Goal: Task Accomplishment & Management: Manage account settings

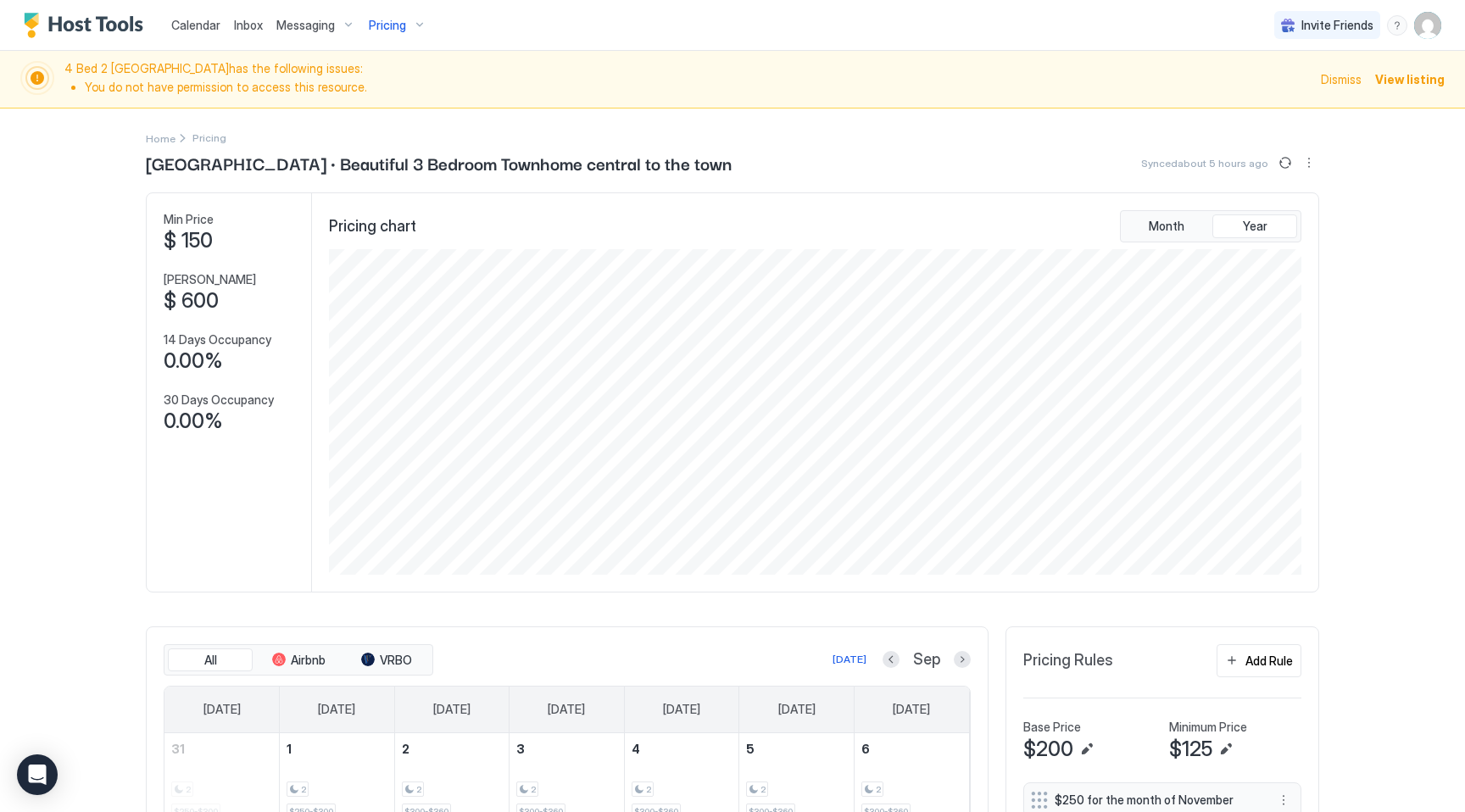
click at [91, 375] on div "Calendar Inbox Messaging Pricing Invite Friends KG 4 Bed 2 Bath Queen Creek has…" at bounding box center [732, 406] width 1465 height 812
click at [401, 22] on span "Pricing" at bounding box center [388, 26] width 37 height 16
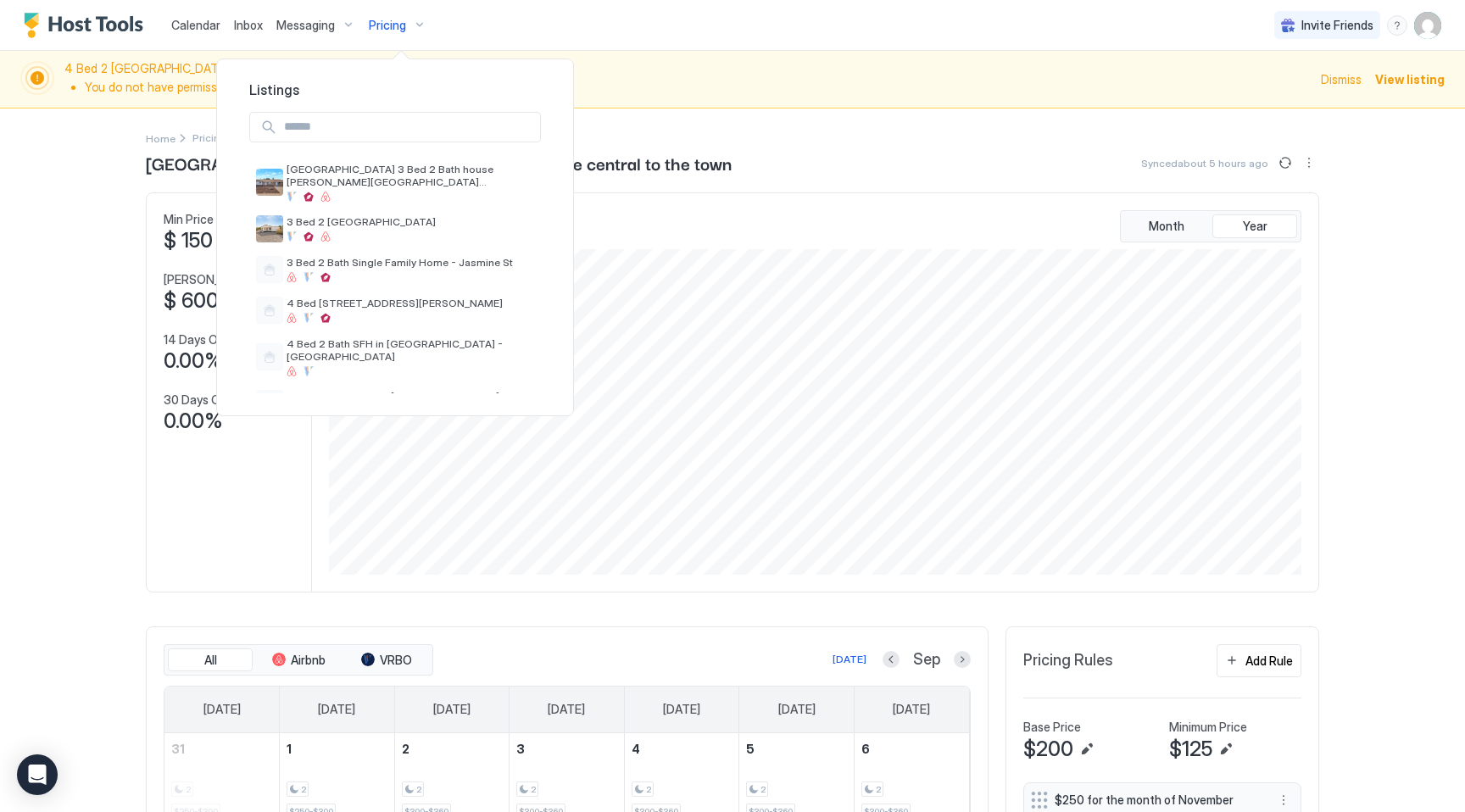
click at [393, 129] on input "Input Field" at bounding box center [408, 127] width 263 height 28
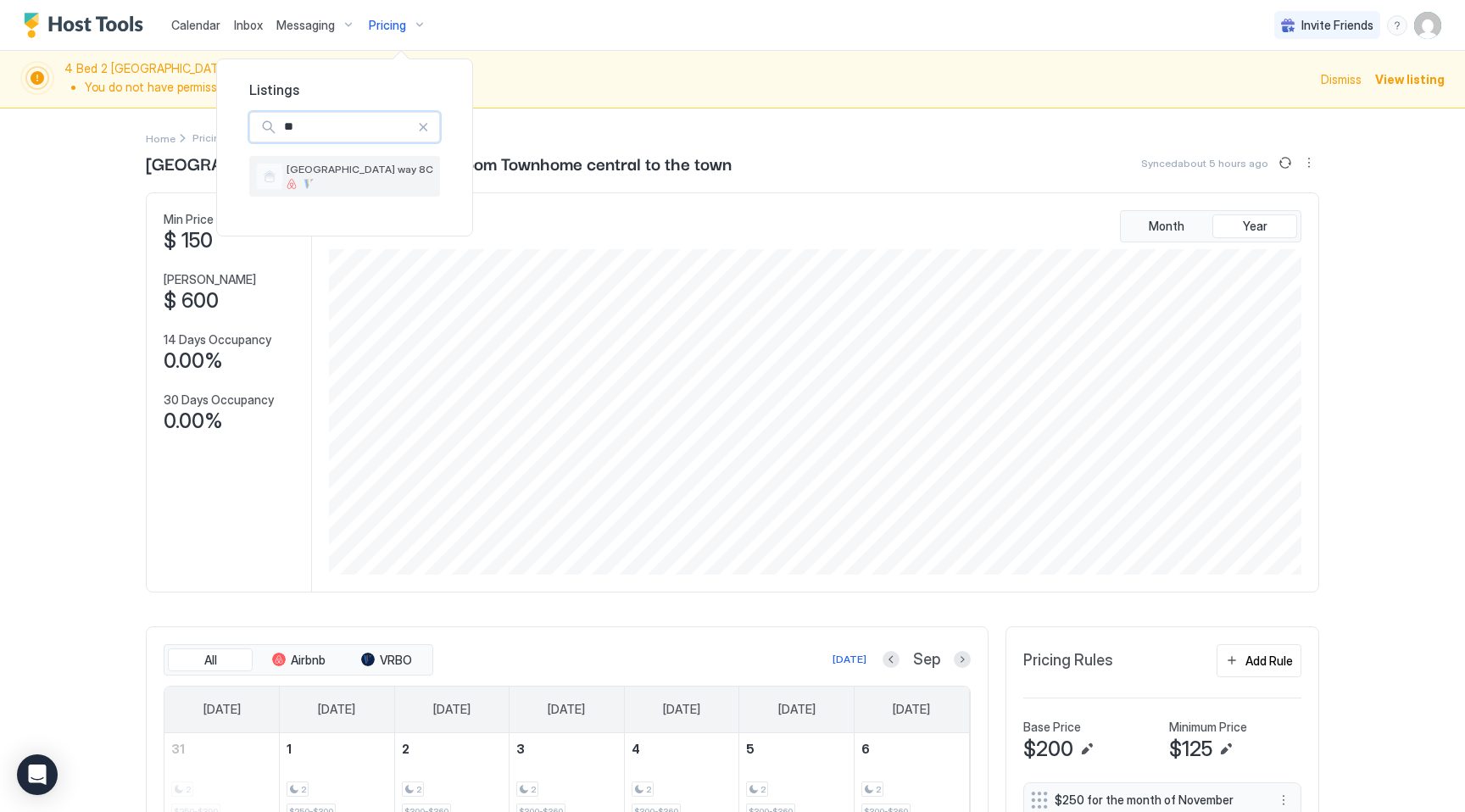
type input "**"
click at [382, 185] on div at bounding box center [359, 184] width 146 height 10
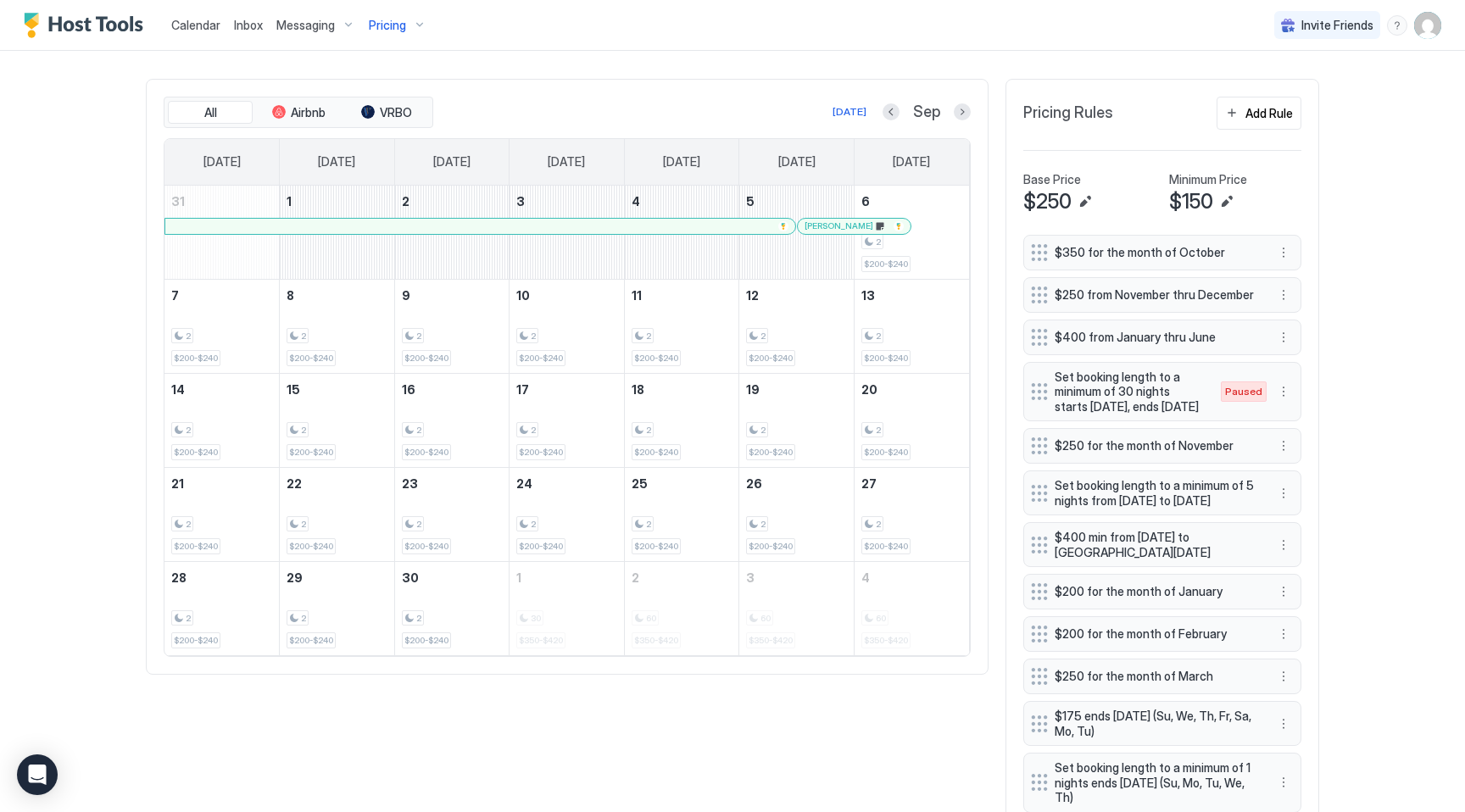
scroll to position [400, 0]
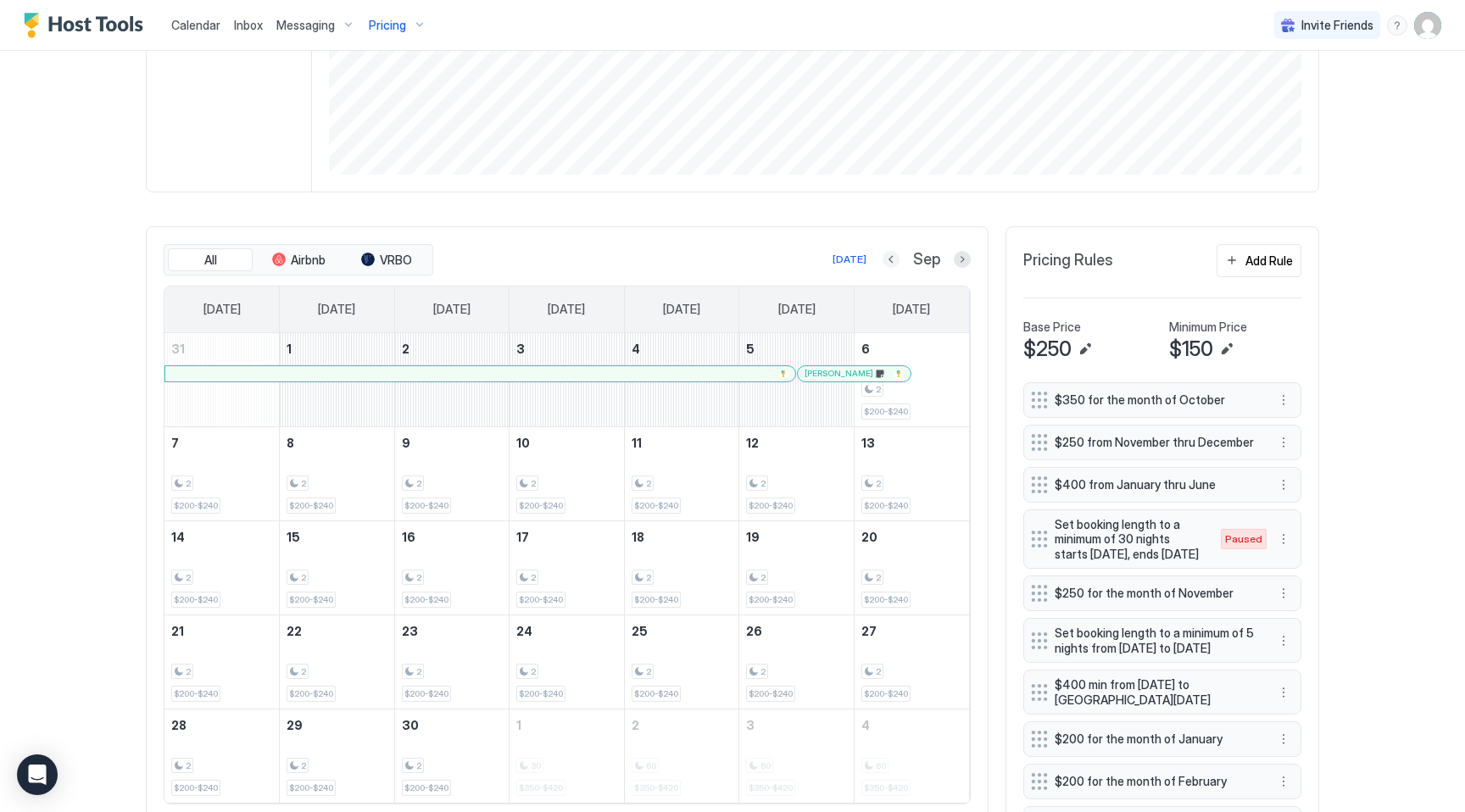
click at [895, 259] on button "Previous month" at bounding box center [891, 259] width 17 height 17
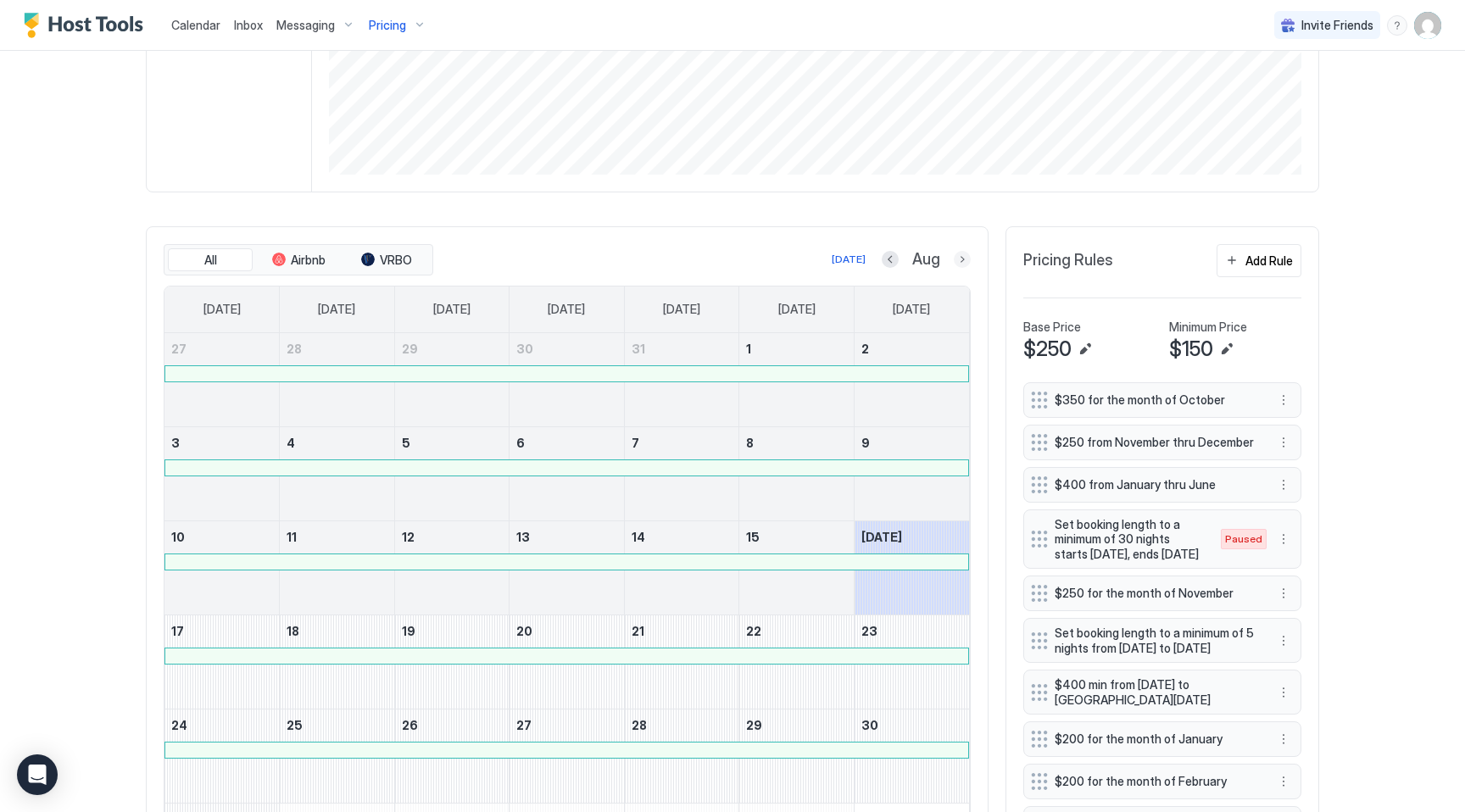
click at [958, 260] on button "Next month" at bounding box center [961, 259] width 17 height 17
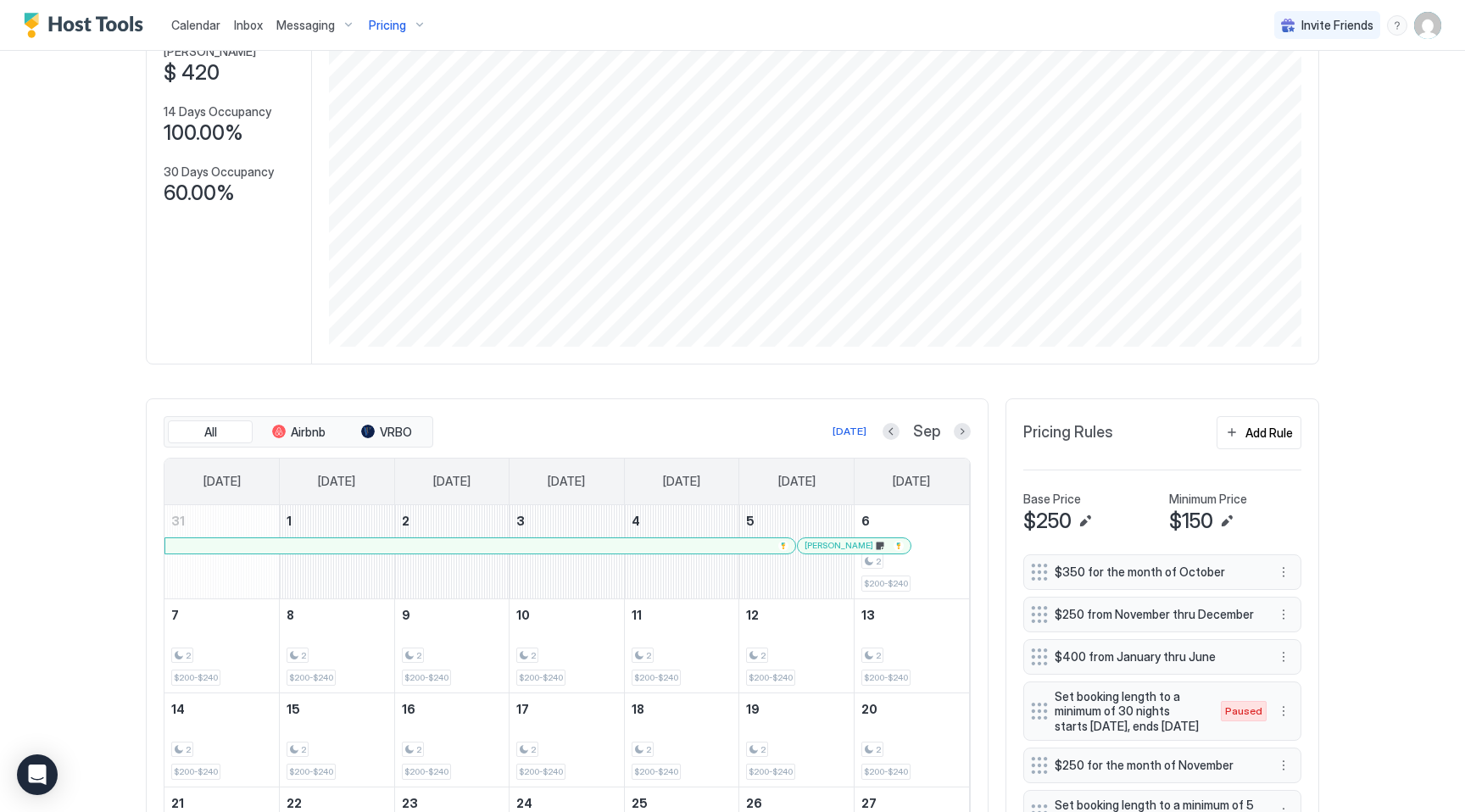
scroll to position [0, 0]
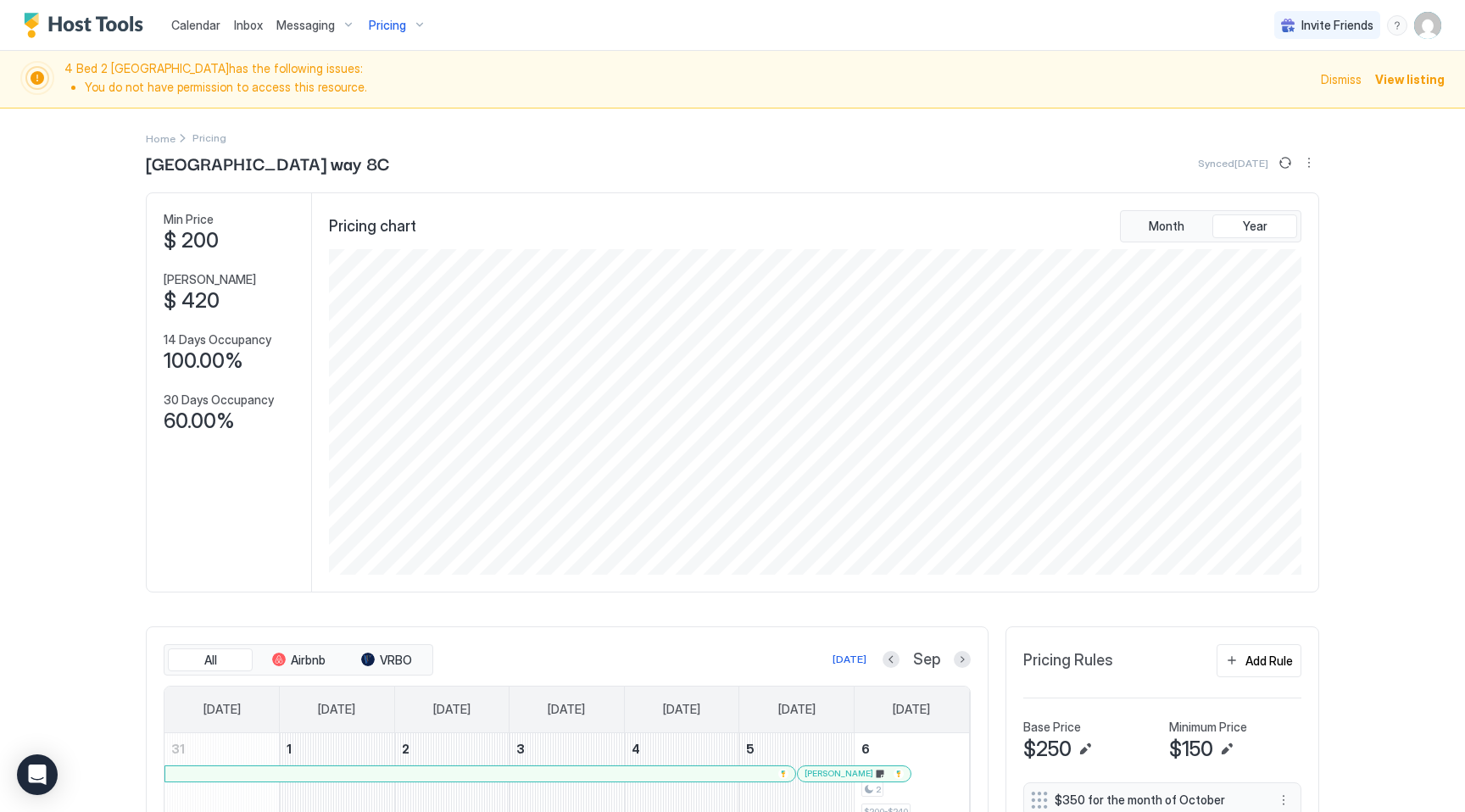
click at [405, 26] on div "Pricing" at bounding box center [398, 25] width 72 height 28
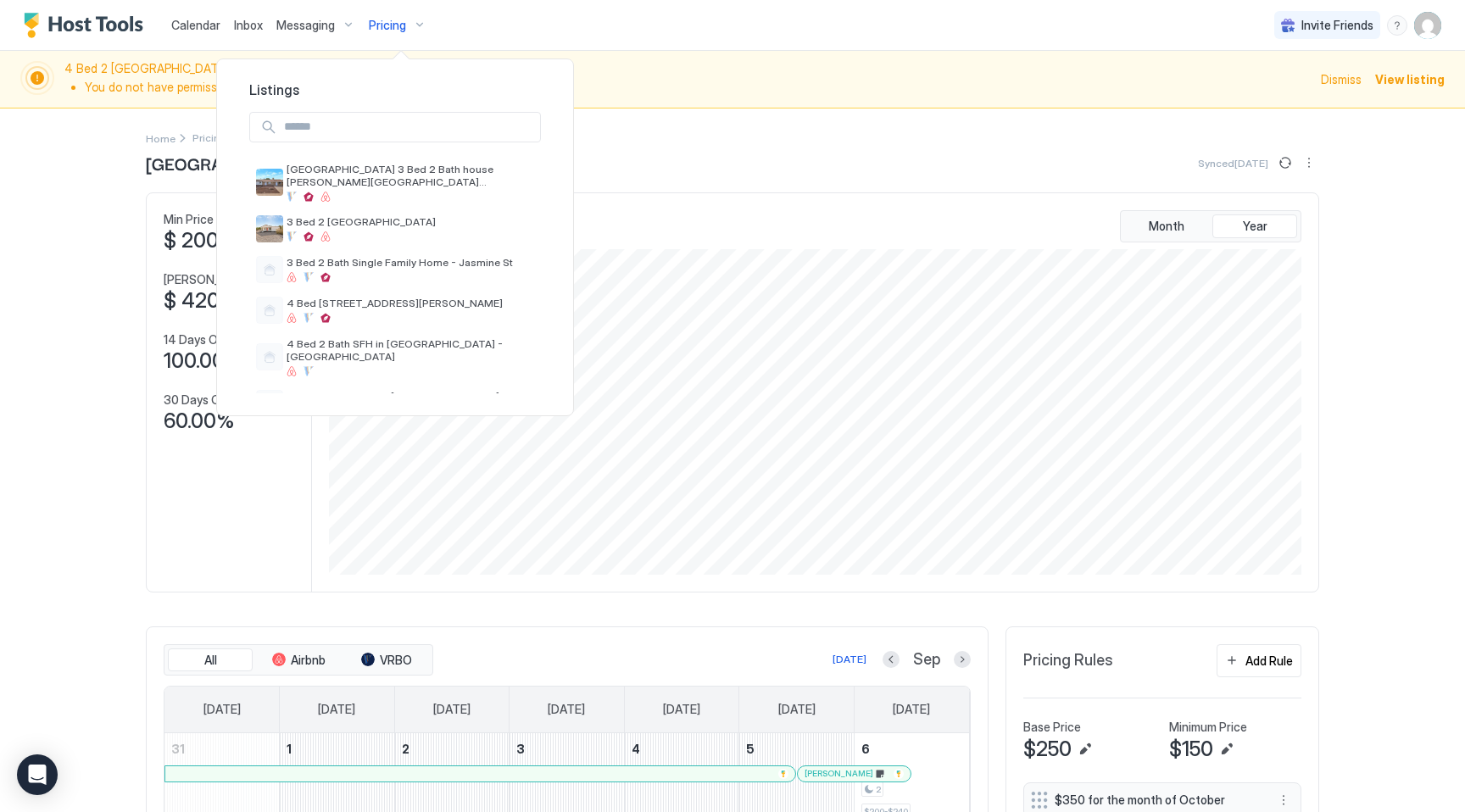
click at [372, 128] on input "Input Field" at bounding box center [408, 127] width 263 height 28
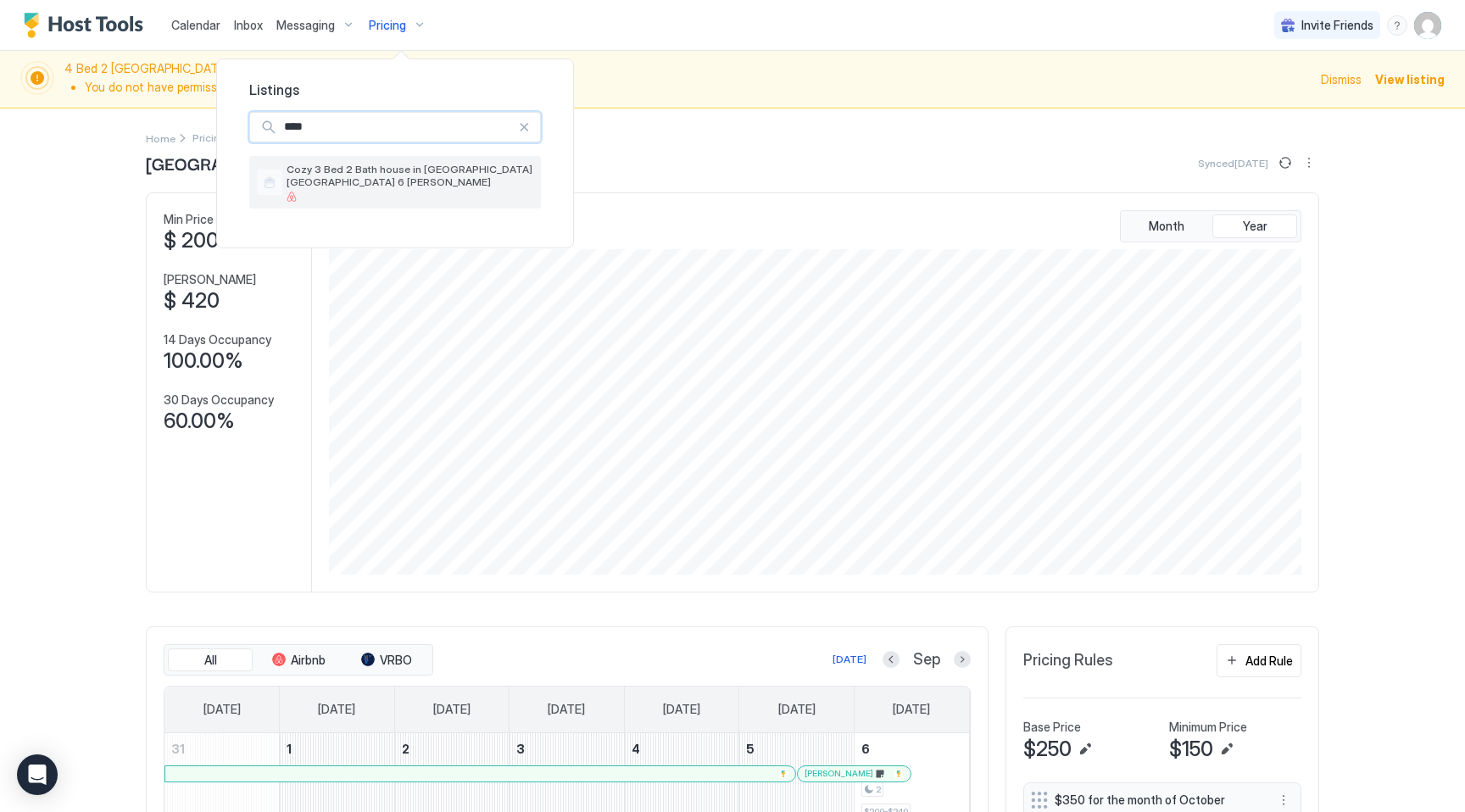
type input "****"
click at [376, 176] on span "Cozy 3 Bed 2 Bath house in [GEOGRAPHIC_DATA] [GEOGRAPHIC_DATA] 6 [PERSON_NAME]" at bounding box center [410, 176] width 247 height 26
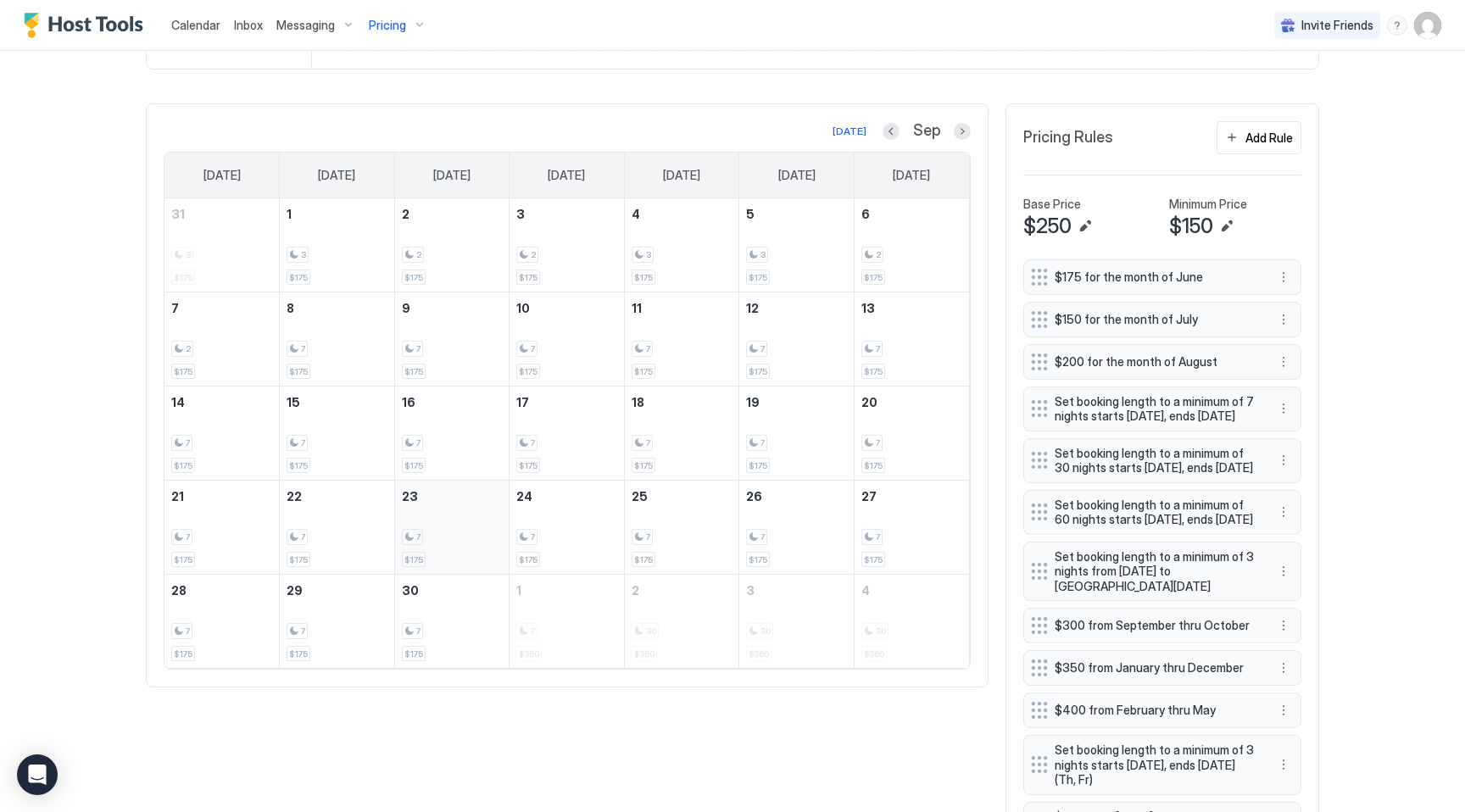
scroll to position [406, 0]
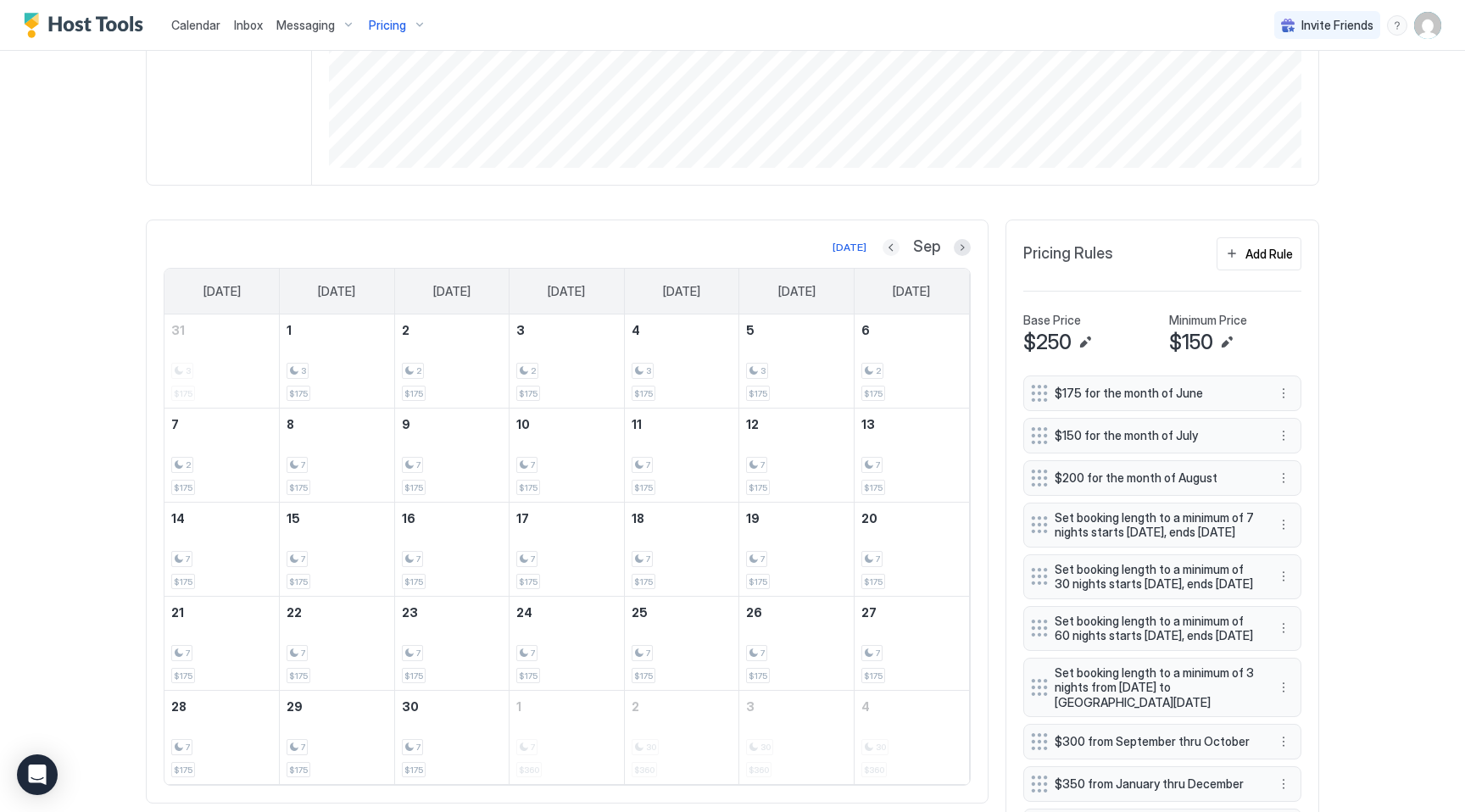
click at [893, 251] on button "Previous month" at bounding box center [891, 246] width 17 height 17
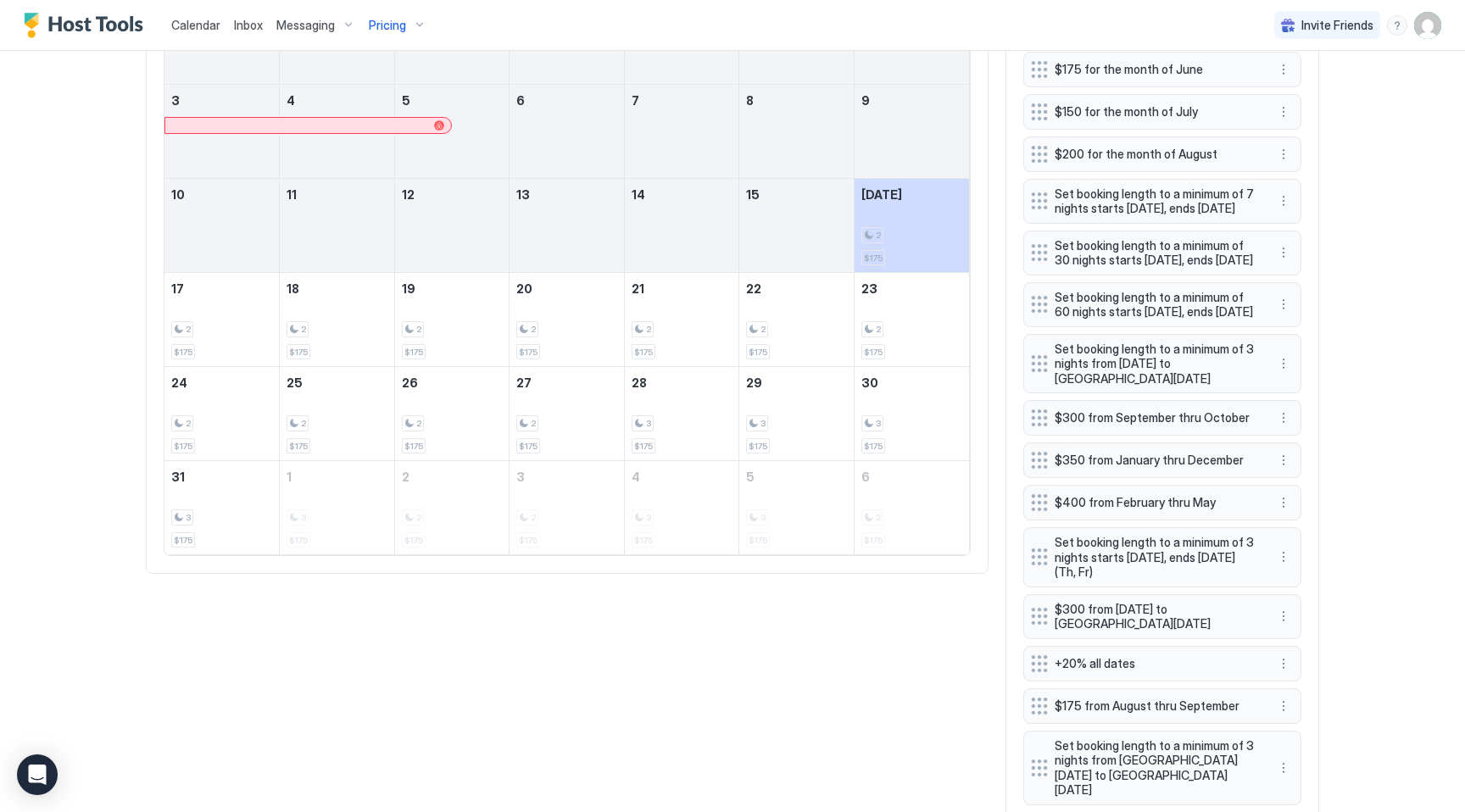
scroll to position [605, 0]
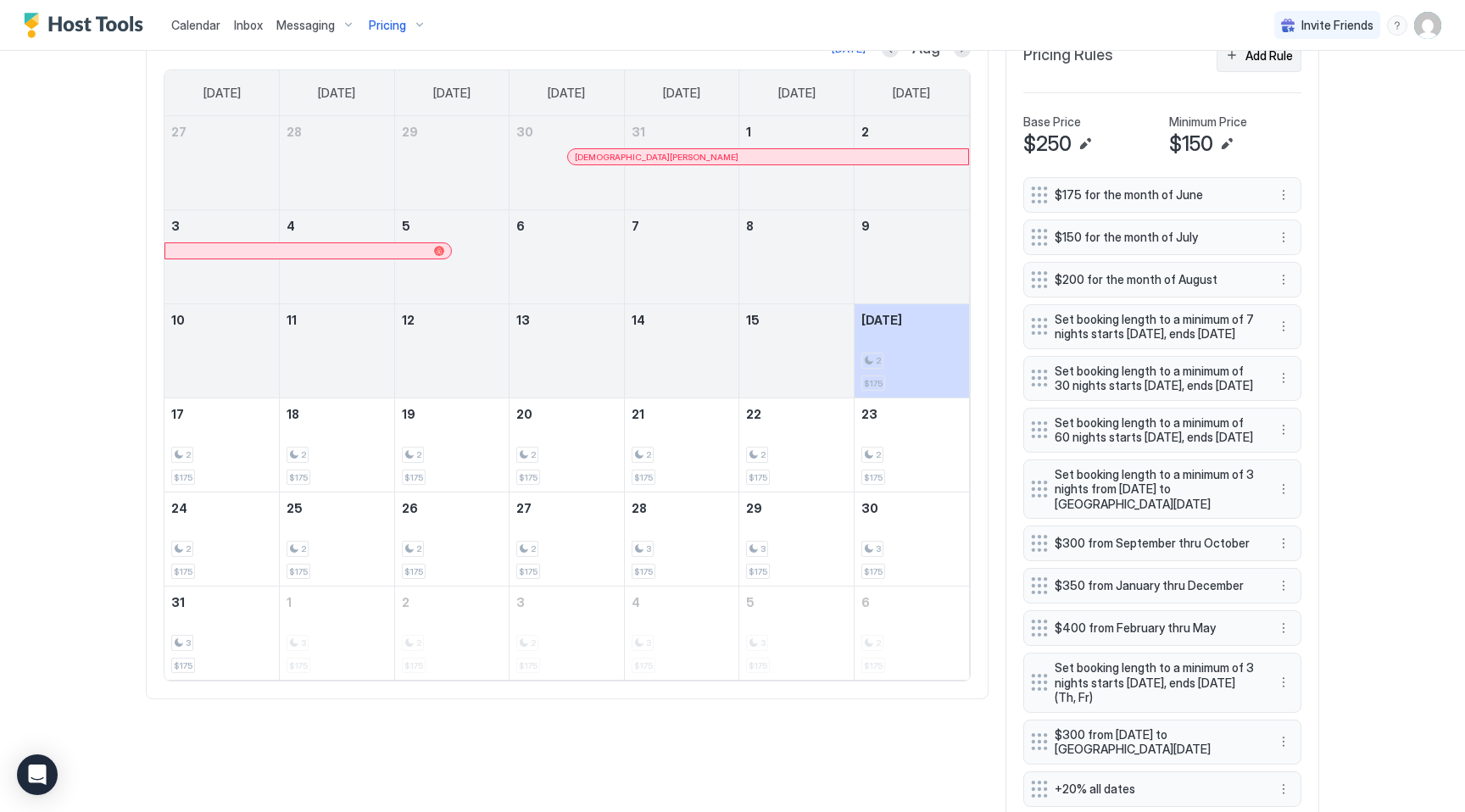
click at [1270, 56] on div "Add Rule" at bounding box center [1269, 55] width 47 height 18
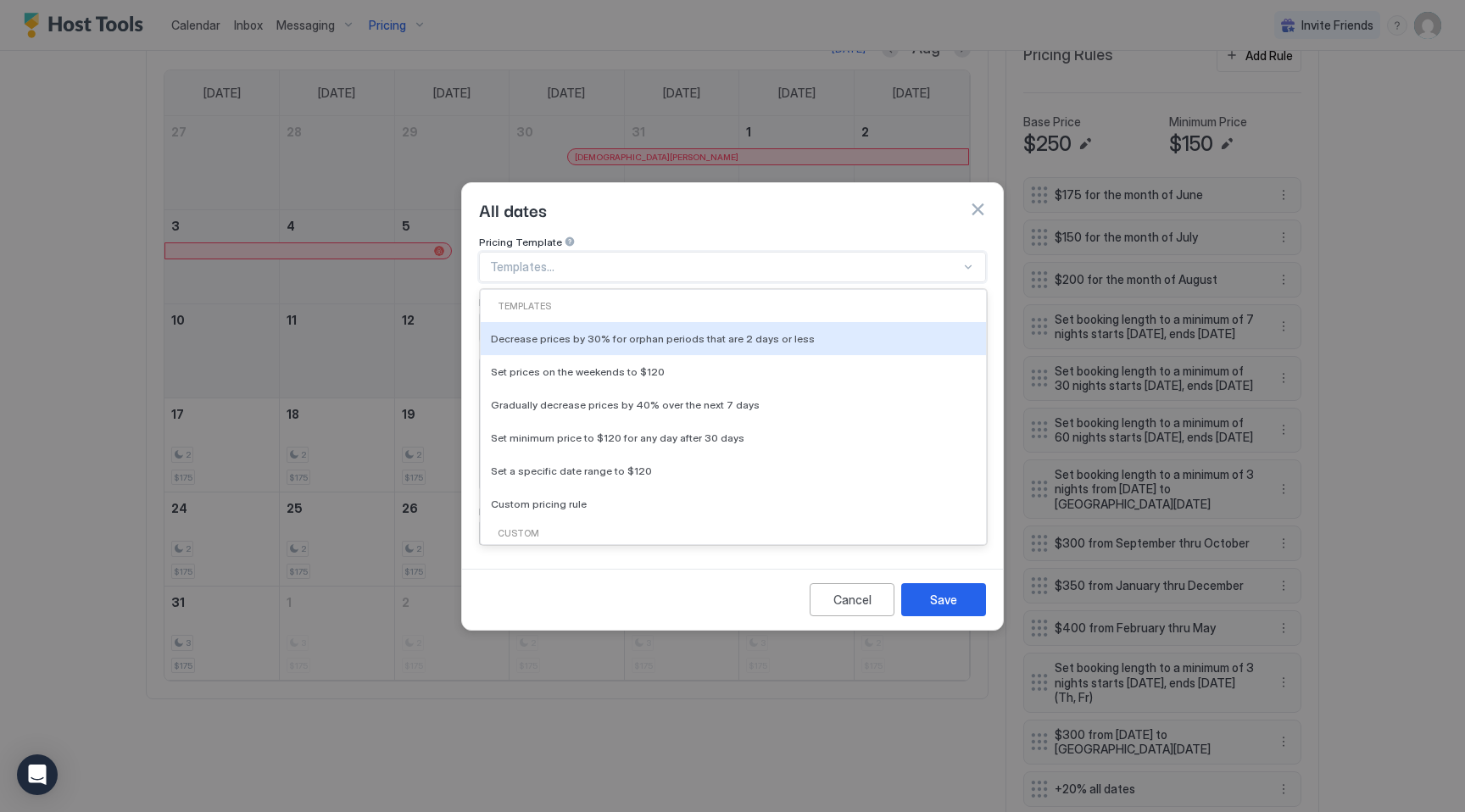
click at [586, 259] on div at bounding box center [725, 267] width 470 height 16
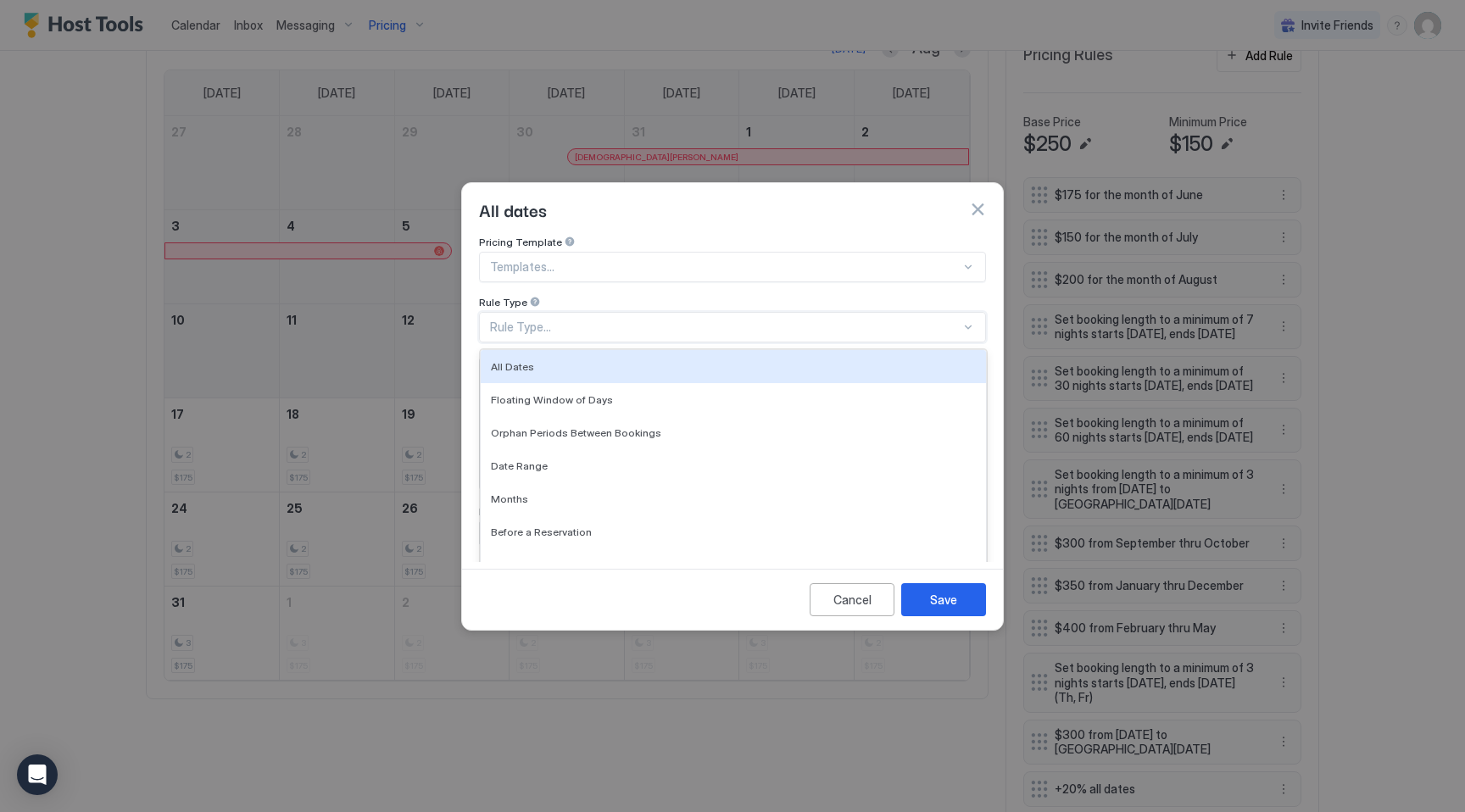
click at [552, 319] on div "Rule Type..." at bounding box center [725, 327] width 470 height 16
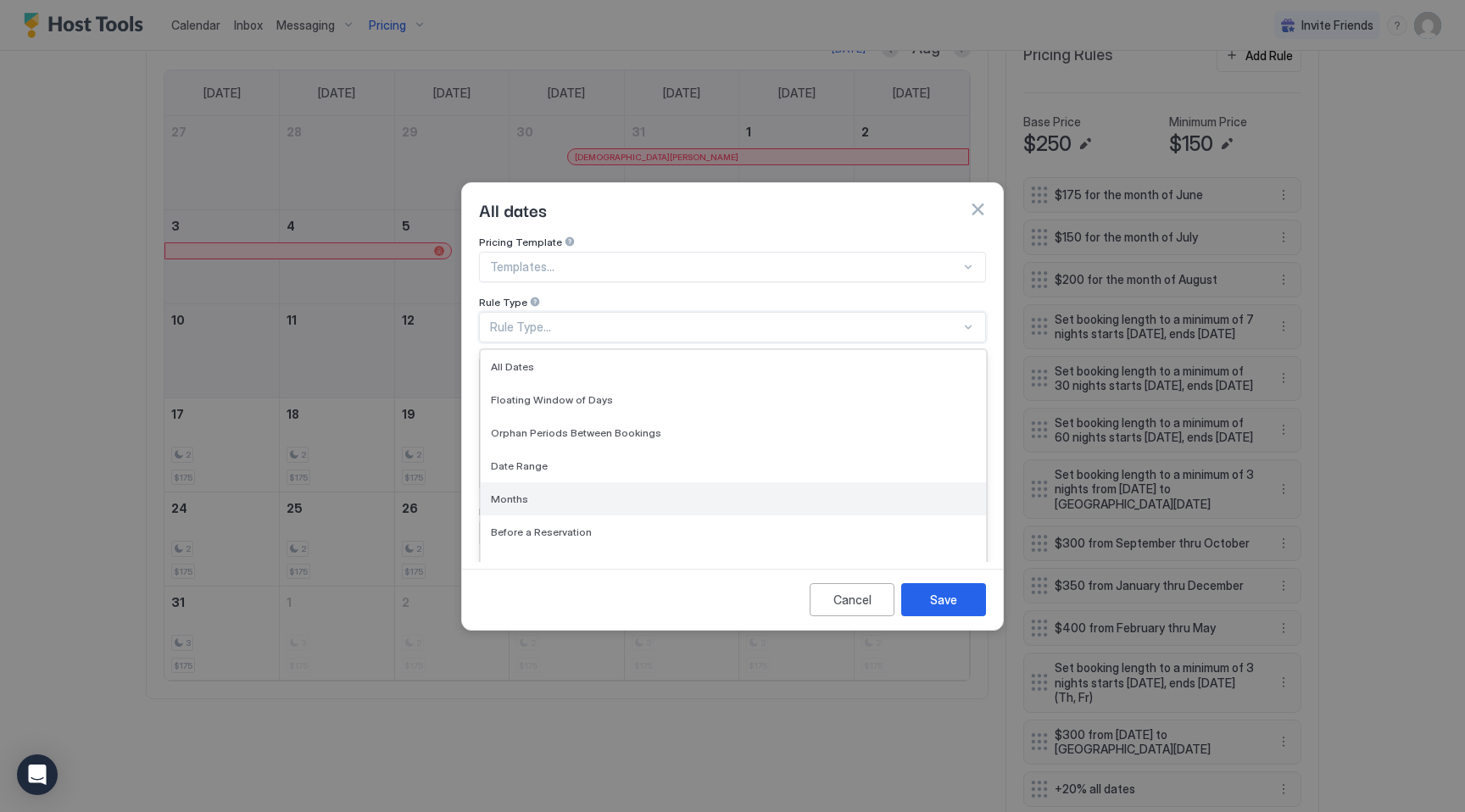
click at [525, 493] on div "Months" at bounding box center [733, 499] width 485 height 13
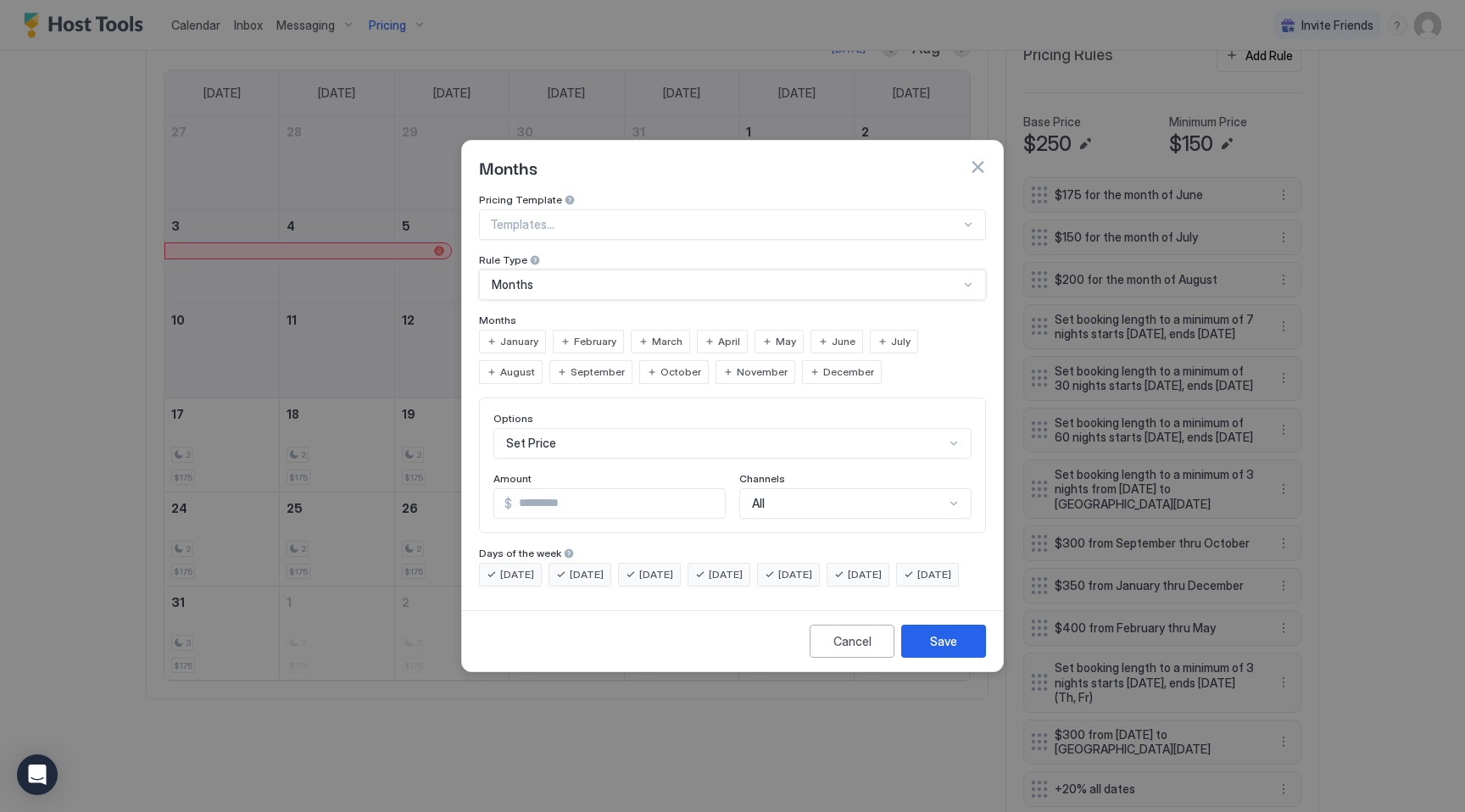
click at [535, 364] on span "August" at bounding box center [516, 372] width 34 height 16
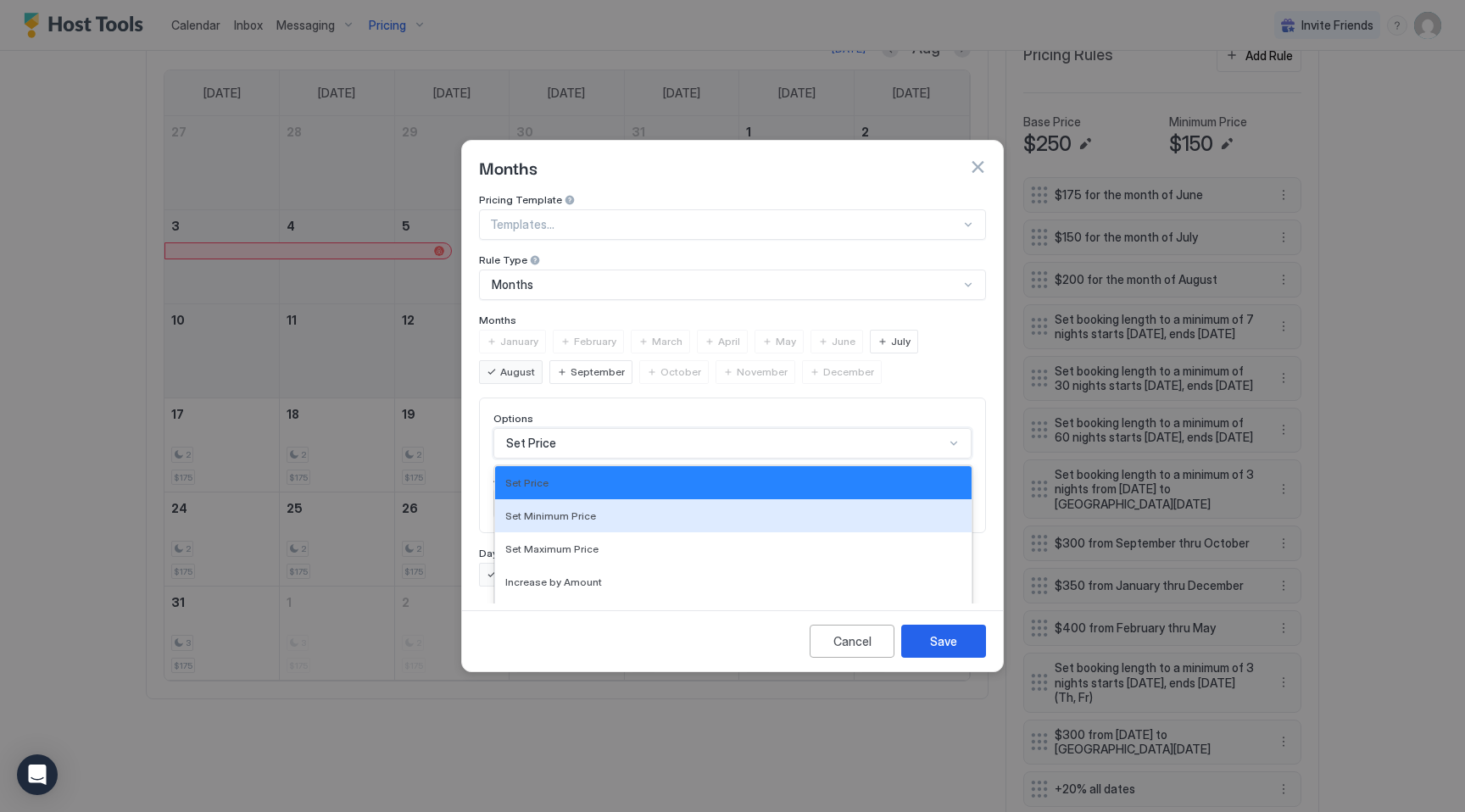
click at [565, 429] on div "Set Minimum Price, 2 of 17. 17 results available. Use Up and Down to choose opt…" at bounding box center [732, 443] width 478 height 30
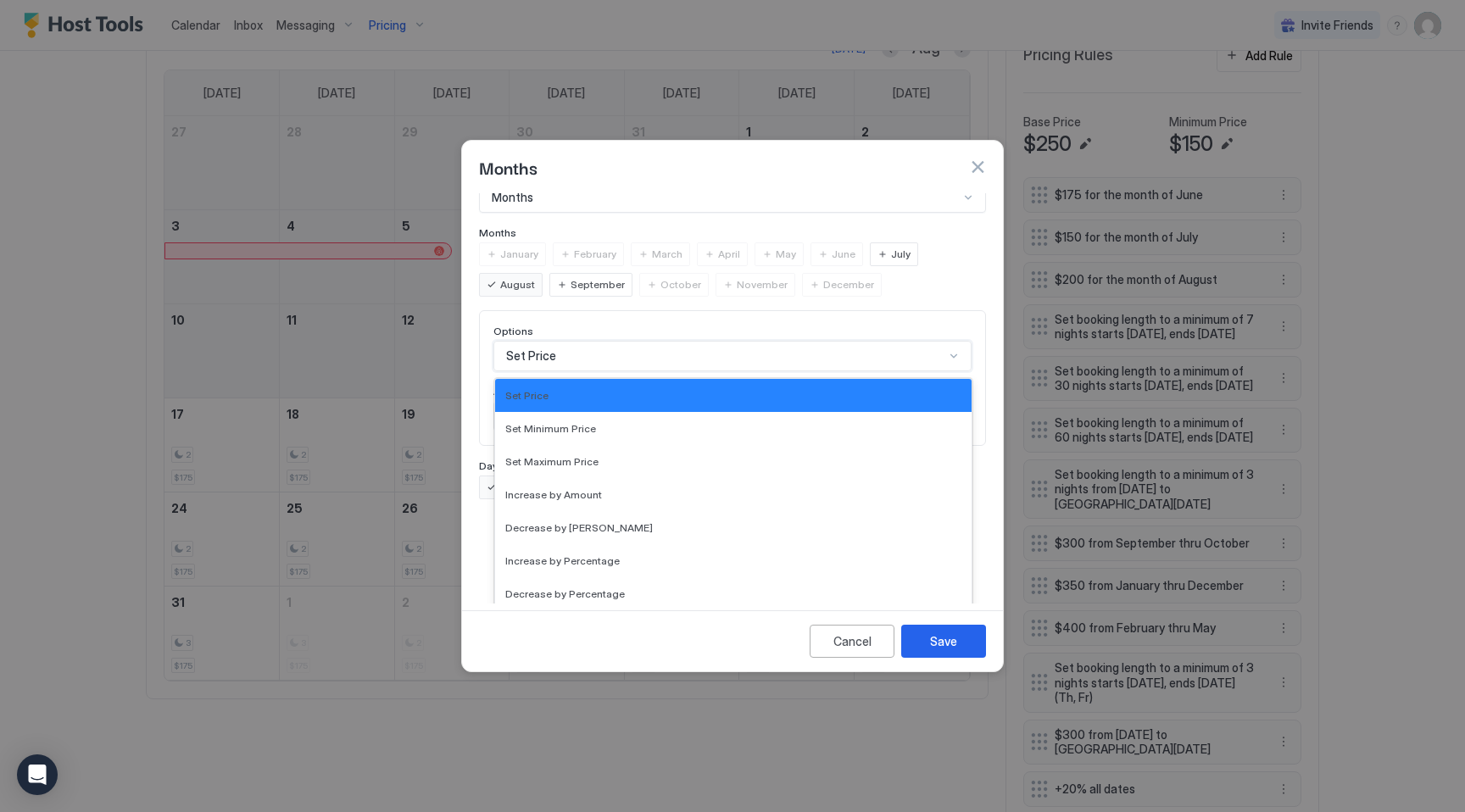
scroll to position [0, 0]
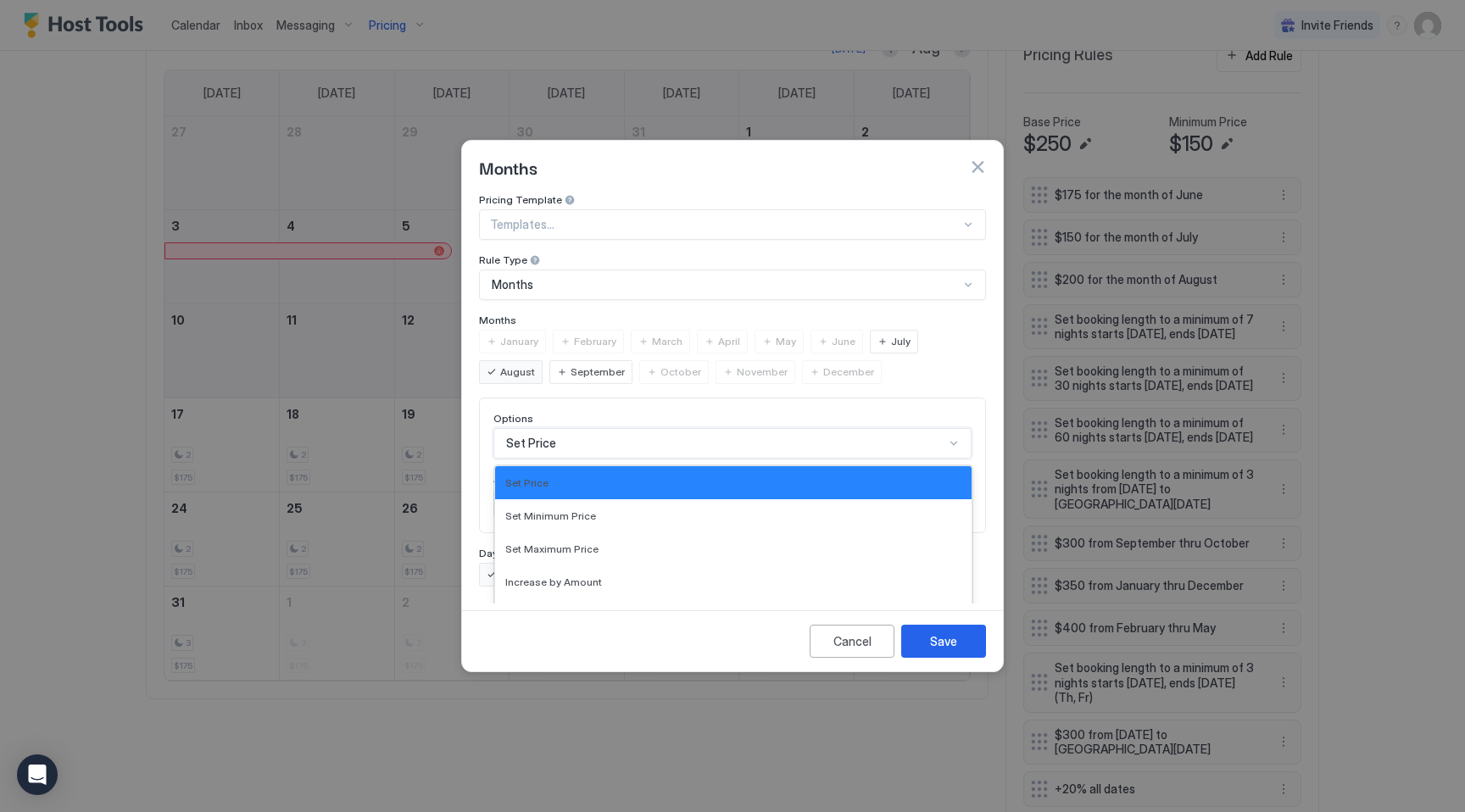
click at [596, 311] on div "Pricing Template Templates... Rule Type Months Months January February March Ap…" at bounding box center [732, 390] width 507 height 394
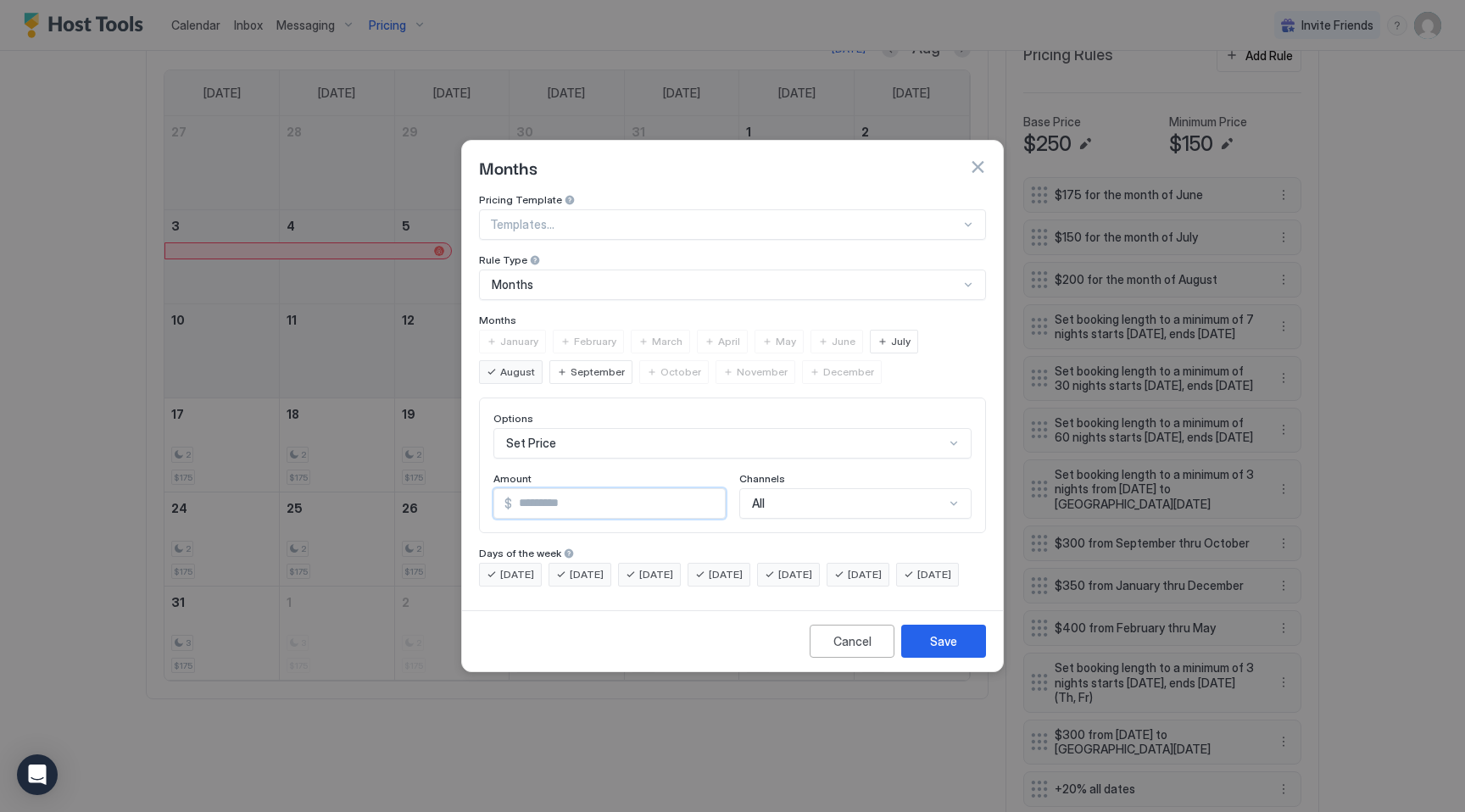
click at [558, 496] on input "*" at bounding box center [618, 503] width 213 height 28
type input "***"
click at [941, 649] on div "Save" at bounding box center [944, 641] width 27 height 18
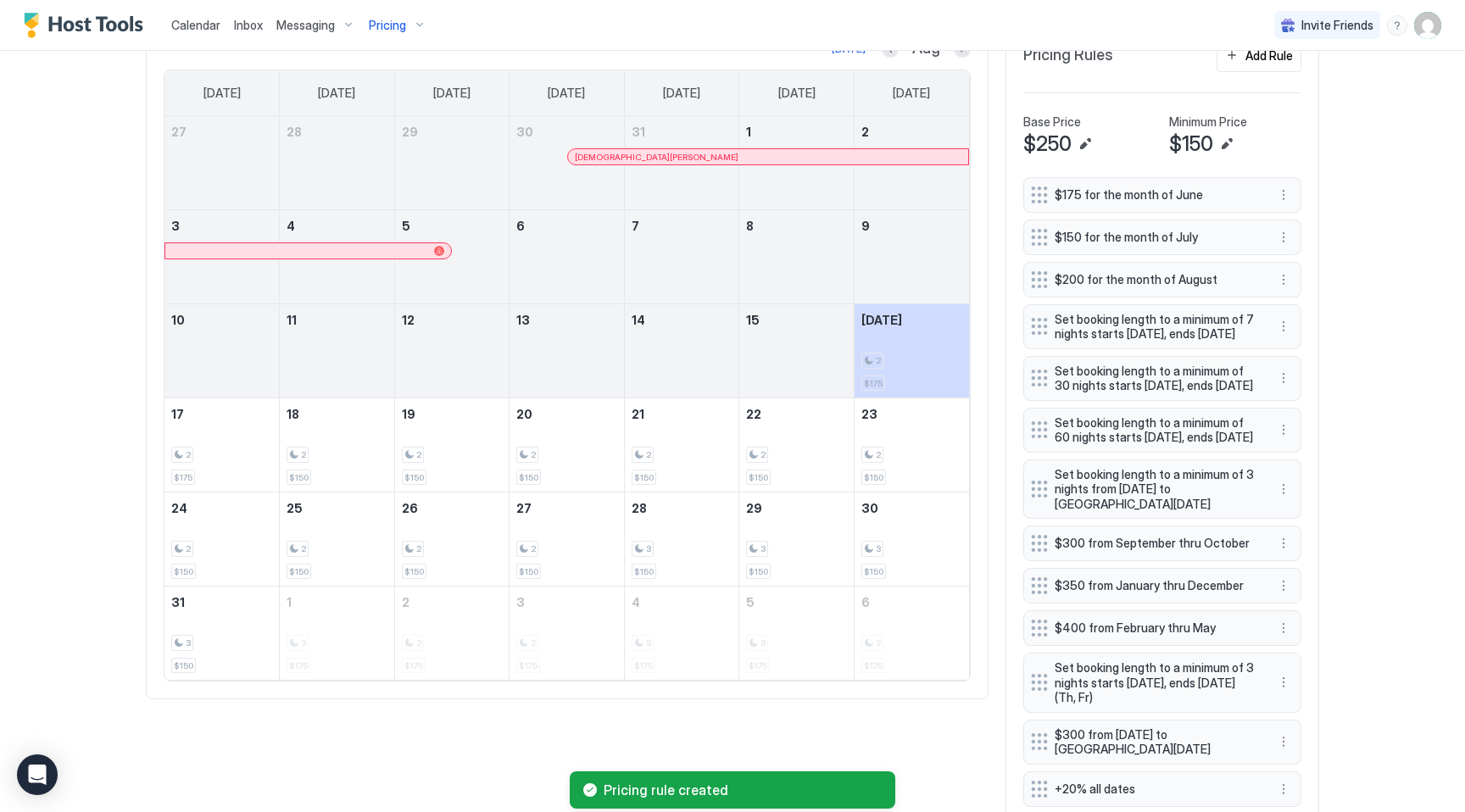
scroll to position [860, 0]
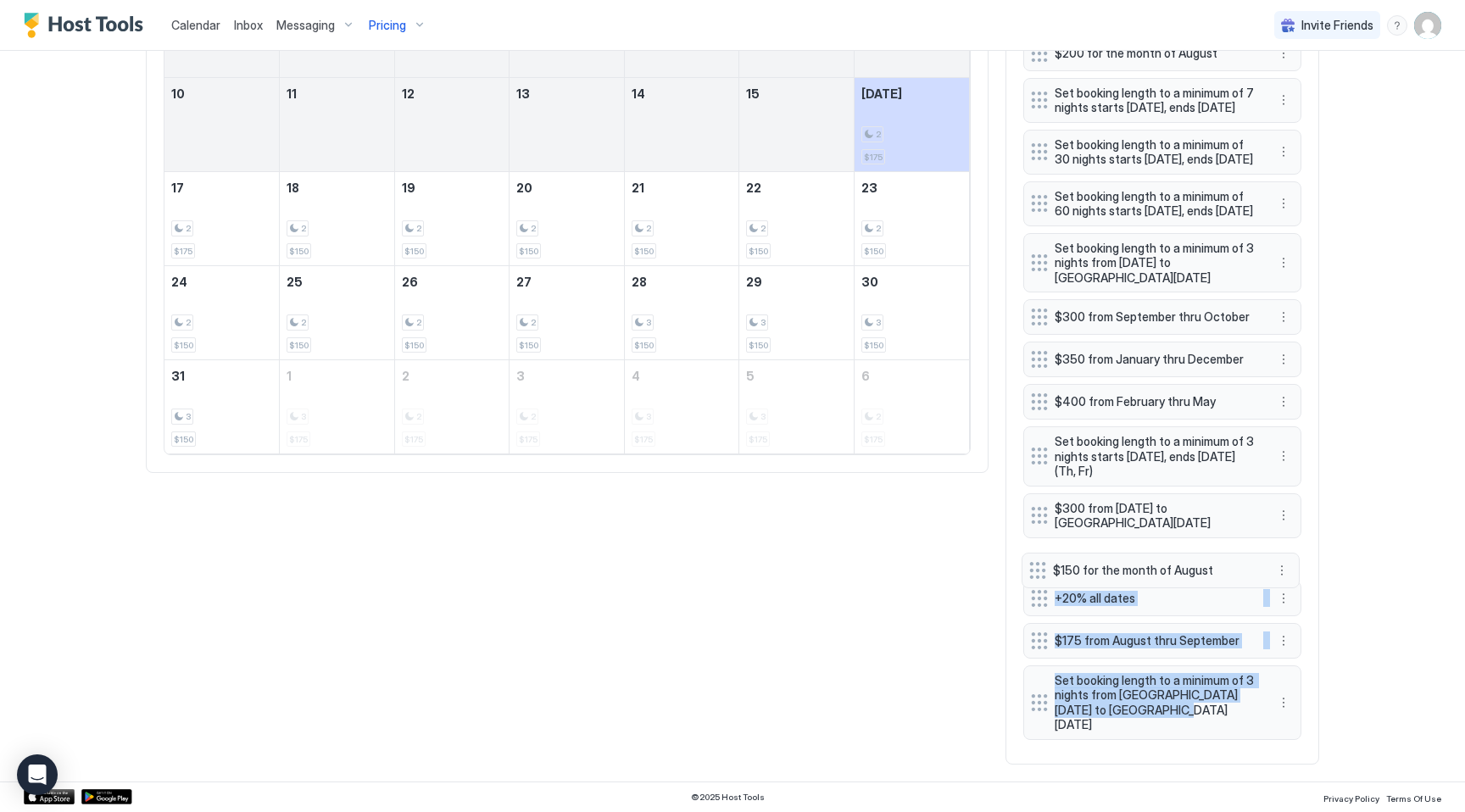
drag, startPoint x: 1038, startPoint y: 729, endPoint x: 1037, endPoint y: 570, distance: 159.0
click at [1037, 570] on div "$175 for the month of June $150 for the month of July $200 for the month of Aug…" at bounding box center [1162, 349] width 278 height 796
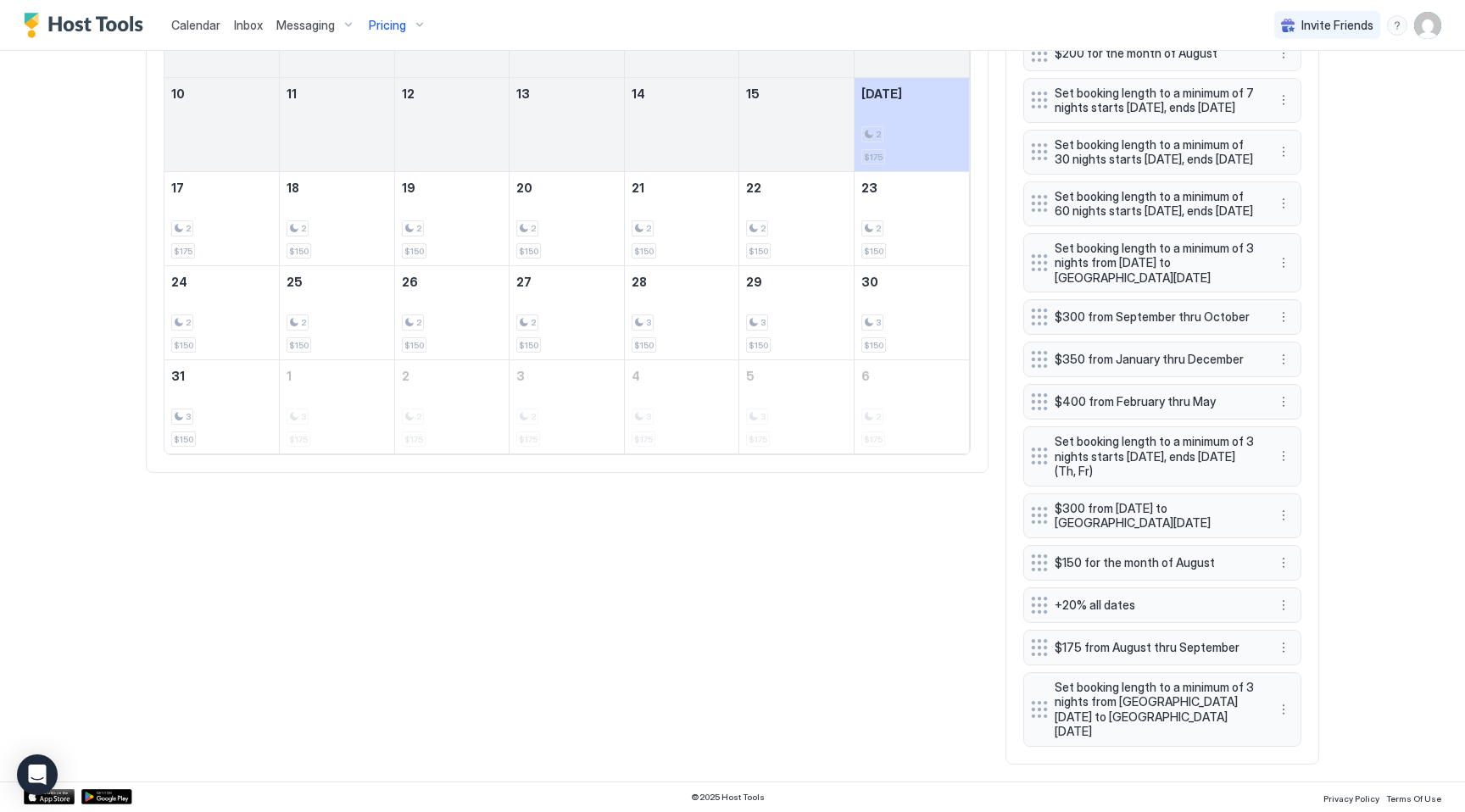
click at [841, 585] on div "Today Aug Sunday Monday Tuesday Wednesday Thursday Friday Saturday 27 28 29 30 …" at bounding box center [732, 280] width 1173 height 970
drag, startPoint x: 1038, startPoint y: 666, endPoint x: 1039, endPoint y: 611, distance: 55.0
click at [1039, 611] on div "$175 for the month of June $150 for the month of July $200 for the month of Aug…" at bounding box center [1162, 349] width 278 height 796
drag, startPoint x: 1040, startPoint y: 620, endPoint x: 1040, endPoint y: 579, distance: 41.0
click at [1040, 579] on div "$175 for the month of June $150 for the month of July $200 for the month of Aug…" at bounding box center [1162, 349] width 278 height 796
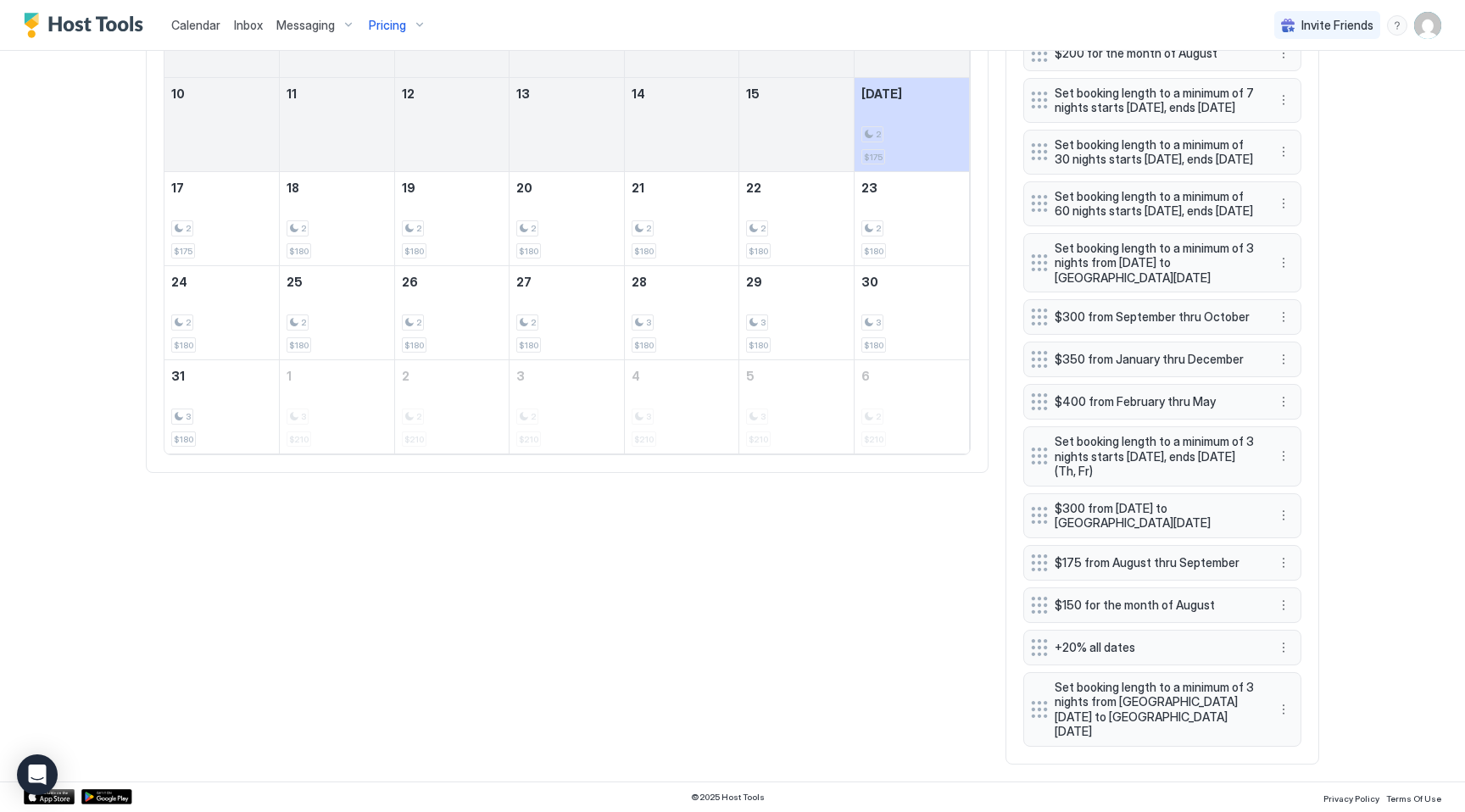
click at [781, 641] on div "Today Aug Sunday Monday Tuesday Wednesday Thursday Friday Saturday 27 28 29 30 …" at bounding box center [732, 280] width 1173 height 970
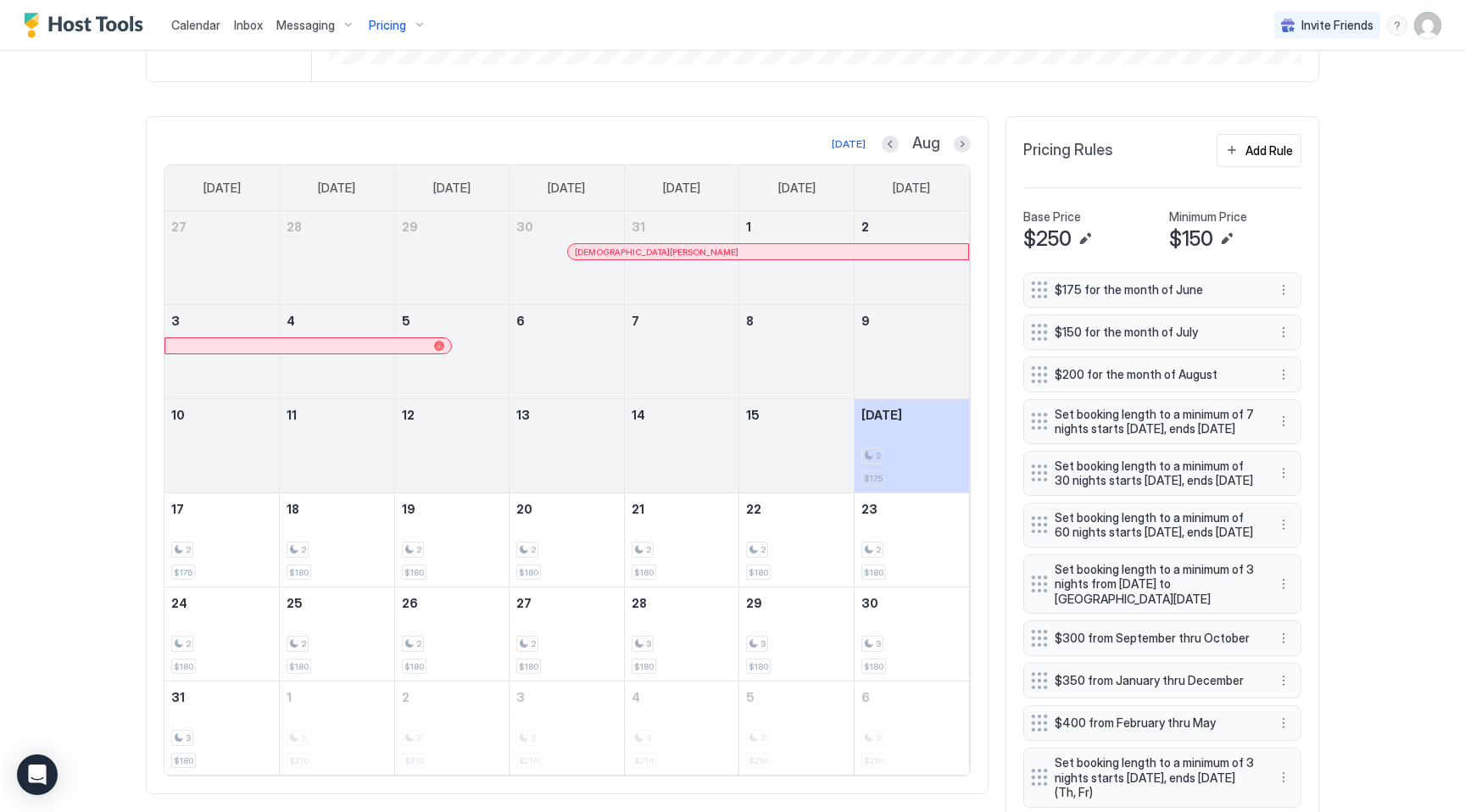
scroll to position [432, 0]
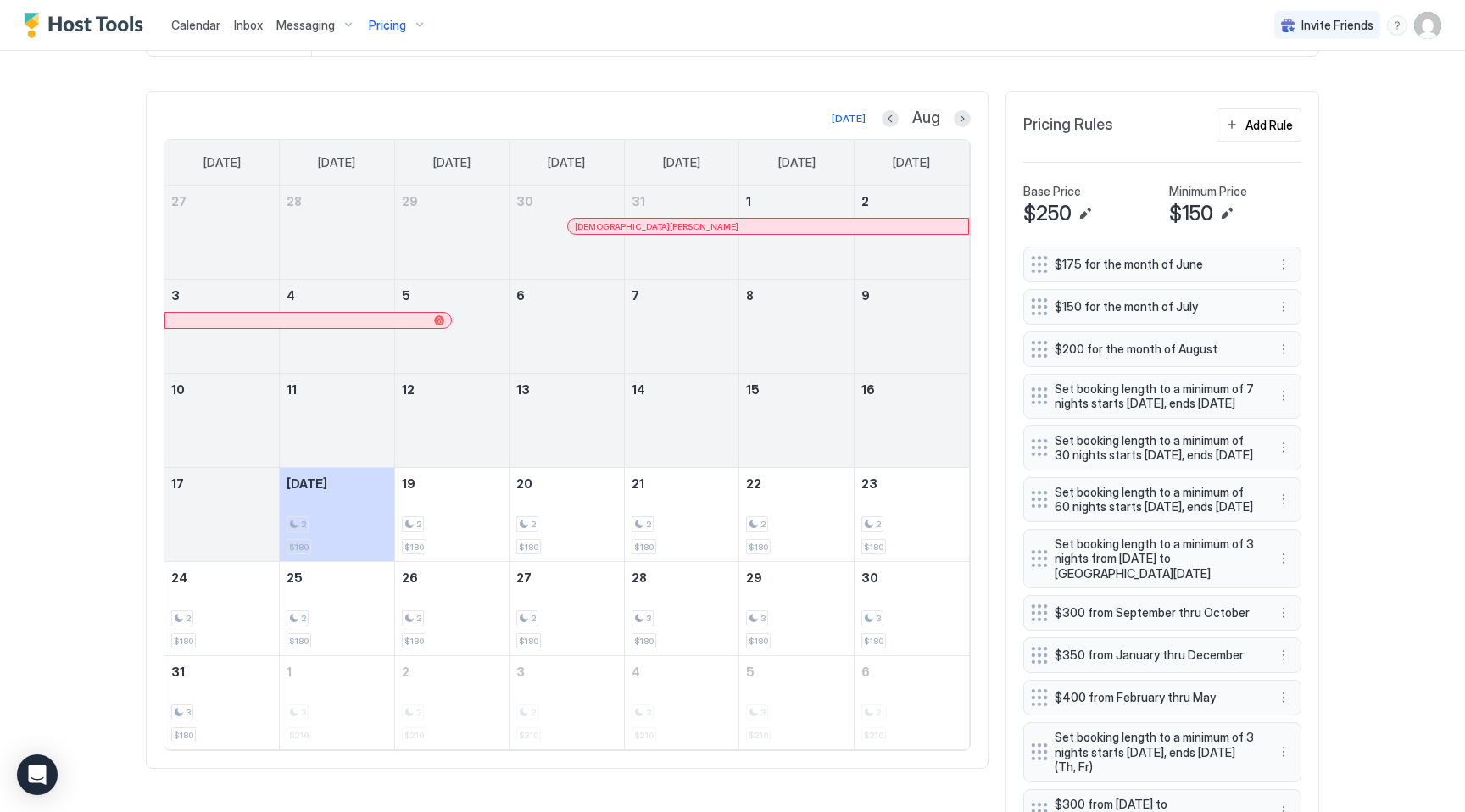
scroll to position [440, 0]
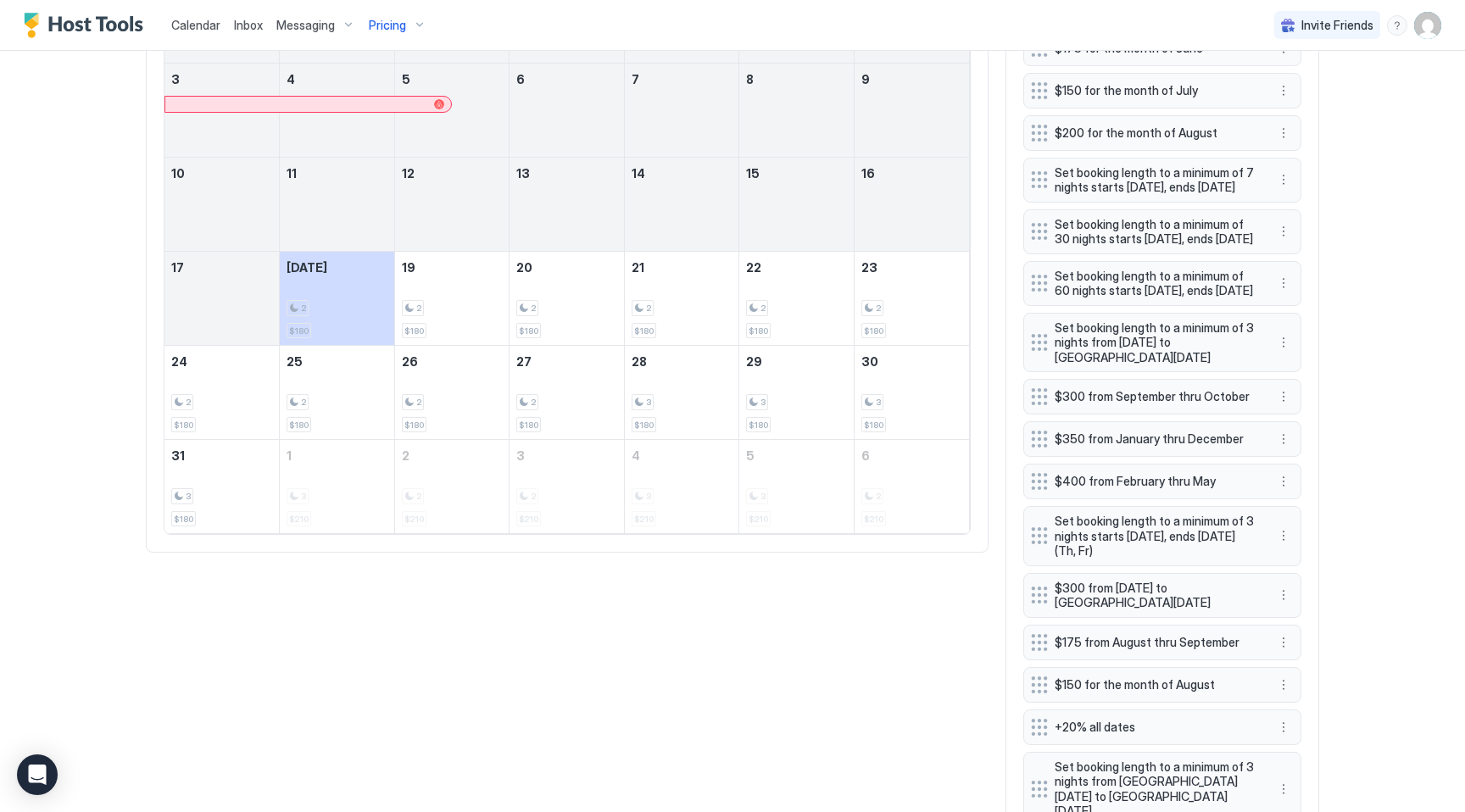
scroll to position [860, 0]
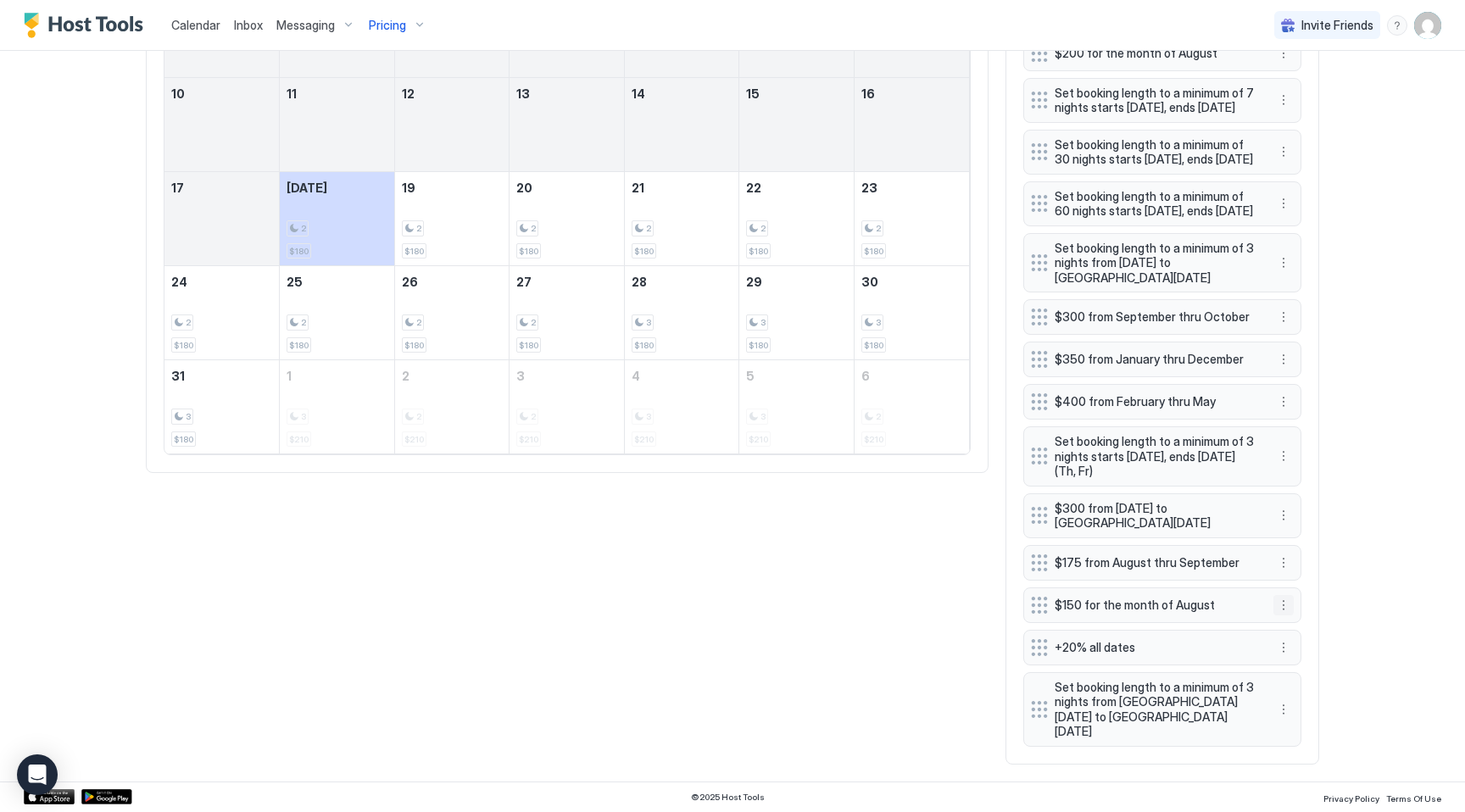
click at [1283, 616] on button "More options" at bounding box center [1283, 605] width 21 height 21
click at [1306, 644] on span "Edit" at bounding box center [1308, 643] width 19 height 13
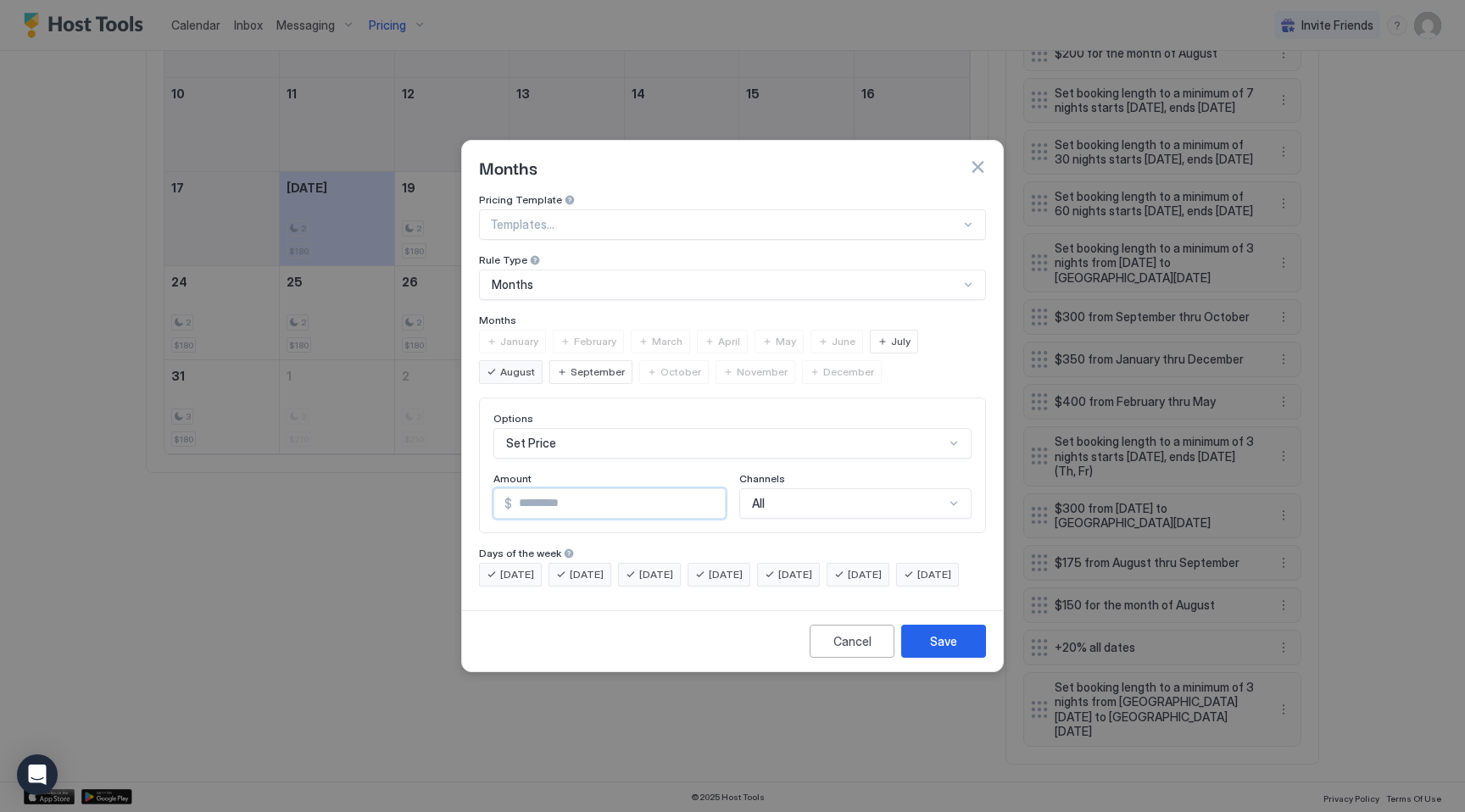
click at [615, 495] on input "***" at bounding box center [618, 503] width 213 height 28
type input "***"
click at [942, 650] on div "Save" at bounding box center [944, 641] width 27 height 18
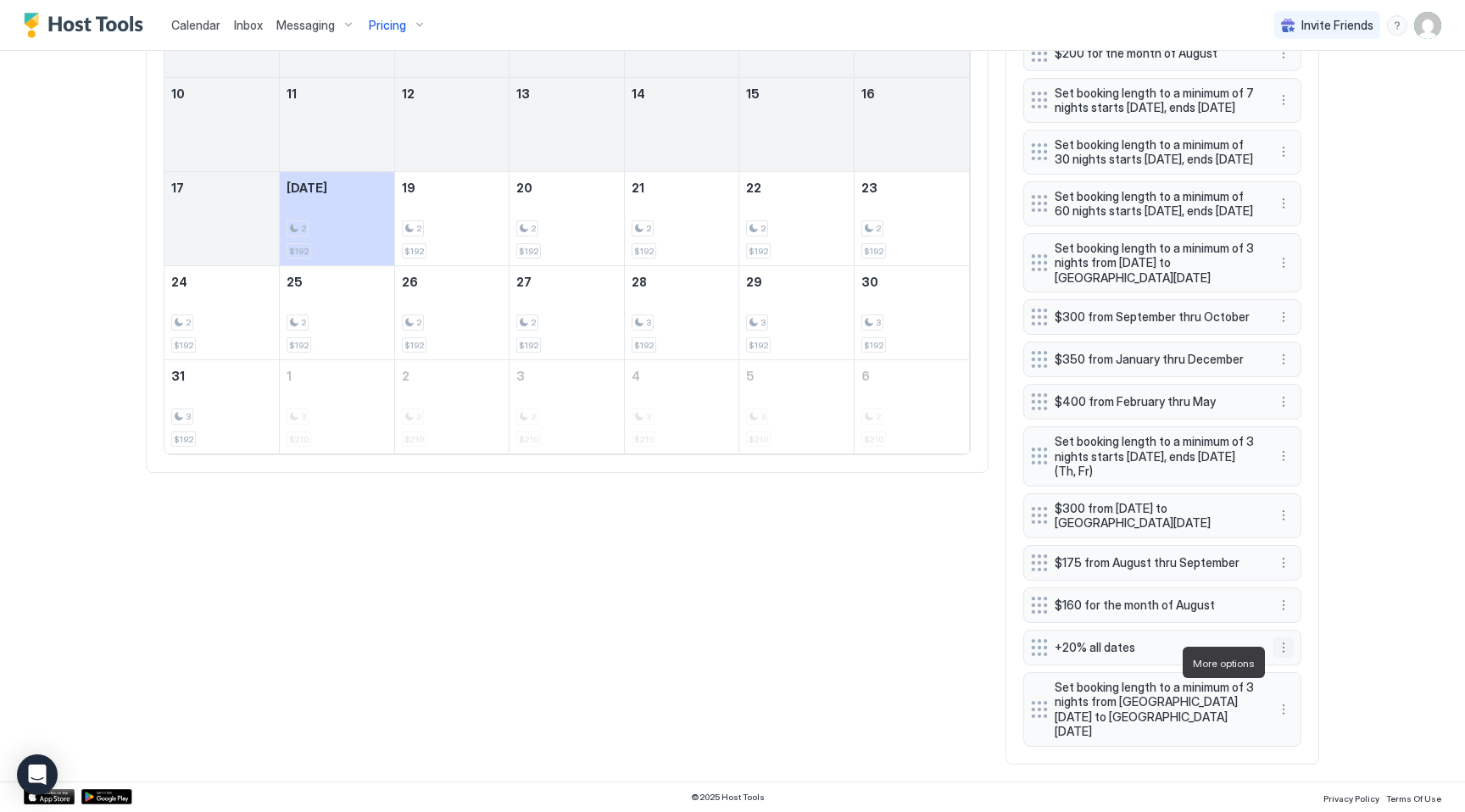
click at [1281, 658] on button "More options" at bounding box center [1283, 647] width 21 height 21
click at [1297, 692] on div "Edit" at bounding box center [1305, 686] width 64 height 27
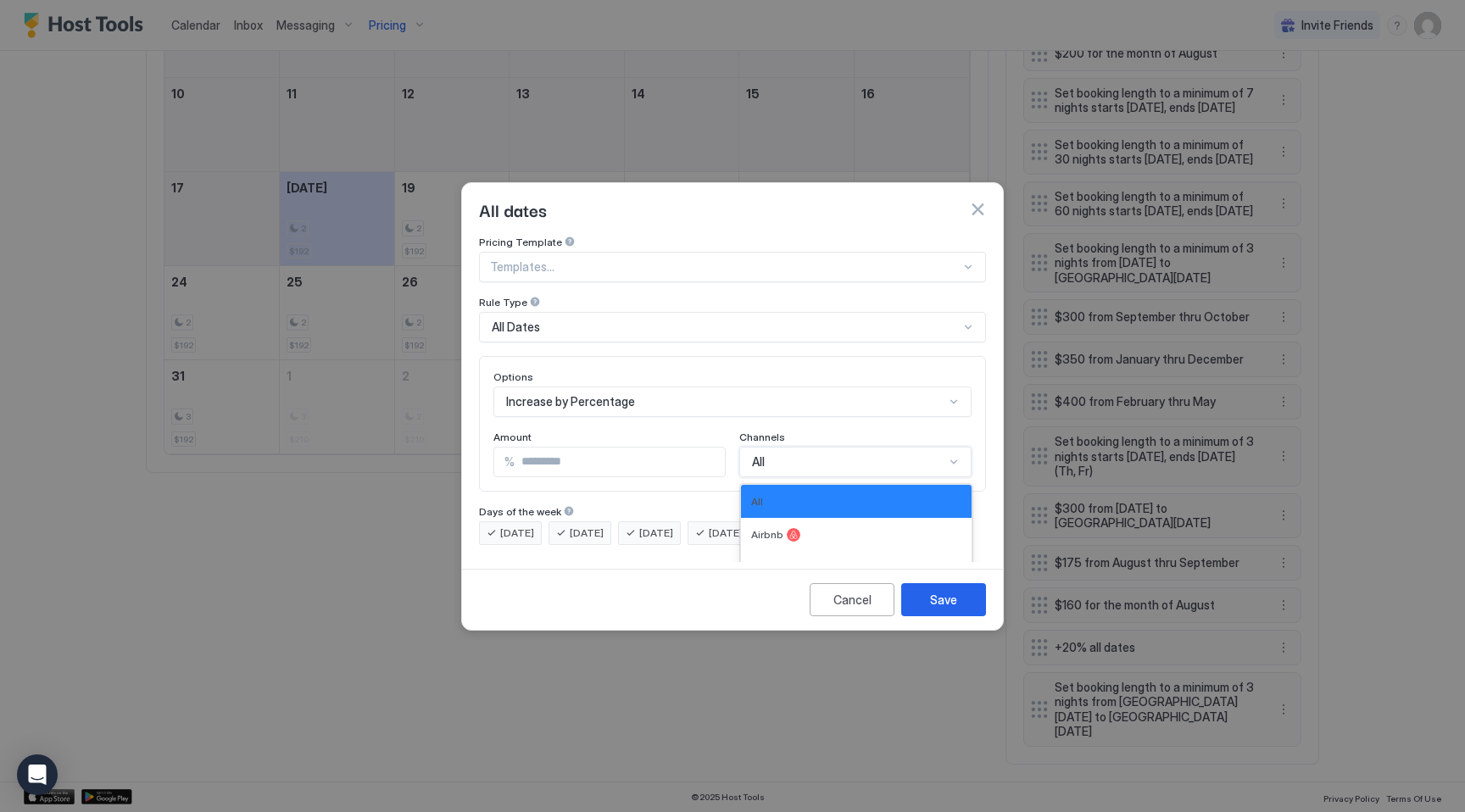
click at [759, 455] on span "All" at bounding box center [758, 462] width 13 height 16
click at [710, 279] on div "Pricing Template Templates... Rule Type All Dates" at bounding box center [732, 289] width 507 height 107
click at [977, 201] on button "button" at bounding box center [977, 209] width 17 height 17
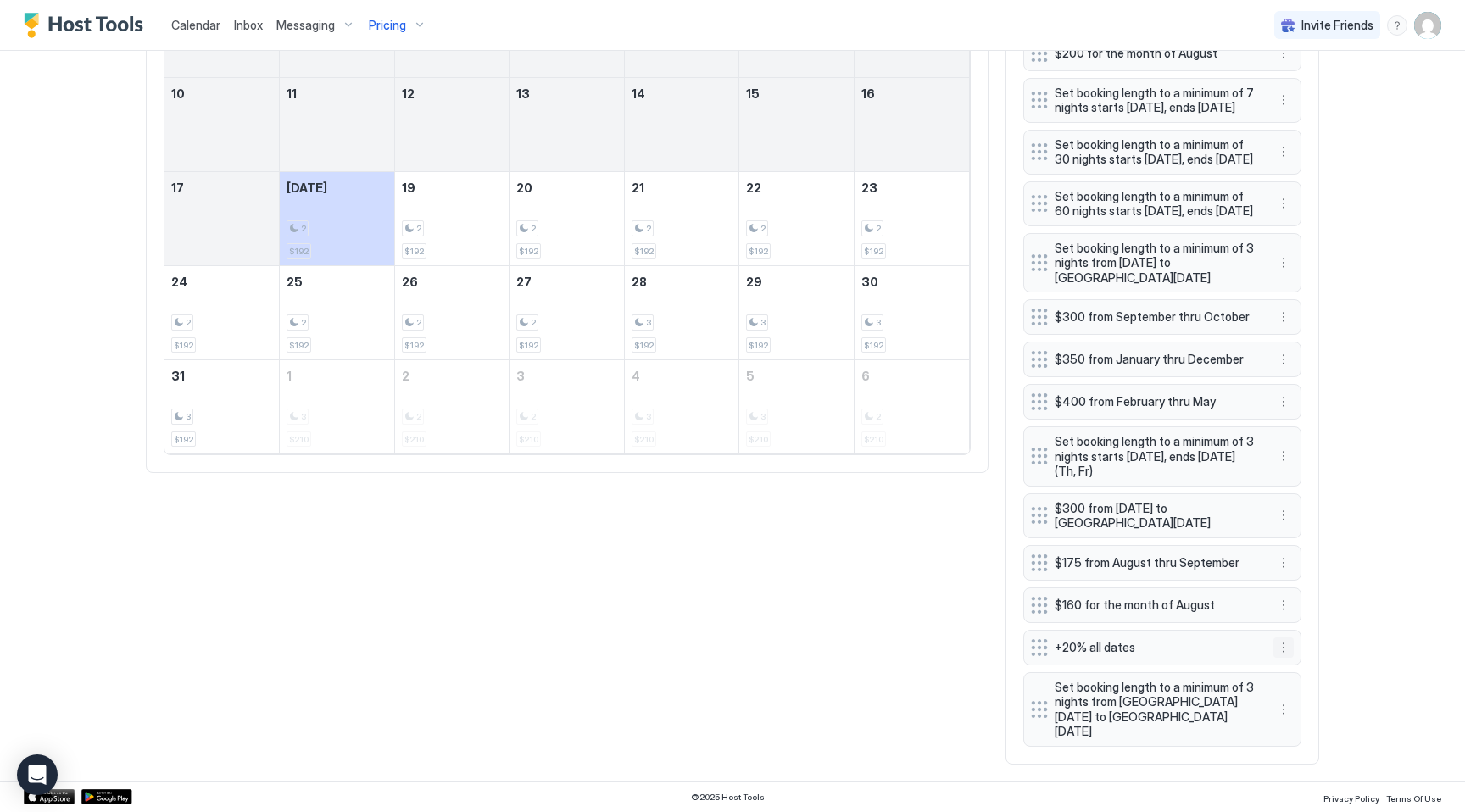
click at [1285, 658] on button "More options" at bounding box center [1283, 647] width 21 height 21
click at [1303, 712] on span "Pause" at bounding box center [1314, 713] width 30 height 13
click at [1379, 608] on div "Calendar Inbox Messaging Pricing Invite Friends KG 4 Bed 2 Bath Queen Creek has…" at bounding box center [732, 406] width 1465 height 812
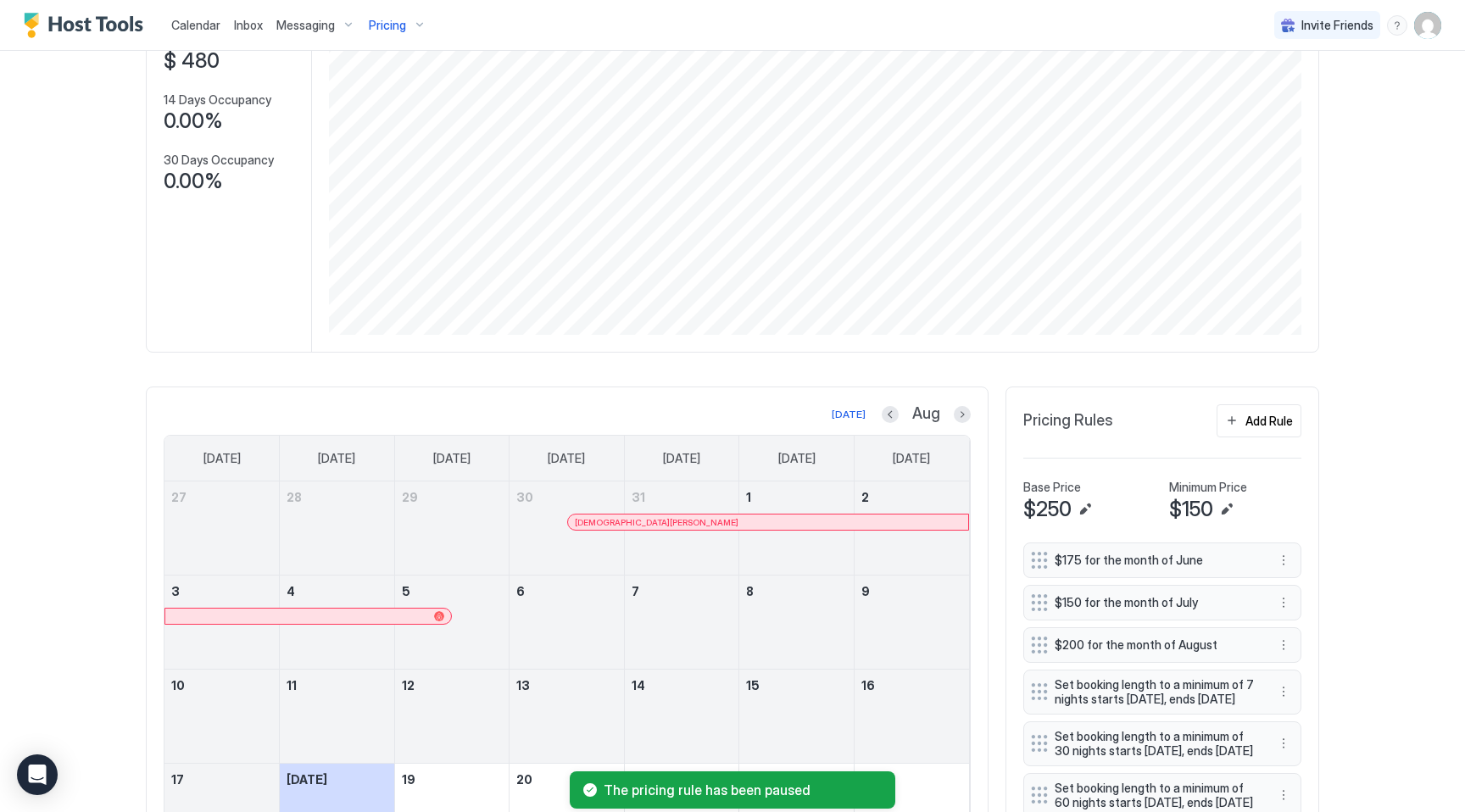
scroll to position [0, 0]
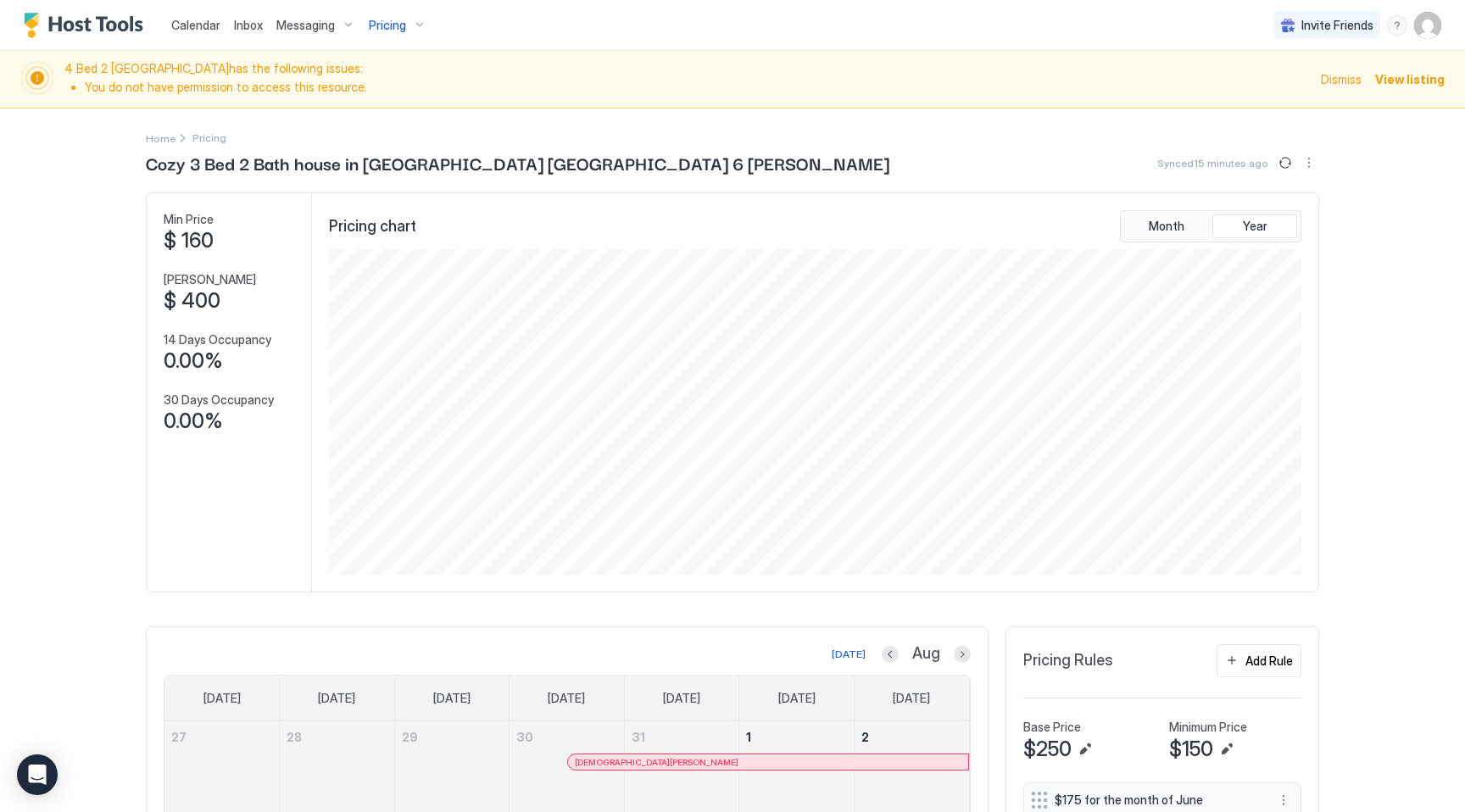
click at [1434, 30] on img "User profile" at bounding box center [1428, 26] width 27 height 27
click at [1336, 93] on div "Settings" at bounding box center [1331, 95] width 215 height 29
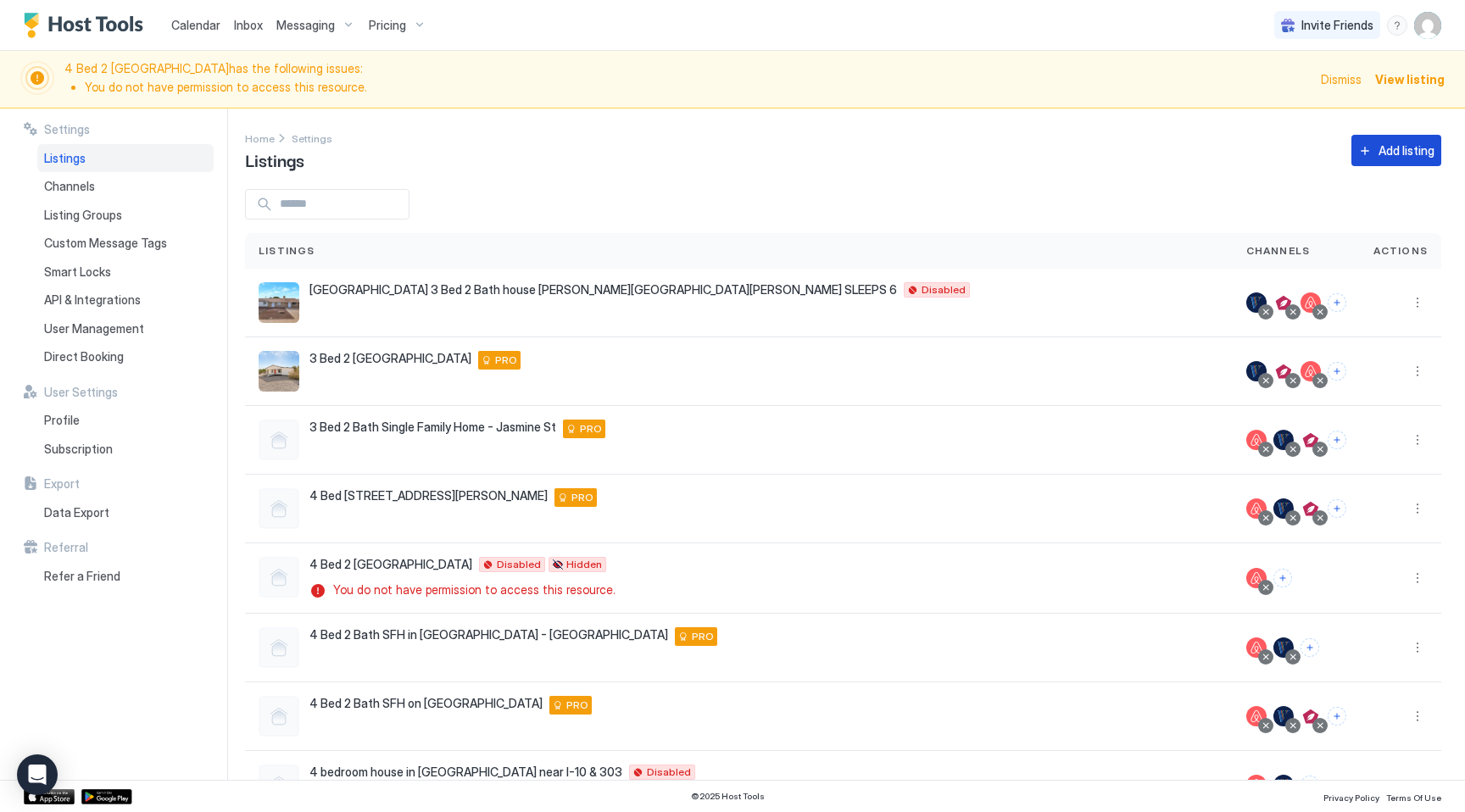
click at [1385, 149] on div "Add listing" at bounding box center [1406, 150] width 56 height 18
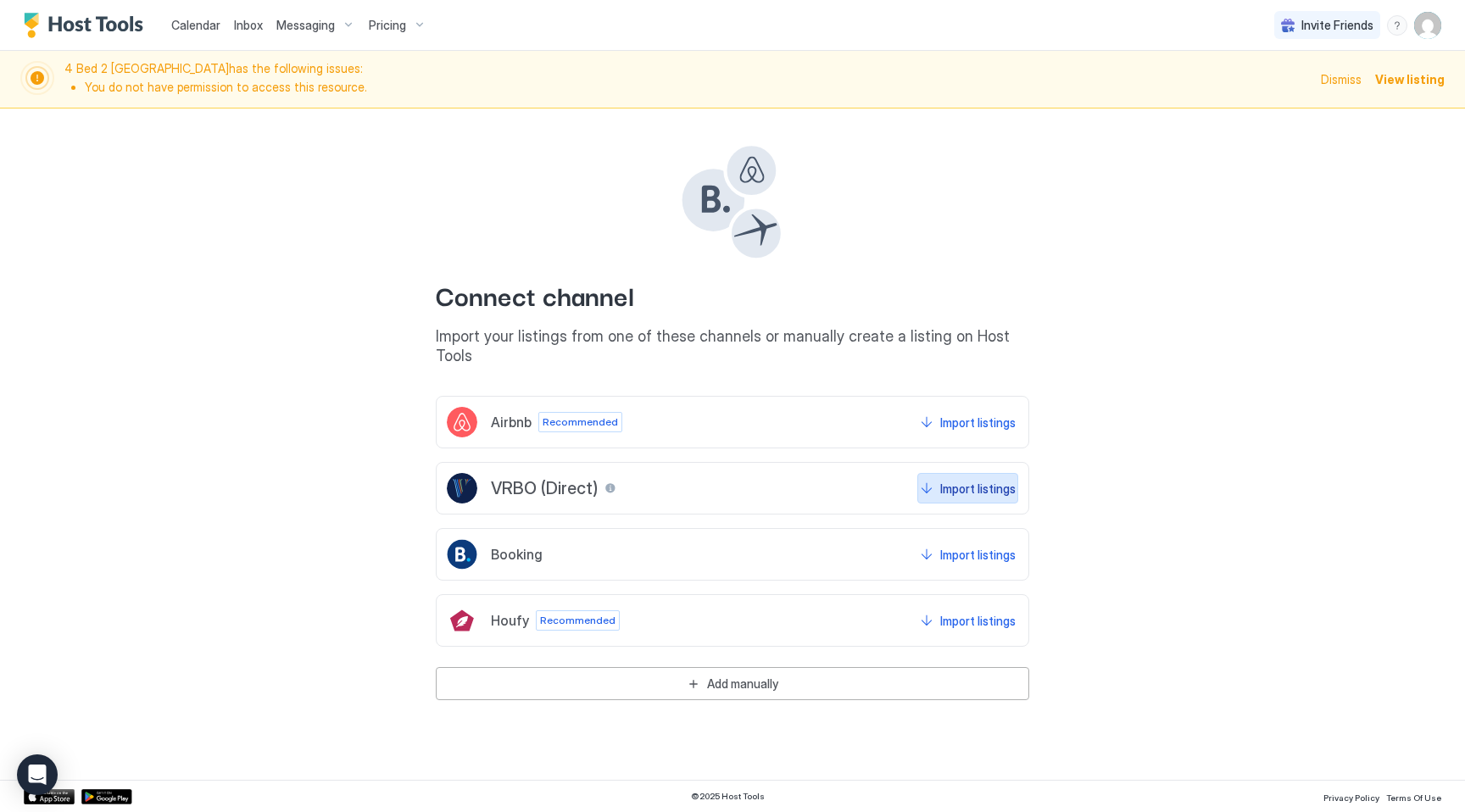
click at [965, 480] on div "Import listings" at bounding box center [977, 489] width 76 height 18
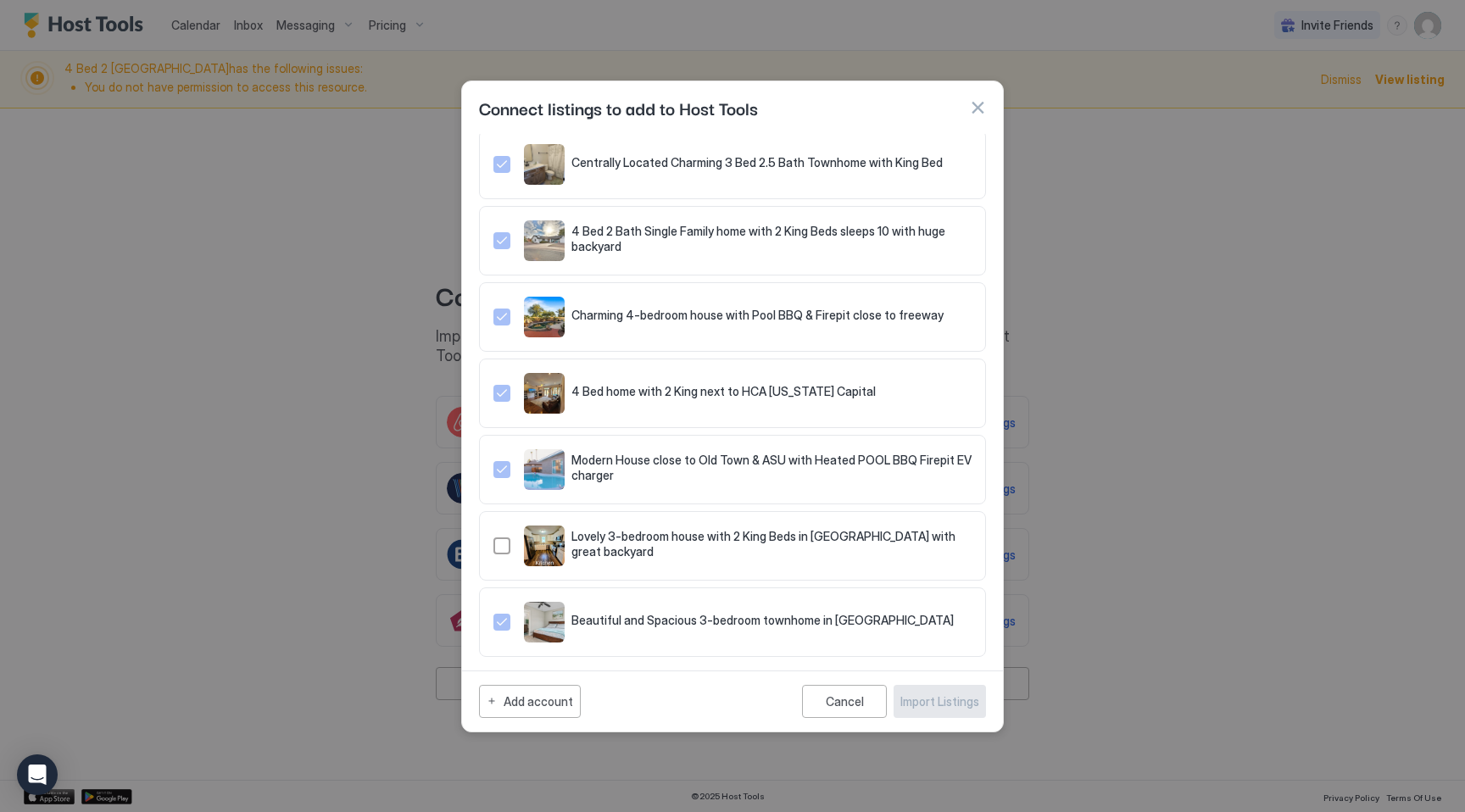
scroll to position [182, 0]
click at [506, 547] on div "321.4761719.5335886" at bounding box center [501, 548] width 17 height 17
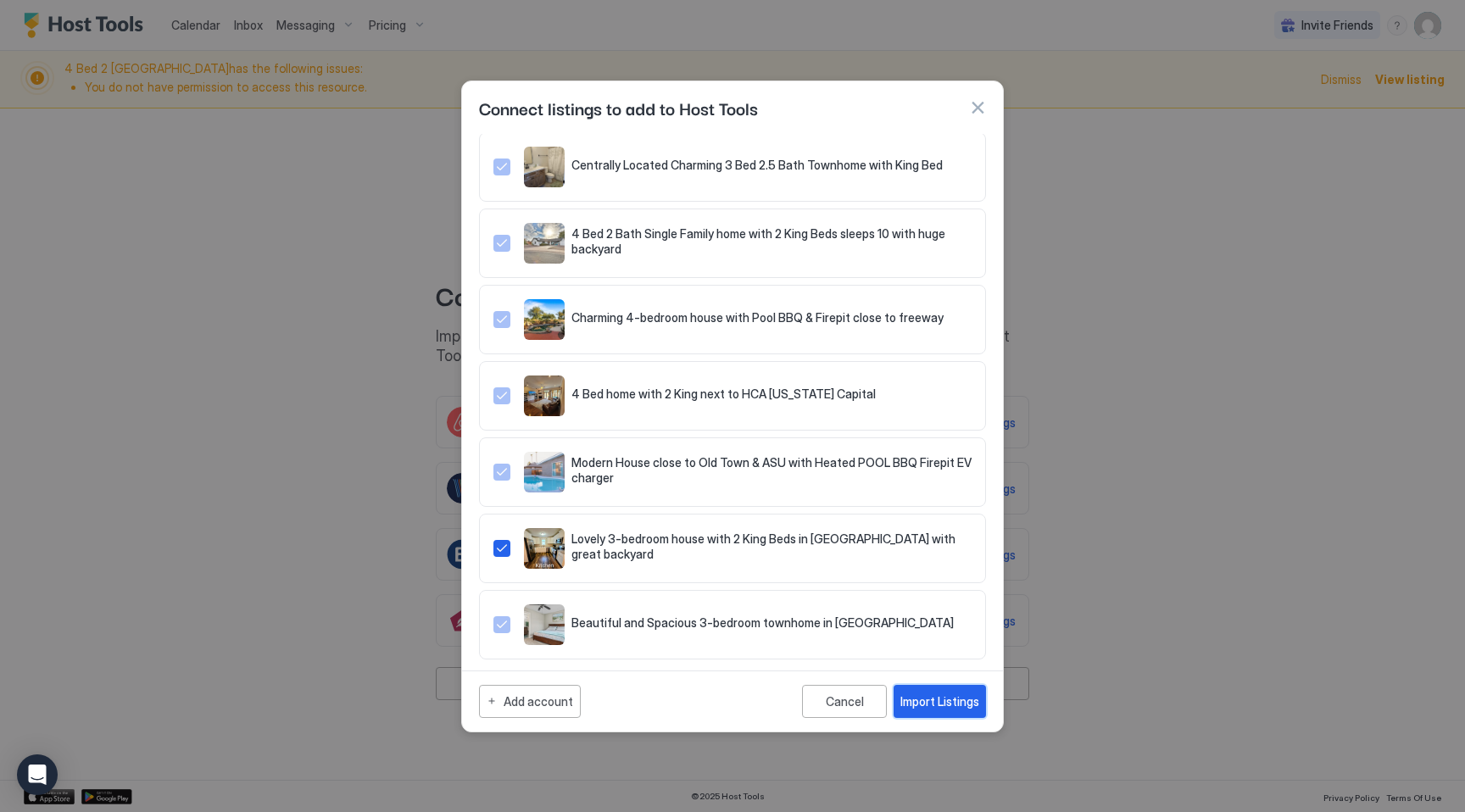
click at [949, 704] on div "Import Listings" at bounding box center [940, 701] width 79 height 18
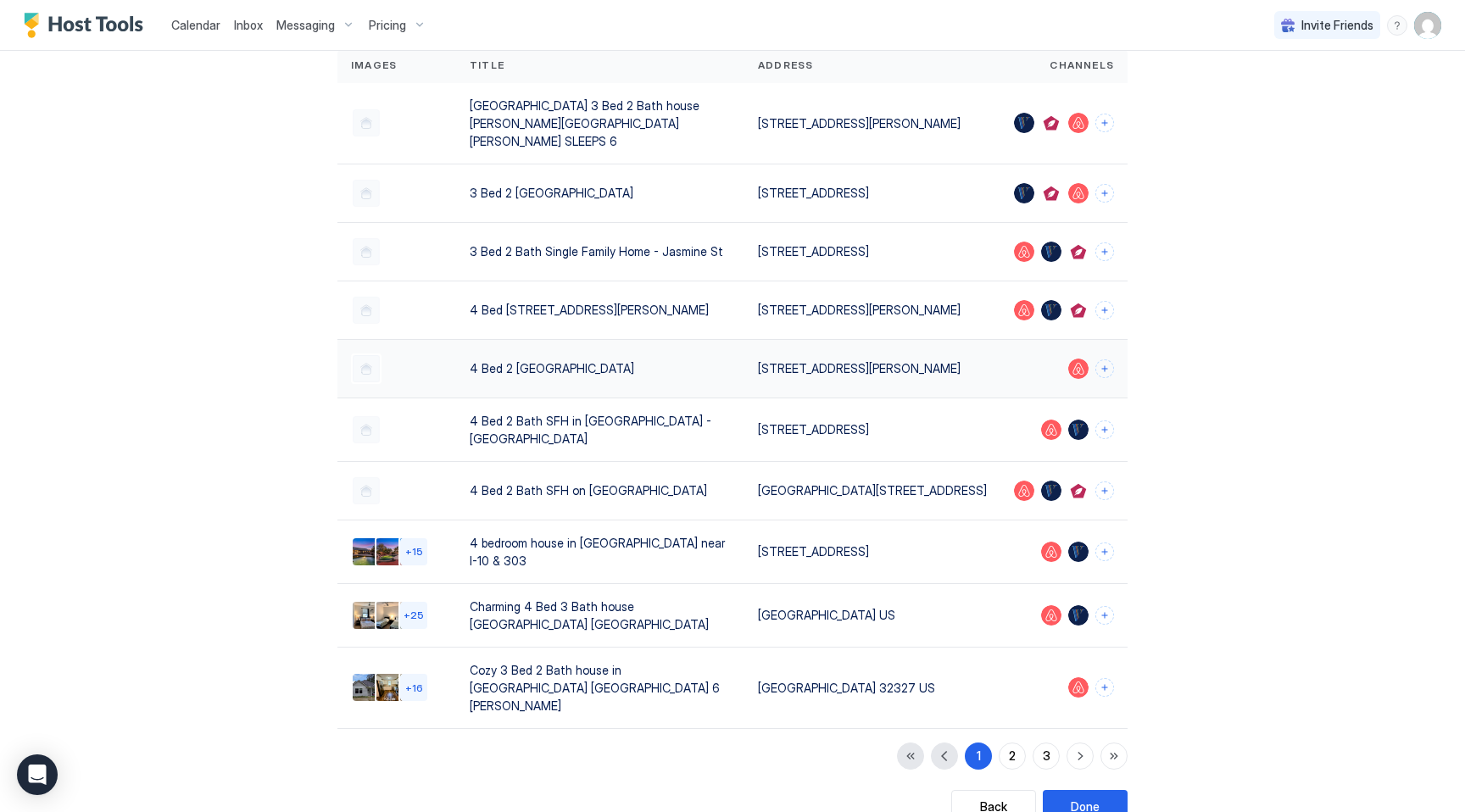
scroll to position [214, 0]
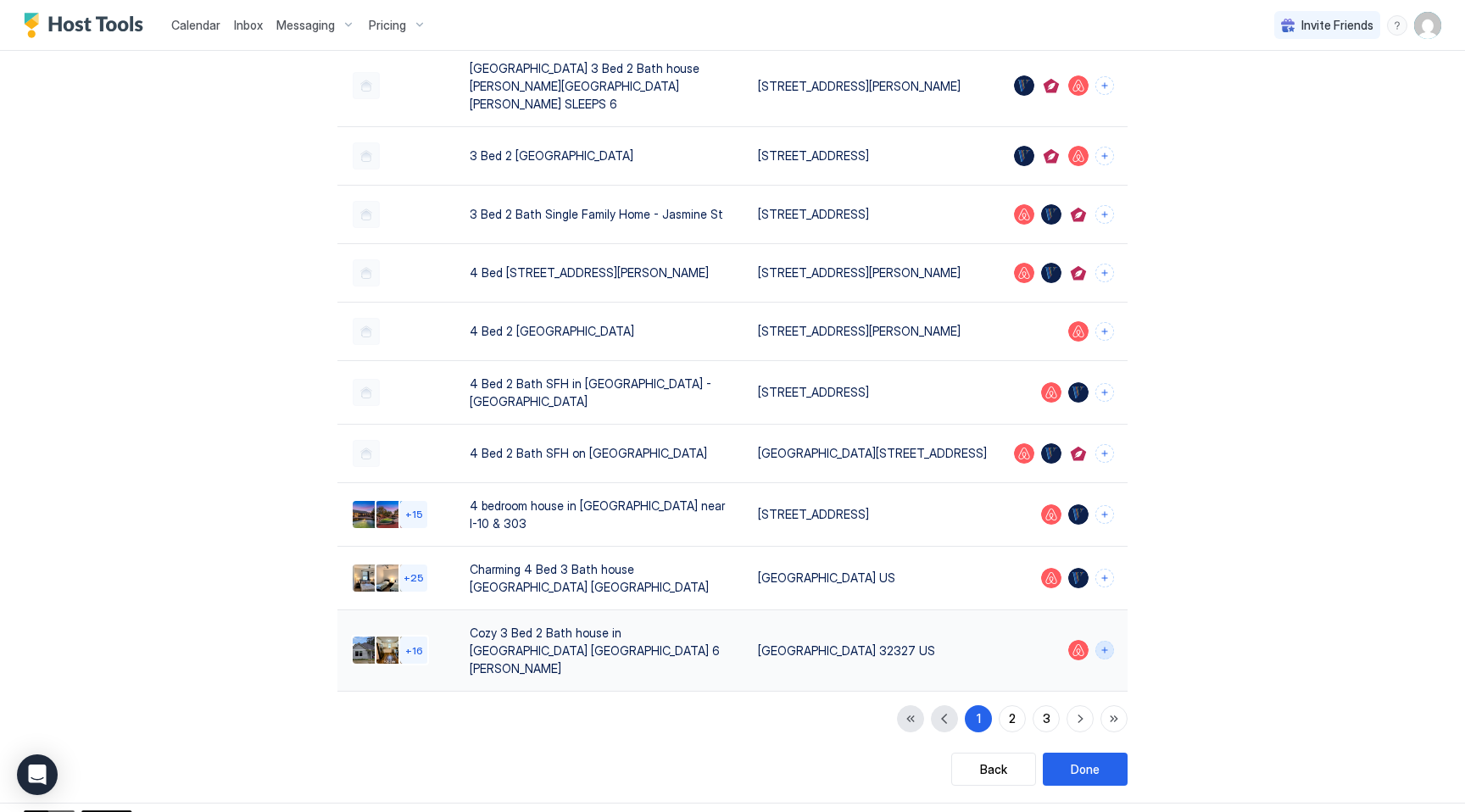
click at [1103, 641] on button "Connect channels" at bounding box center [1104, 650] width 19 height 19
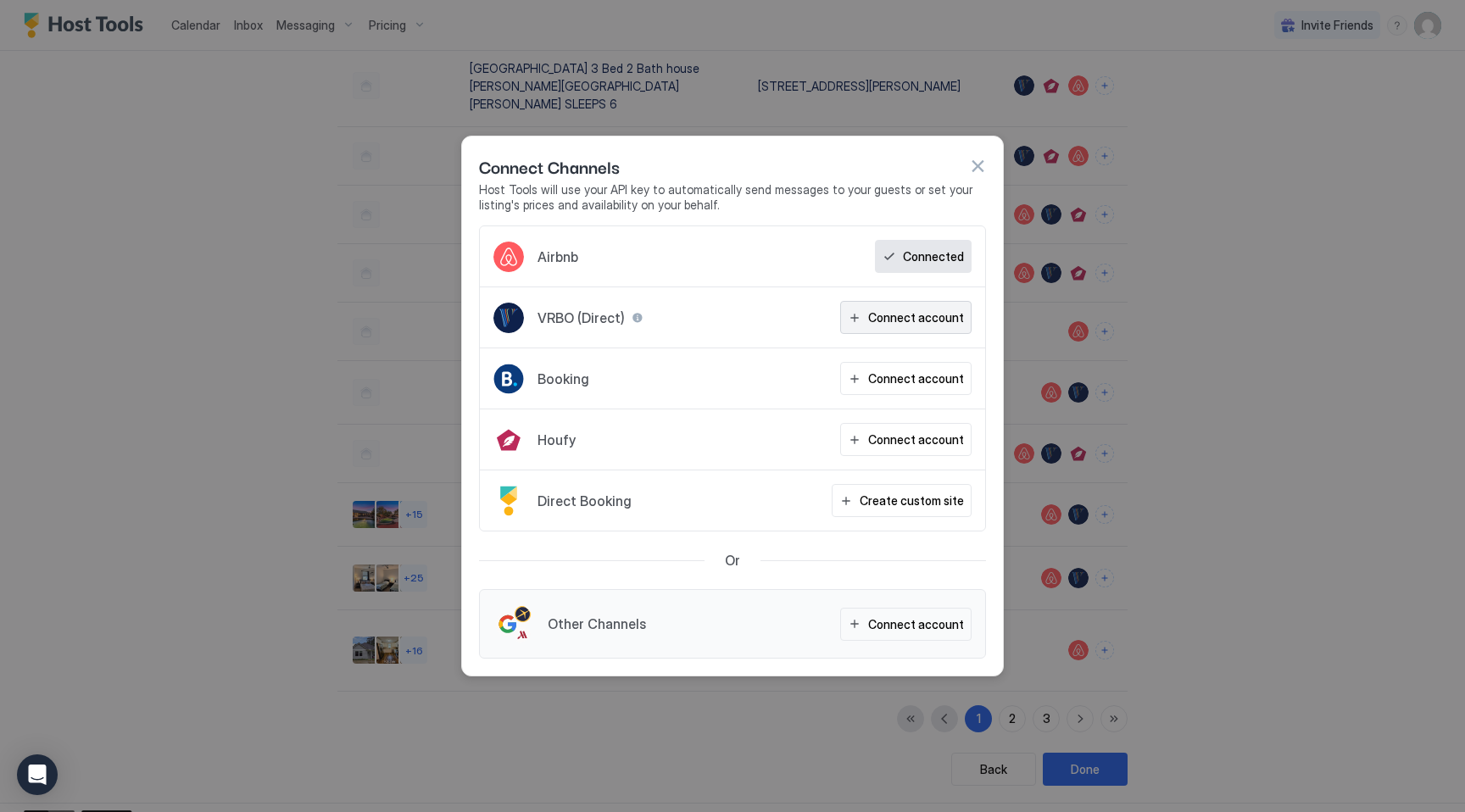
click at [939, 318] on div "Connect account" at bounding box center [916, 317] width 96 height 18
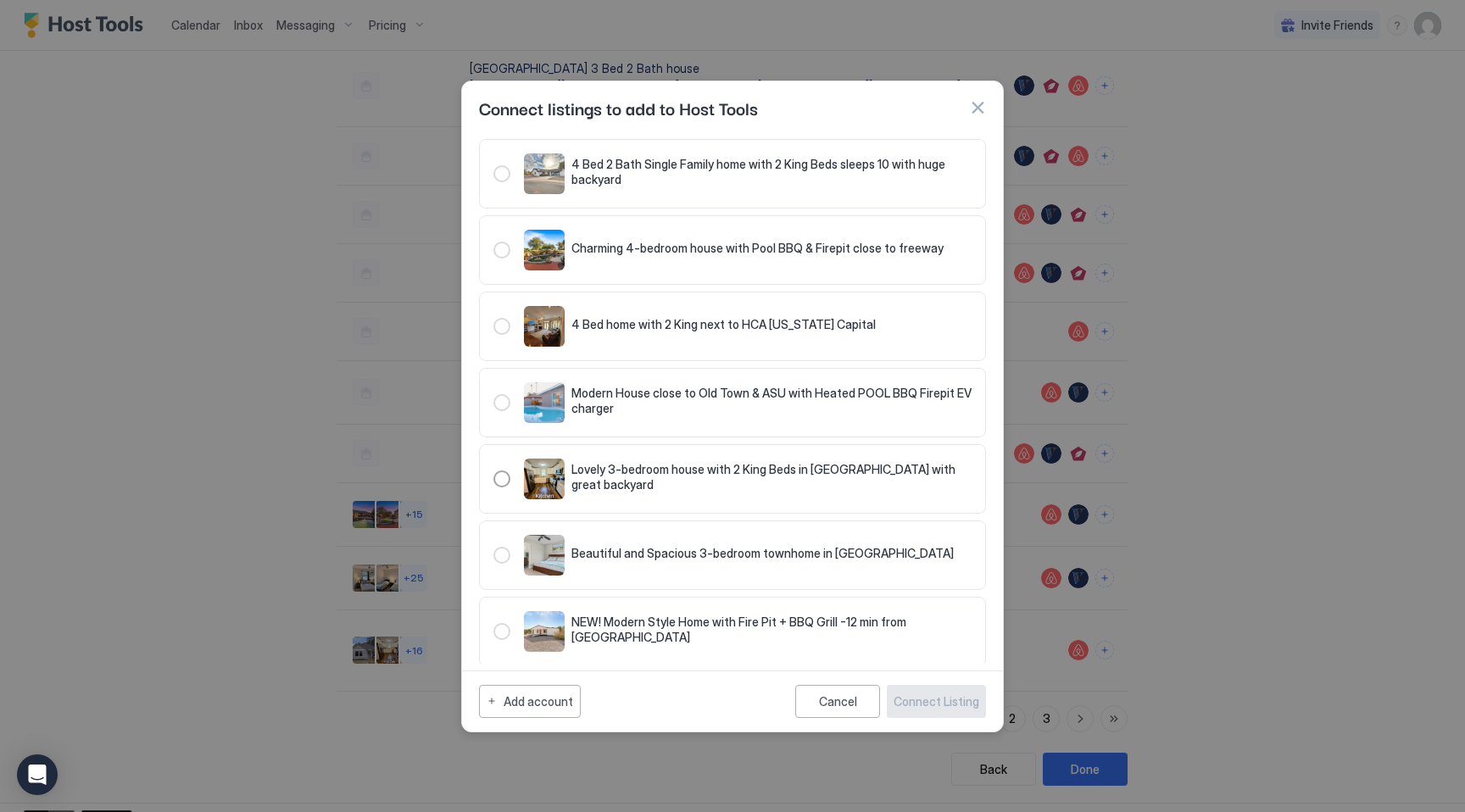
scroll to position [251, 0]
click at [501, 477] on div "321.4761719.5335886" at bounding box center [501, 477] width 17 height 17
click at [960, 696] on div "Connect Listing" at bounding box center [936, 701] width 85 height 18
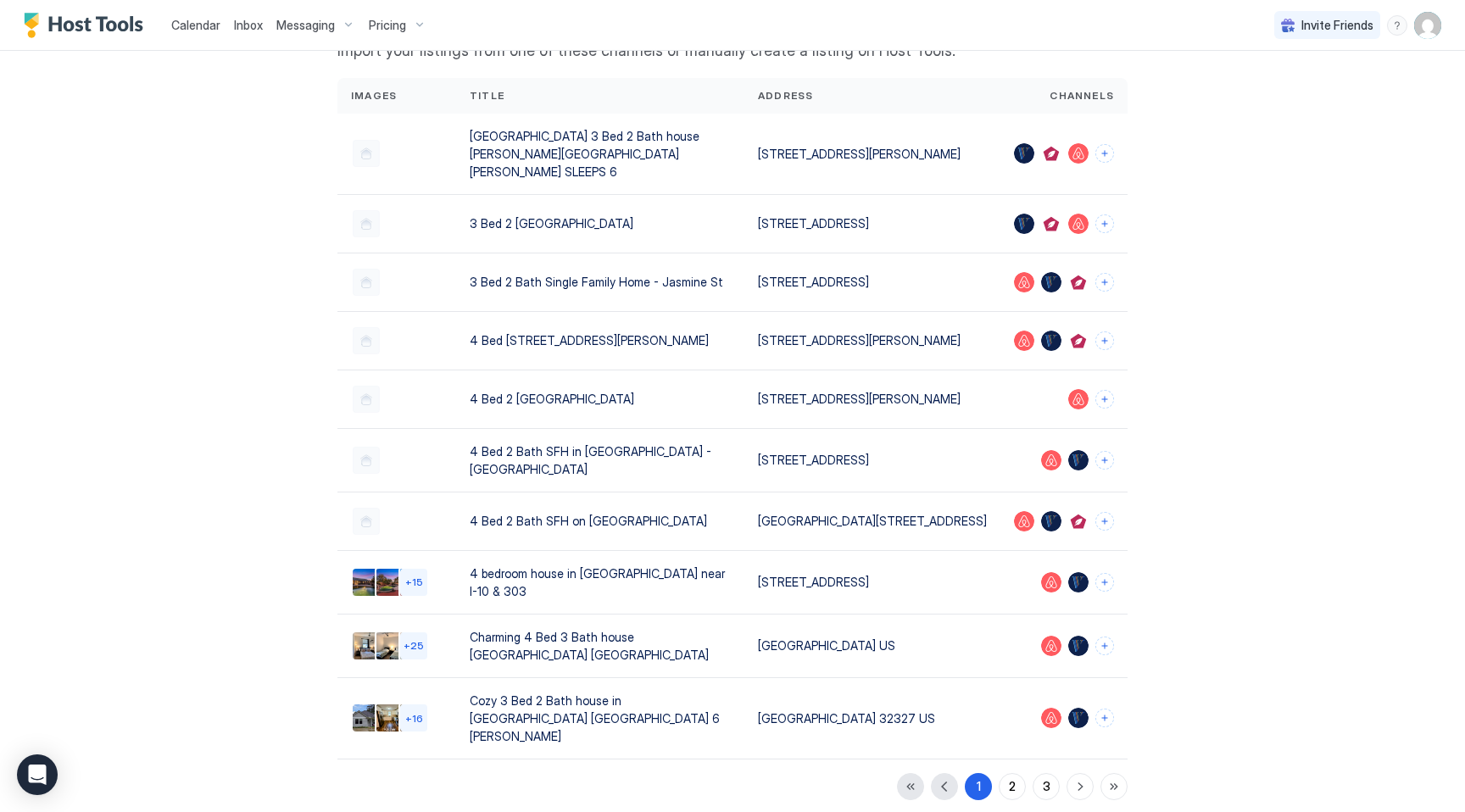
scroll to position [214, 0]
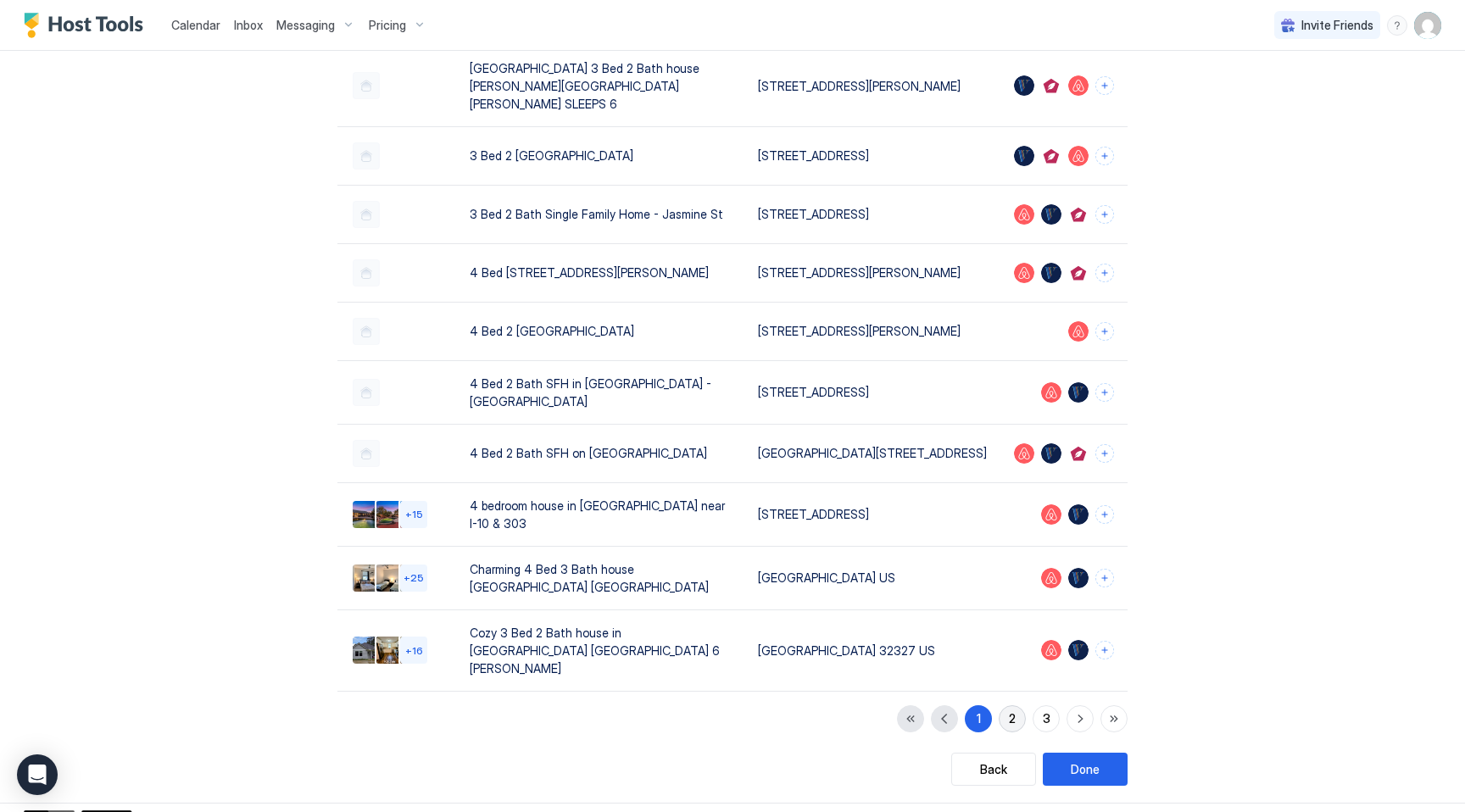
click at [1014, 710] on div "2" at bounding box center [1011, 719] width 7 height 18
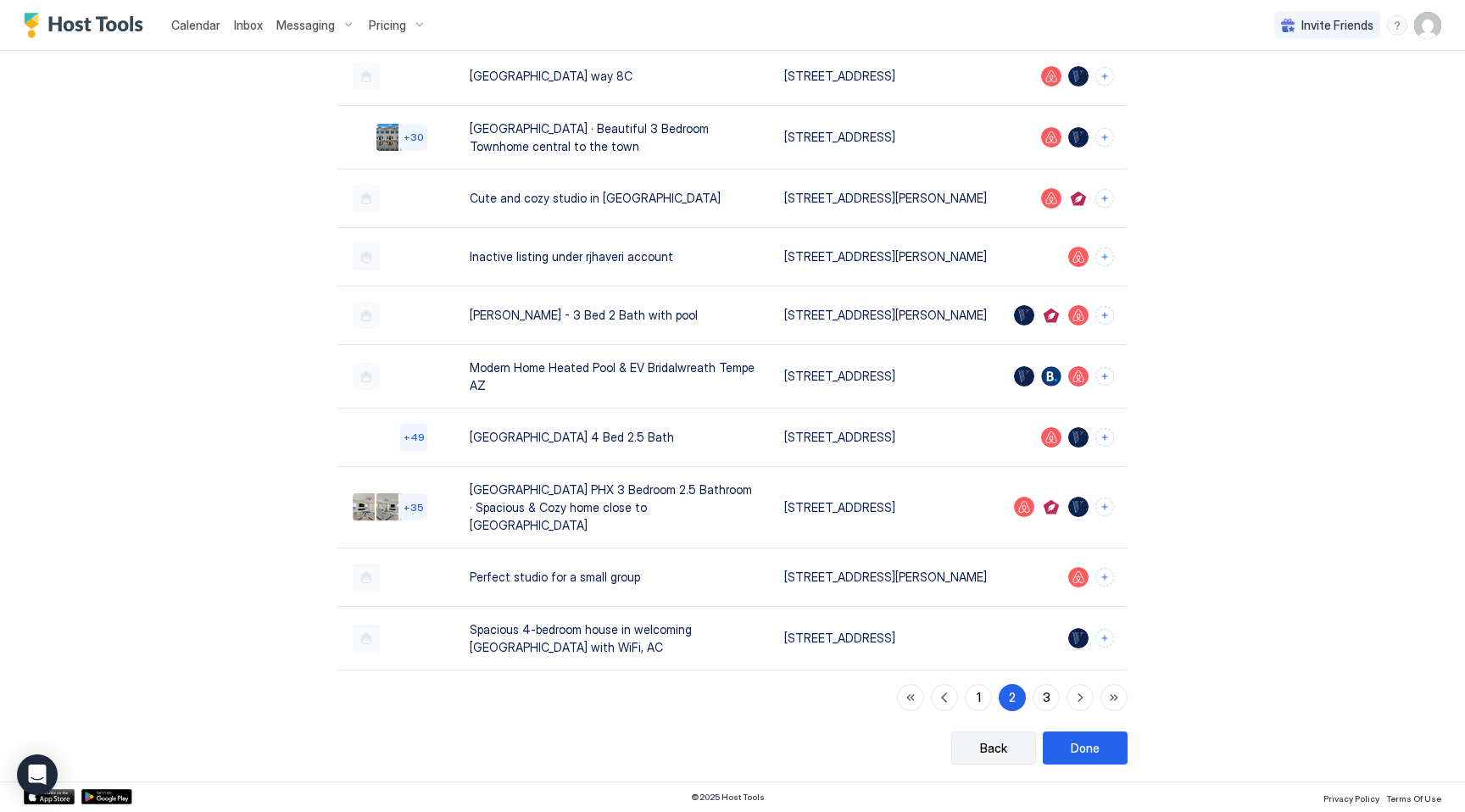
click at [993, 757] on div "Back" at bounding box center [994, 748] width 27 height 18
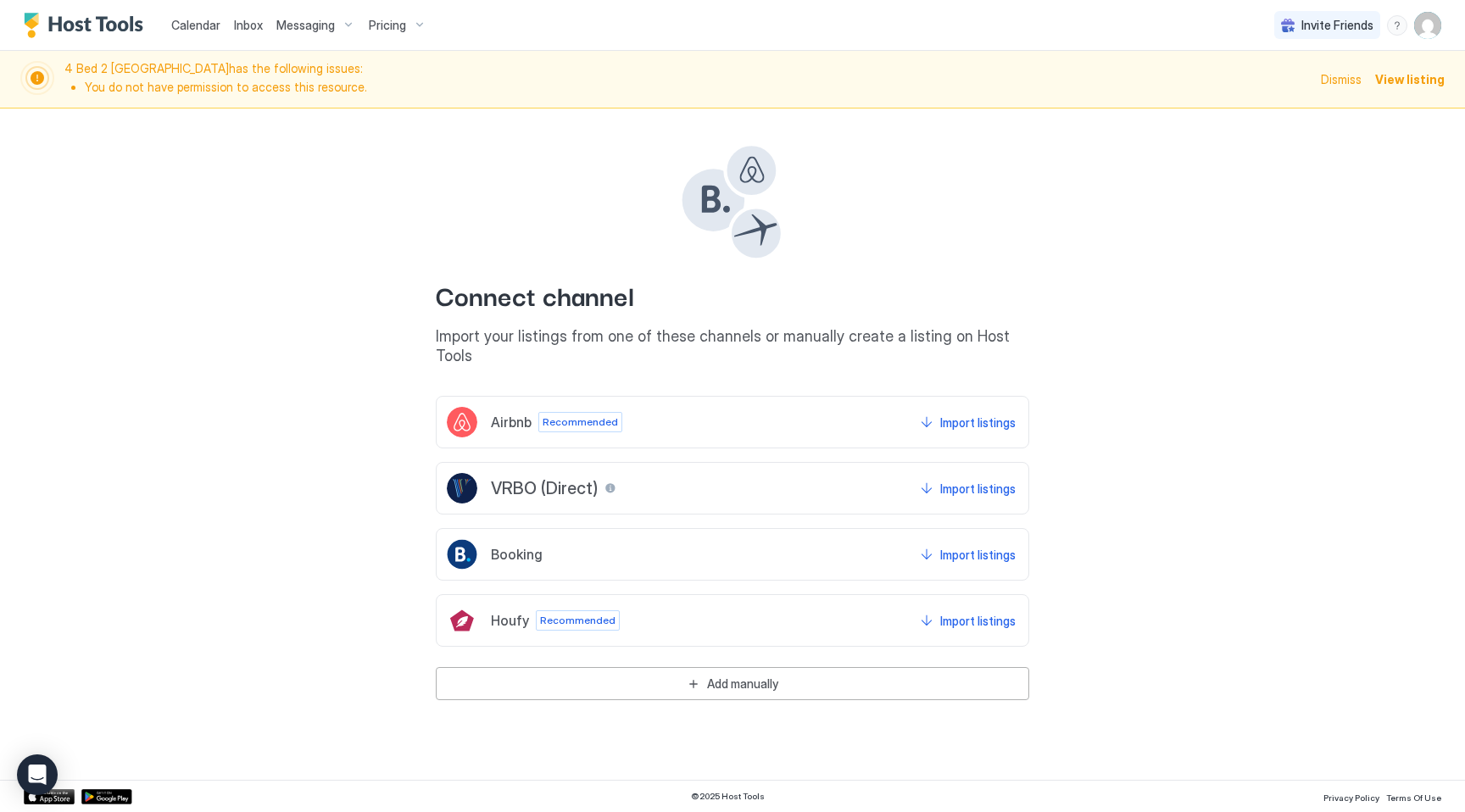
click at [1345, 77] on span "Dismiss" at bounding box center [1340, 80] width 40 height 18
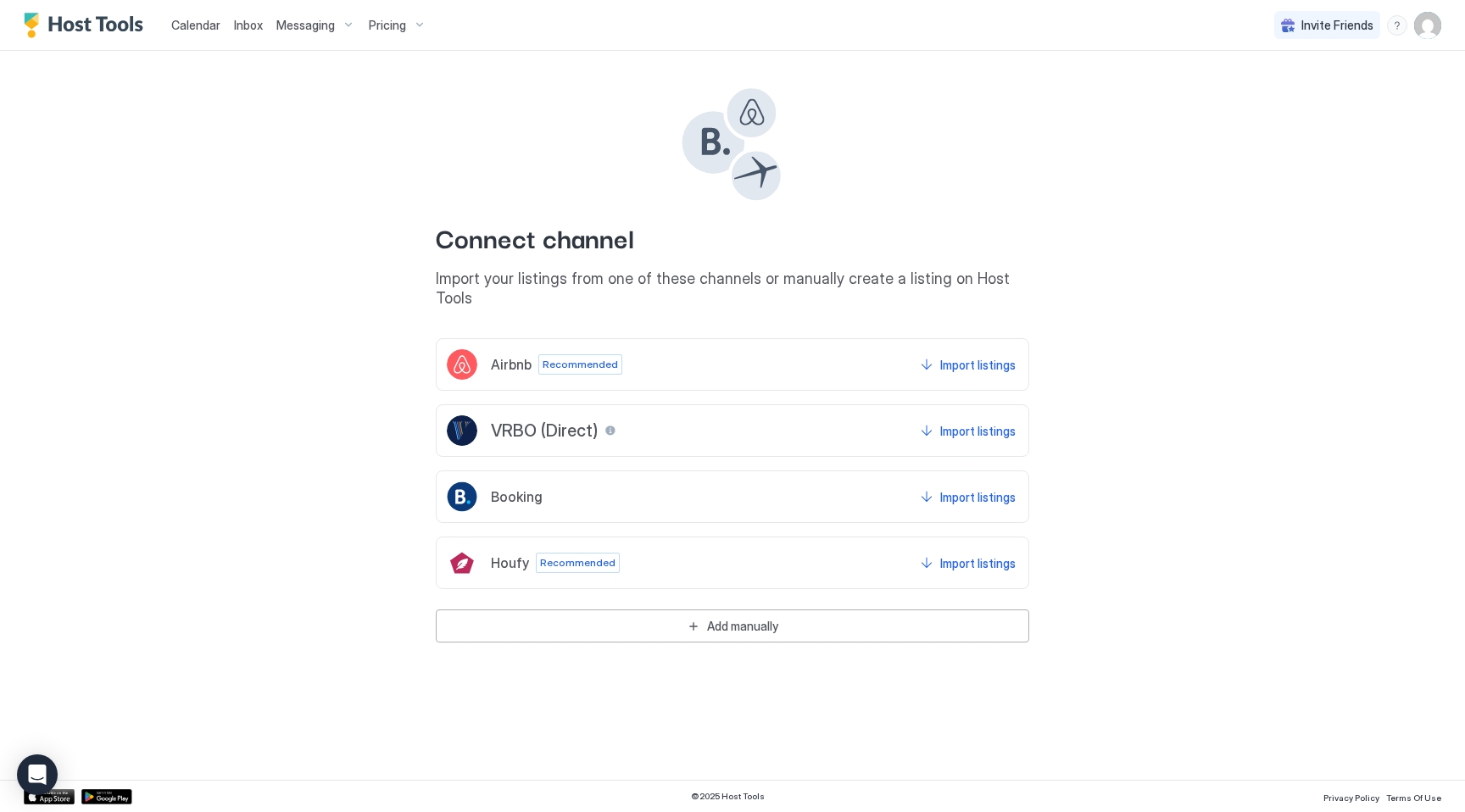
click at [115, 22] on img "Host Tools Logo" at bounding box center [86, 26] width 127 height 26
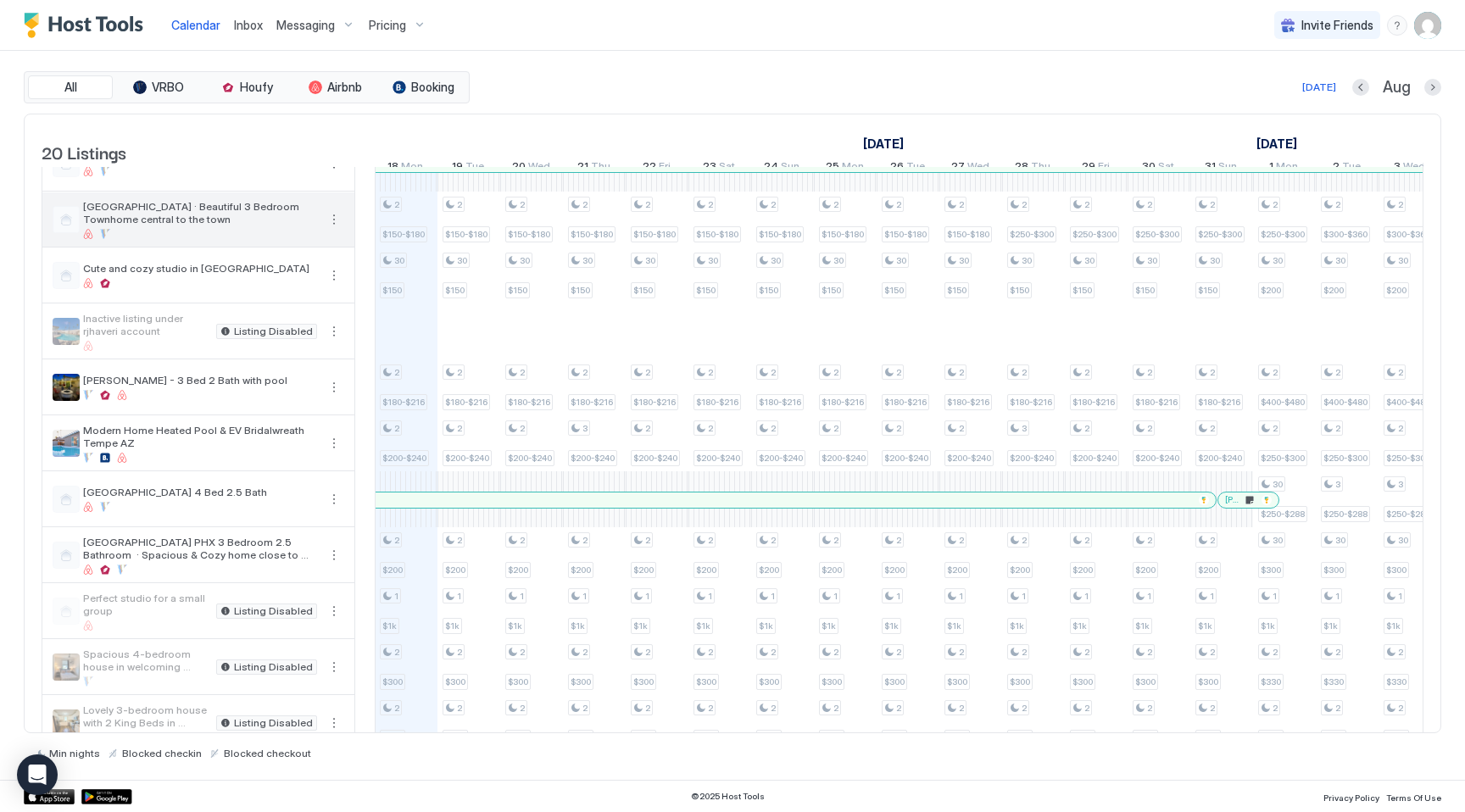
scroll to position [568, 0]
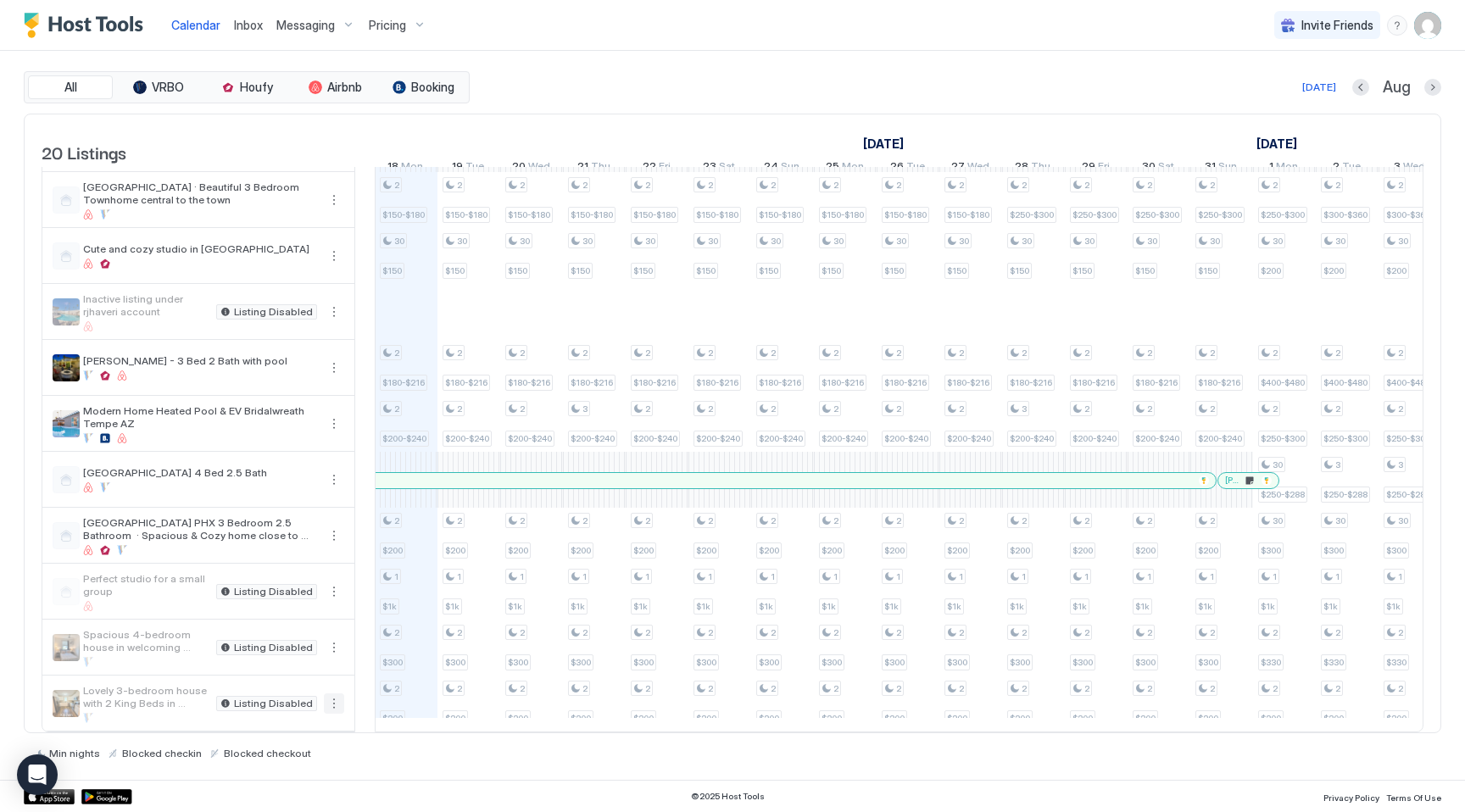
click at [337, 706] on button "More options" at bounding box center [334, 703] width 21 height 21
click at [295, 777] on span "Listing Settings" at bounding box center [304, 781] width 76 height 13
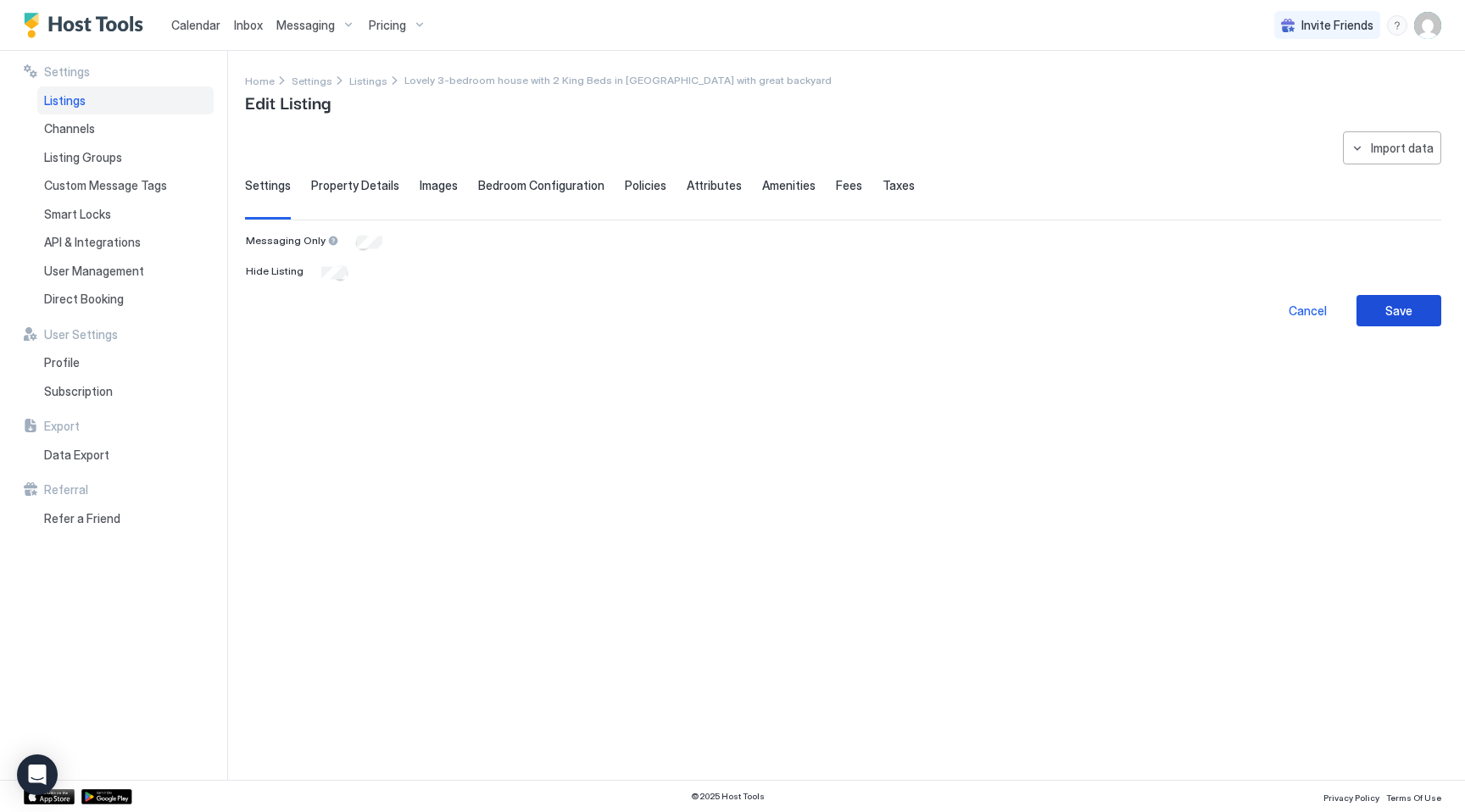
click at [1391, 307] on div "Save" at bounding box center [1399, 310] width 27 height 18
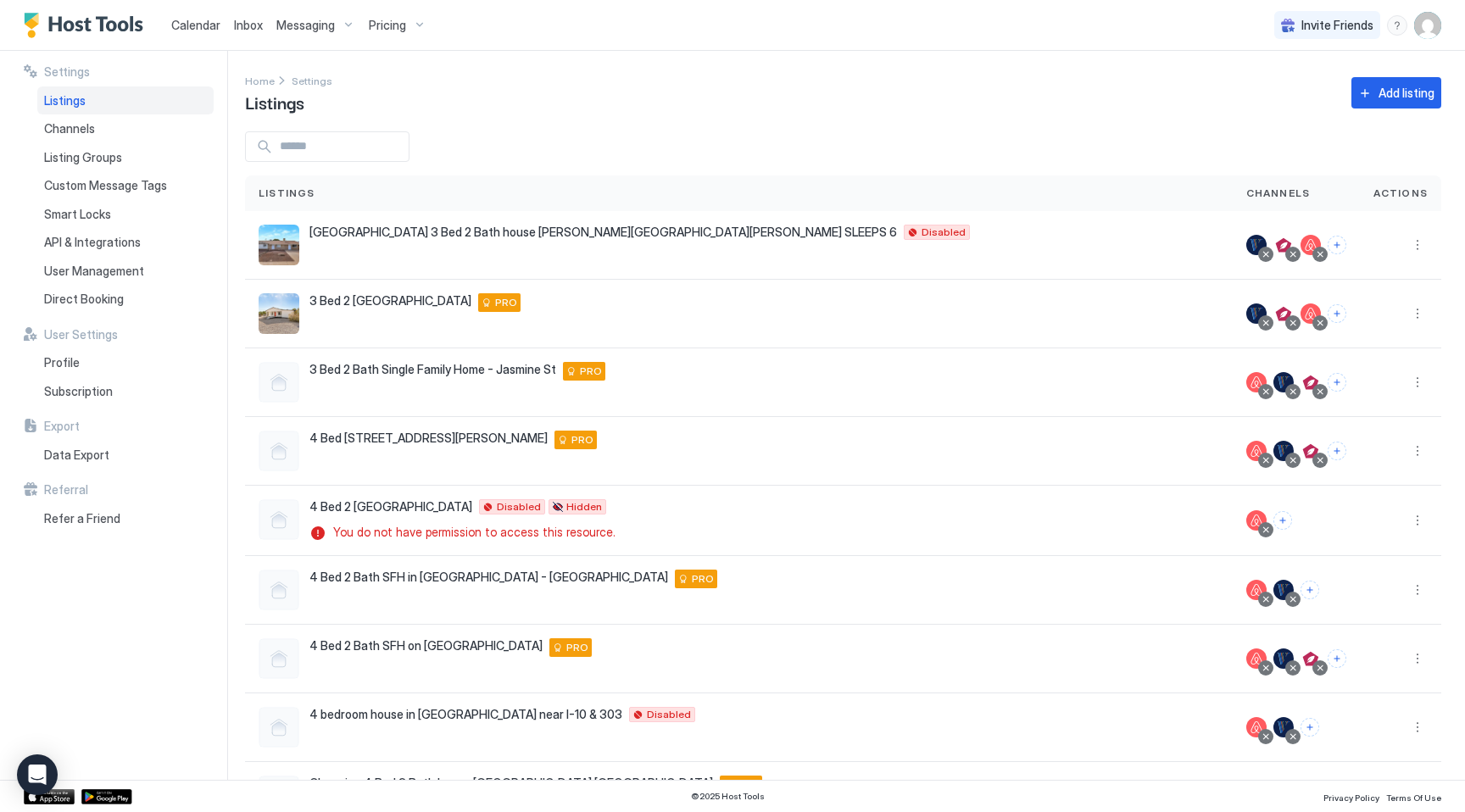
click at [198, 26] on span "Calendar" at bounding box center [195, 25] width 49 height 15
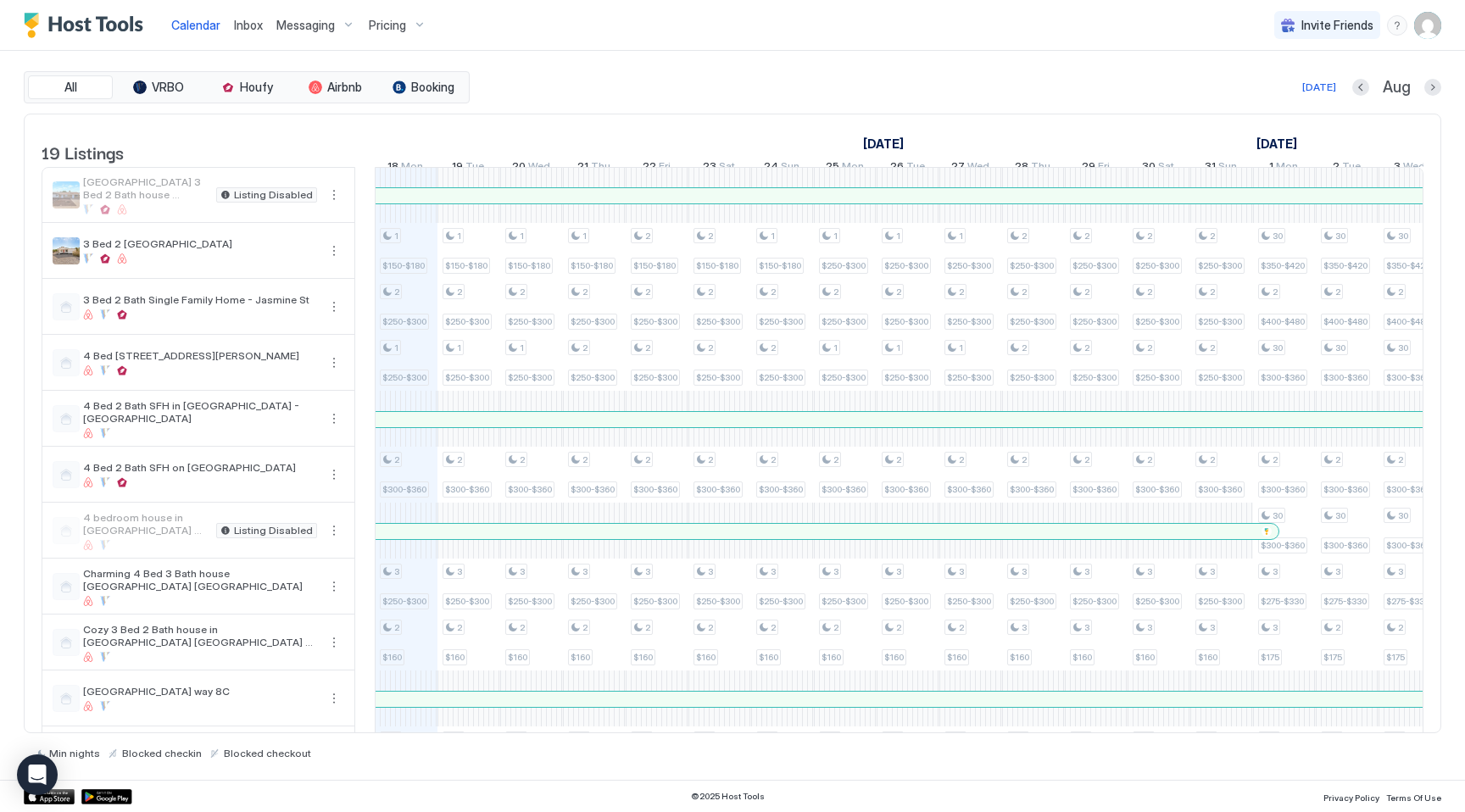
click at [407, 27] on div "Pricing" at bounding box center [398, 25] width 72 height 28
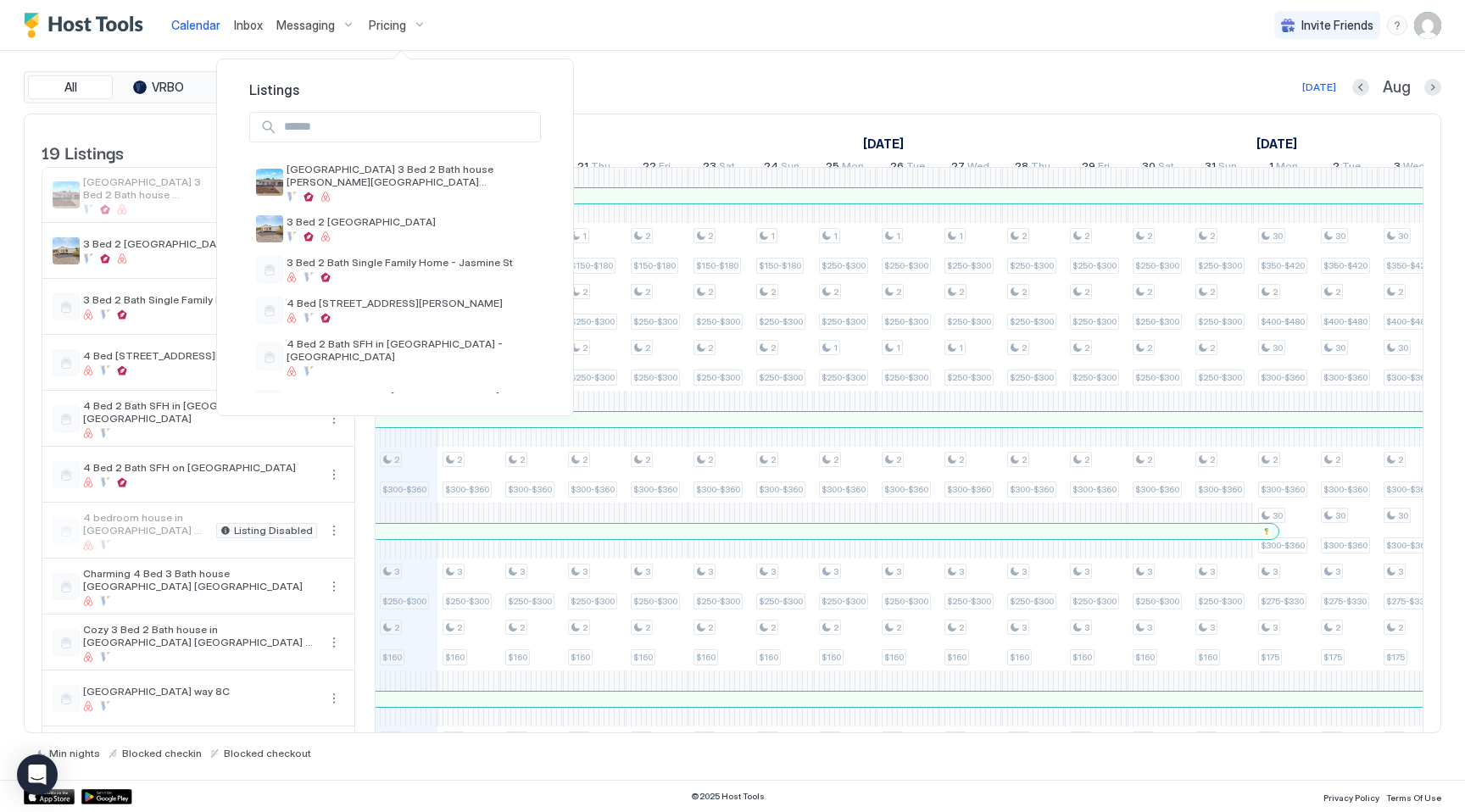
click at [405, 122] on input "Input Field" at bounding box center [408, 127] width 263 height 28
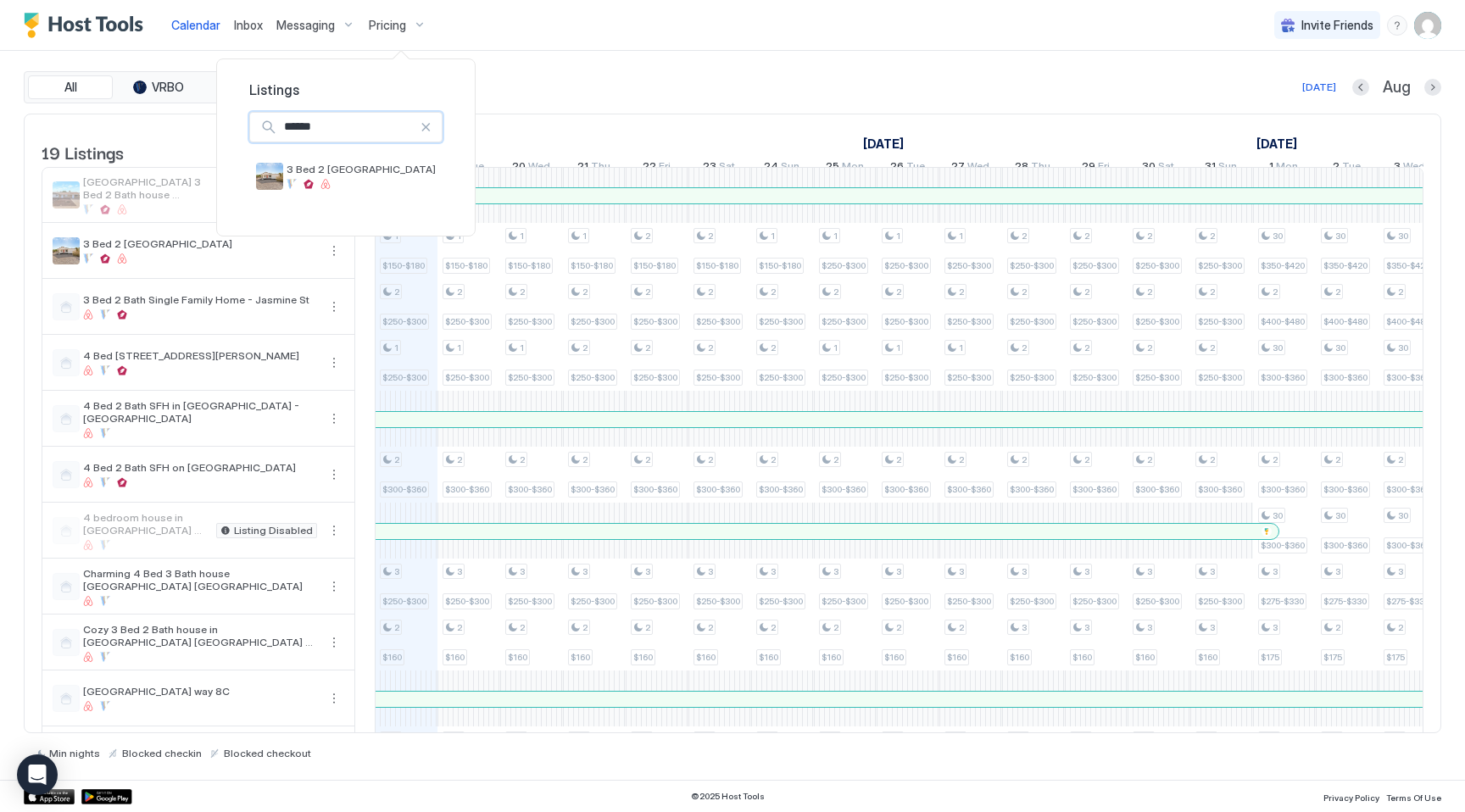
type input "*******"
click at [407, 182] on div at bounding box center [361, 184] width 149 height 10
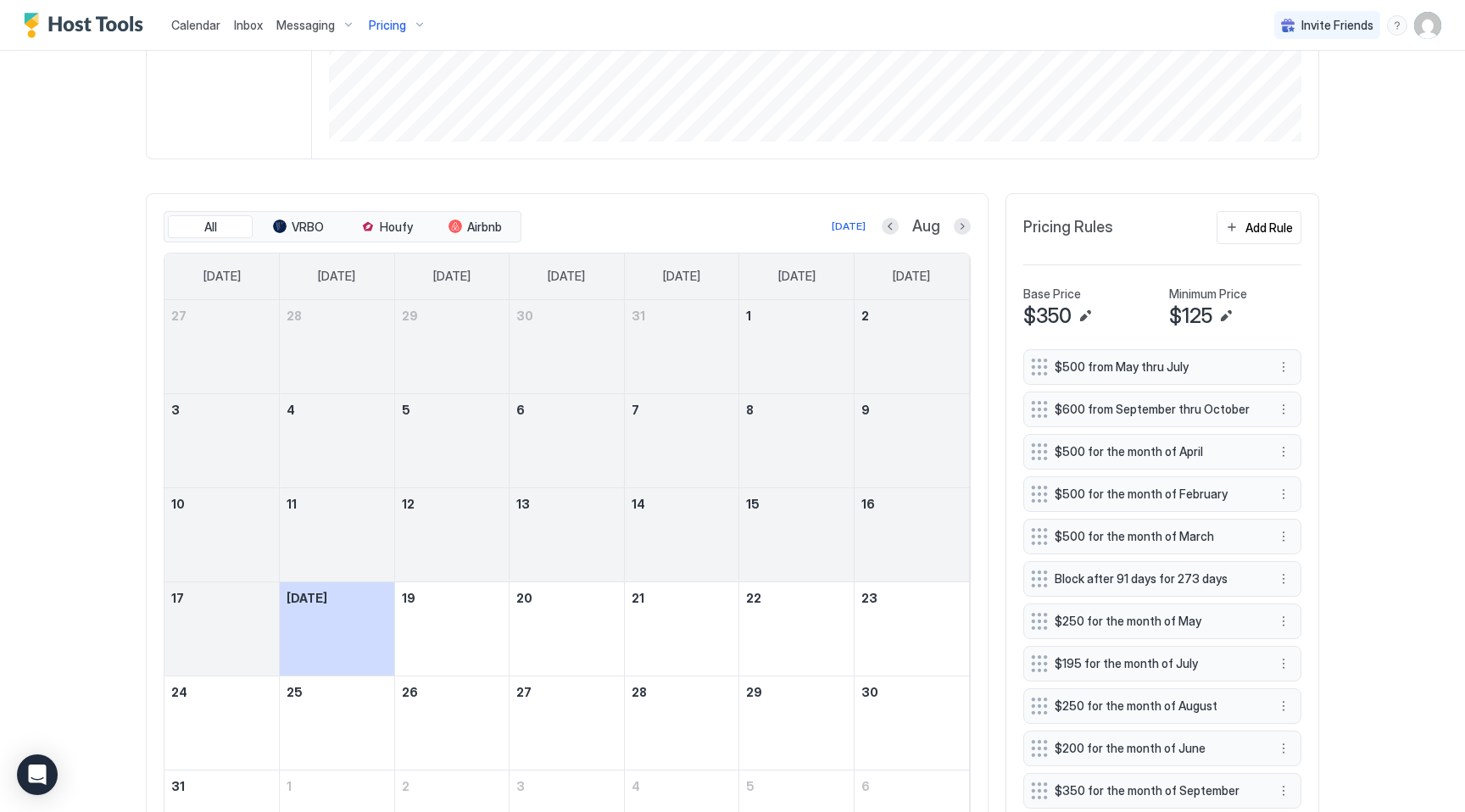
scroll to position [491, 0]
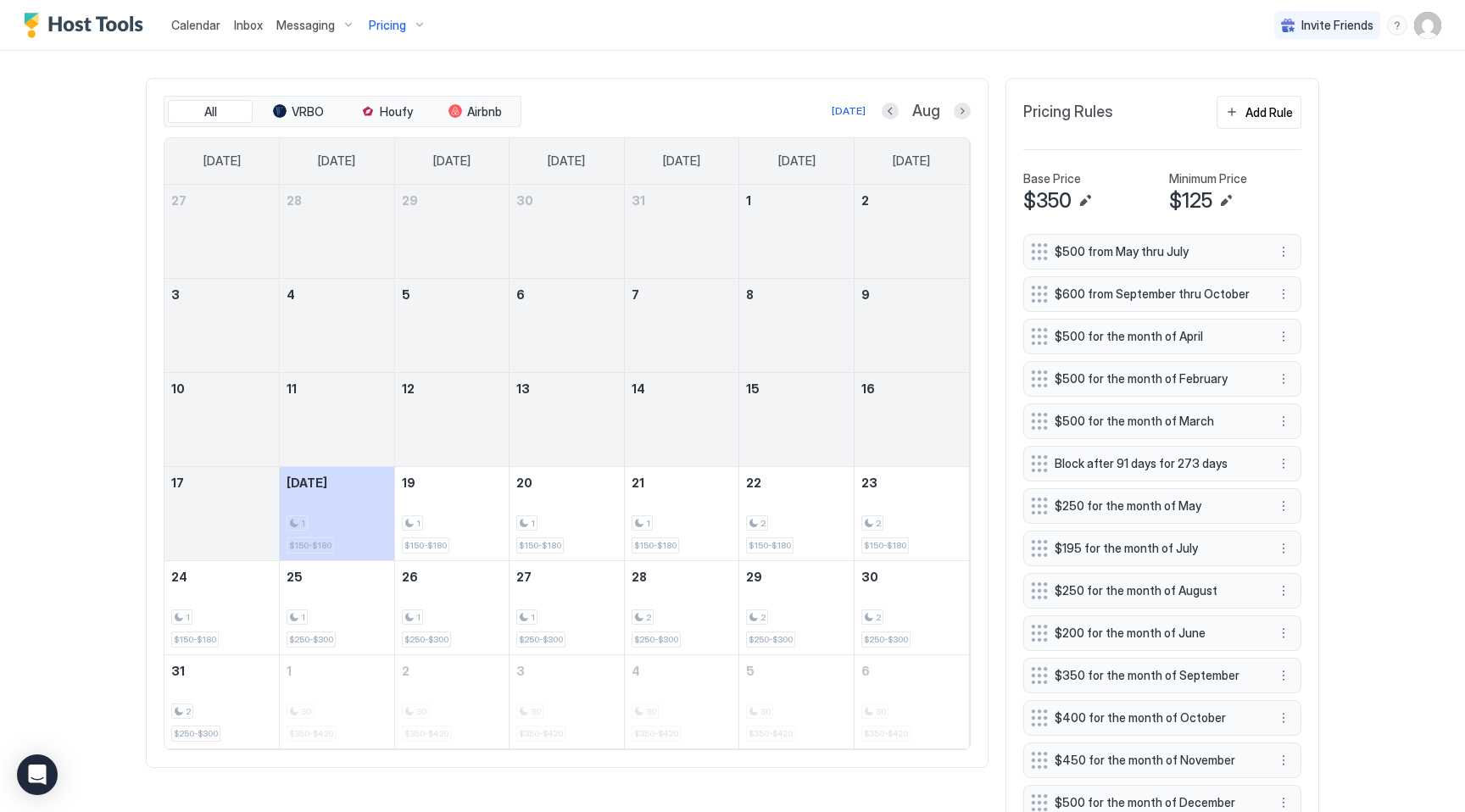
click at [1255, 87] on div "Pricing Rules Add Rule Base Price $350 Minimum Price $125 $500 from May thru Ju…" at bounding box center [1162, 758] width 313 height 1361
click at [1255, 121] on button "Add Rule" at bounding box center [1259, 113] width 84 height 33
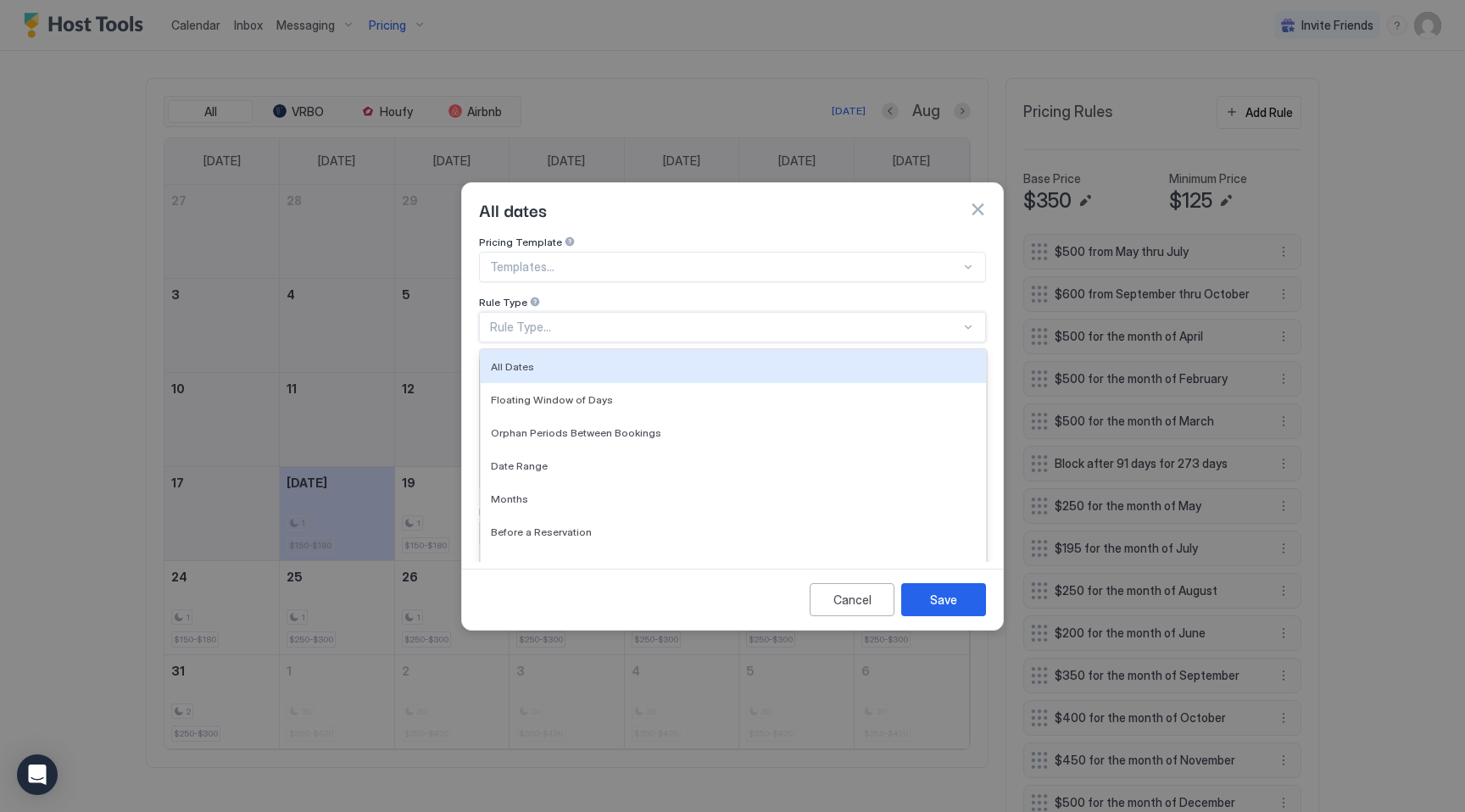
click at [525, 319] on div "Rule Type..." at bounding box center [725, 327] width 470 height 16
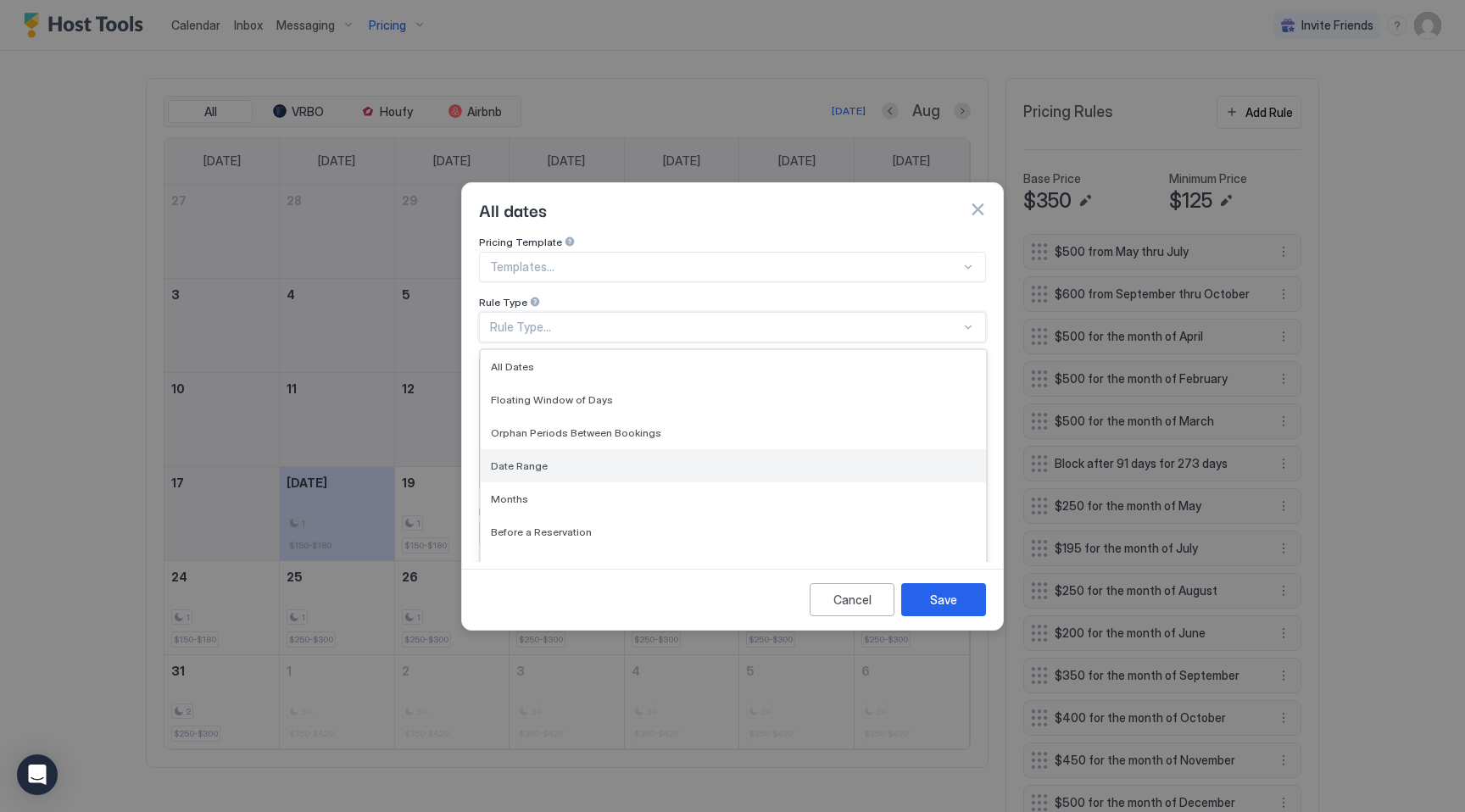
click at [524, 450] on div "Date Range" at bounding box center [732, 466] width 506 height 33
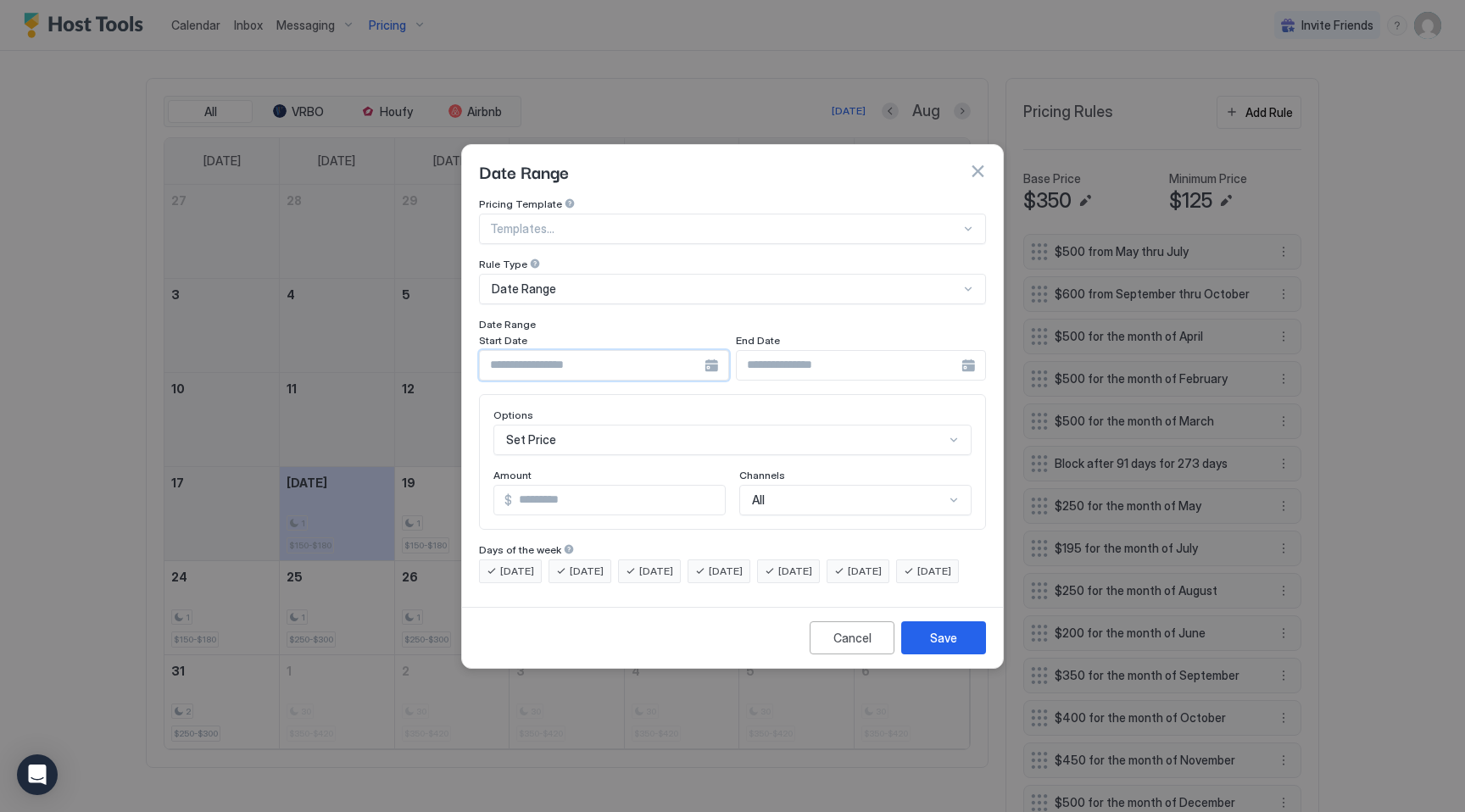
click at [560, 351] on input "Input Field" at bounding box center [592, 364] width 225 height 28
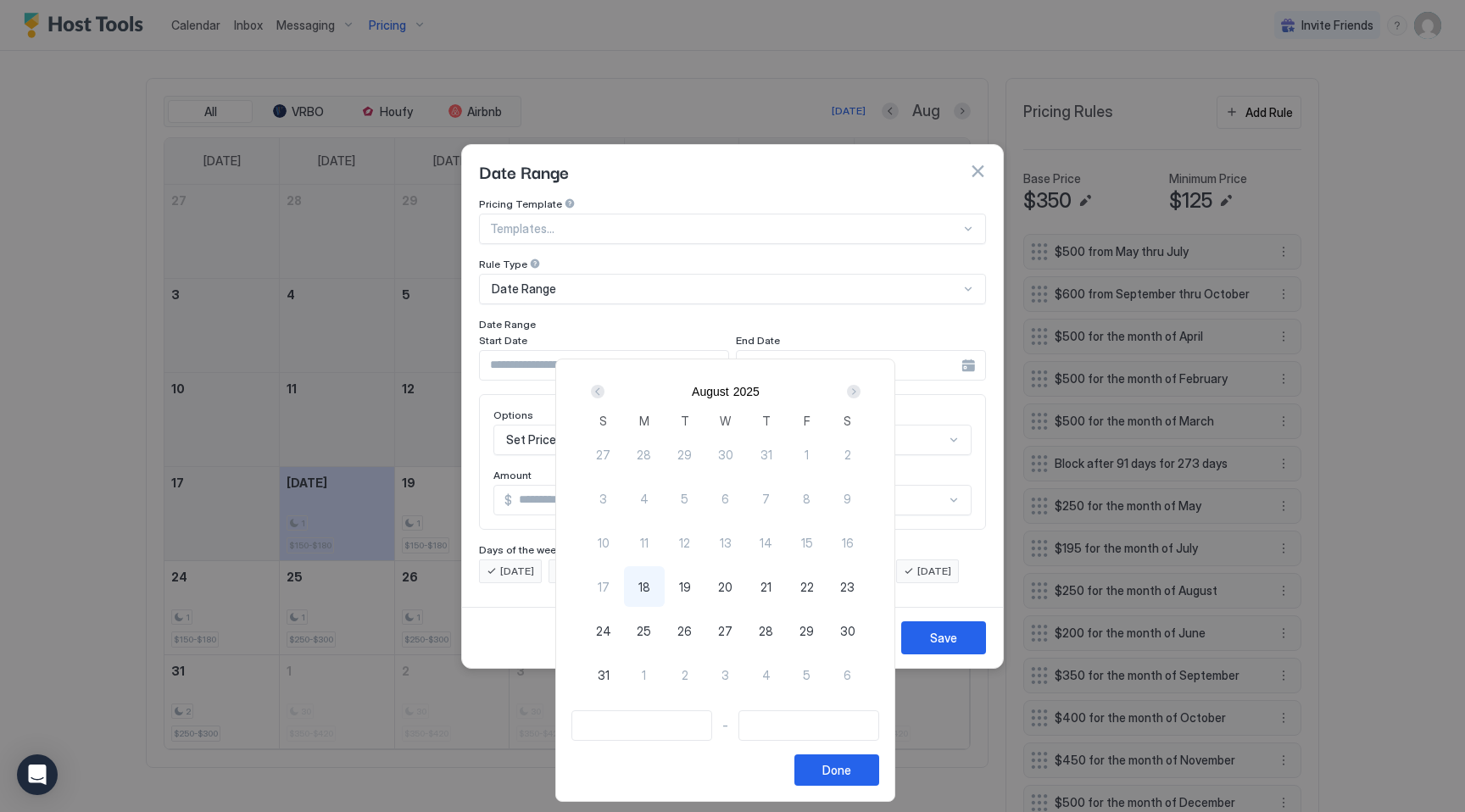
click at [732, 629] on span "27" at bounding box center [725, 631] width 15 height 18
type input "**********"
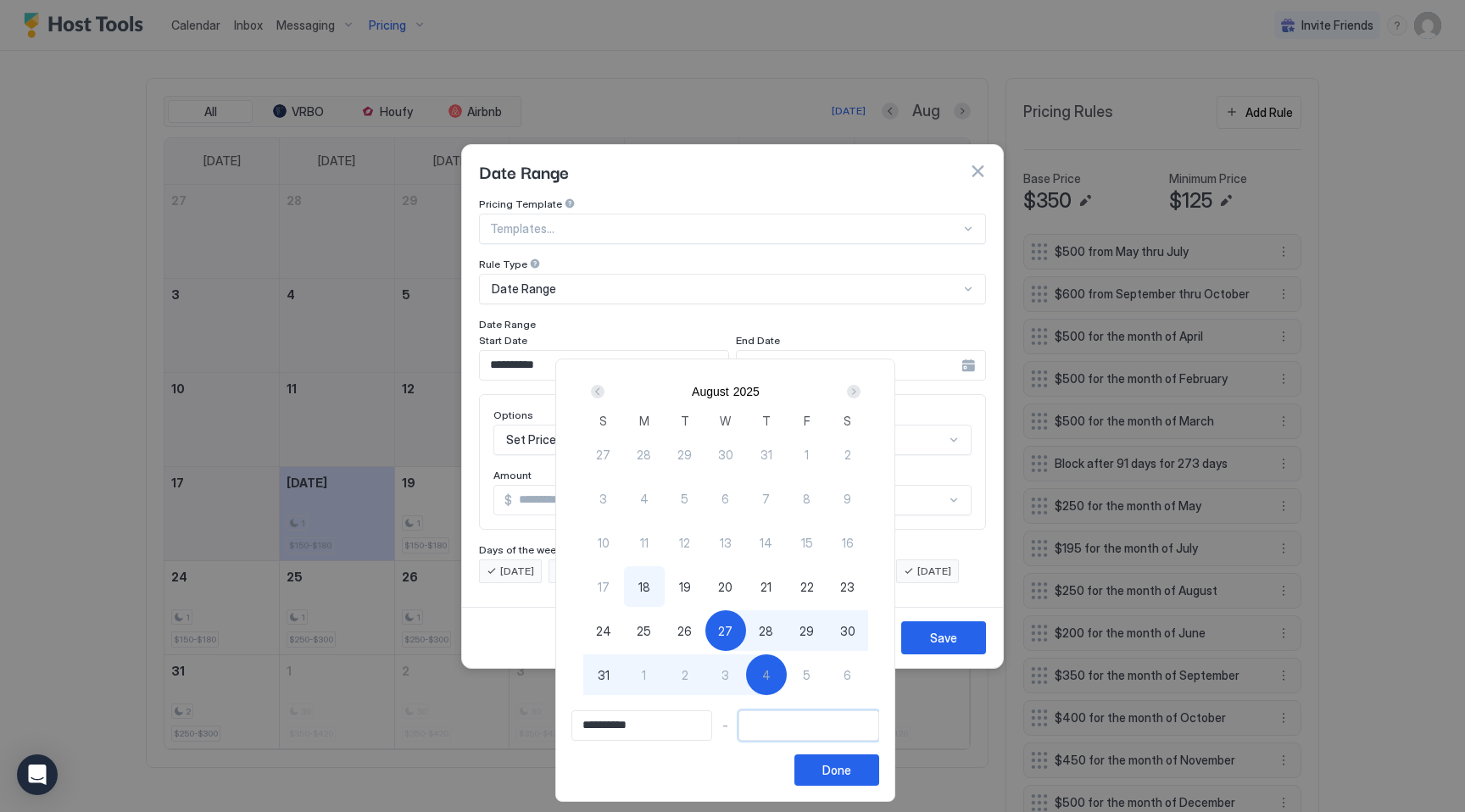
click at [775, 726] on input "Input Field" at bounding box center [809, 725] width 139 height 28
type input "**********"
click at [685, 672] on div "2" at bounding box center [684, 674] width 40 height 40
type input "**********"
click at [849, 771] on div "Done" at bounding box center [836, 770] width 28 height 18
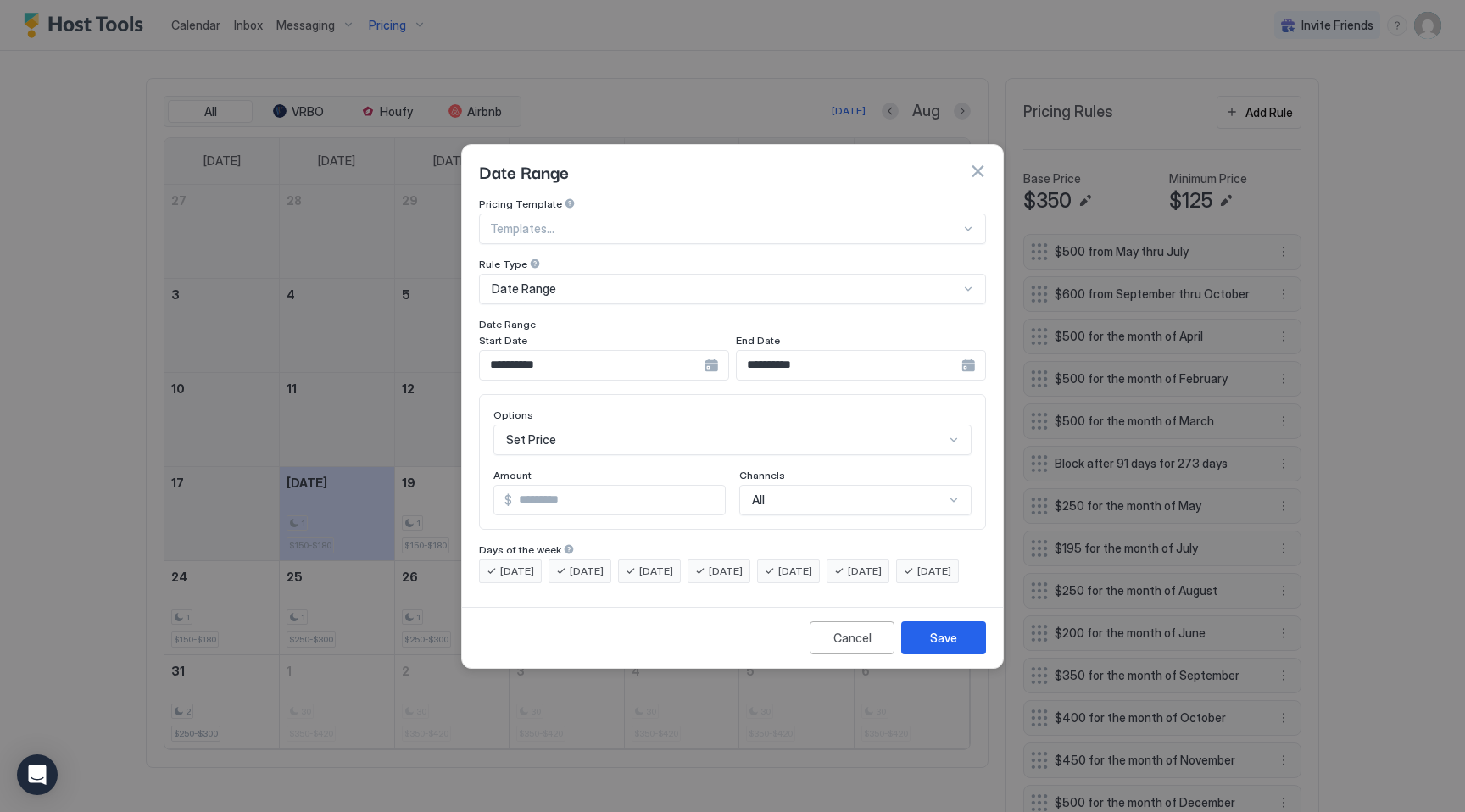
click at [581, 424] on div "Set Price" at bounding box center [732, 439] width 478 height 30
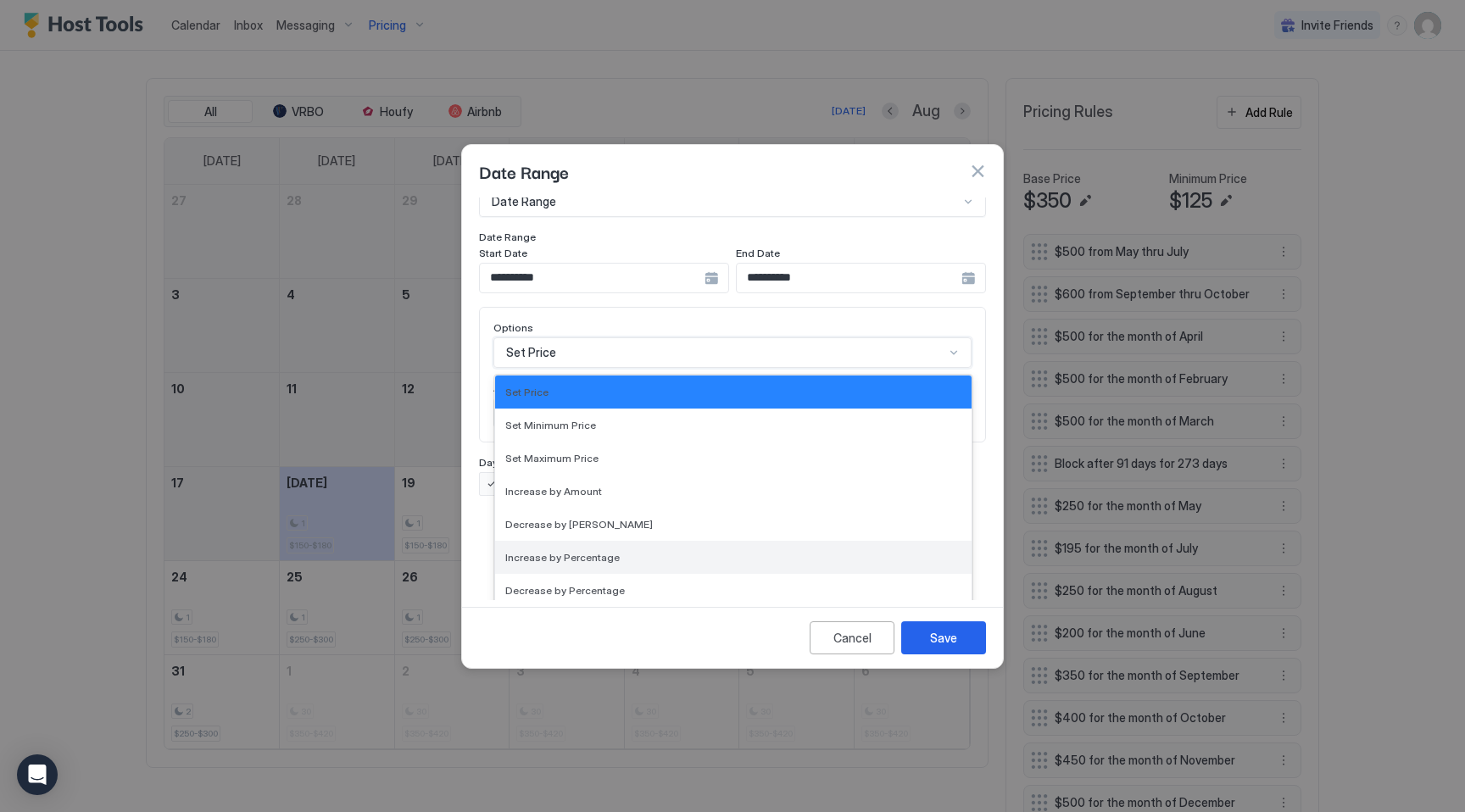
scroll to position [307, 0]
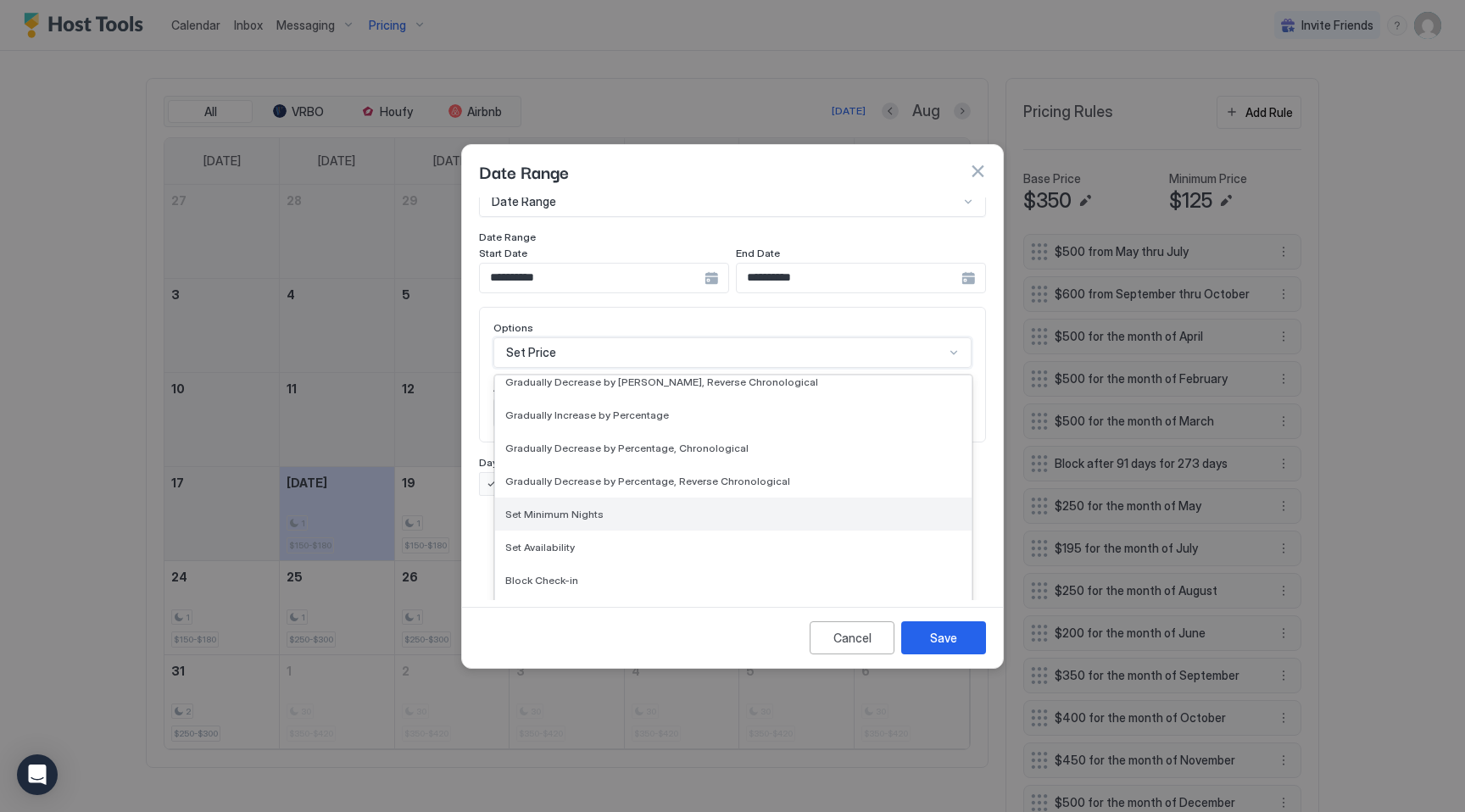
click at [594, 508] on span "Set Minimum Nights" at bounding box center [555, 514] width 98 height 13
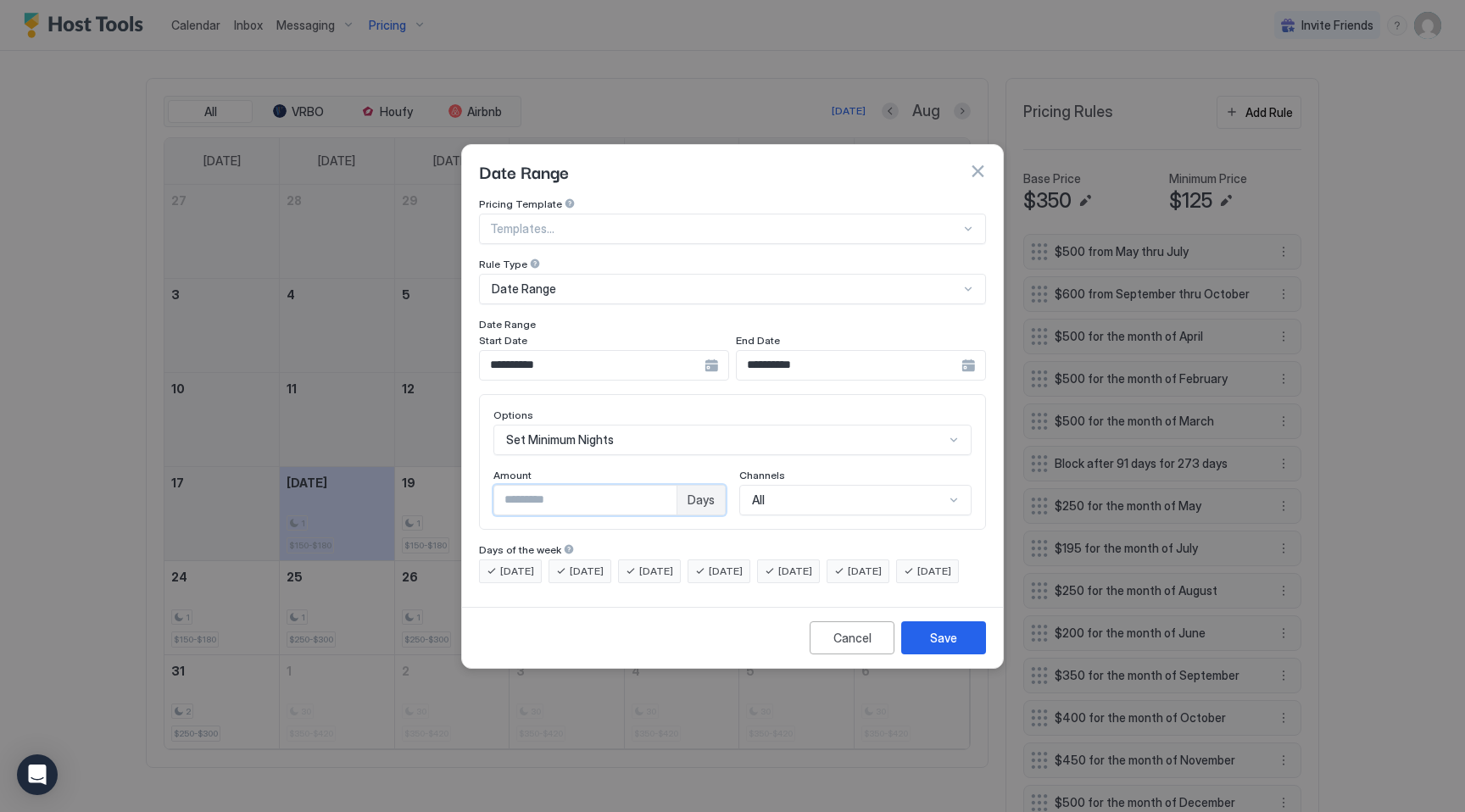
click at [590, 486] on input "*" at bounding box center [585, 500] width 183 height 28
type input "*"
click at [951, 647] on div "Save" at bounding box center [944, 638] width 27 height 18
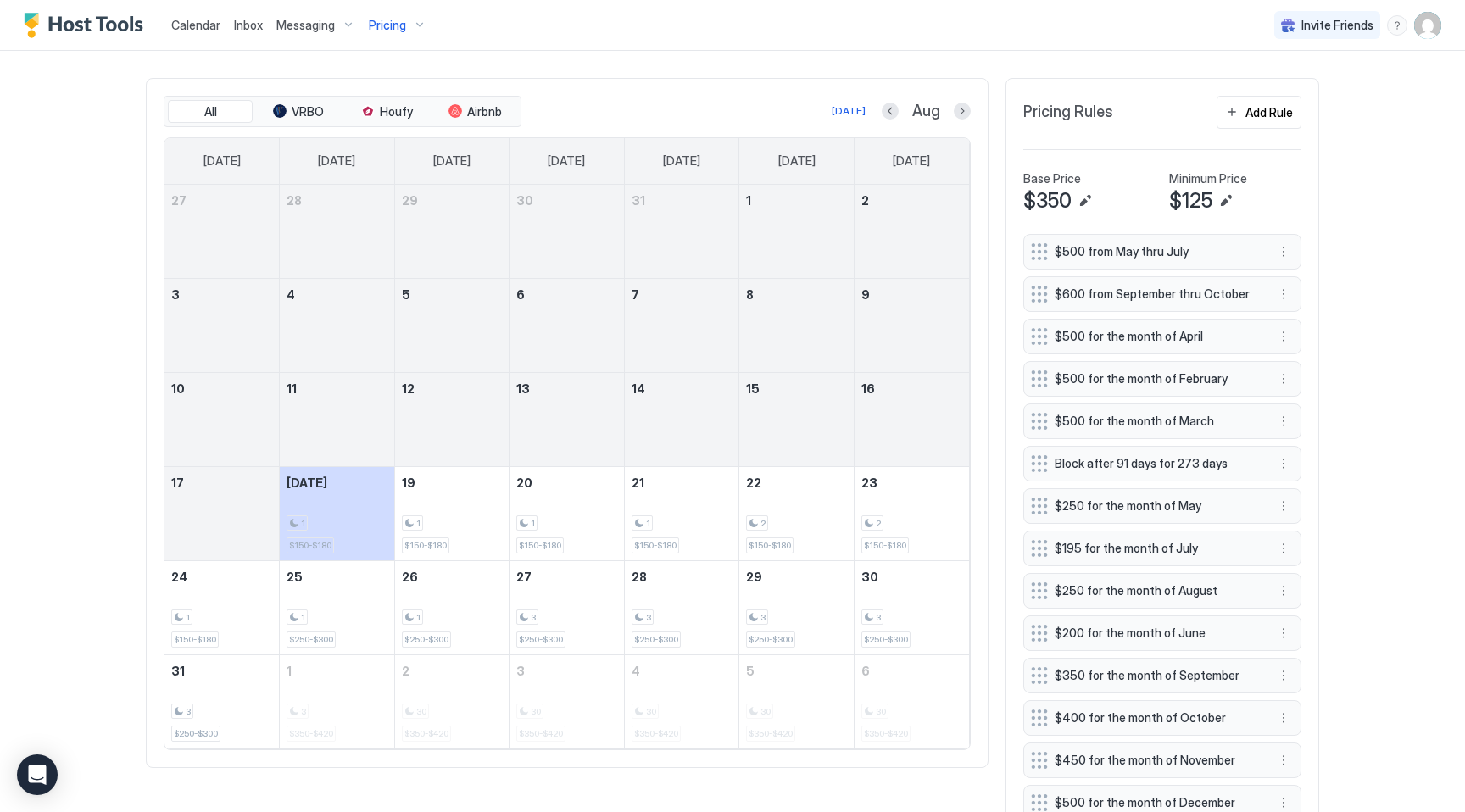
click at [72, 22] on img "Host Tools Logo" at bounding box center [86, 26] width 127 height 26
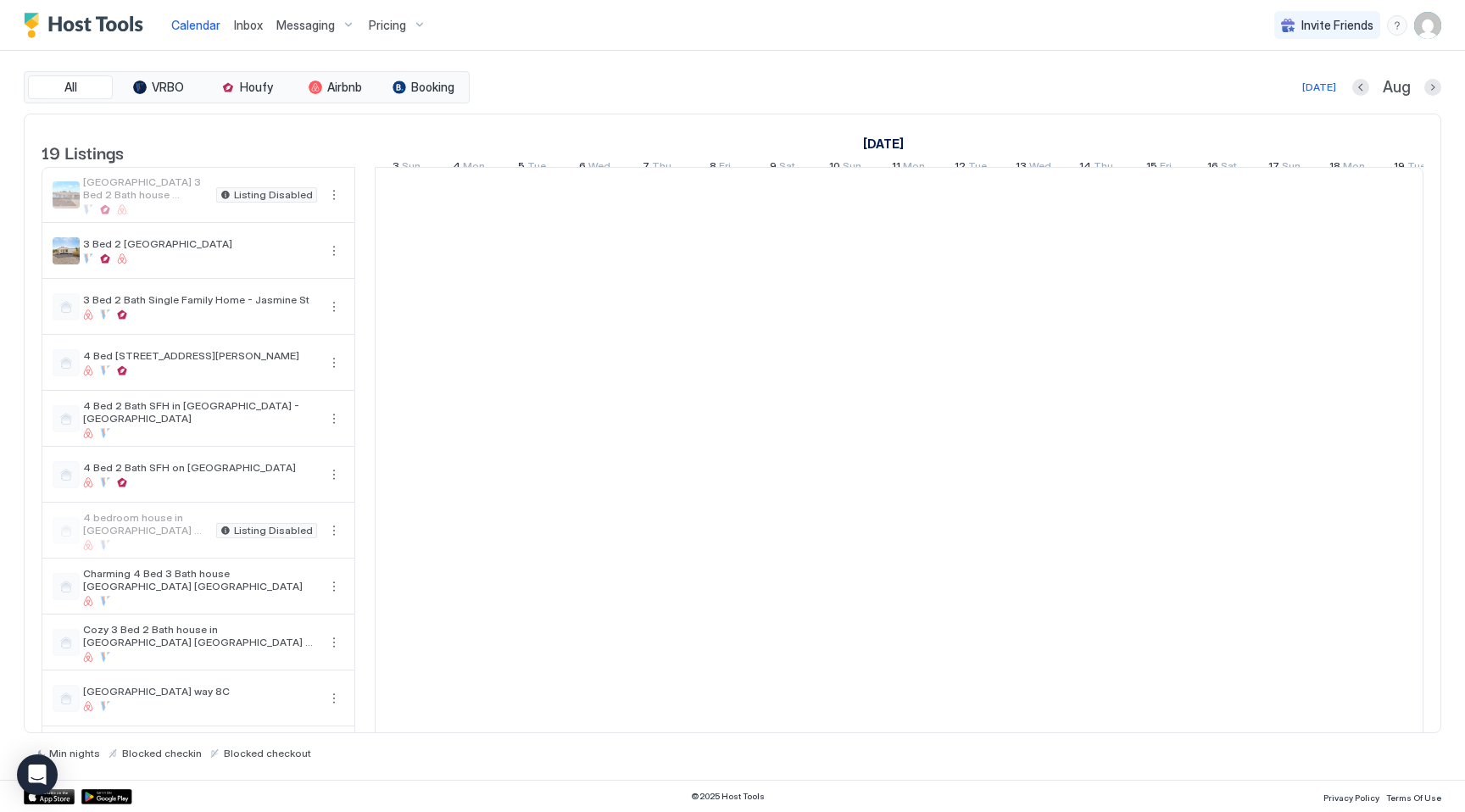
scroll to position [0, 942]
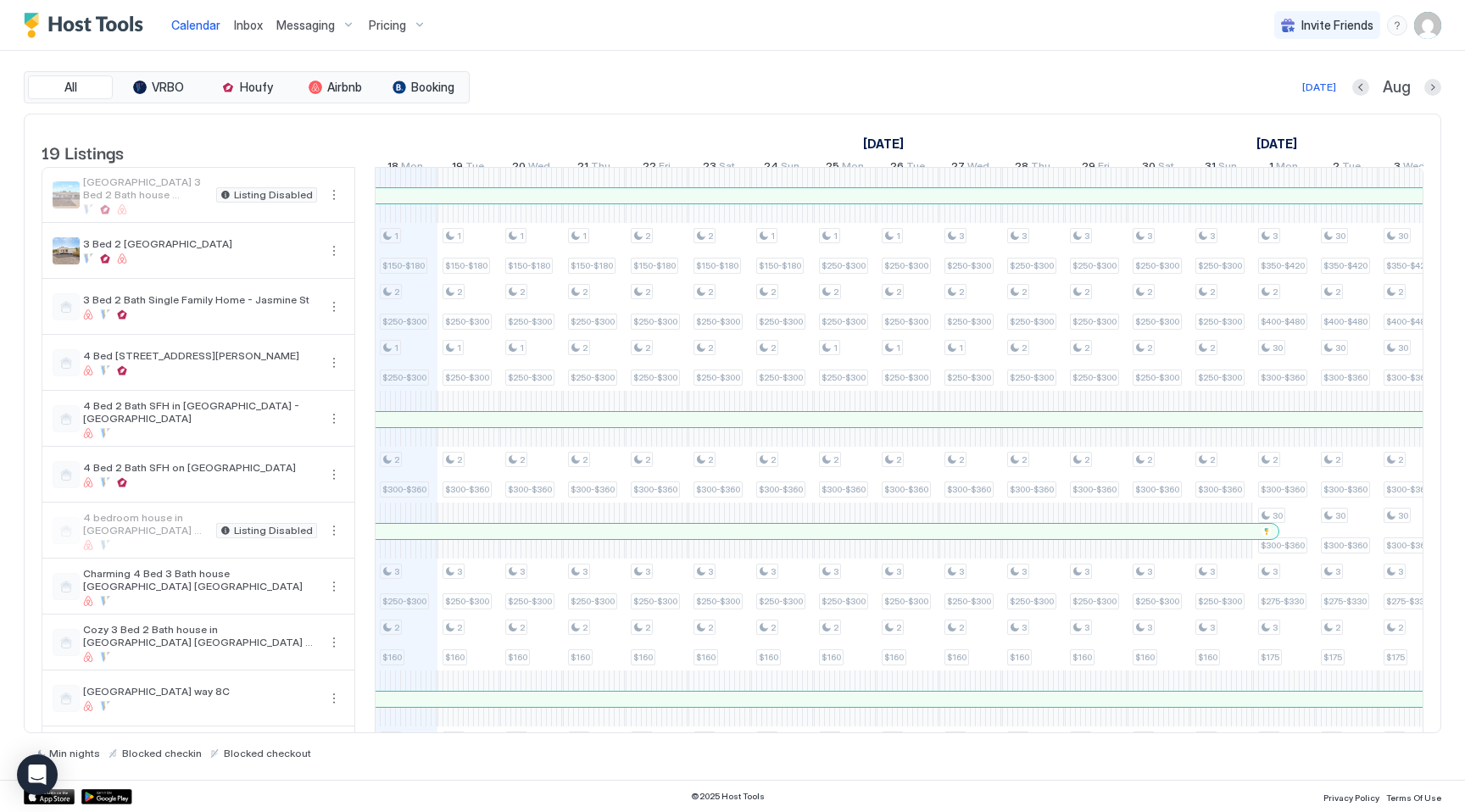
click at [414, 28] on div "Pricing" at bounding box center [398, 25] width 72 height 28
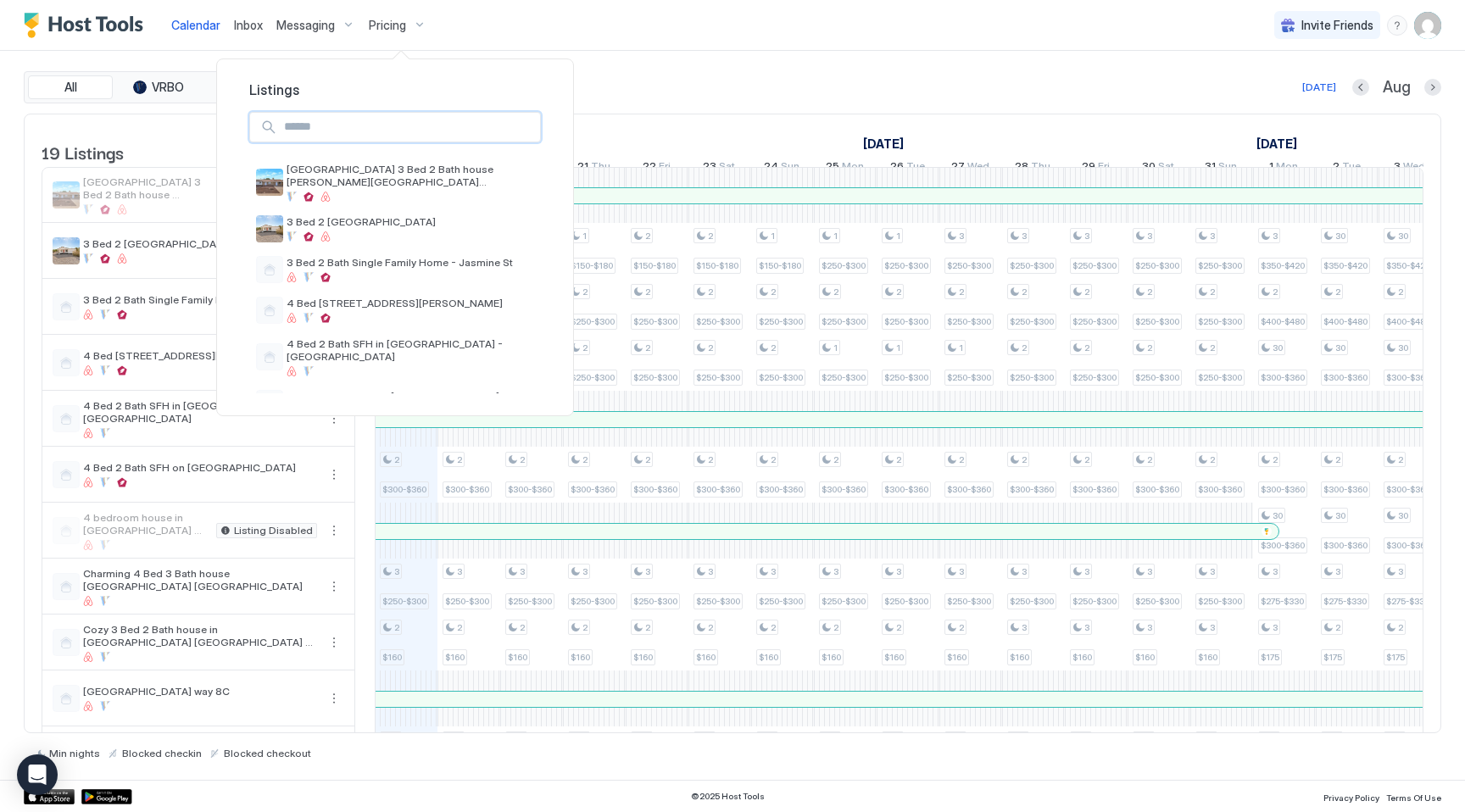
click at [424, 128] on input "Input Field" at bounding box center [408, 127] width 263 height 28
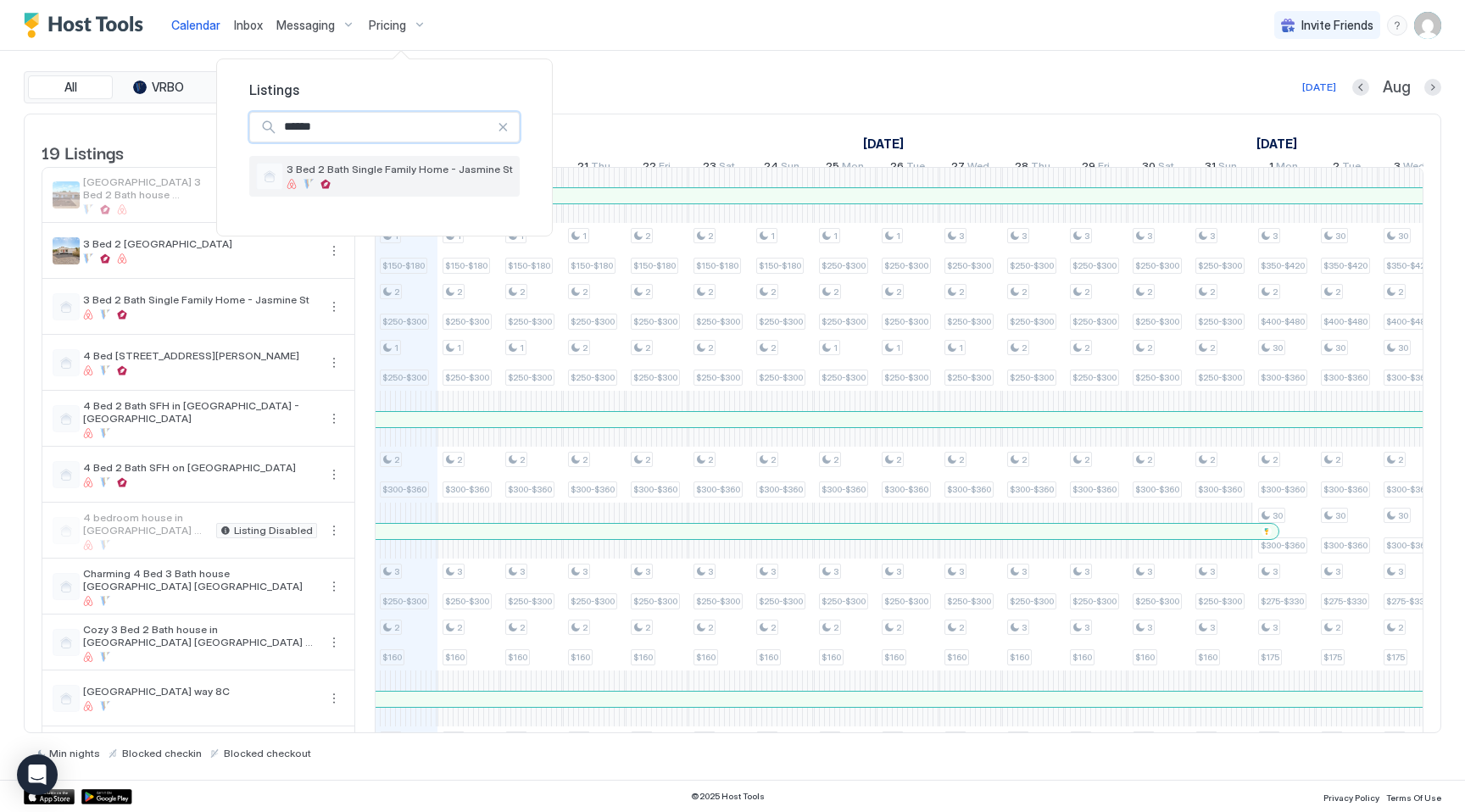
type input "******"
click at [437, 183] on div at bounding box center [400, 184] width 226 height 10
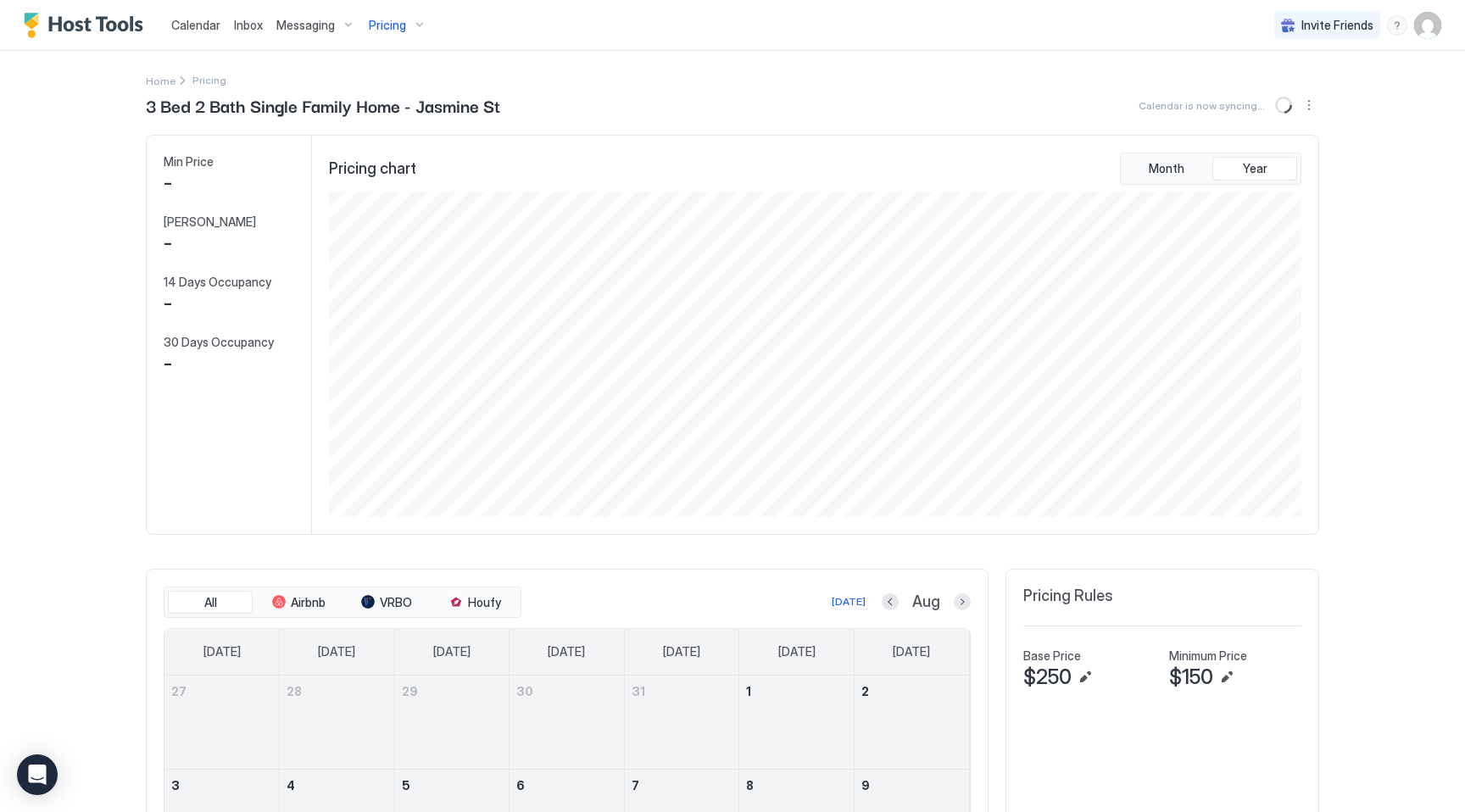
scroll to position [325, 976]
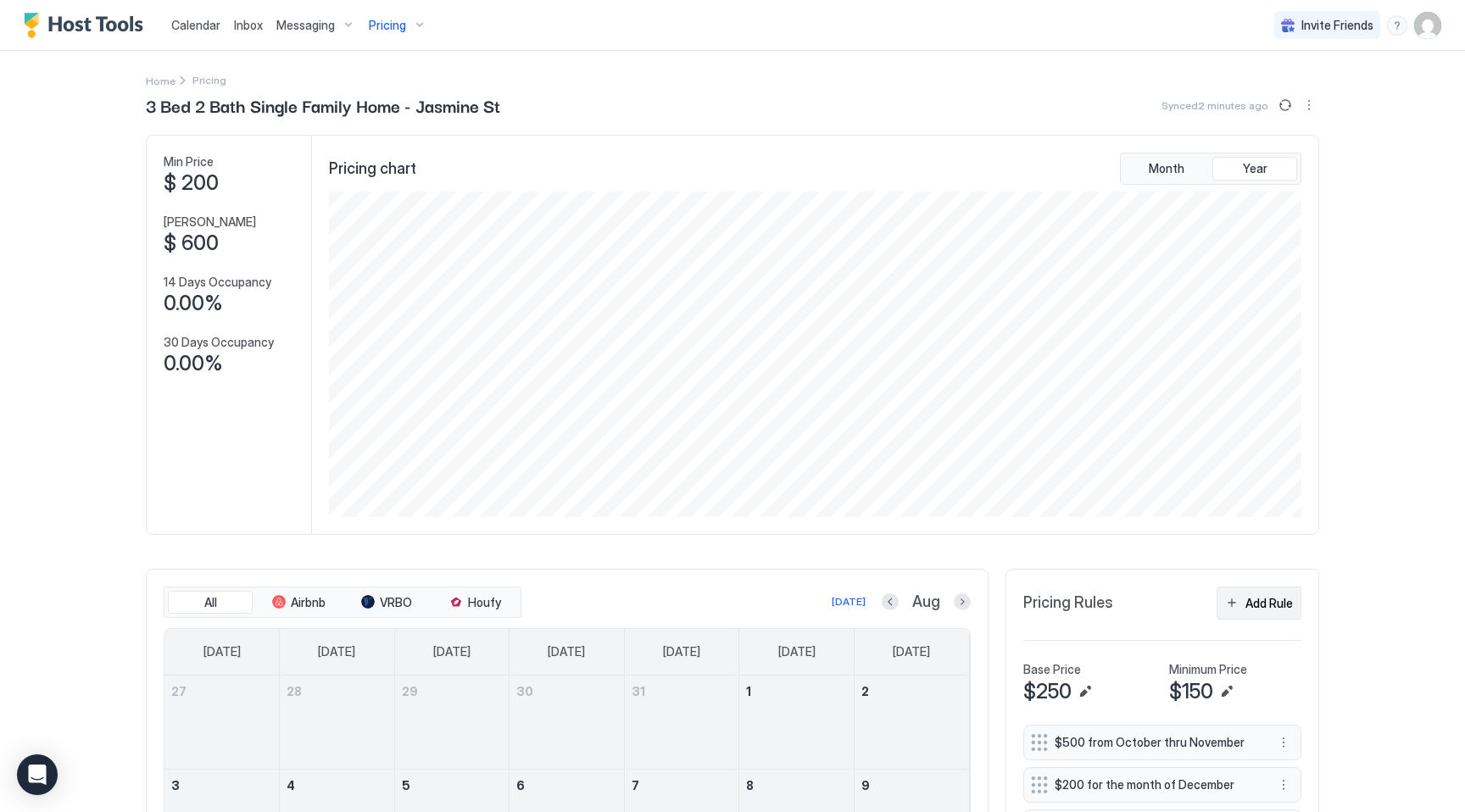
click at [1268, 587] on button "Add Rule" at bounding box center [1259, 603] width 84 height 33
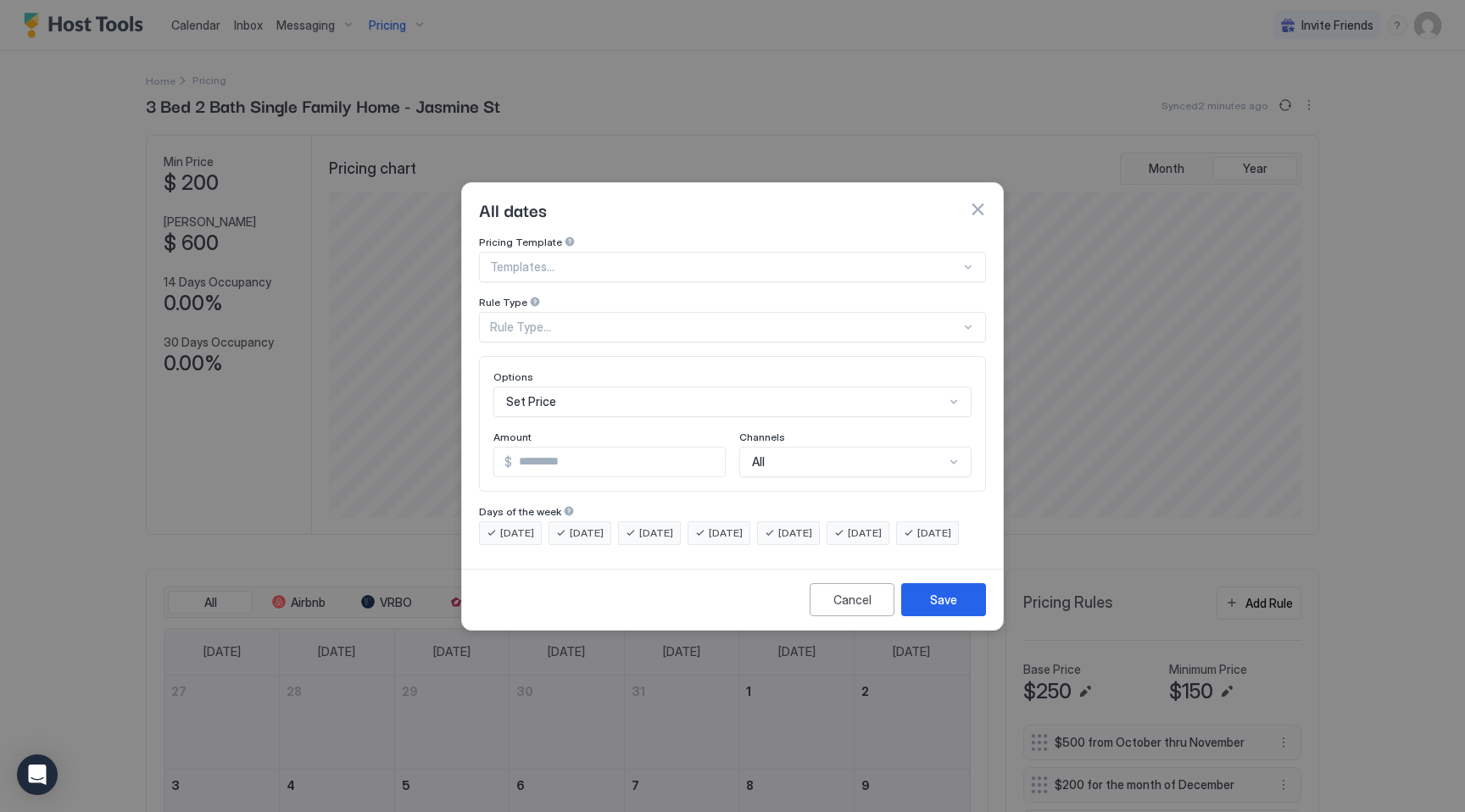
click at [592, 319] on div "Rule Type..." at bounding box center [725, 327] width 470 height 16
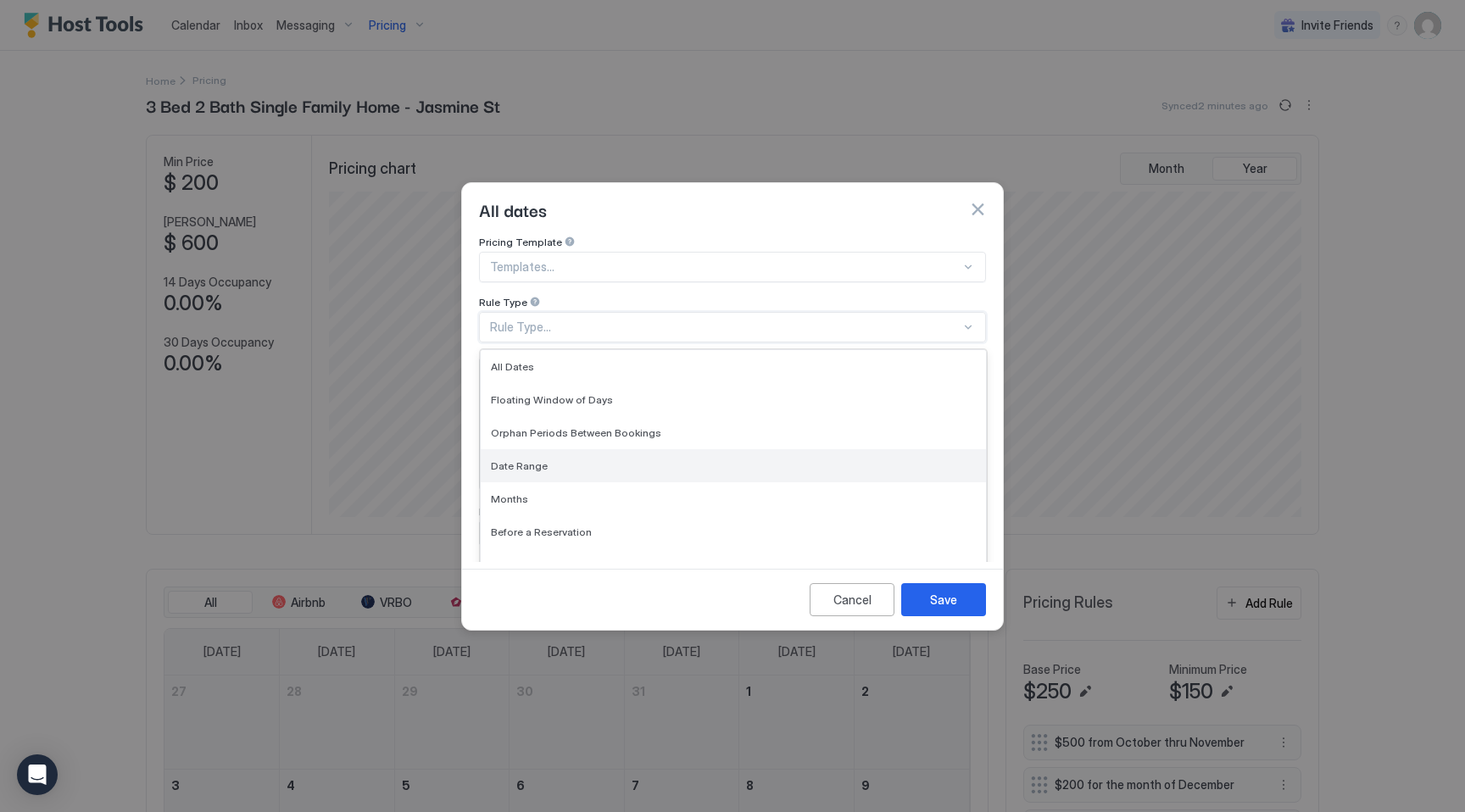
click at [526, 460] on span "Date Range" at bounding box center [519, 465] width 57 height 13
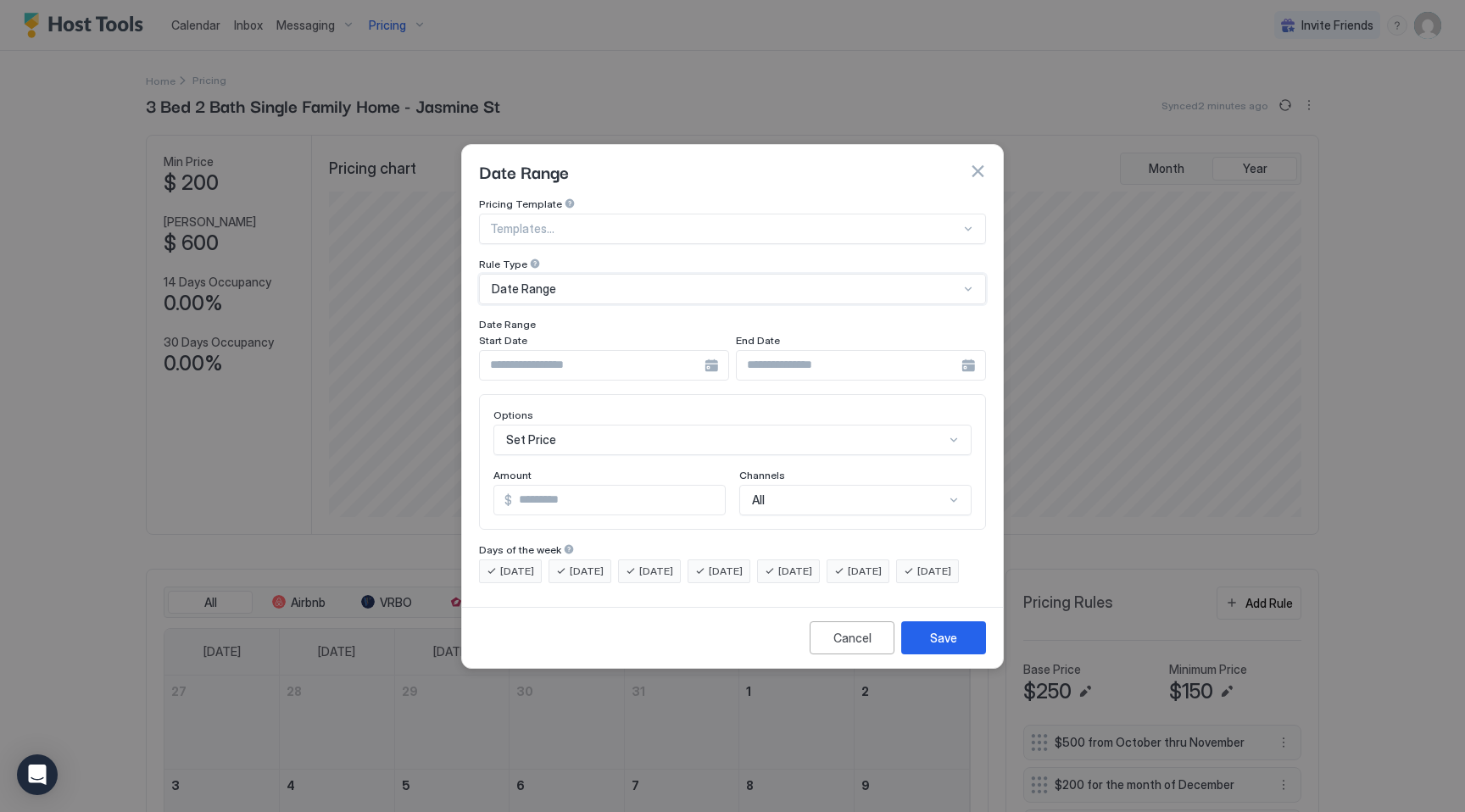
click at [543, 351] on input "Input Field" at bounding box center [592, 364] width 225 height 28
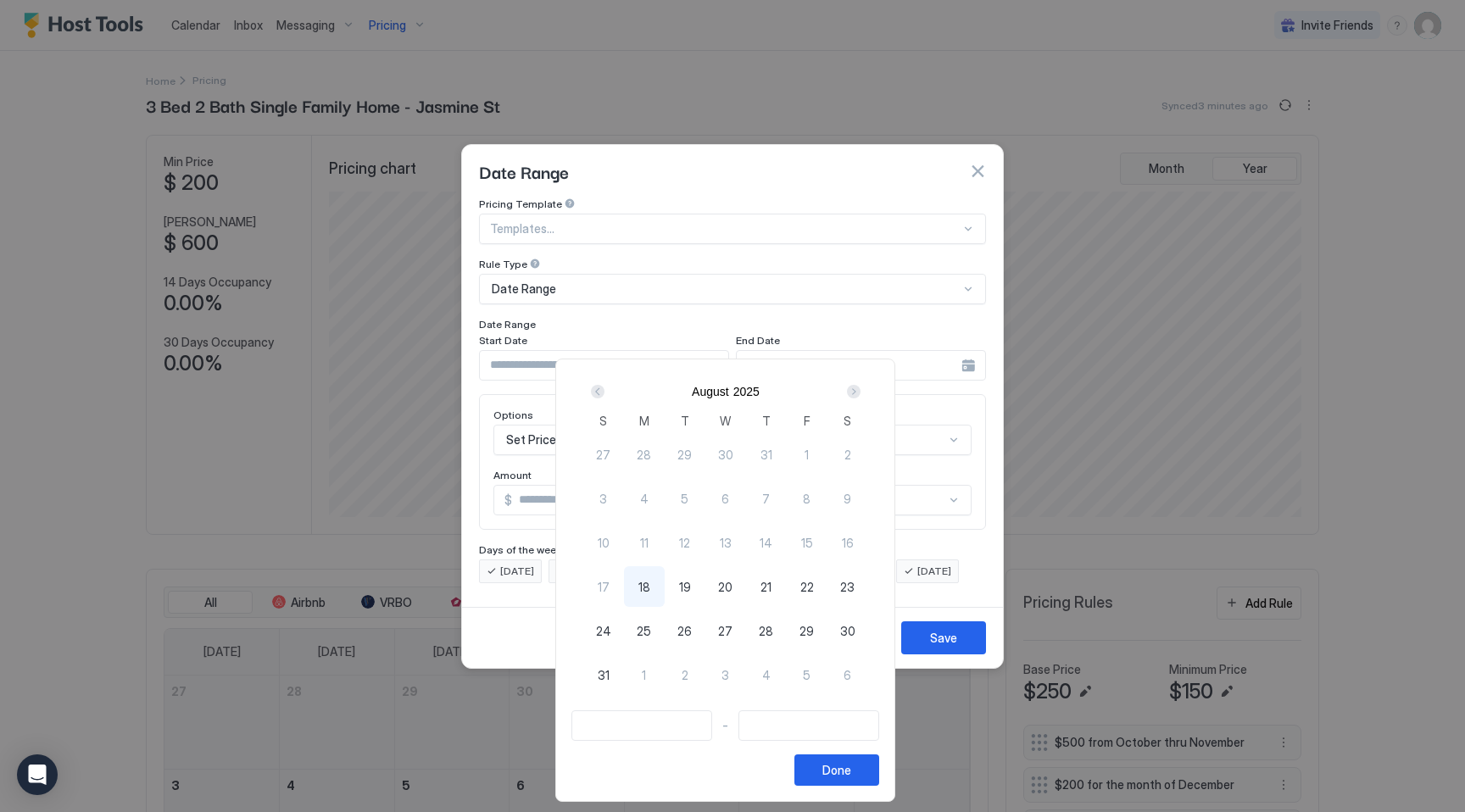
click at [768, 632] on span "28" at bounding box center [766, 631] width 15 height 18
type input "**********"
click at [858, 387] on div "Next" at bounding box center [853, 392] width 14 height 14
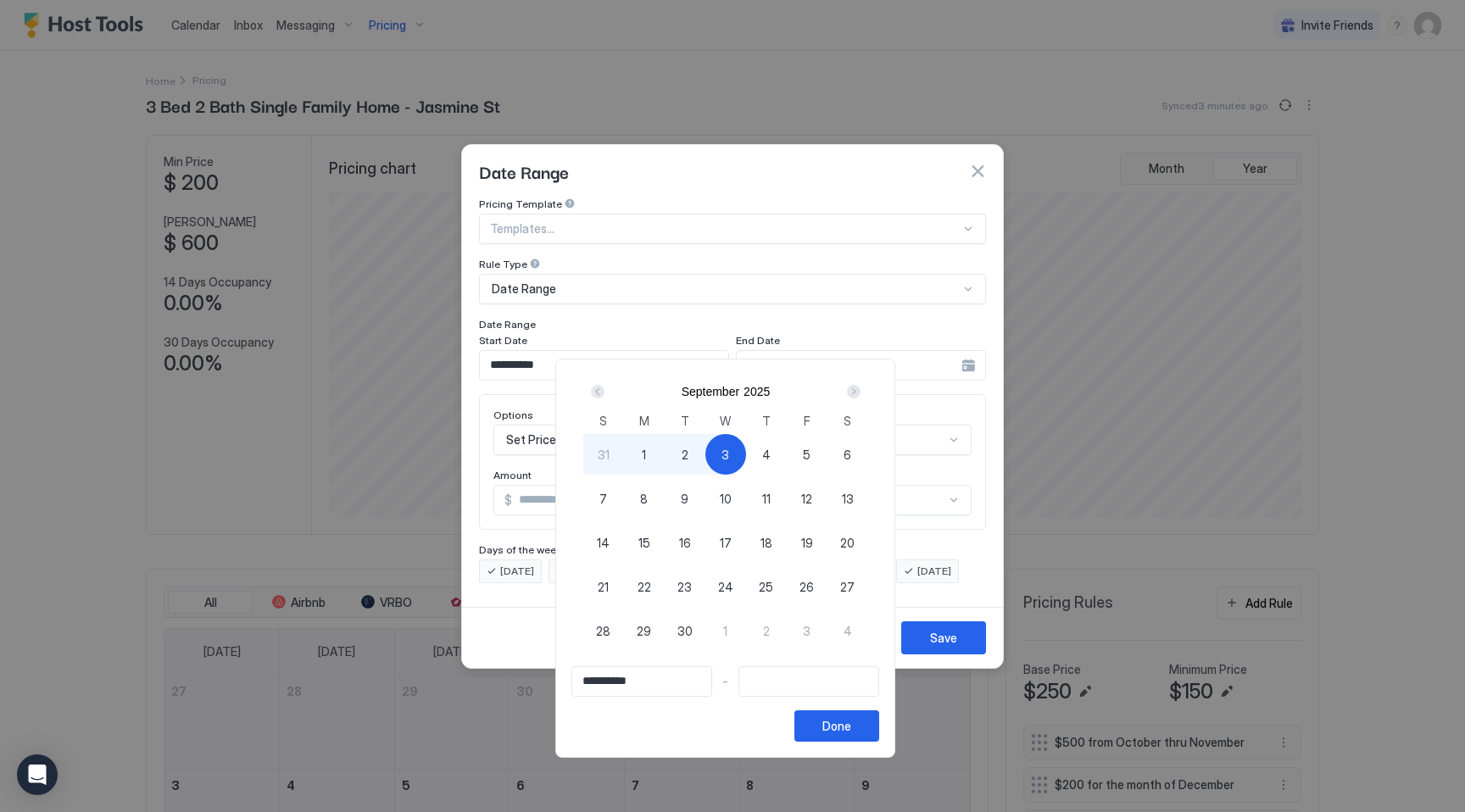
type input "**********"
click at [685, 456] on div "2" at bounding box center [684, 454] width 40 height 40
type input "**********"
click at [851, 729] on div "Done" at bounding box center [836, 726] width 28 height 18
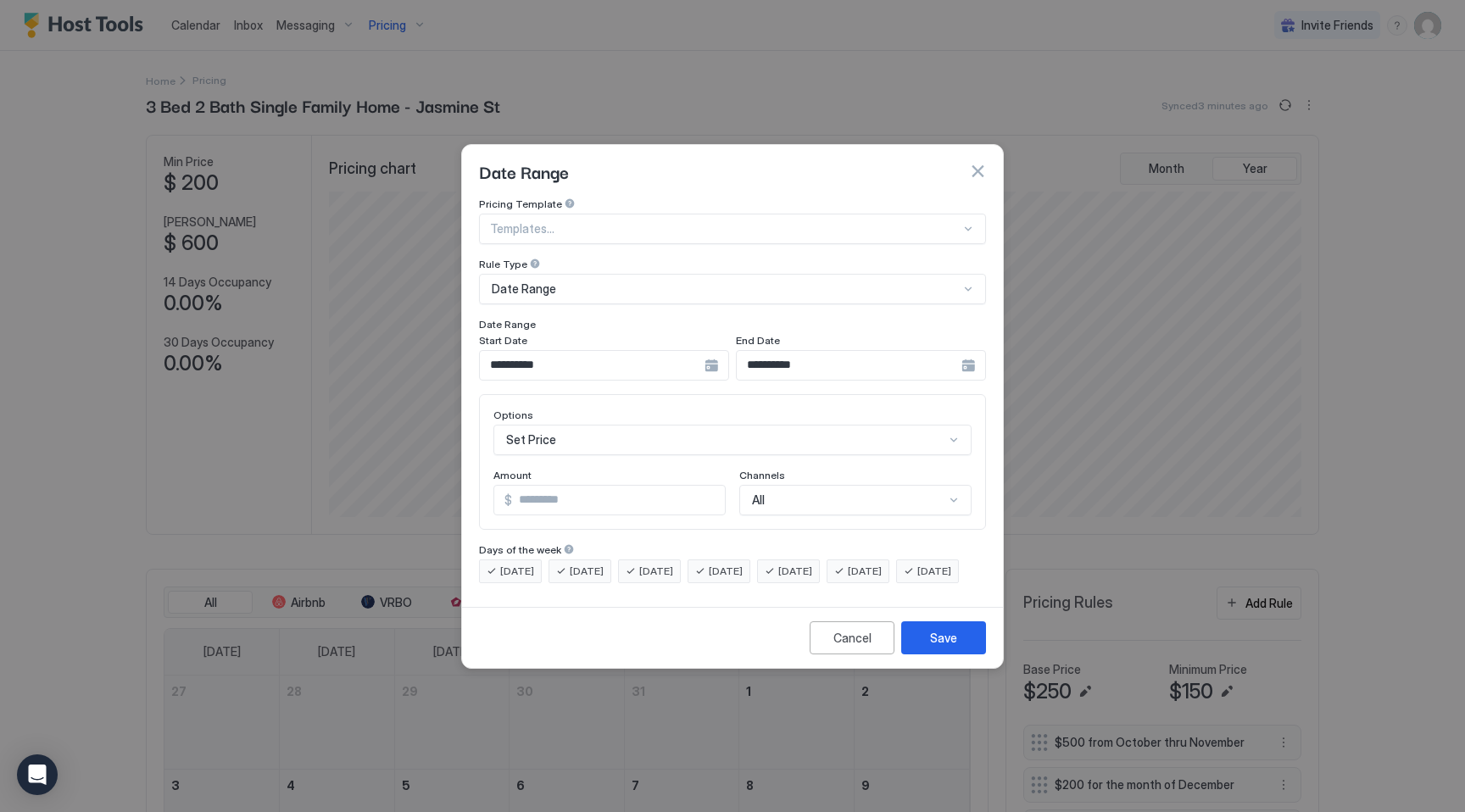
click at [612, 487] on input "*" at bounding box center [618, 500] width 213 height 28
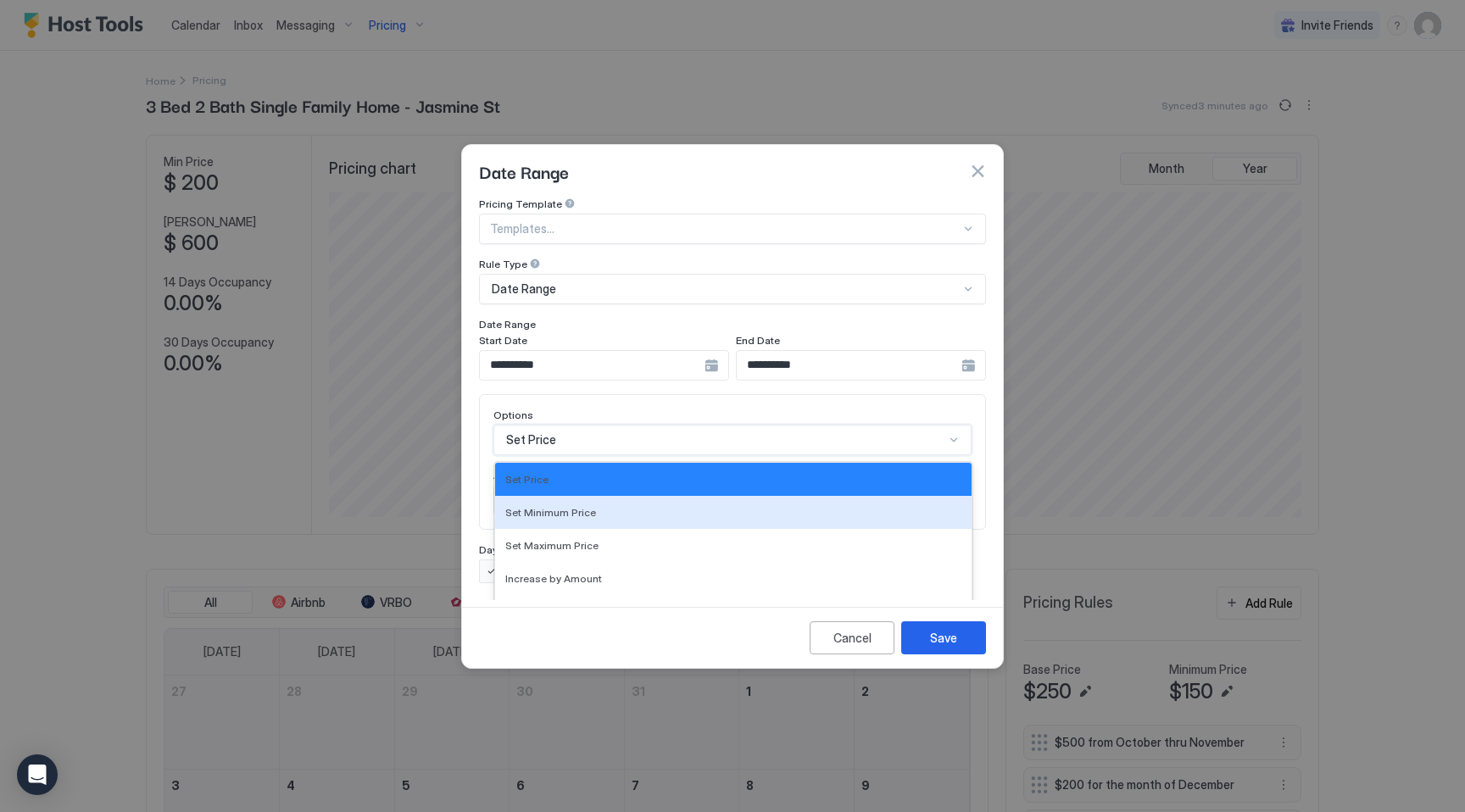
click at [612, 424] on div "Set Minimum Price, 2 of 17. 17 results available. Use Up and Down to choose opt…" at bounding box center [732, 439] width 478 height 30
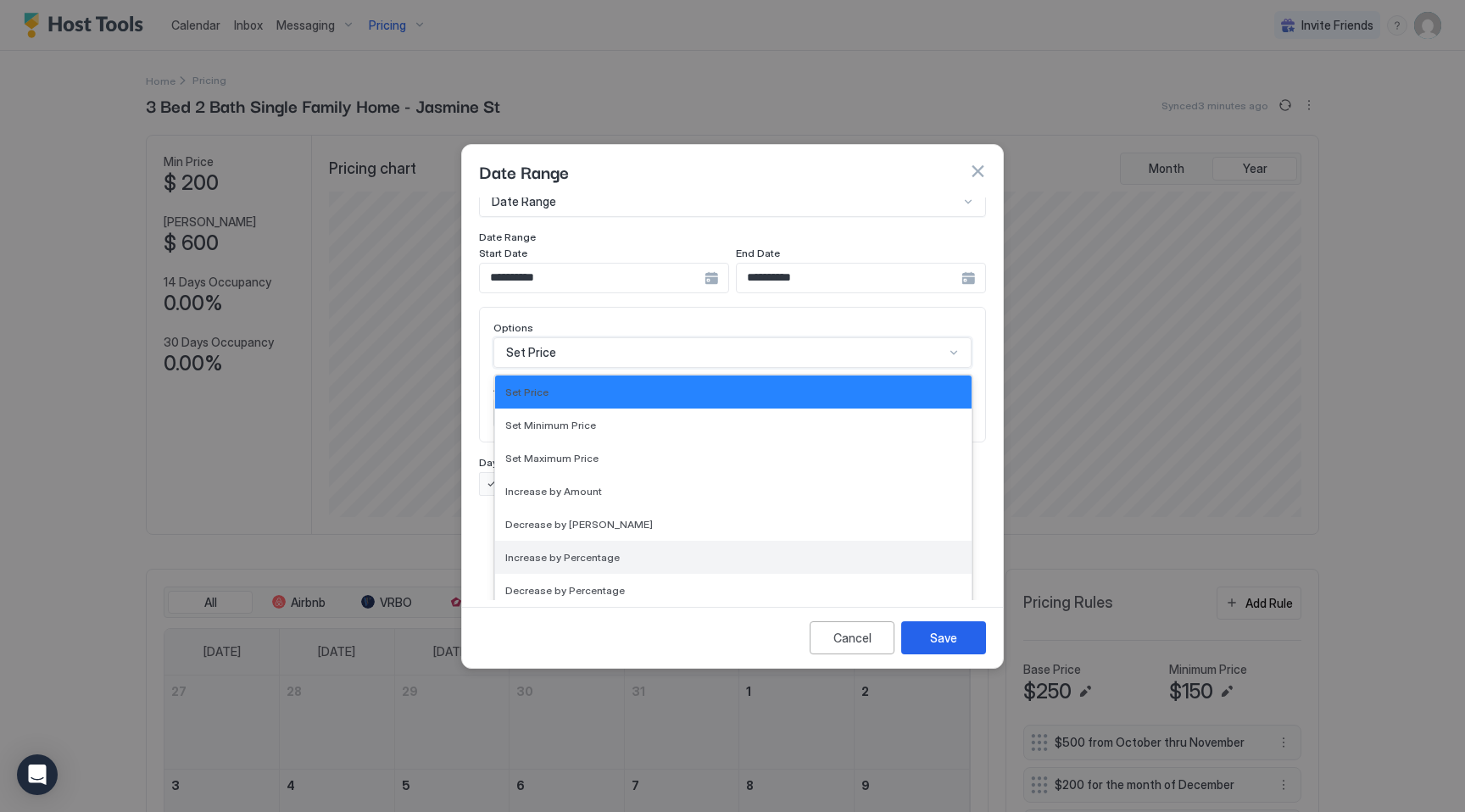
scroll to position [307, 0]
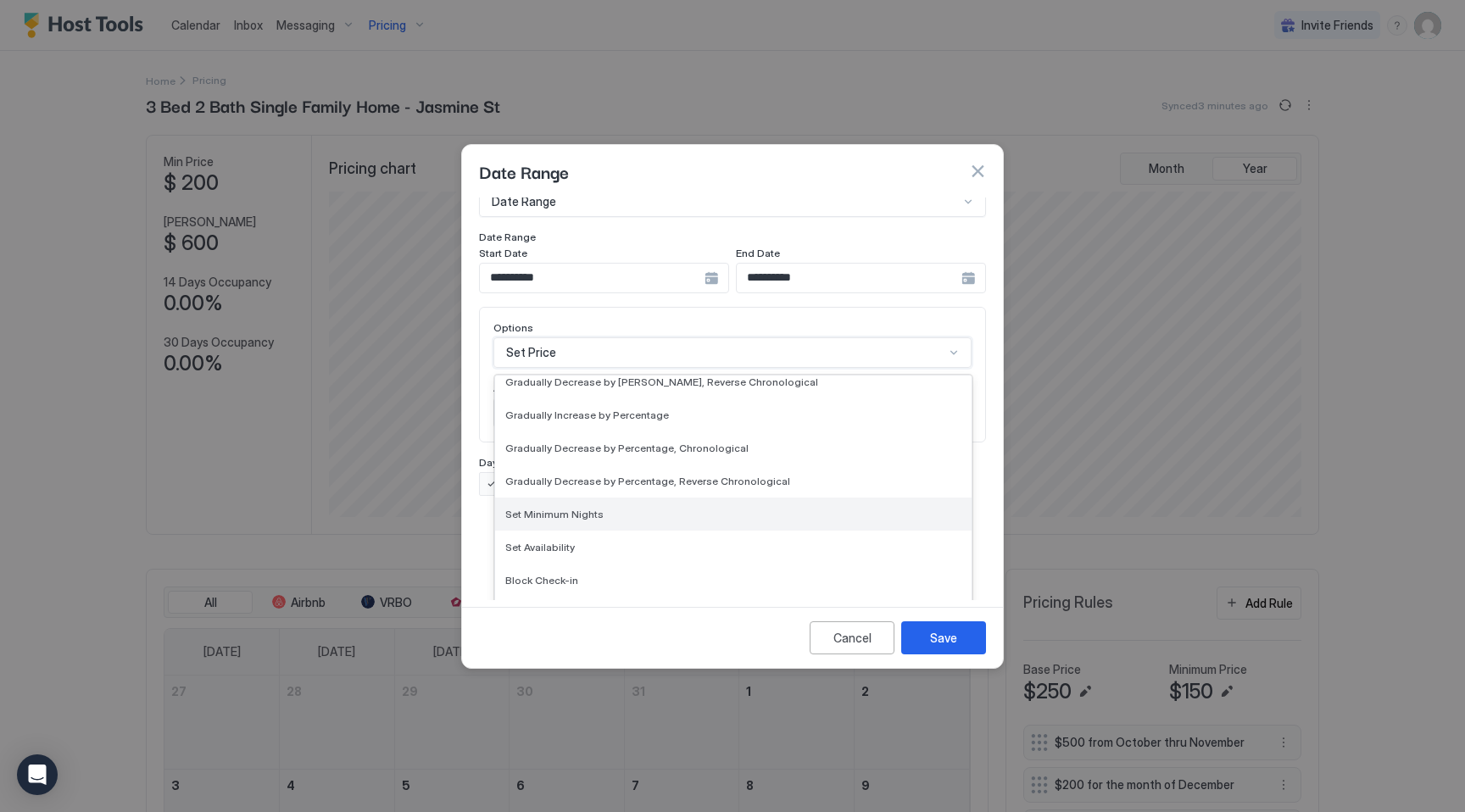
click at [617, 505] on div "Set Minimum Nights" at bounding box center [732, 514] width 476 height 33
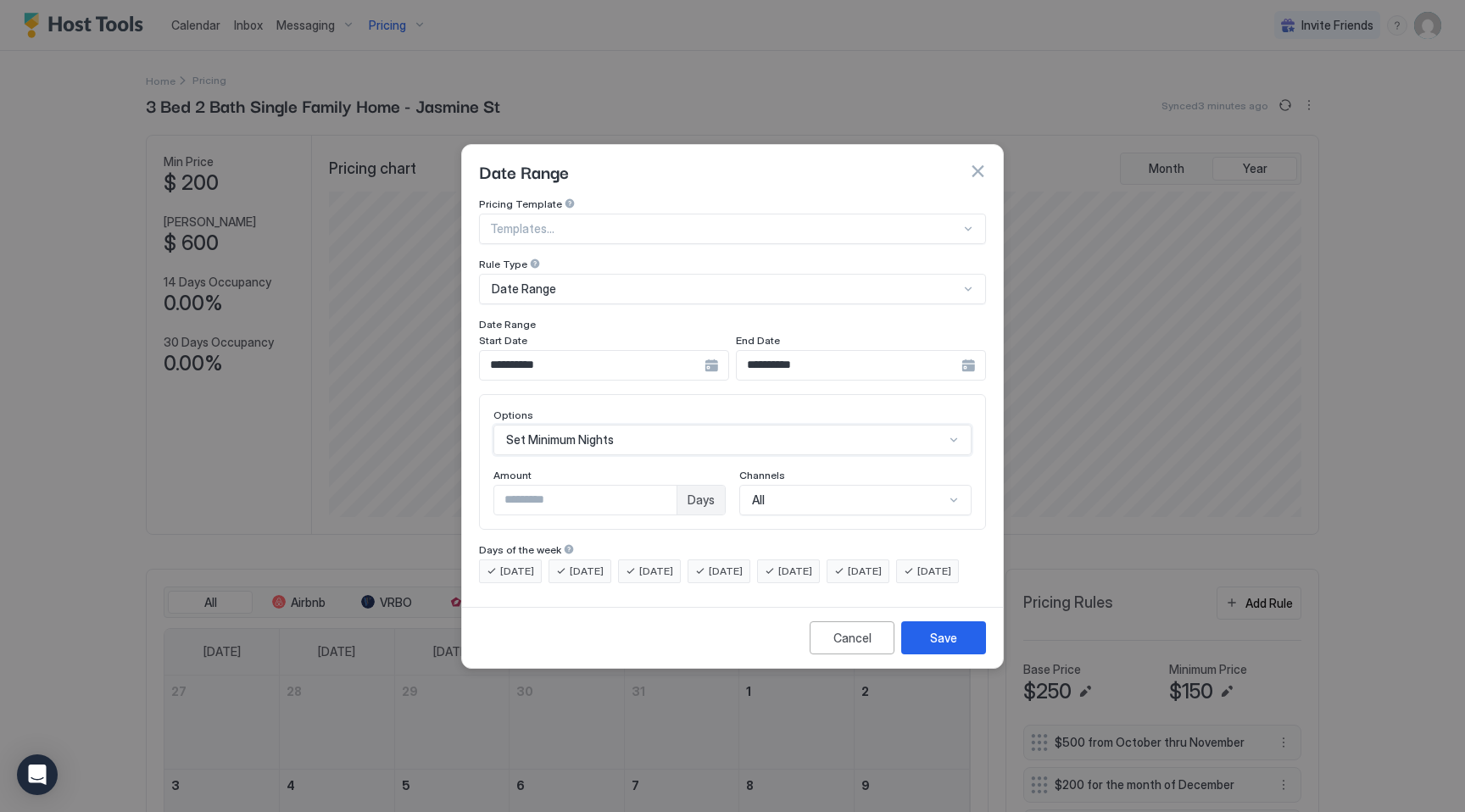
click at [558, 488] on input "*" at bounding box center [585, 500] width 183 height 28
type input "*"
click at [908, 641] on button "Save" at bounding box center [944, 638] width 84 height 33
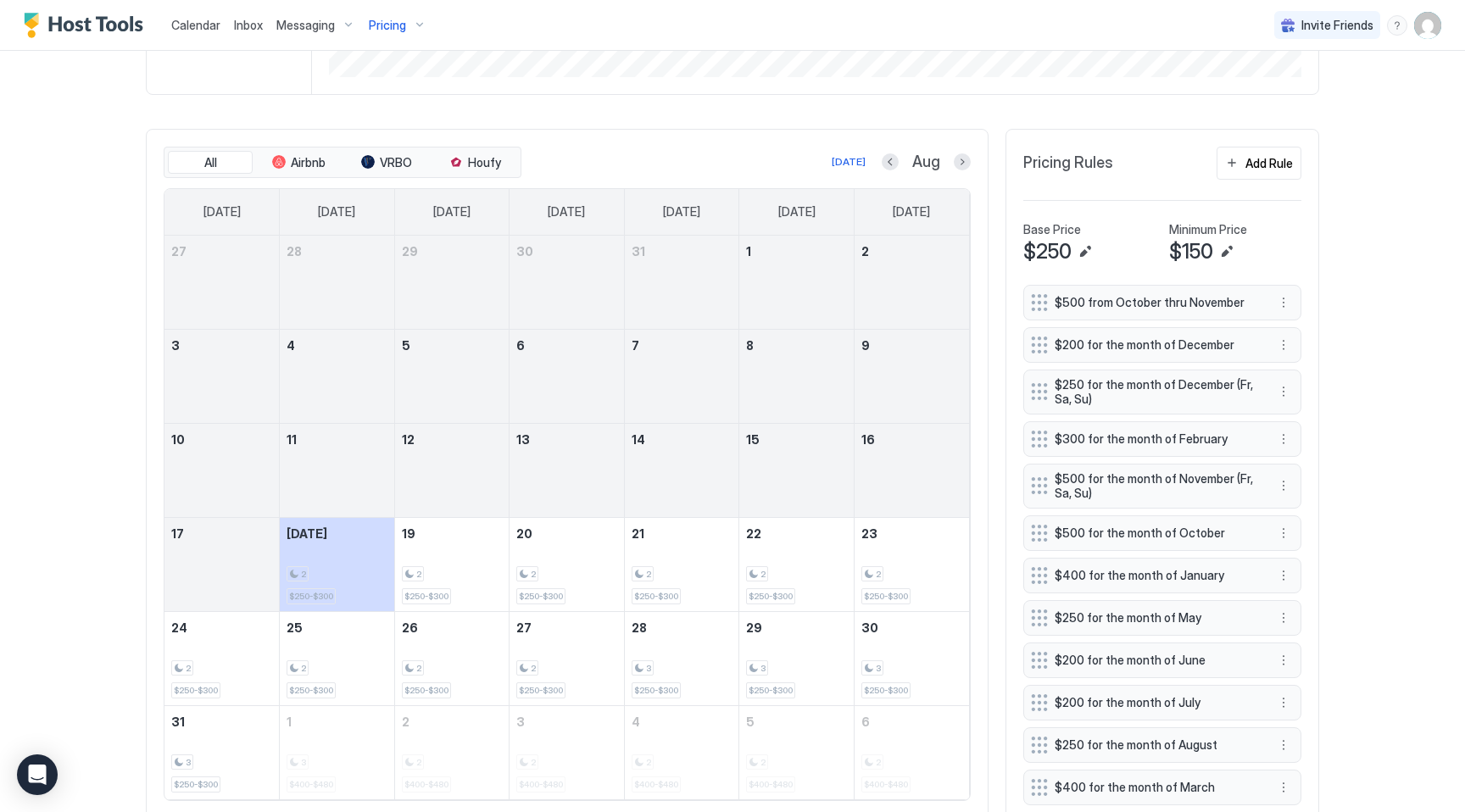
scroll to position [441, 0]
click at [962, 159] on button "Next month" at bounding box center [961, 160] width 17 height 17
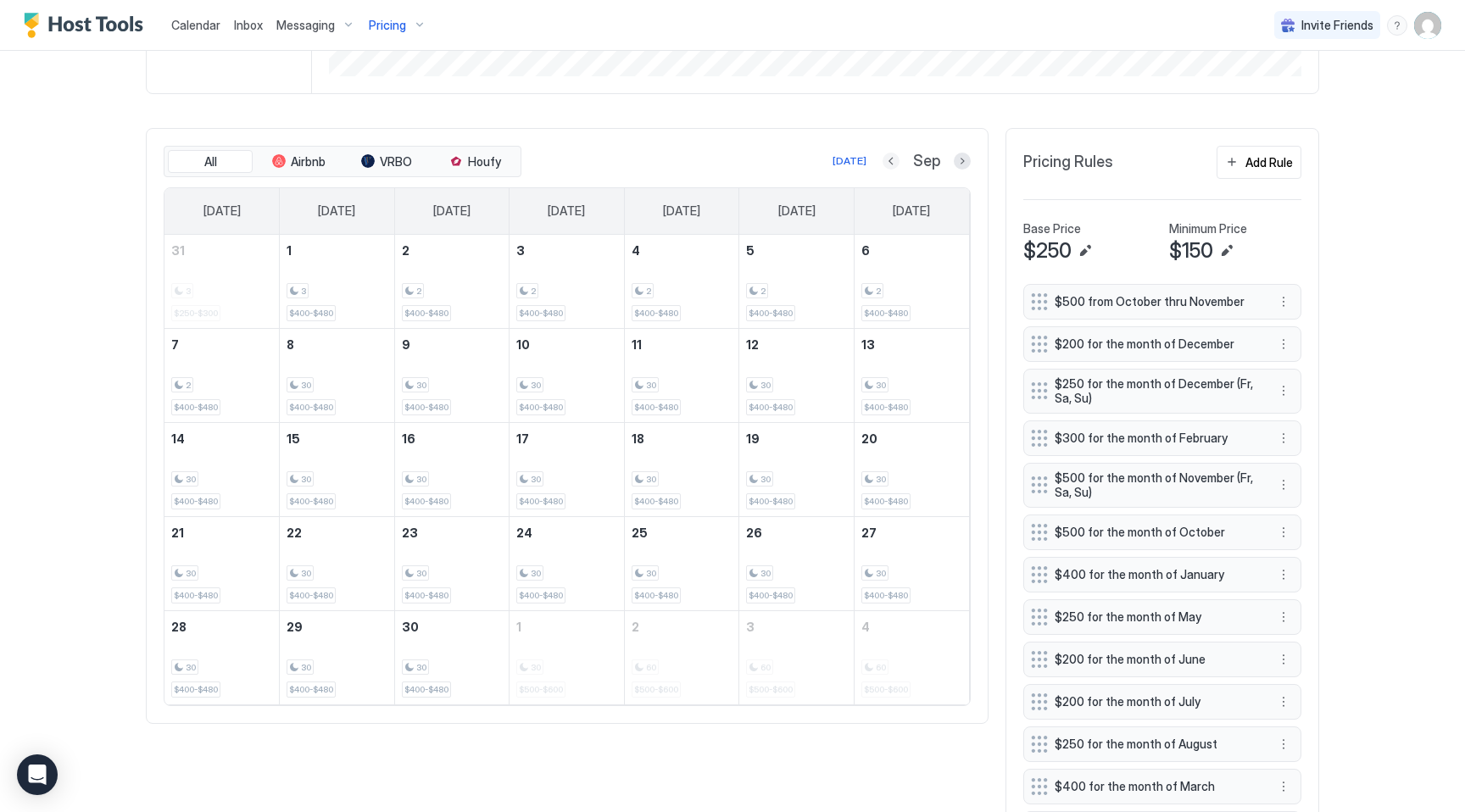
click at [888, 160] on button "Previous month" at bounding box center [891, 160] width 17 height 17
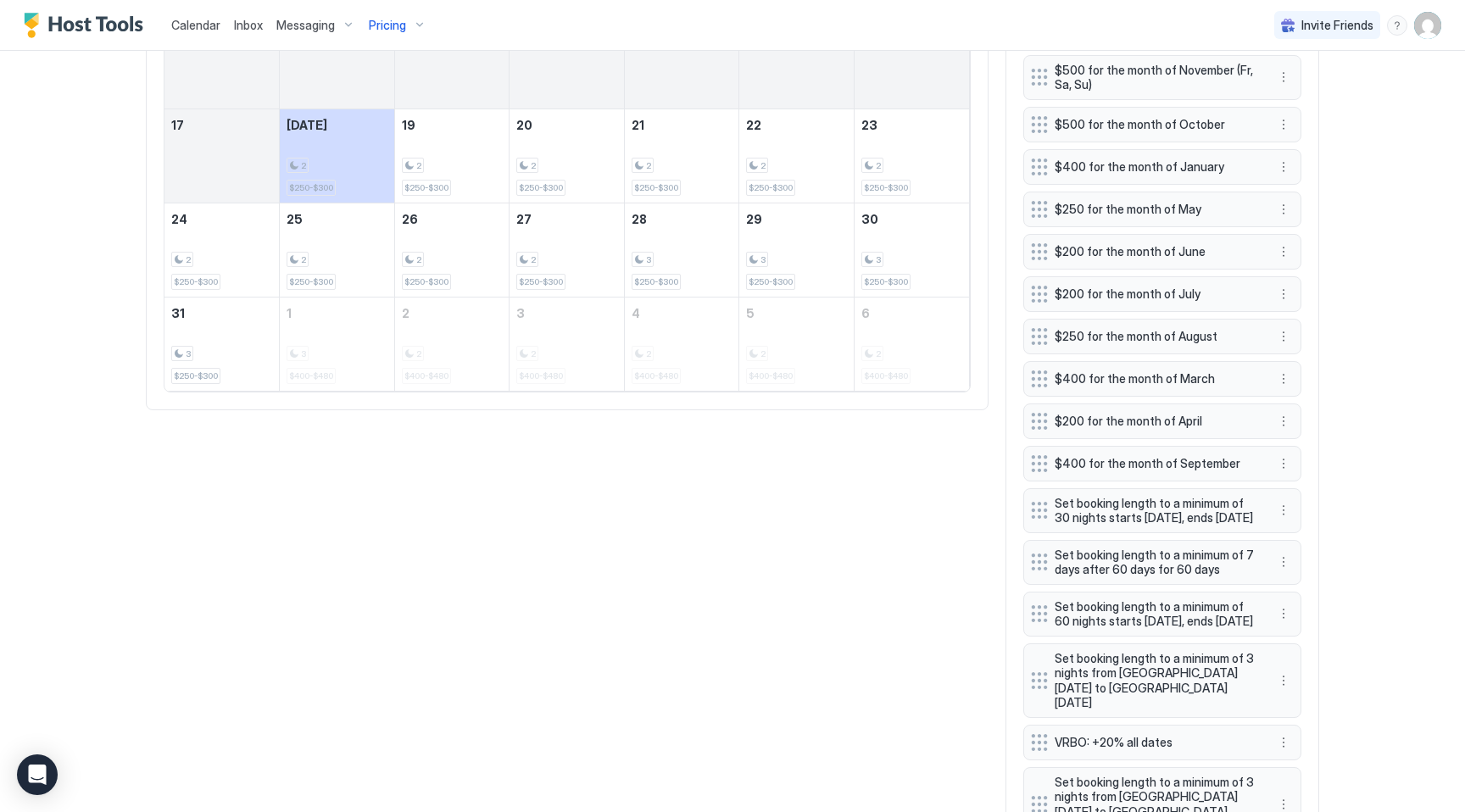
scroll to position [943, 0]
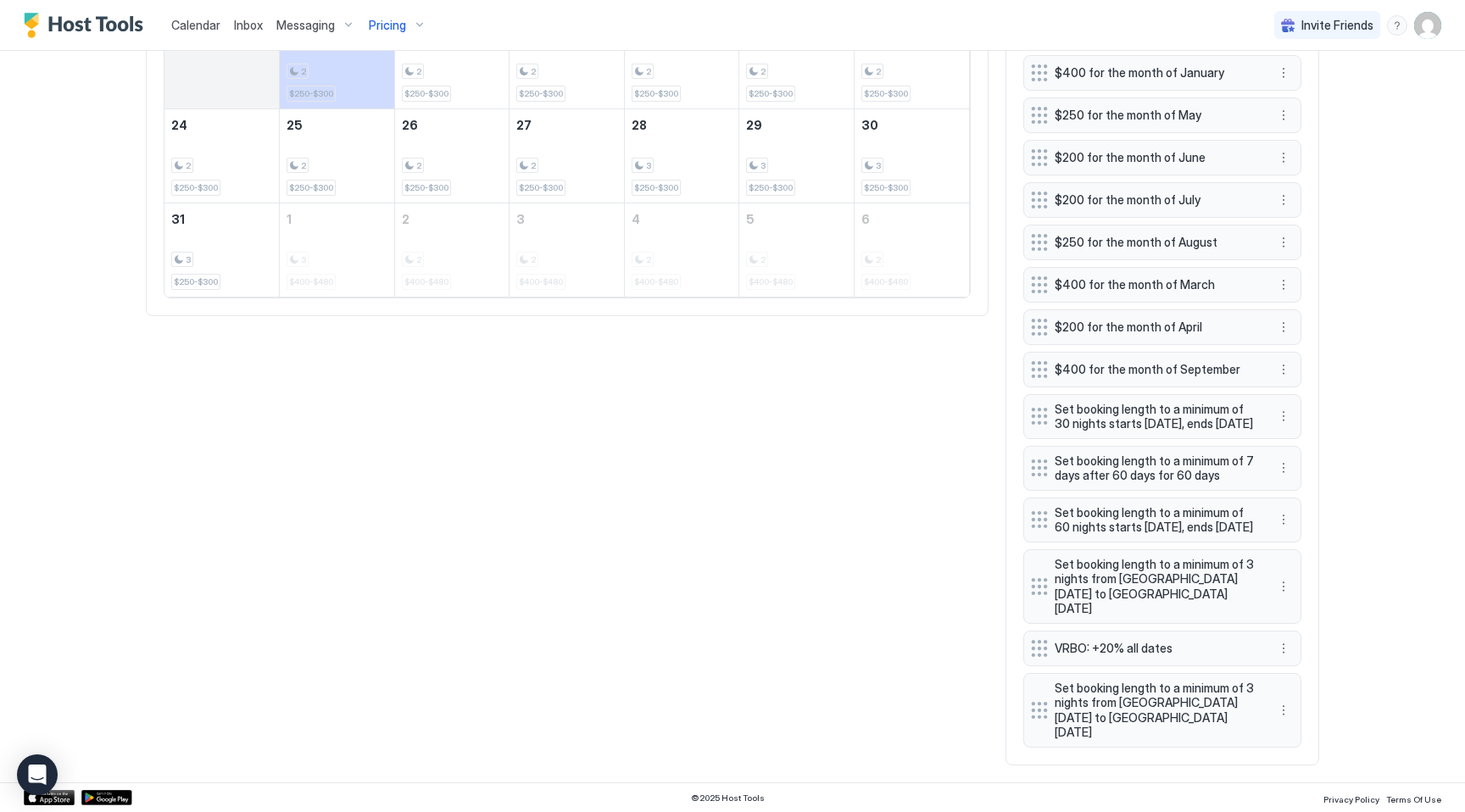
click at [1285, 241] on button "More options" at bounding box center [1283, 243] width 21 height 21
click at [1301, 266] on span "Edit" at bounding box center [1308, 265] width 19 height 13
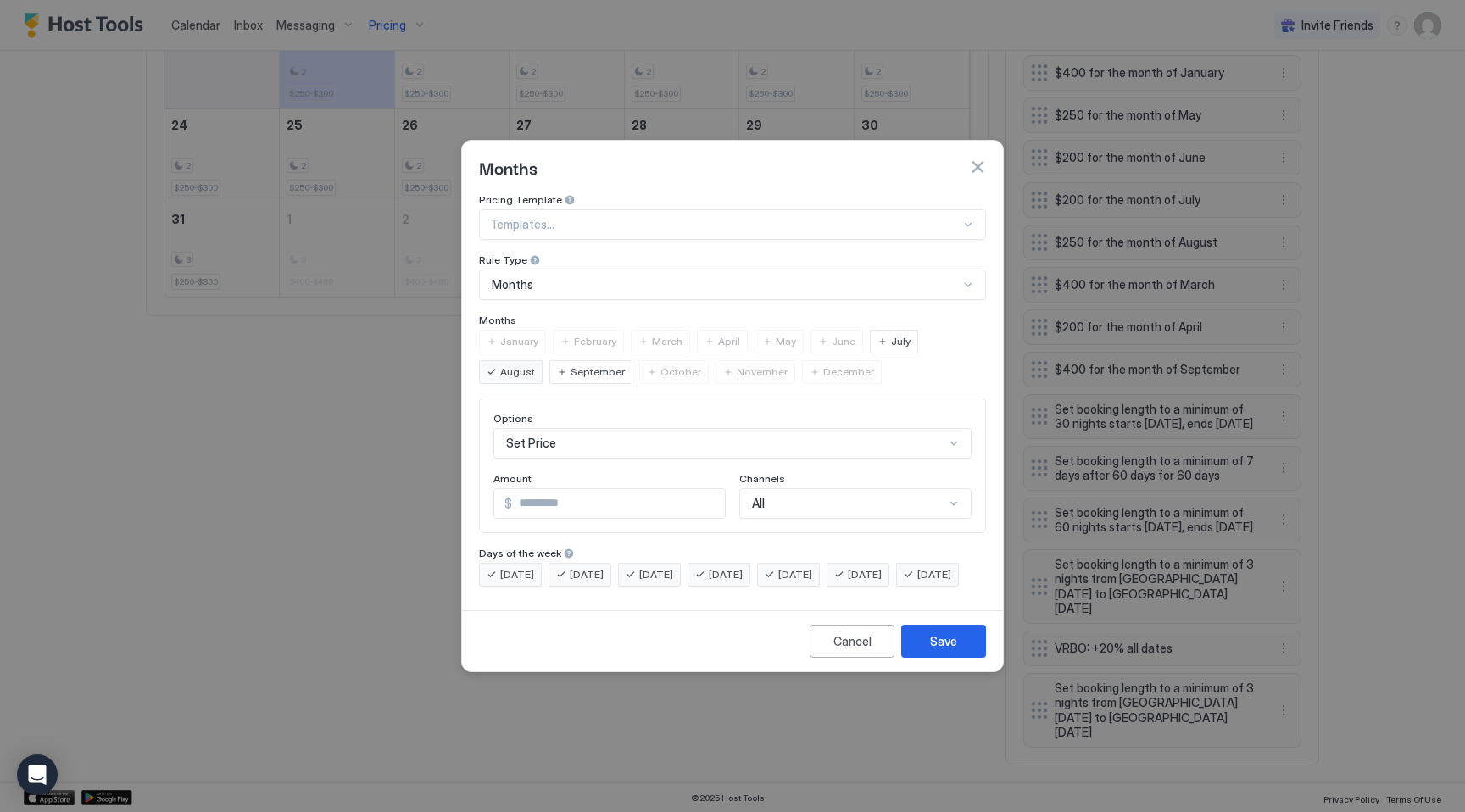
click at [569, 489] on input "***" at bounding box center [618, 503] width 213 height 28
type input "***"
click at [936, 658] on button "Save" at bounding box center [944, 641] width 84 height 33
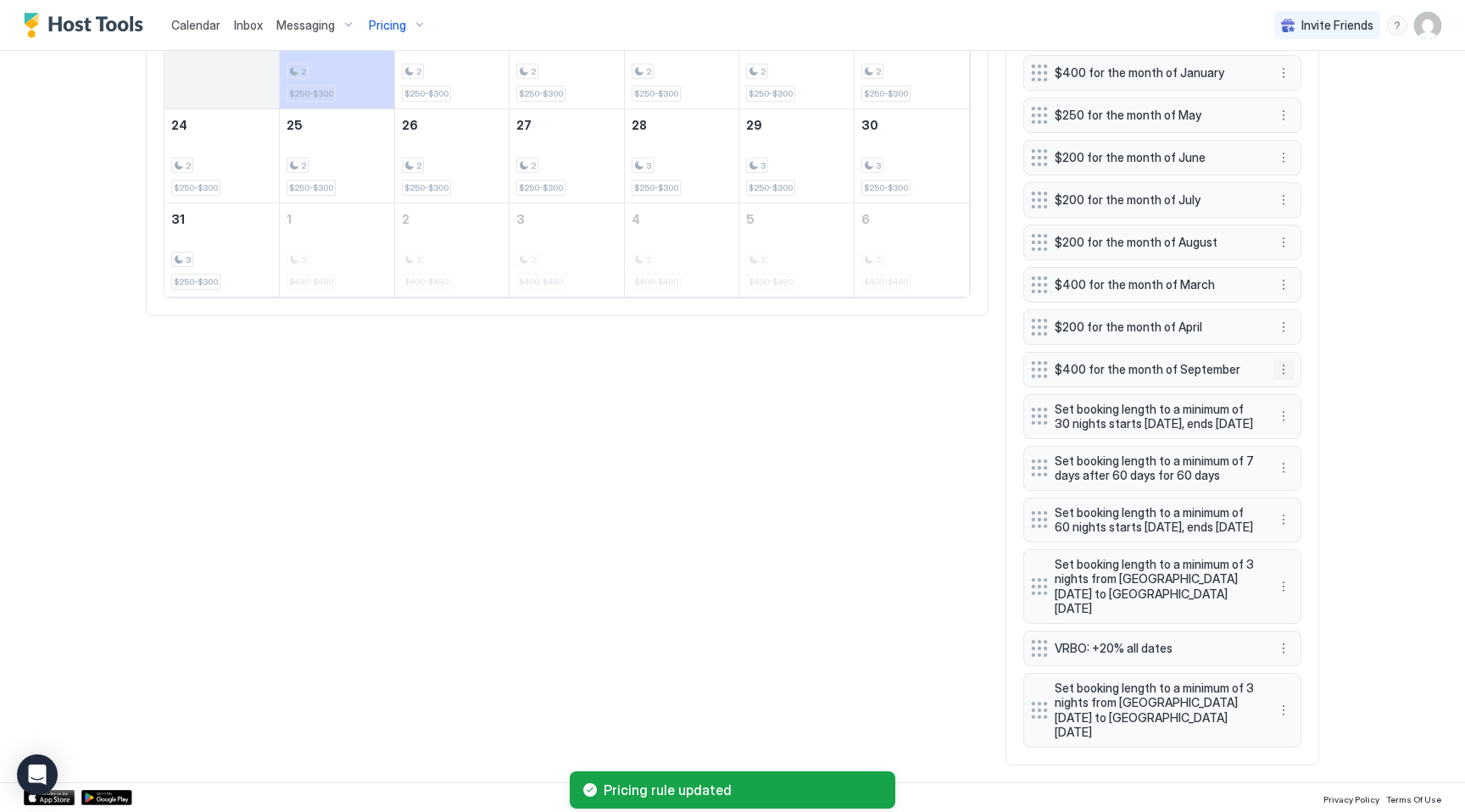
click at [1280, 369] on button "More options" at bounding box center [1283, 369] width 21 height 21
click at [1301, 393] on span "Edit" at bounding box center [1308, 393] width 19 height 13
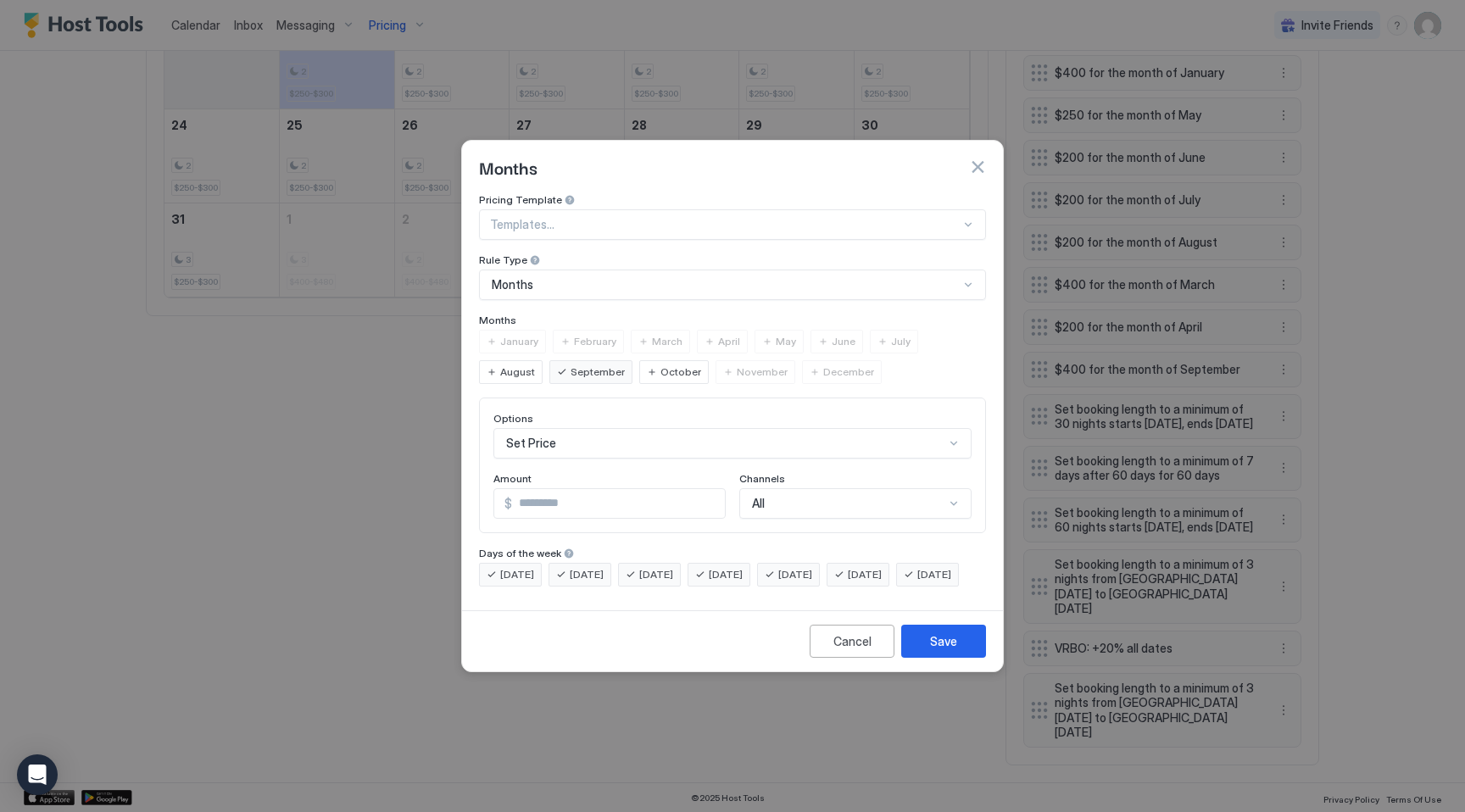
click at [530, 489] on input "***" at bounding box center [618, 503] width 213 height 28
type input "***"
click at [930, 650] on div "Save" at bounding box center [944, 641] width 27 height 18
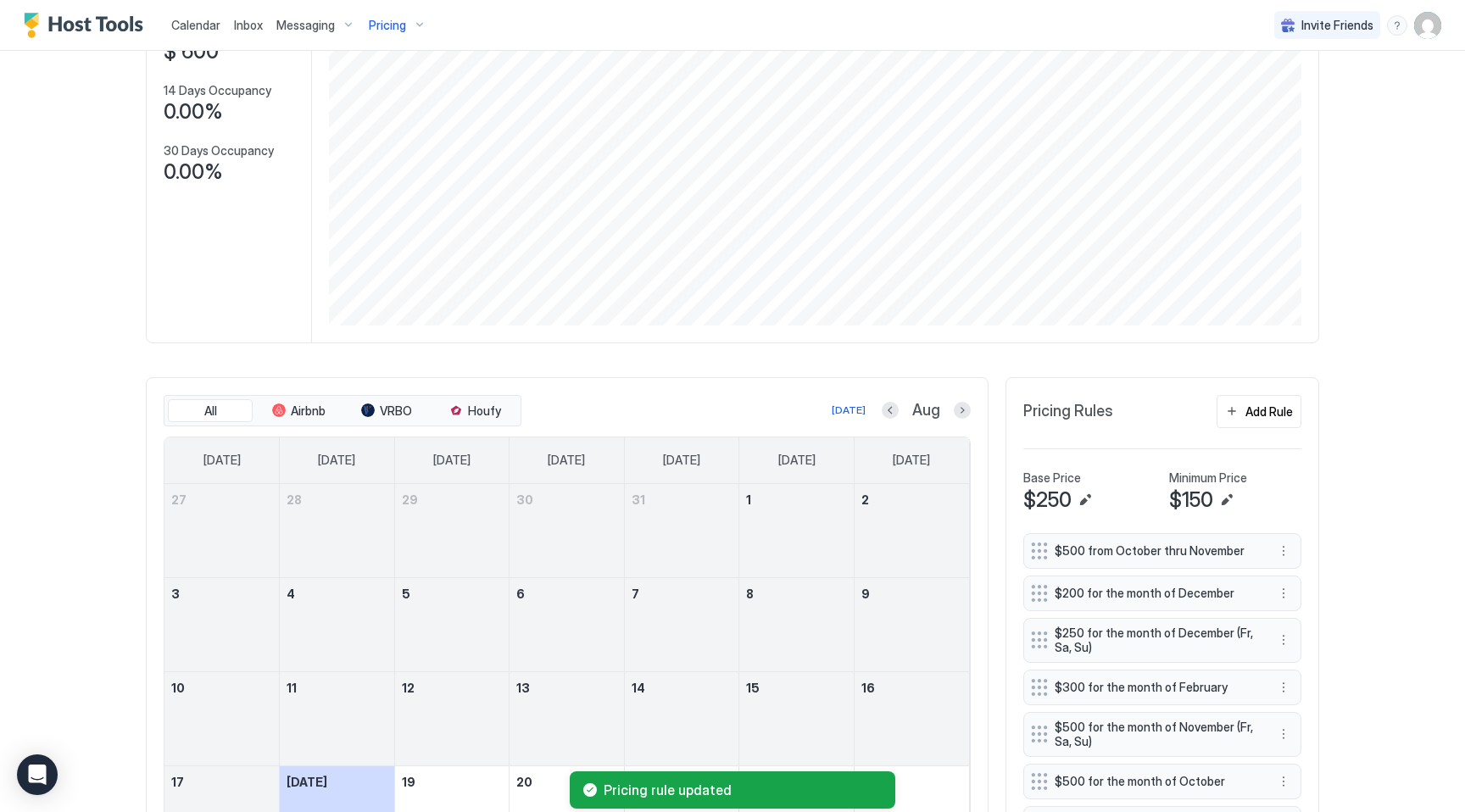
scroll to position [0, 0]
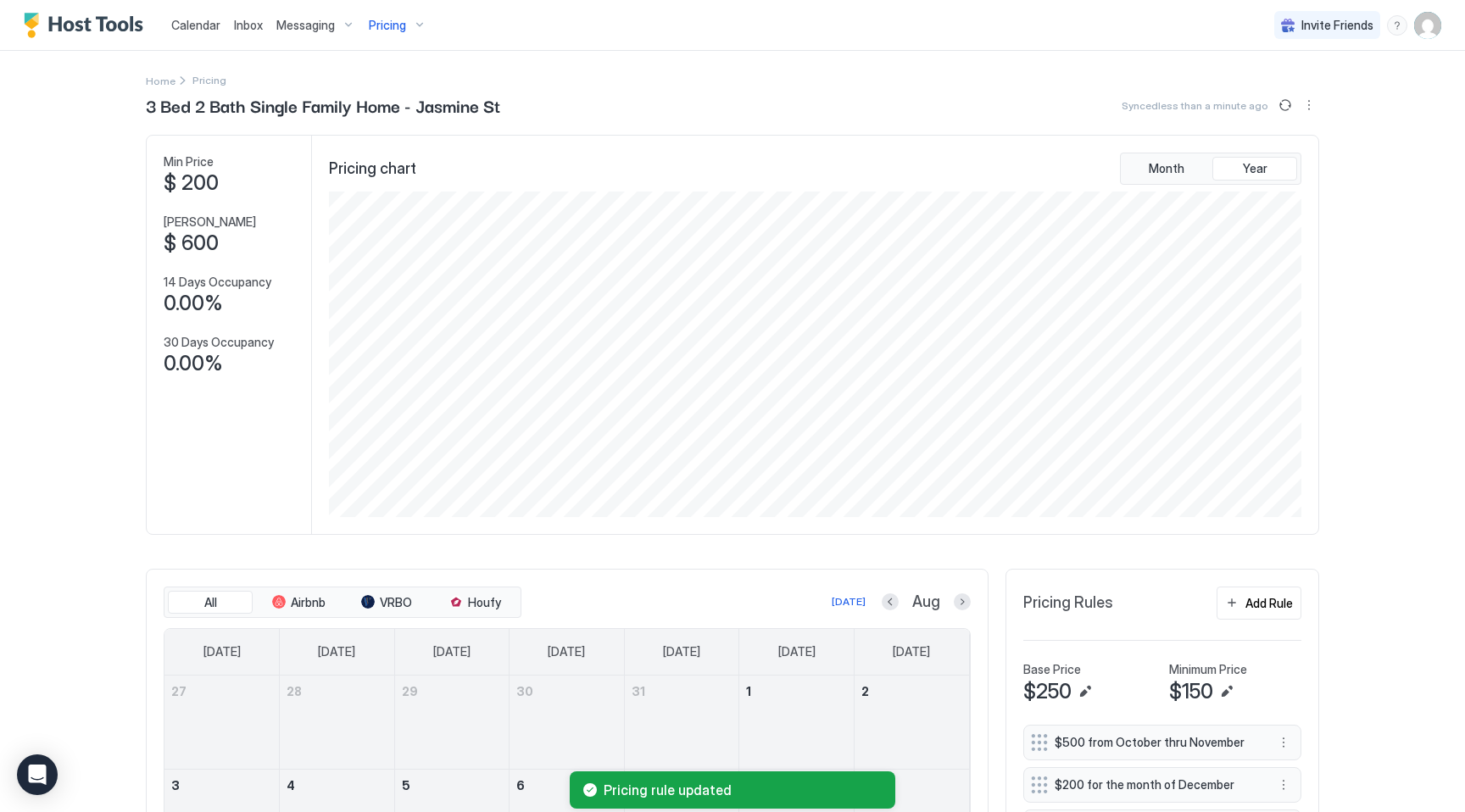
click at [403, 29] on div "Pricing" at bounding box center [398, 25] width 72 height 28
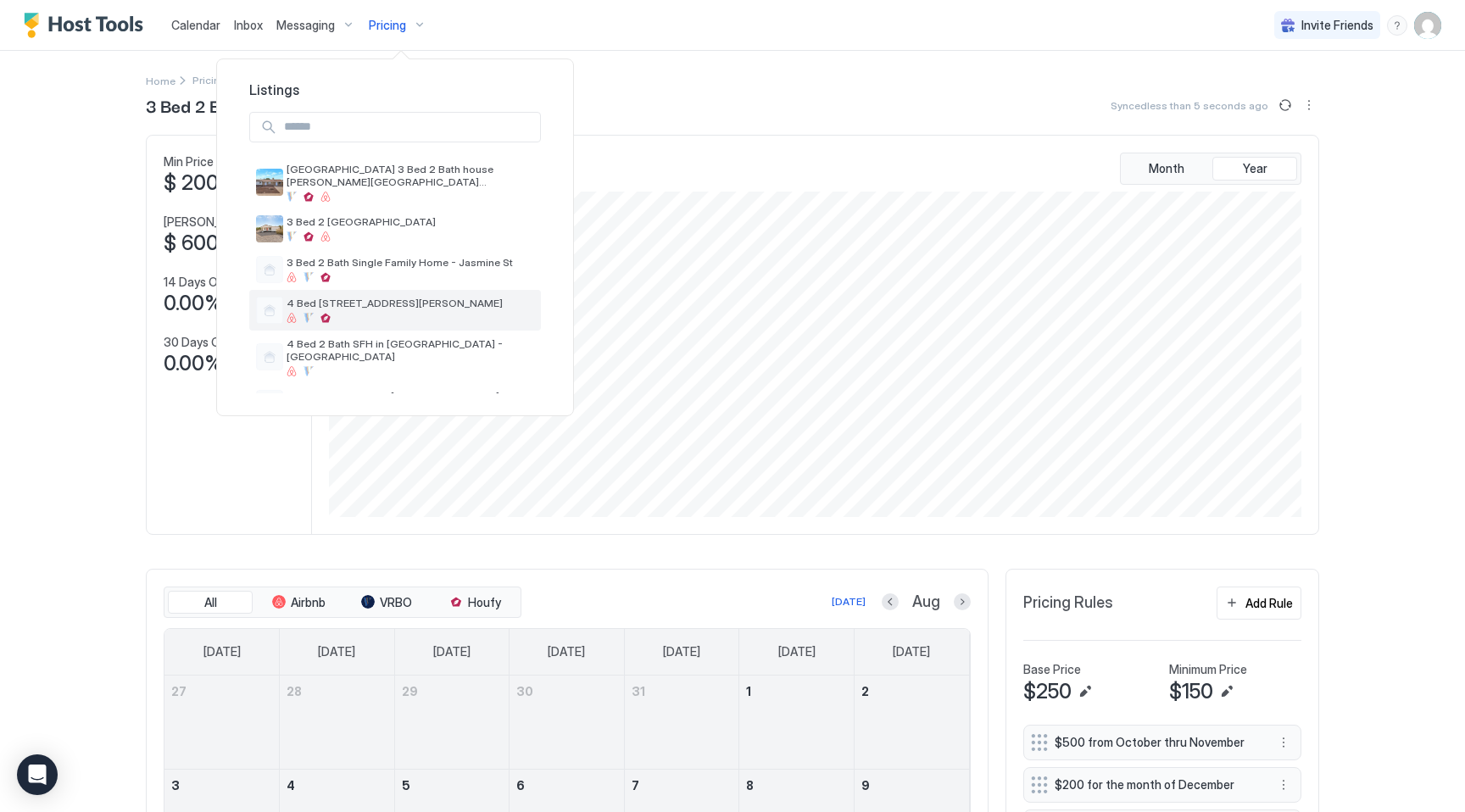
click at [392, 301] on span "4 Bed 2 Bath Marsh Rd Queen Creek" at bounding box center [410, 302] width 247 height 13
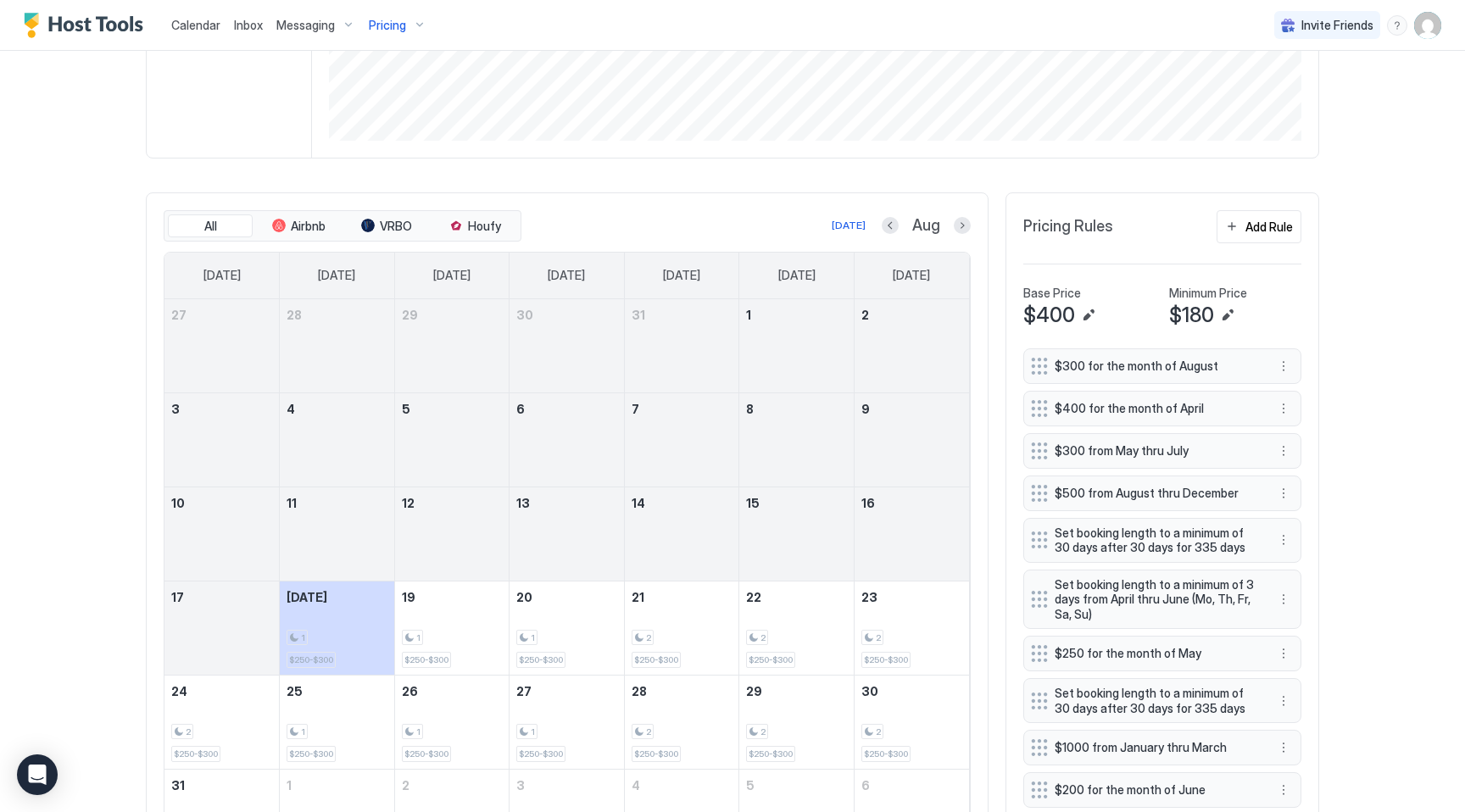
scroll to position [320, 0]
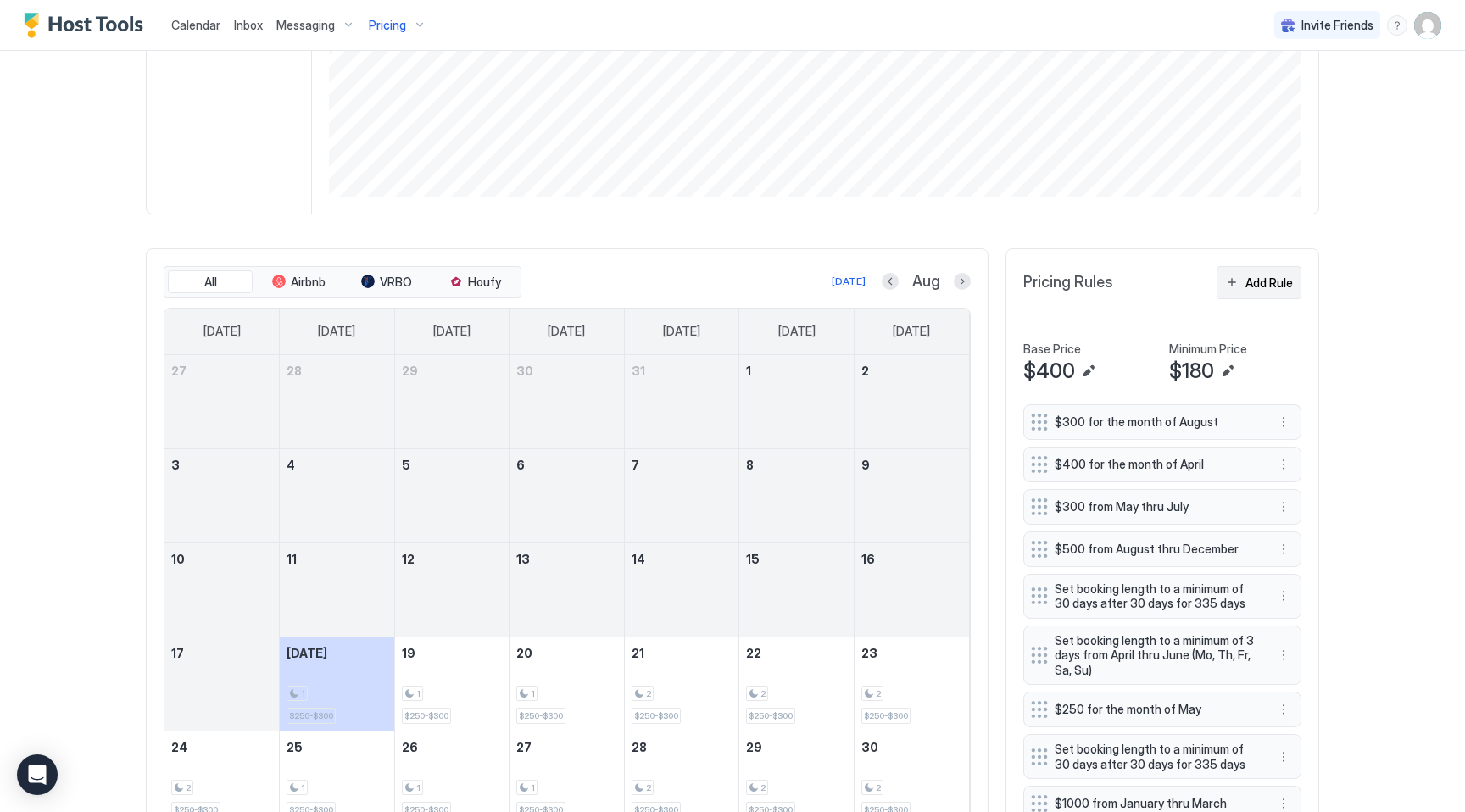
click at [1267, 289] on div "Add Rule" at bounding box center [1269, 283] width 47 height 18
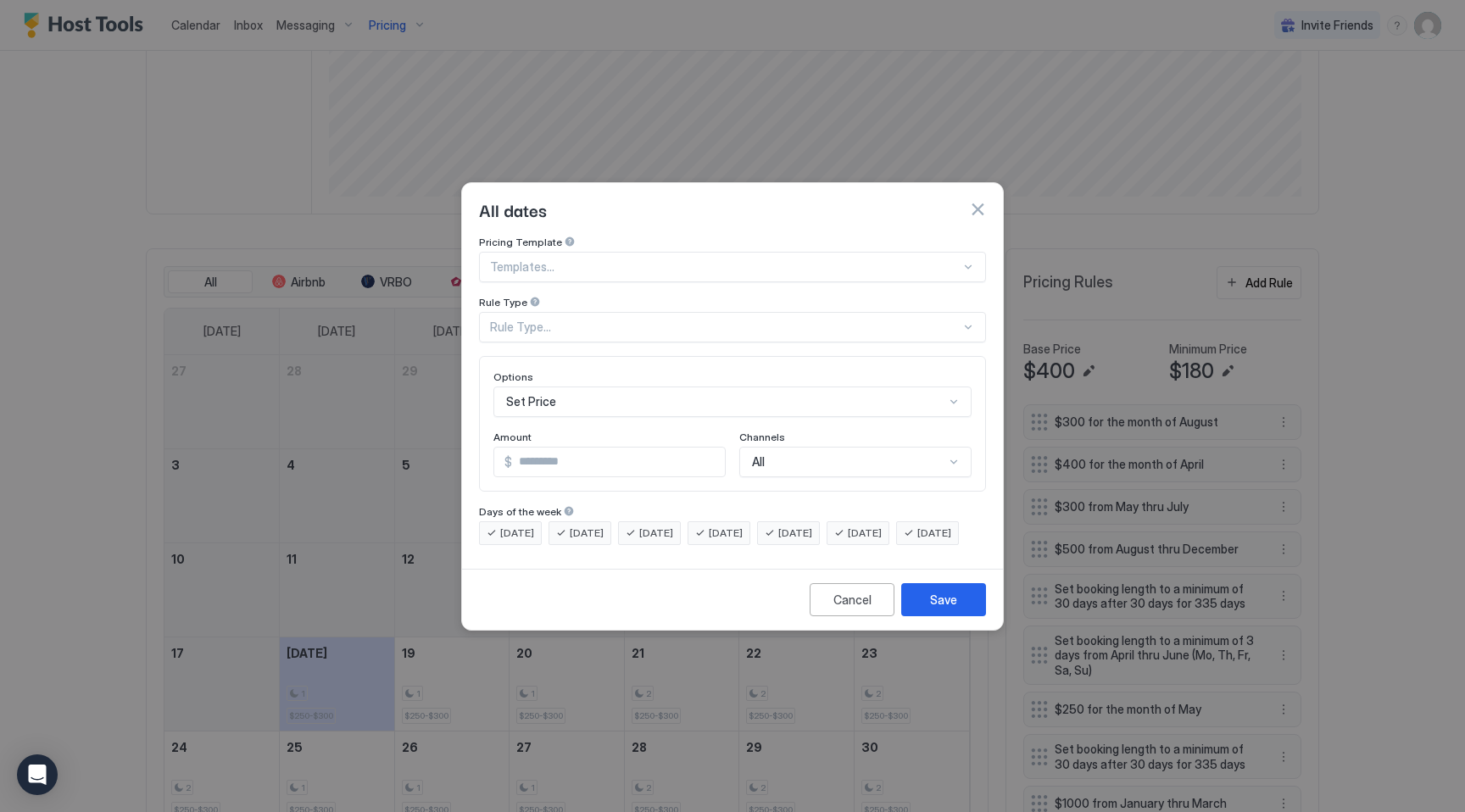
click at [571, 319] on div "Rule Type..." at bounding box center [725, 327] width 470 height 16
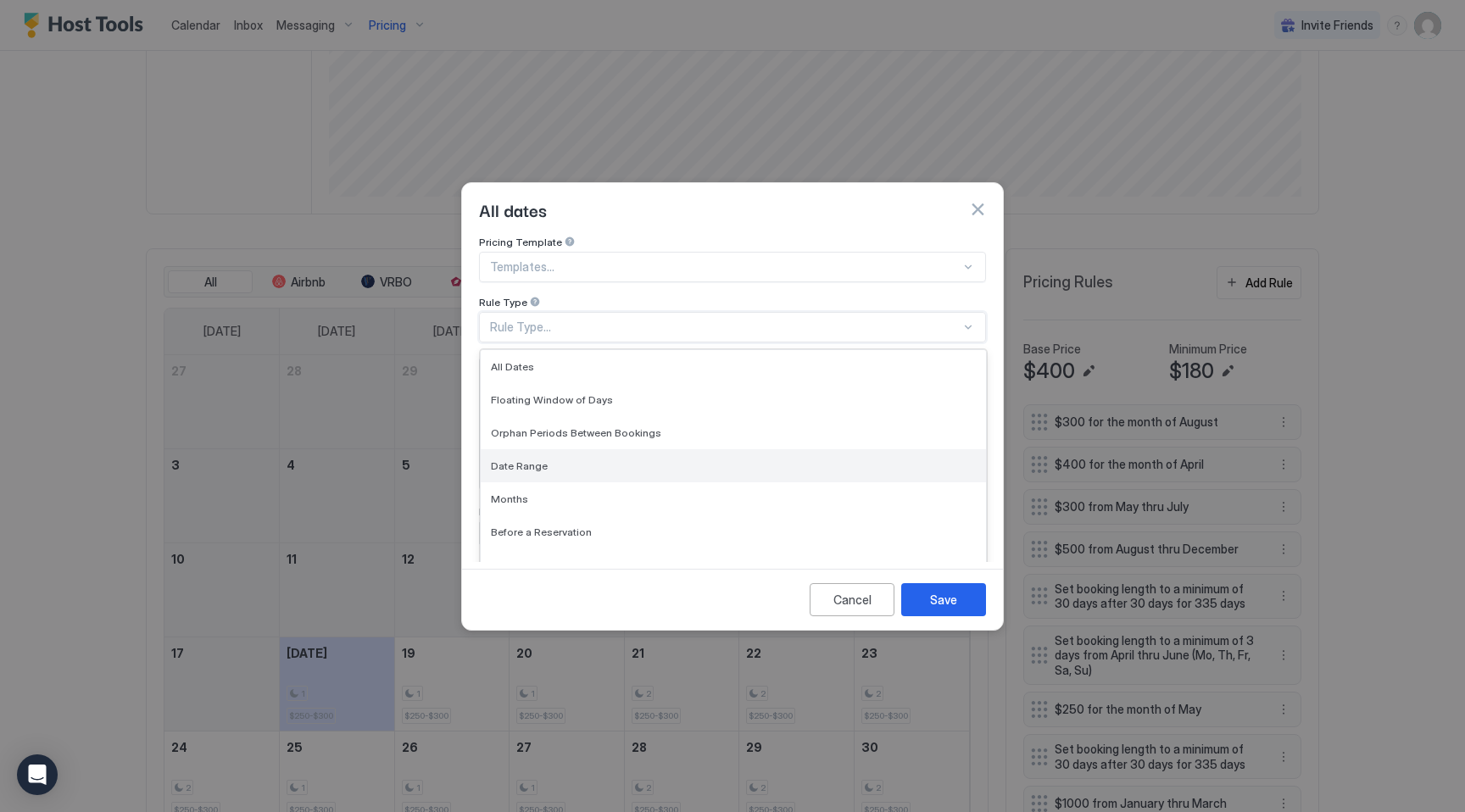
click at [529, 450] on div "Date Range" at bounding box center [732, 466] width 506 height 33
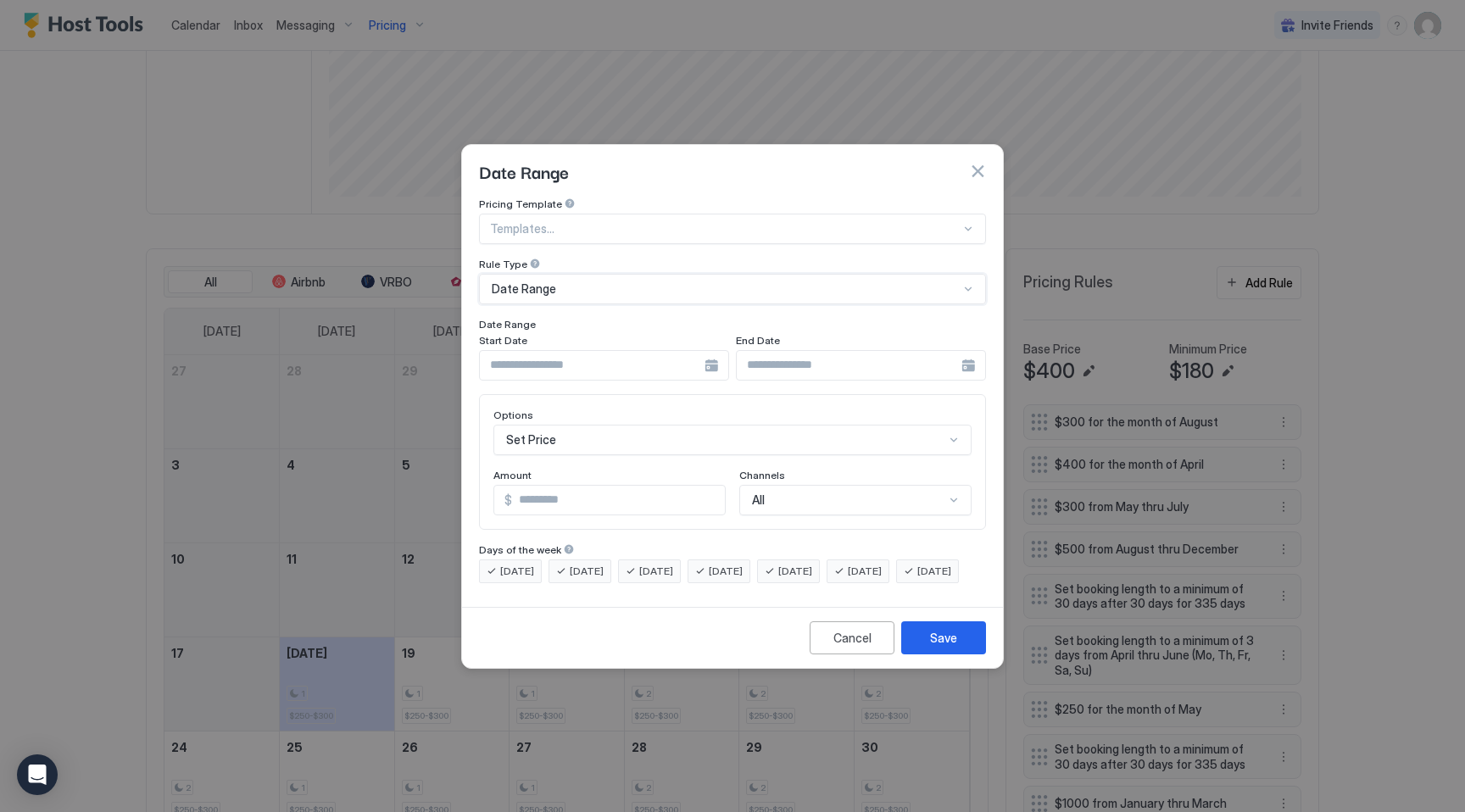
click at [639, 351] on input "Input Field" at bounding box center [592, 364] width 225 height 28
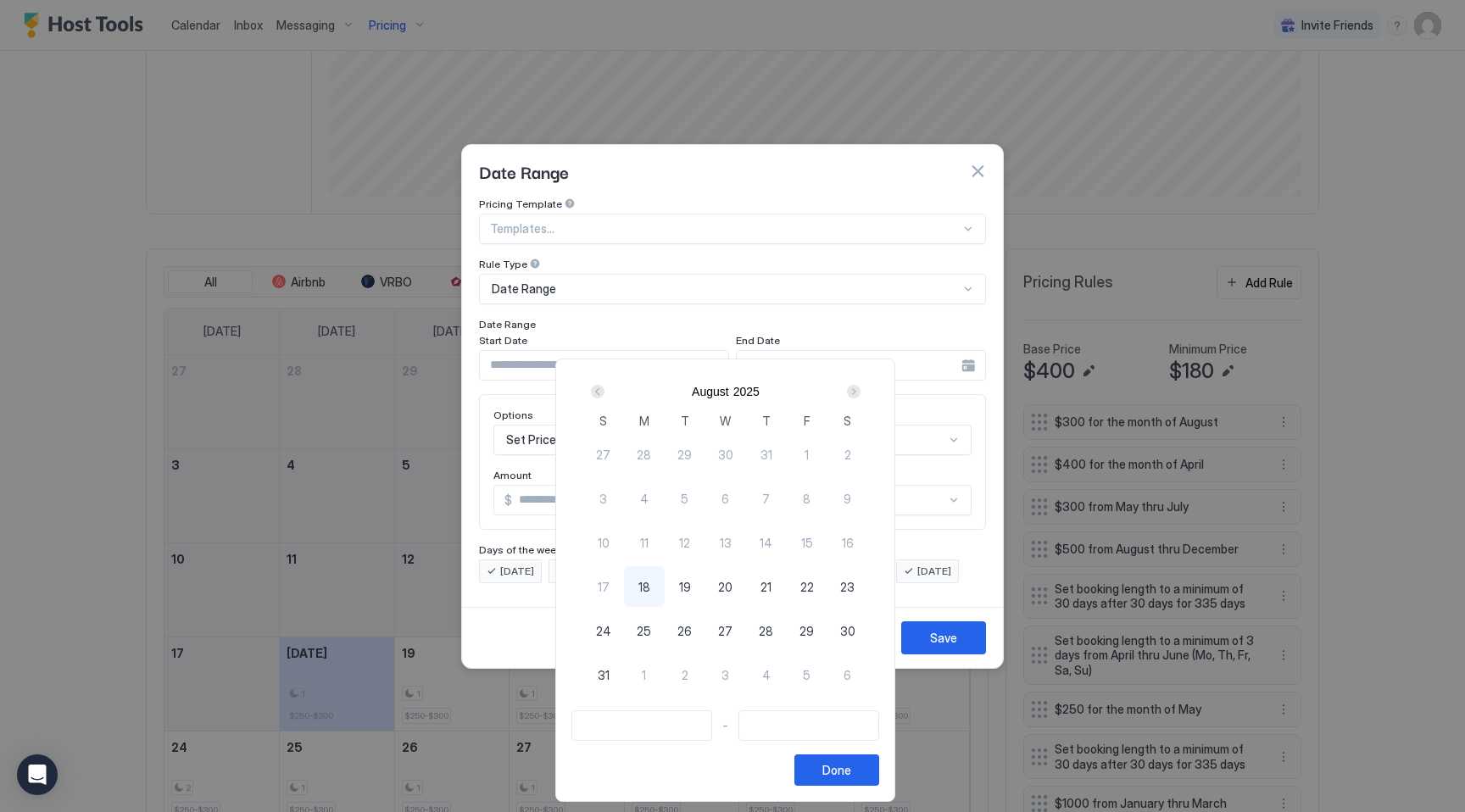
click at [773, 628] on span "28" at bounding box center [766, 631] width 15 height 18
type input "**********"
click at [697, 669] on div "2" at bounding box center [684, 674] width 40 height 40
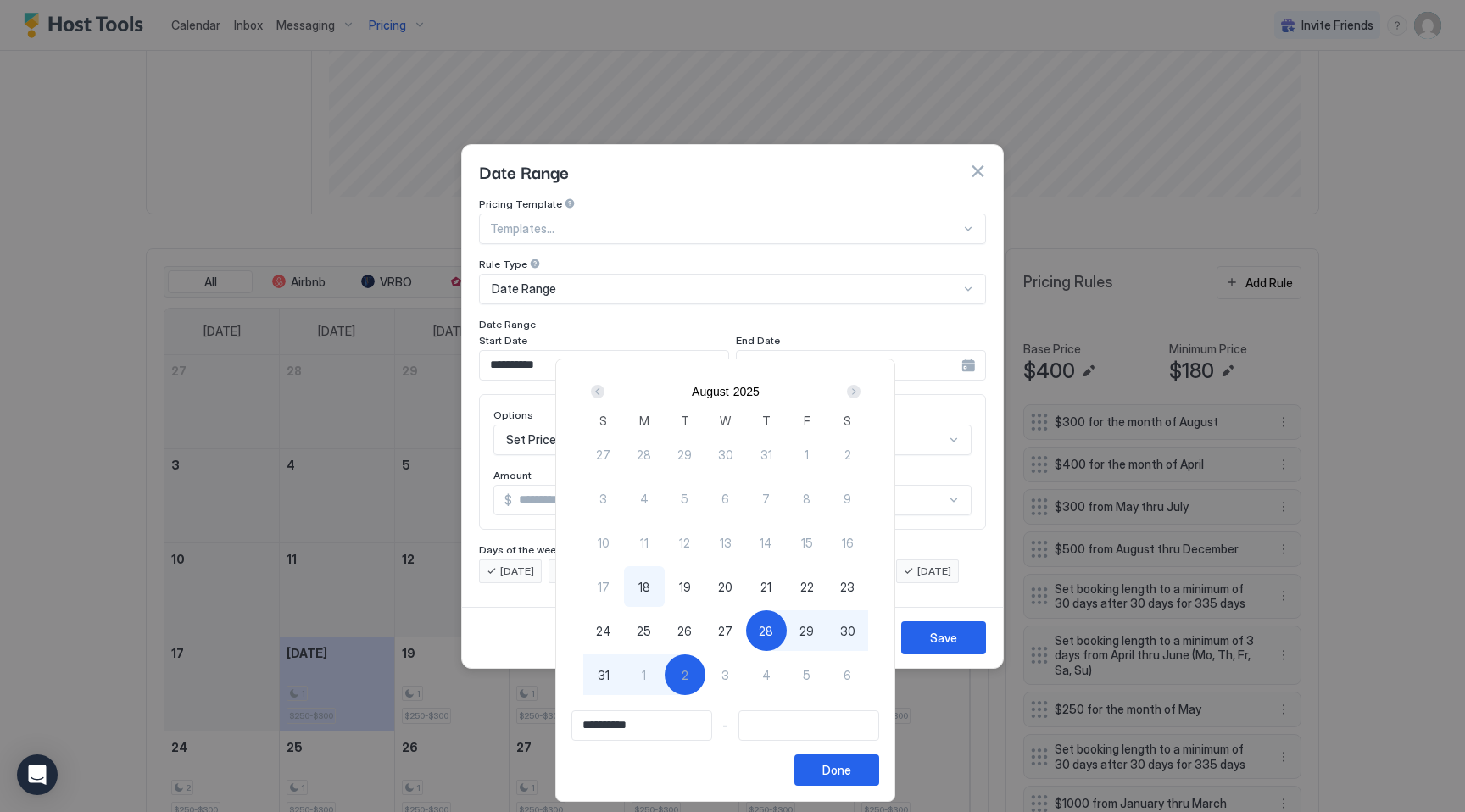
type input "**********"
click at [840, 766] on div "Done" at bounding box center [836, 770] width 28 height 18
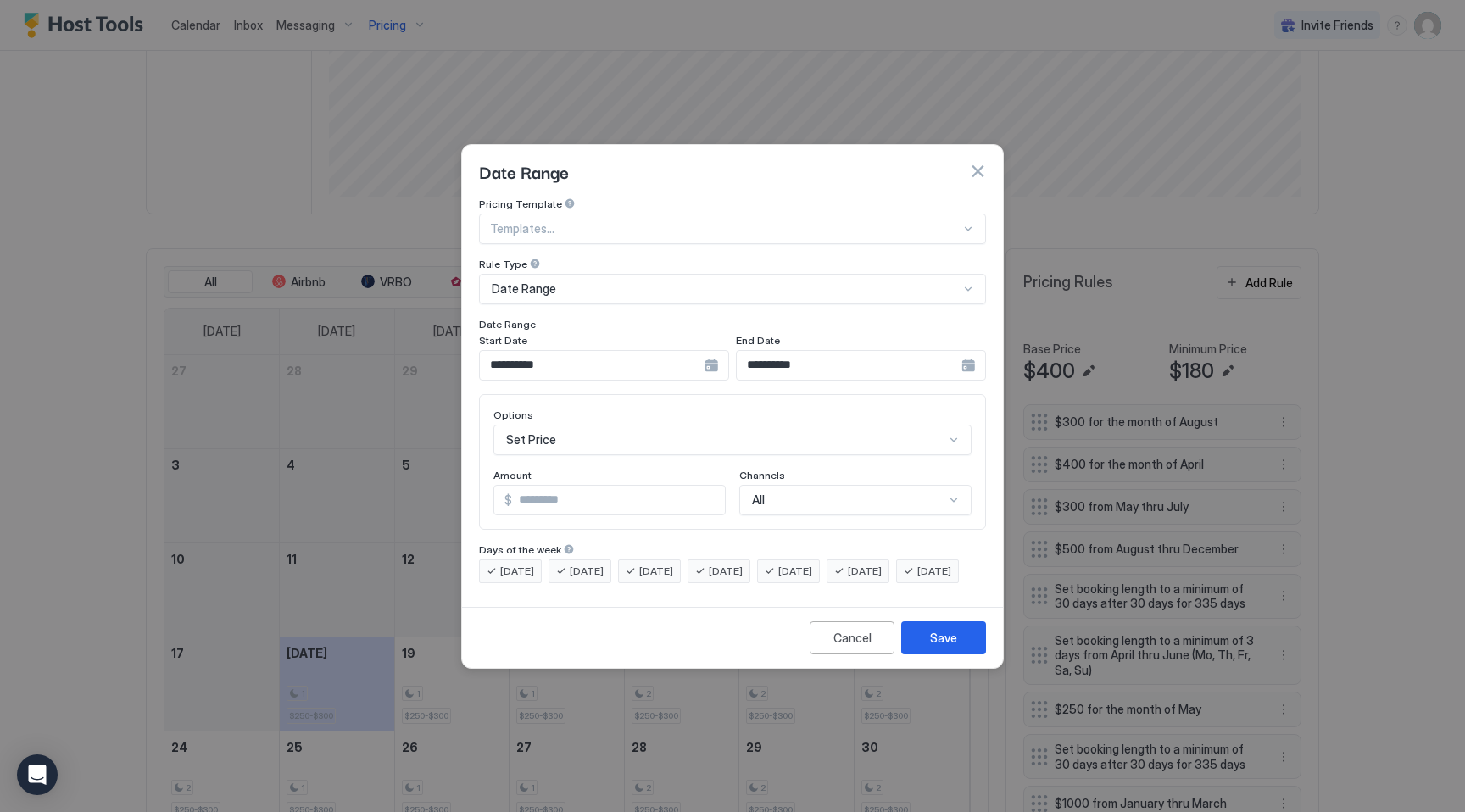
scroll to position [87, 0]
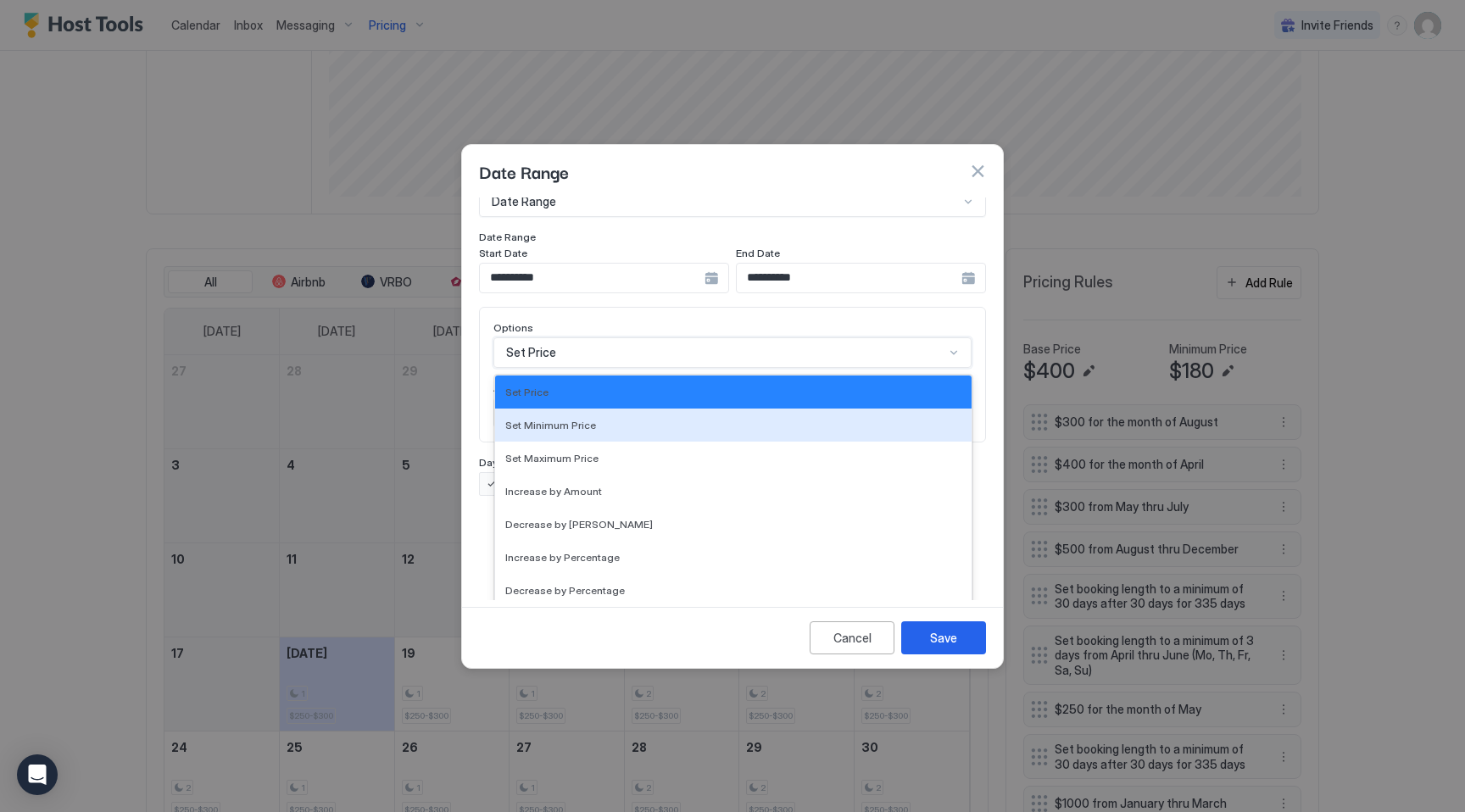
click at [578, 368] on div "Set Minimum Price, 2 of 17. 17 results available. Use Up and Down to choose opt…" at bounding box center [732, 352] width 478 height 30
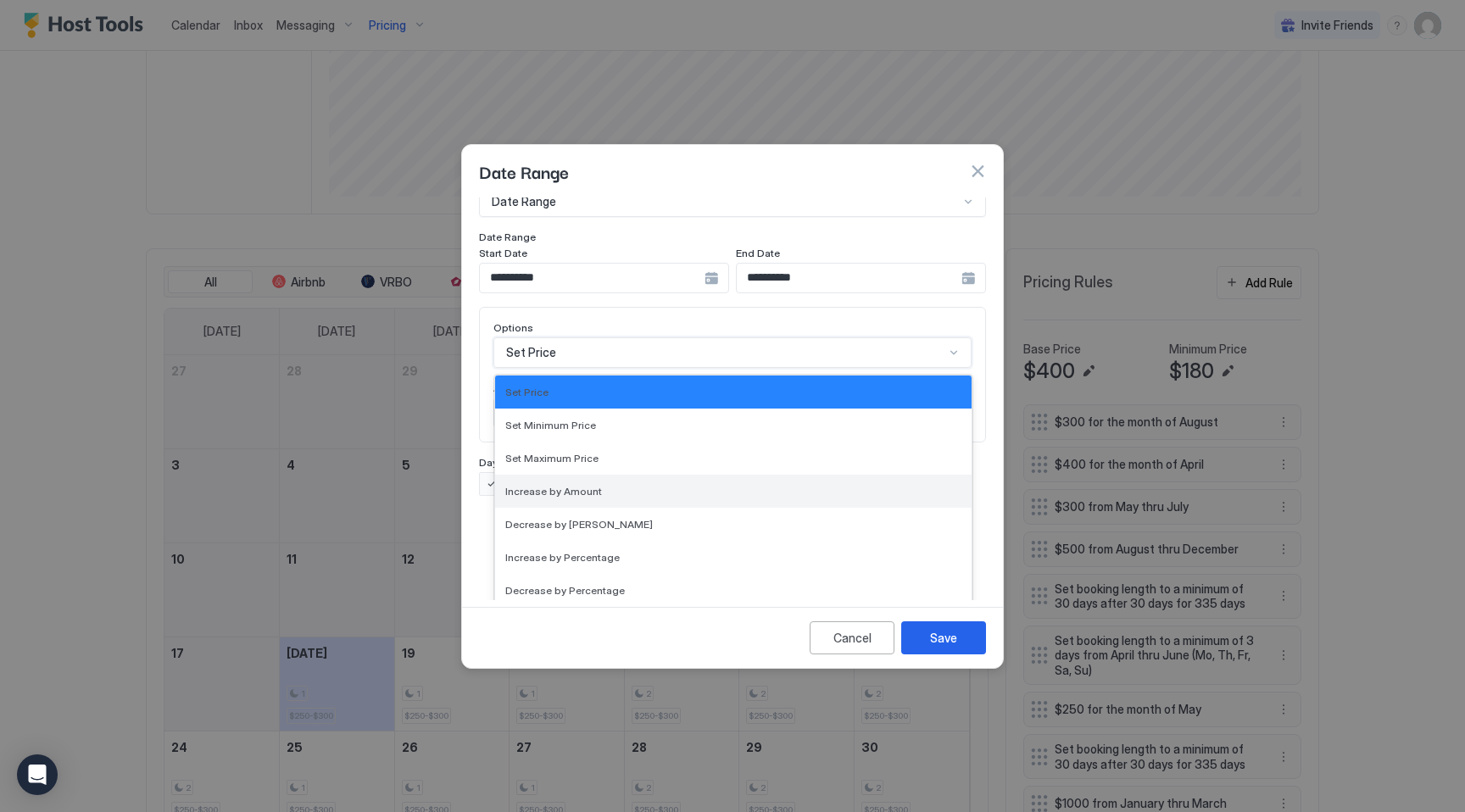
scroll to position [307, 0]
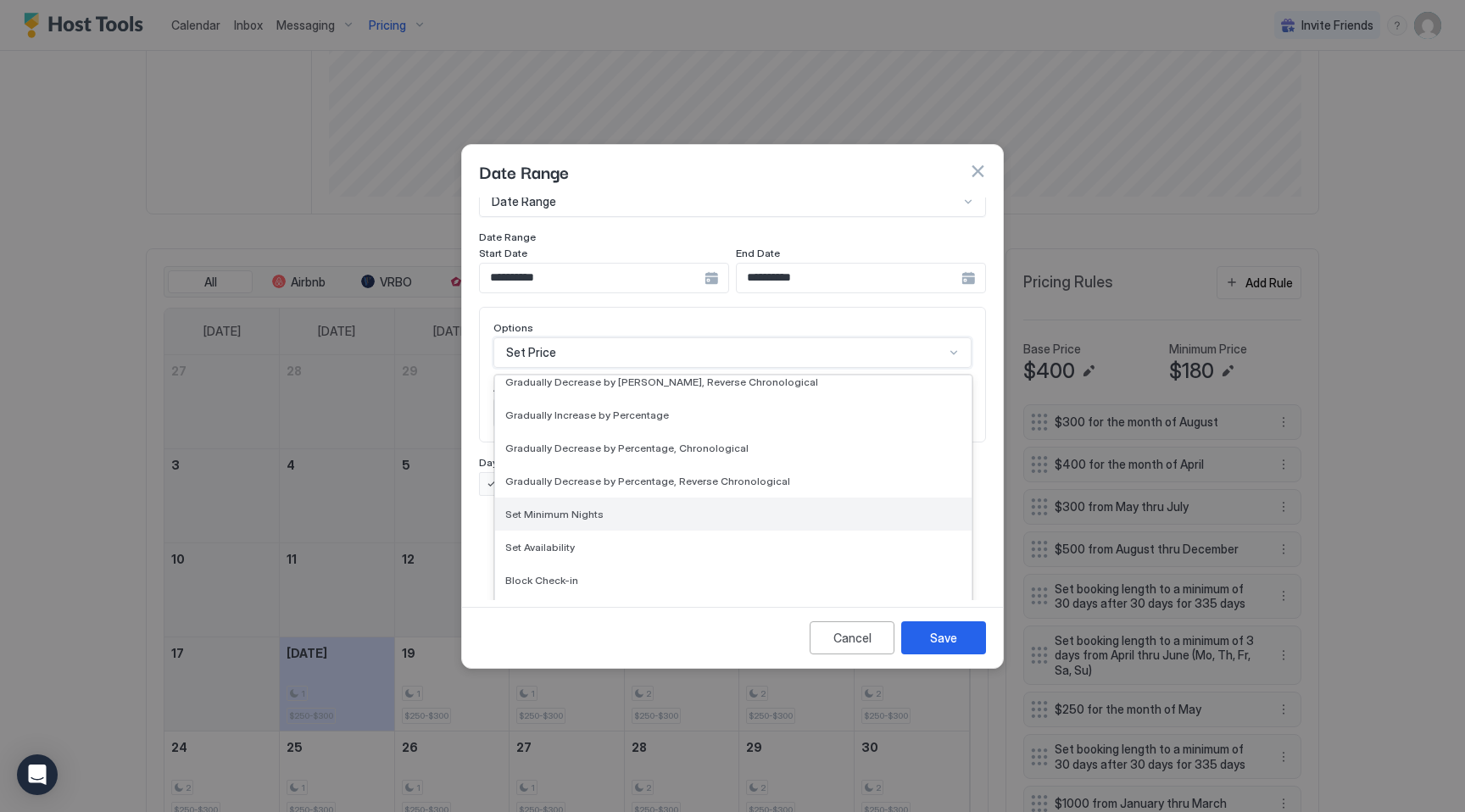
click at [575, 508] on span "Set Minimum Nights" at bounding box center [555, 514] width 98 height 13
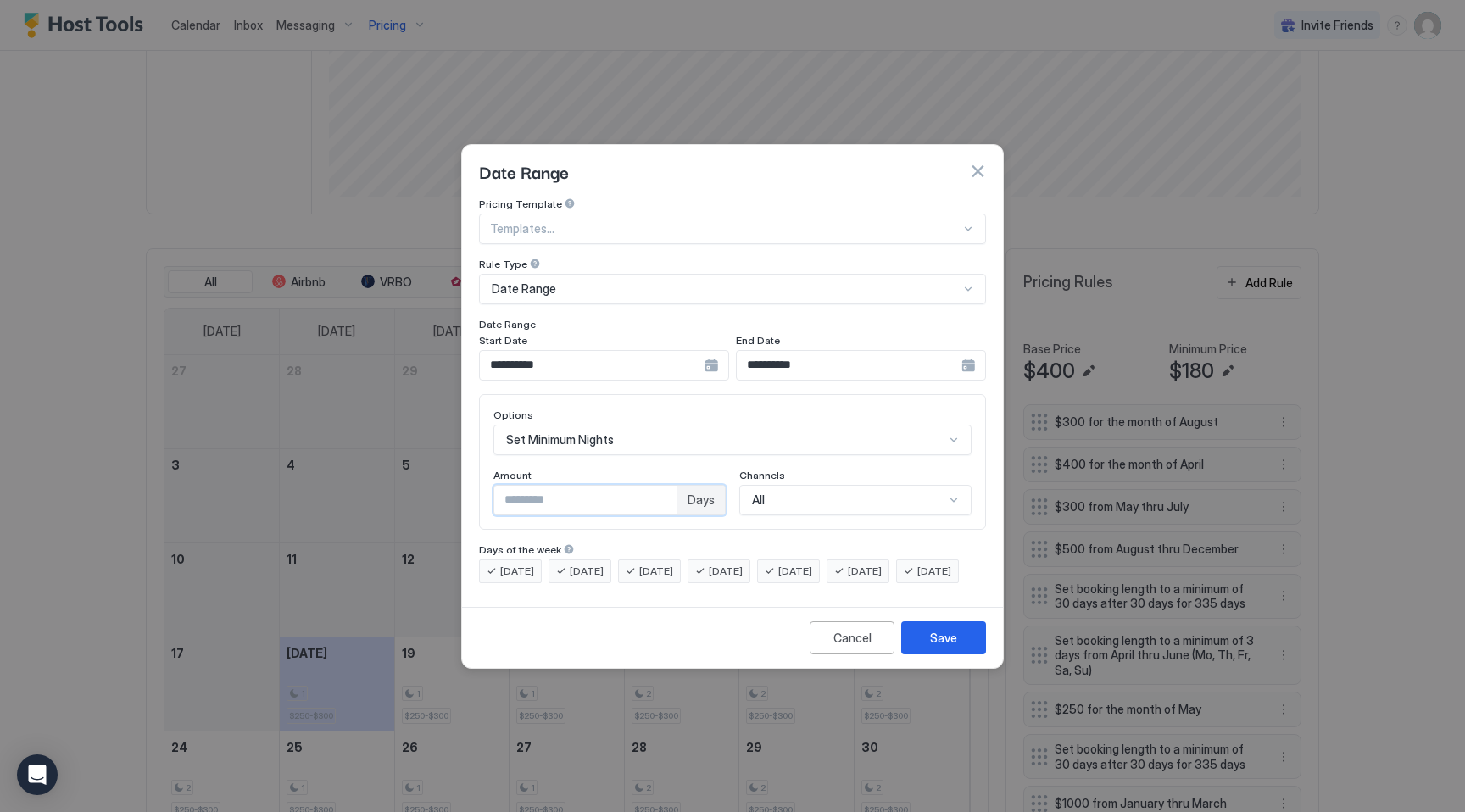
click at [567, 486] on input "*" at bounding box center [585, 500] width 183 height 28
type input "*"
click at [933, 646] on div "Save" at bounding box center [944, 638] width 27 height 18
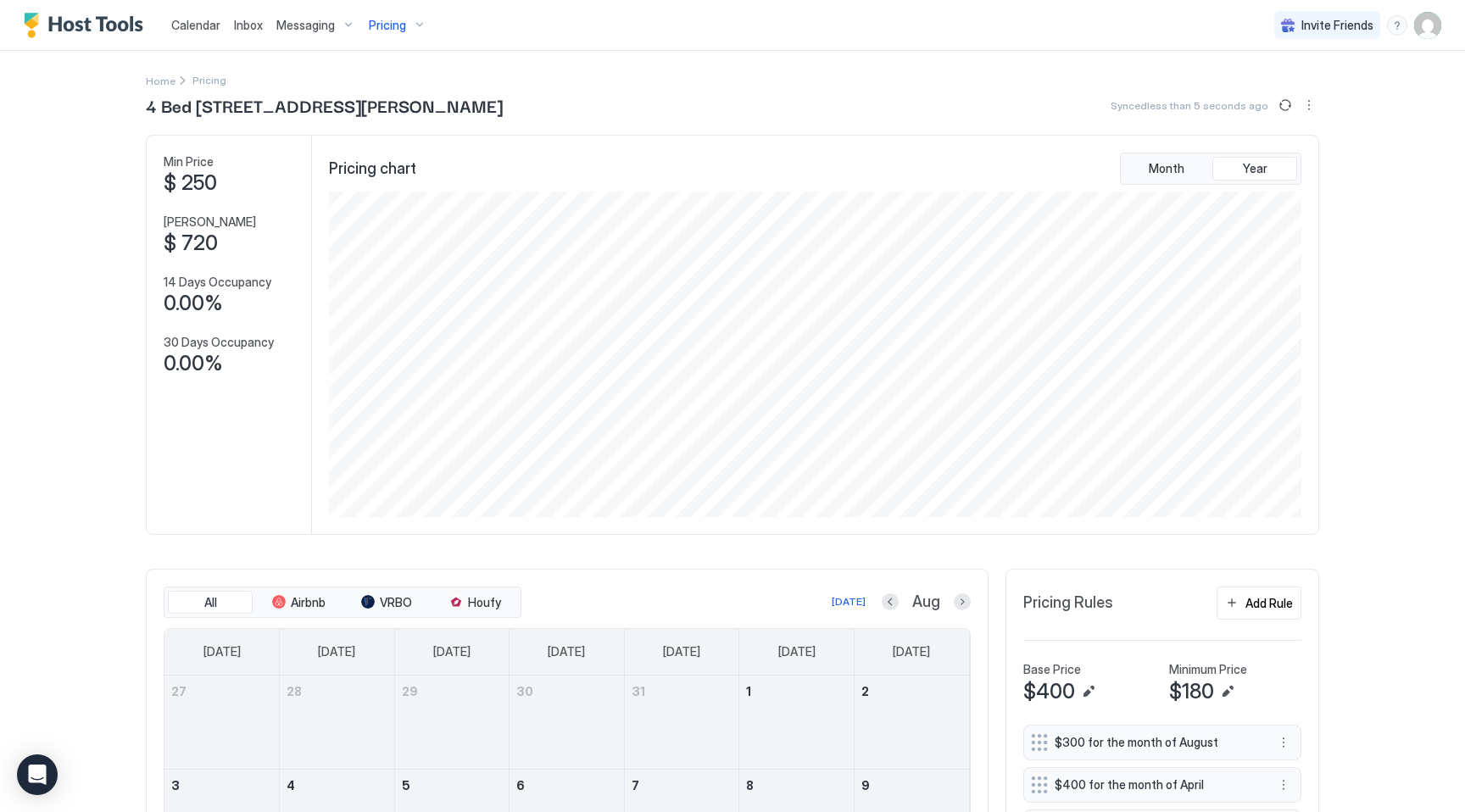
click at [192, 30] on span "Calendar" at bounding box center [195, 25] width 49 height 15
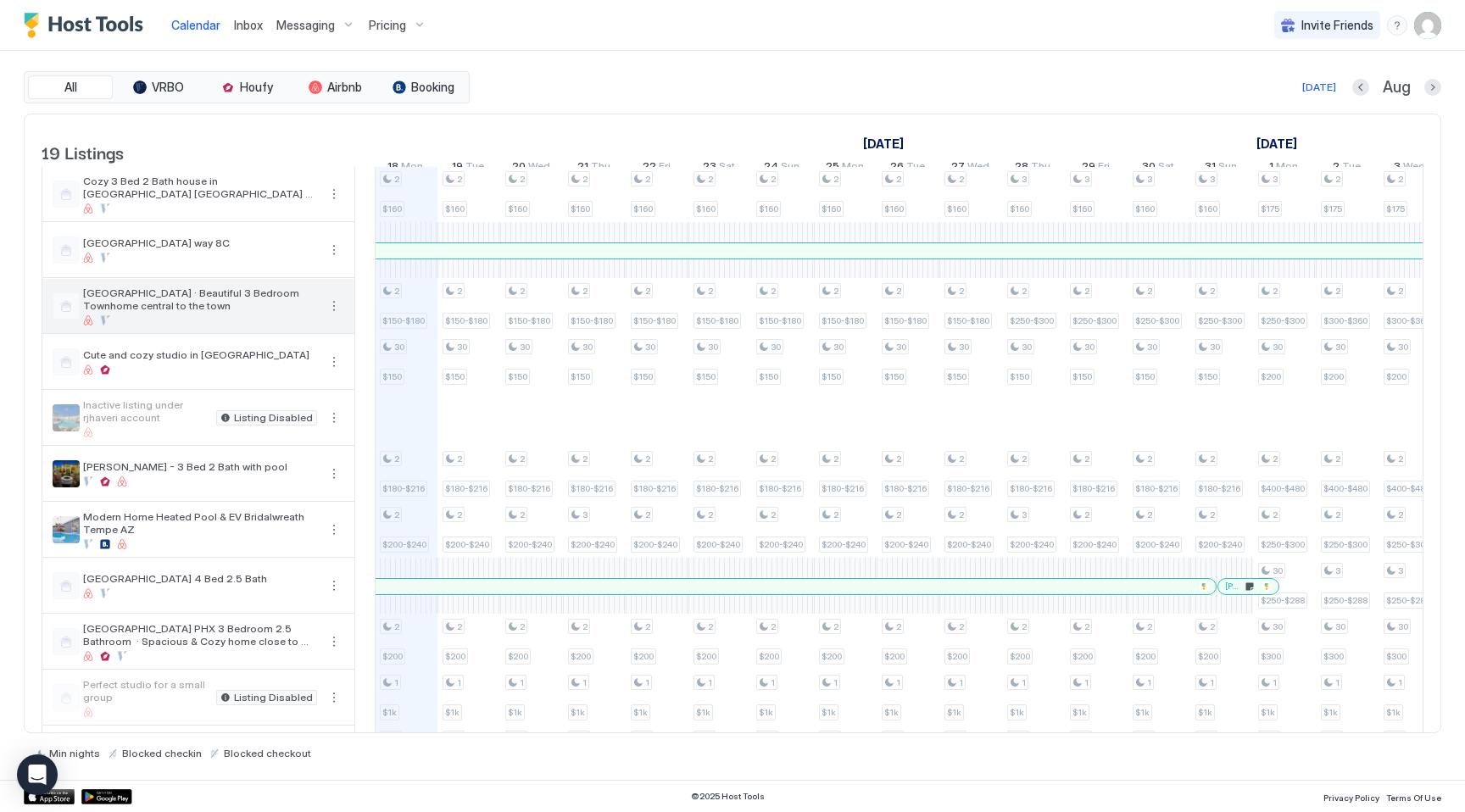
scroll to position [502, 0]
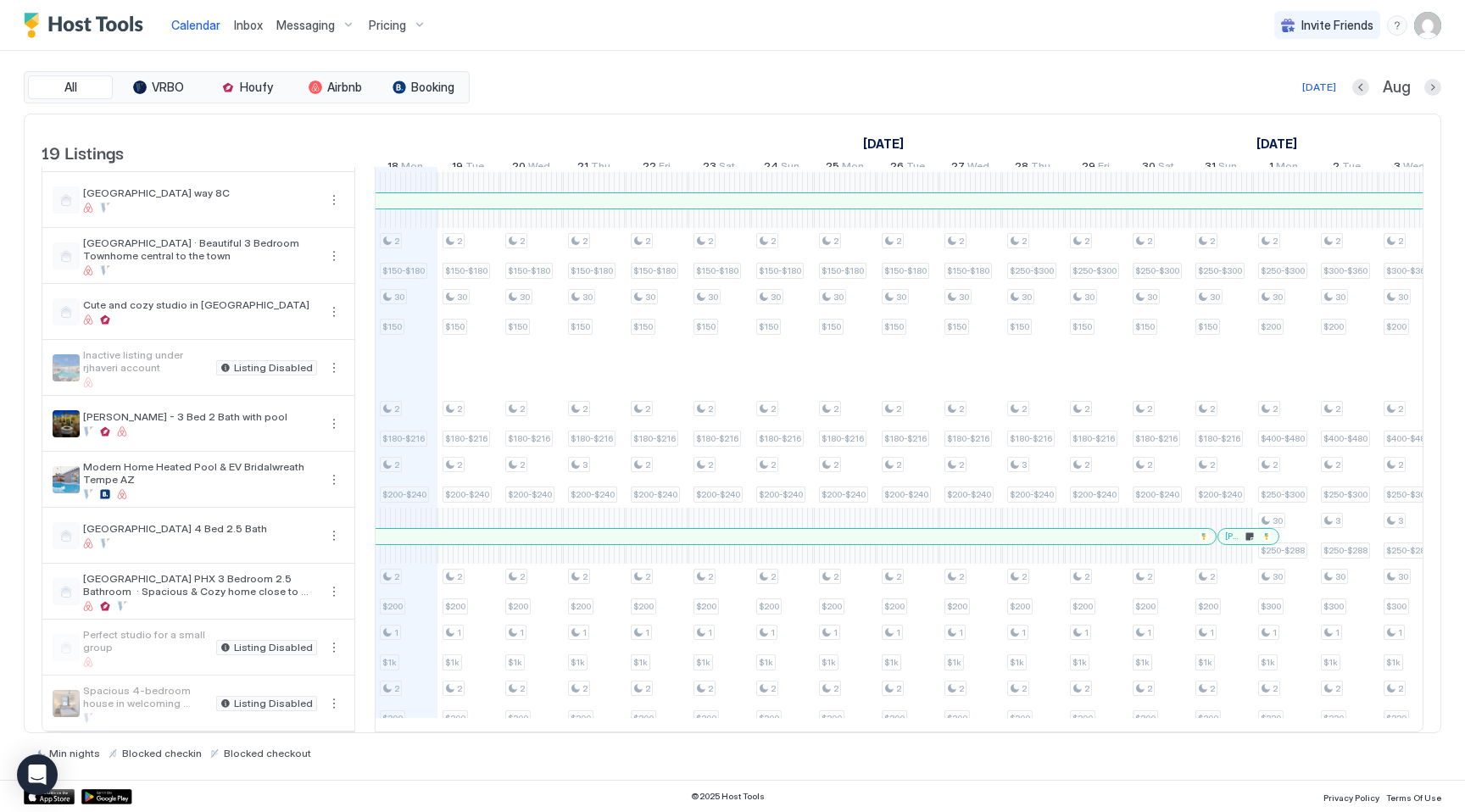
click at [408, 23] on div "Pricing" at bounding box center [398, 25] width 72 height 28
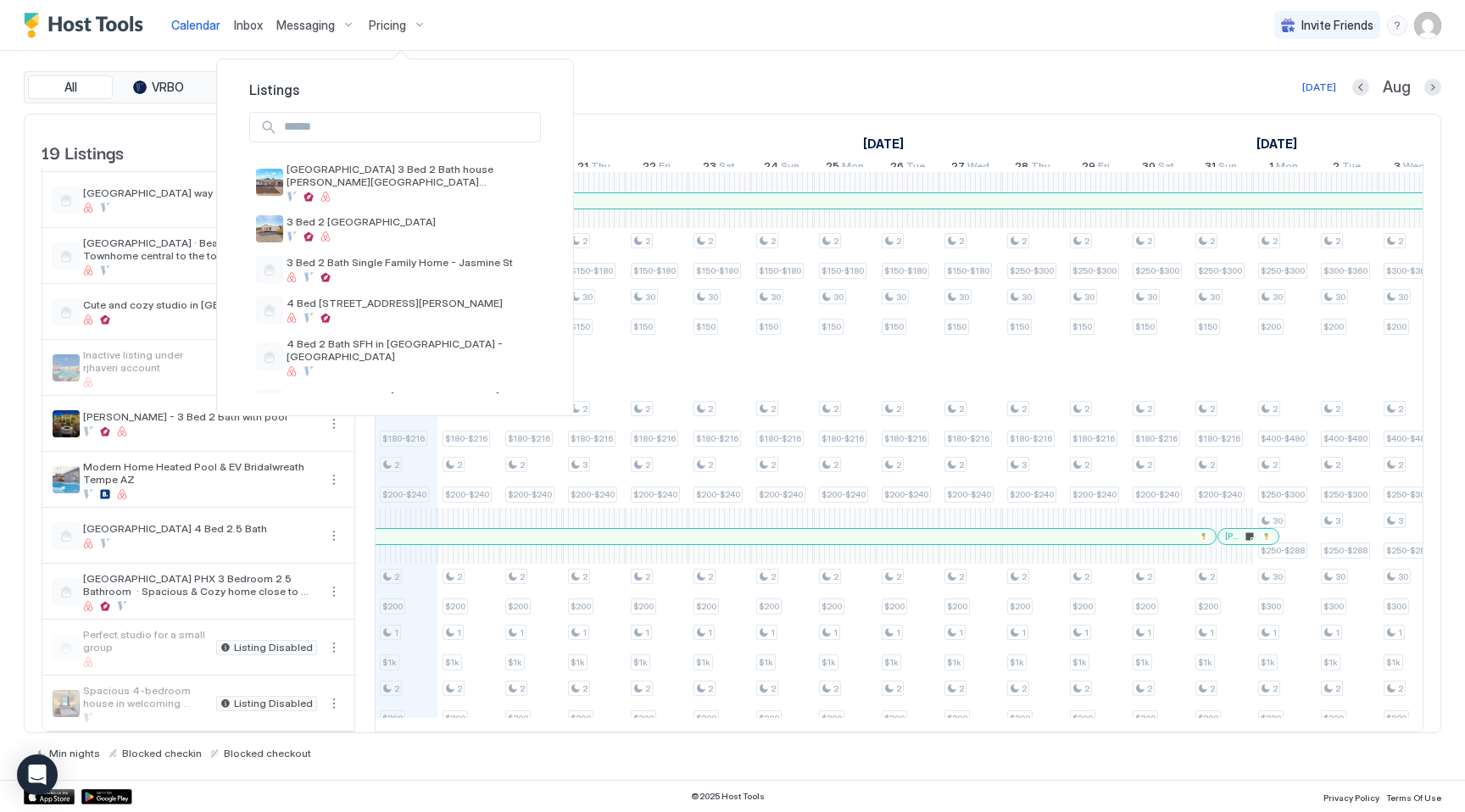
click at [402, 127] on input "Input Field" at bounding box center [408, 127] width 263 height 28
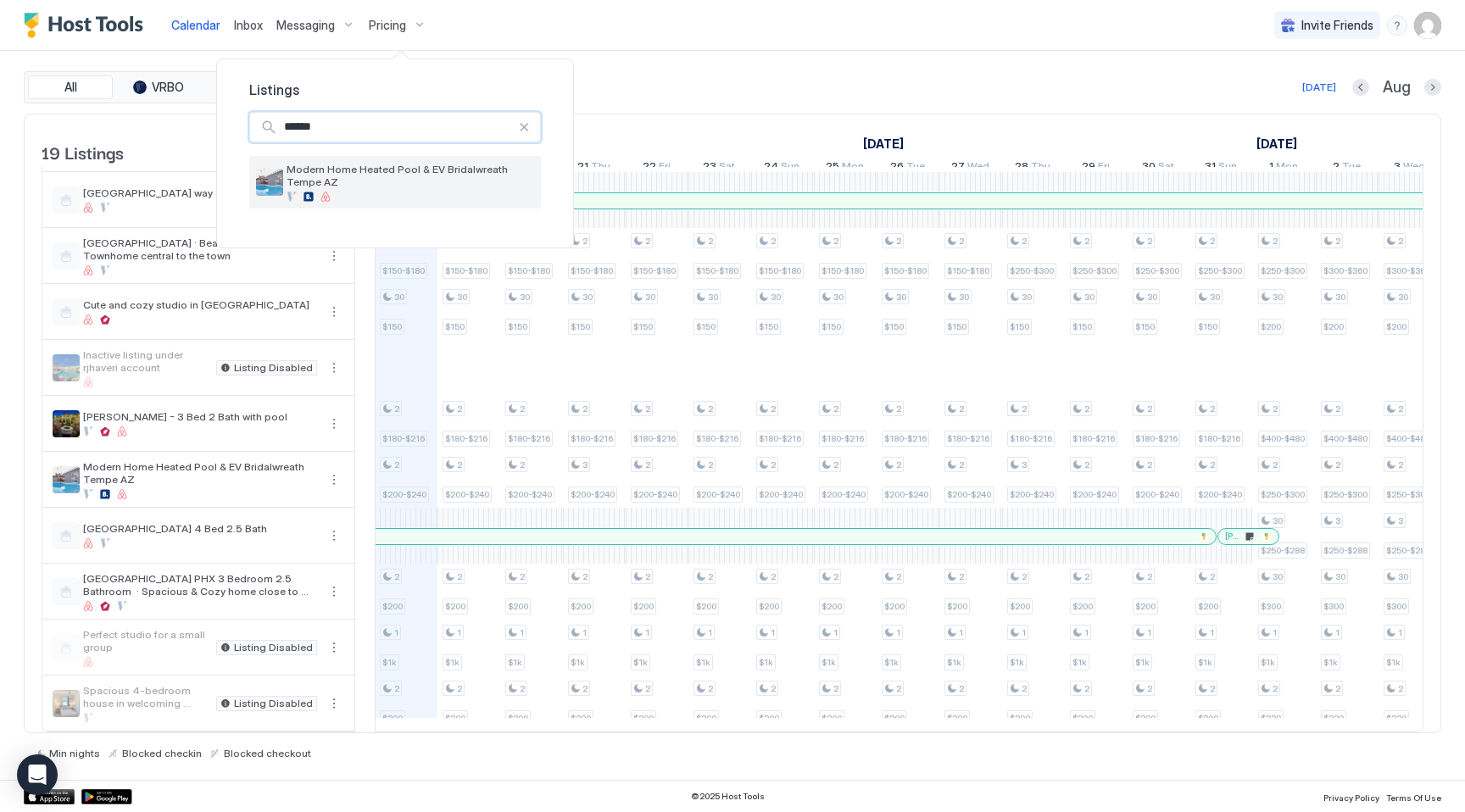
type input "******"
click at [404, 164] on span "Modern Home Heated Pool & EV Bridalwreath Tempe AZ" at bounding box center [410, 176] width 247 height 26
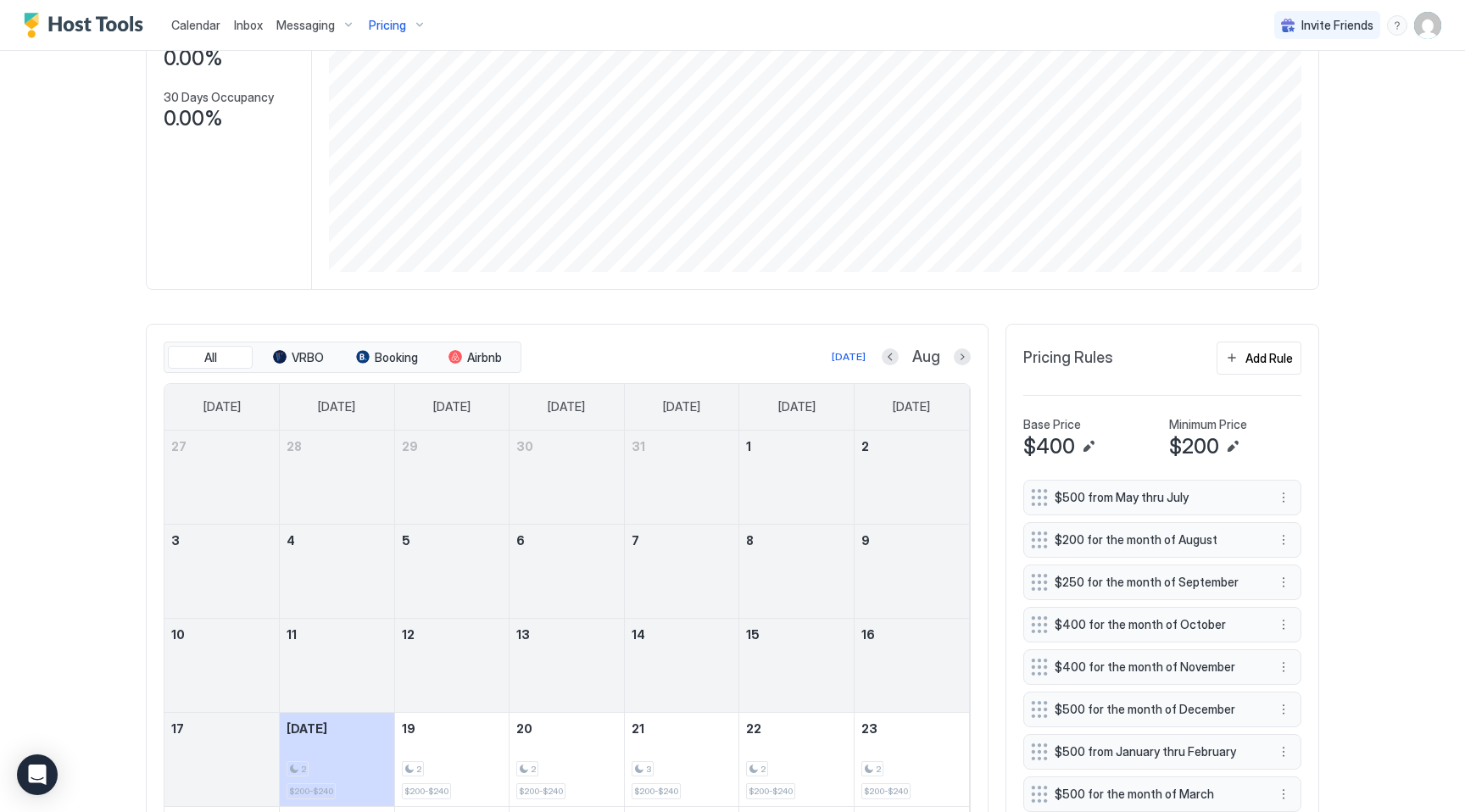
scroll to position [460, 0]
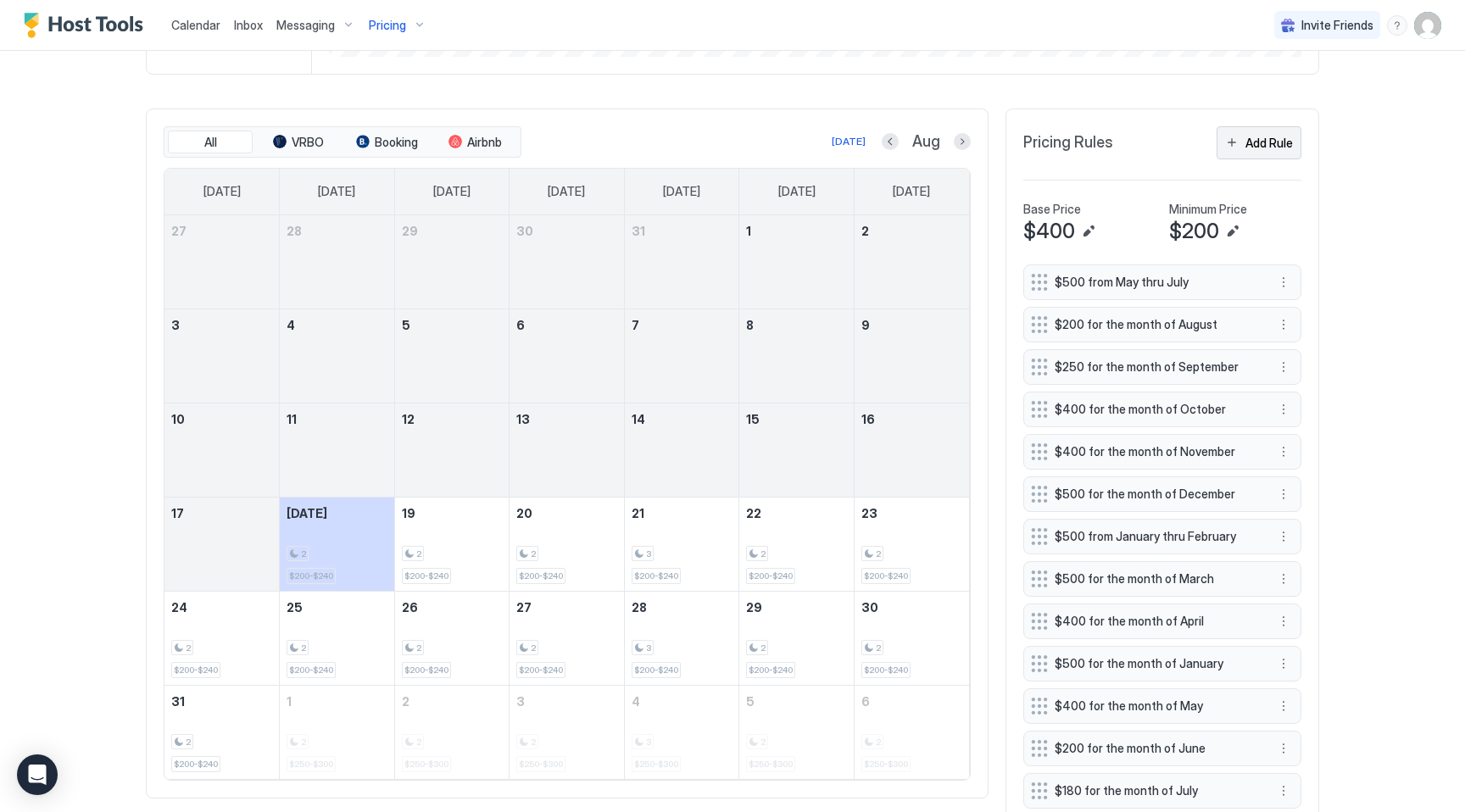
click at [1261, 138] on div "Add Rule" at bounding box center [1269, 142] width 47 height 18
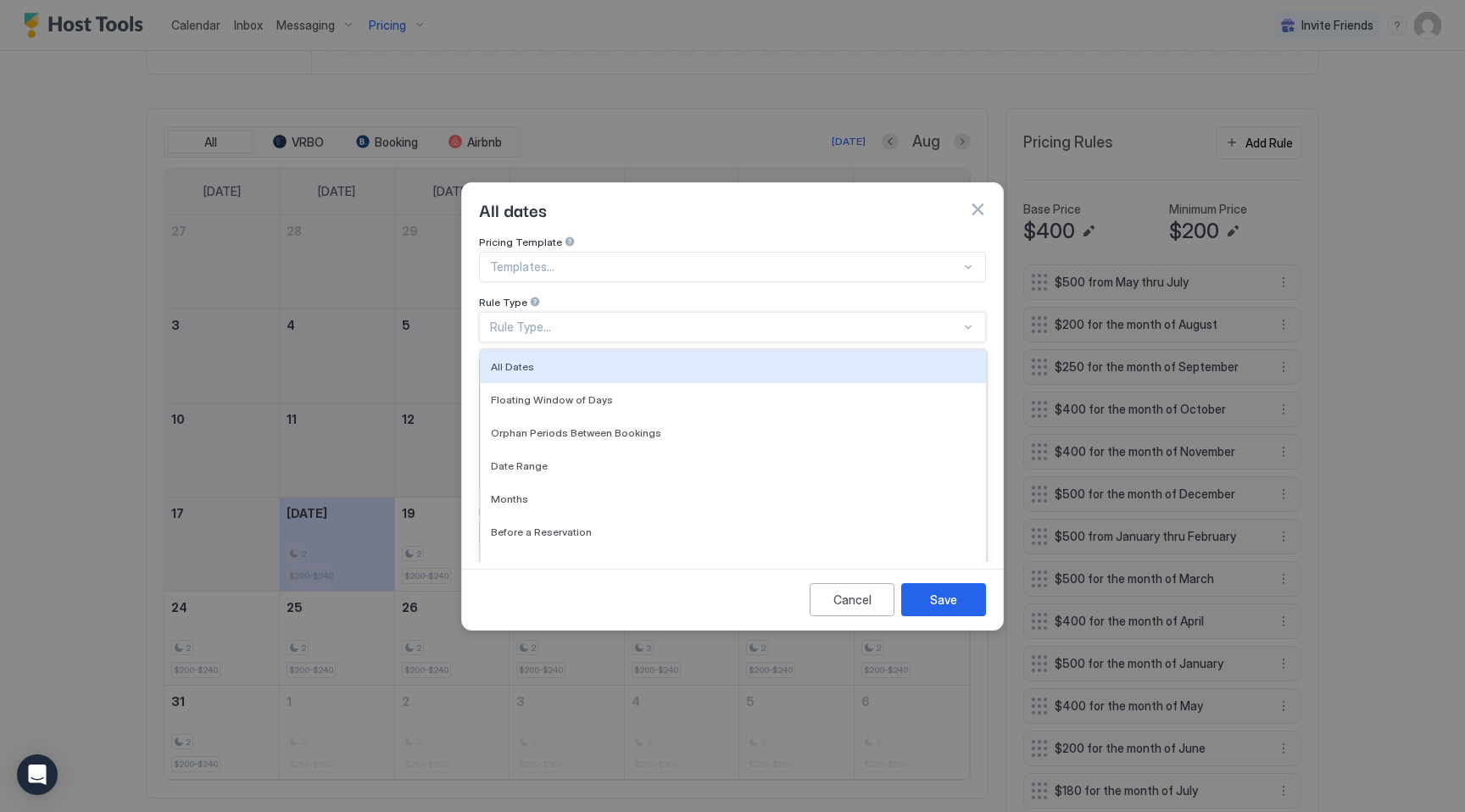
click at [625, 319] on div "Rule Type..." at bounding box center [725, 327] width 470 height 16
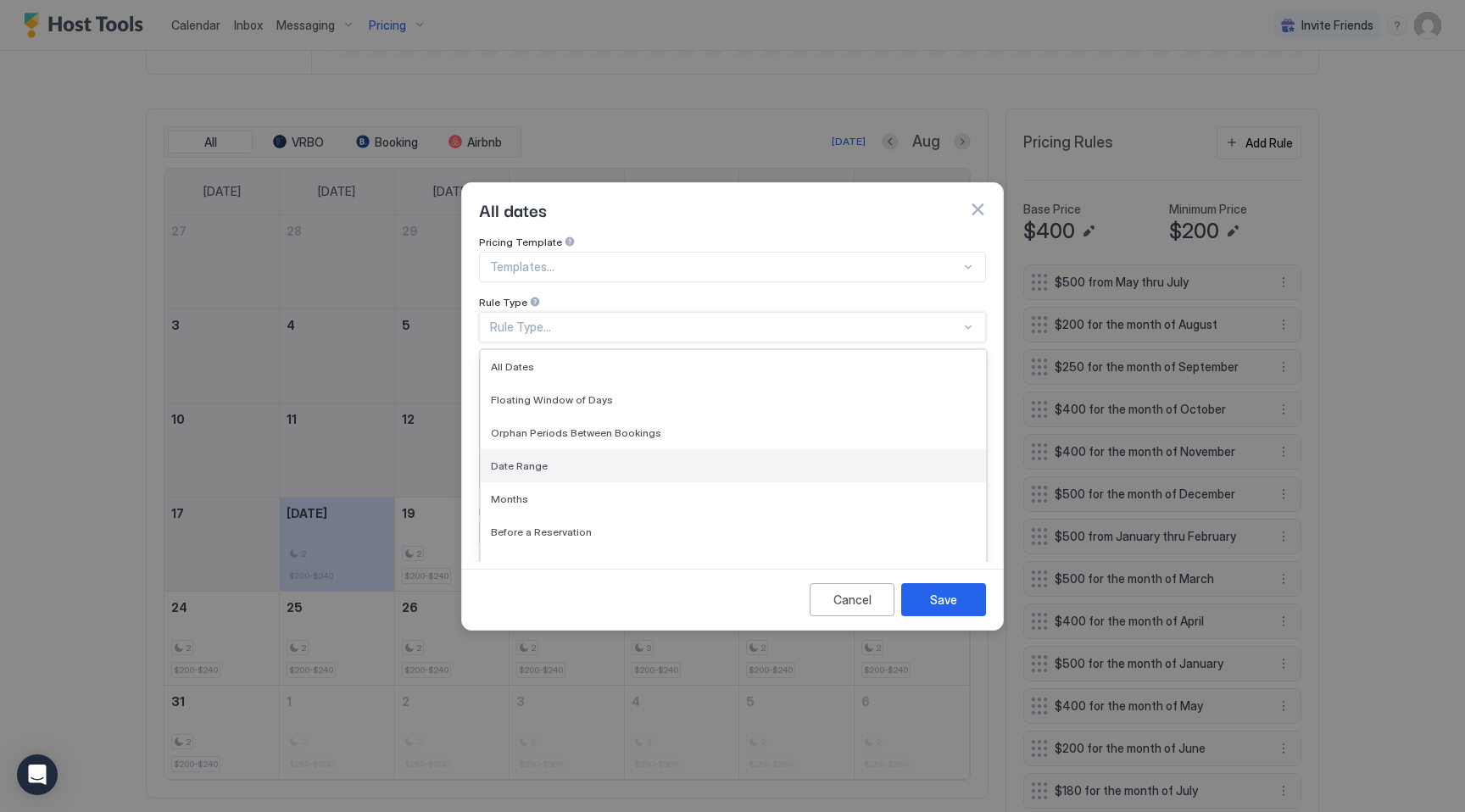
click at [556, 460] on div "Date Range" at bounding box center [733, 465] width 485 height 13
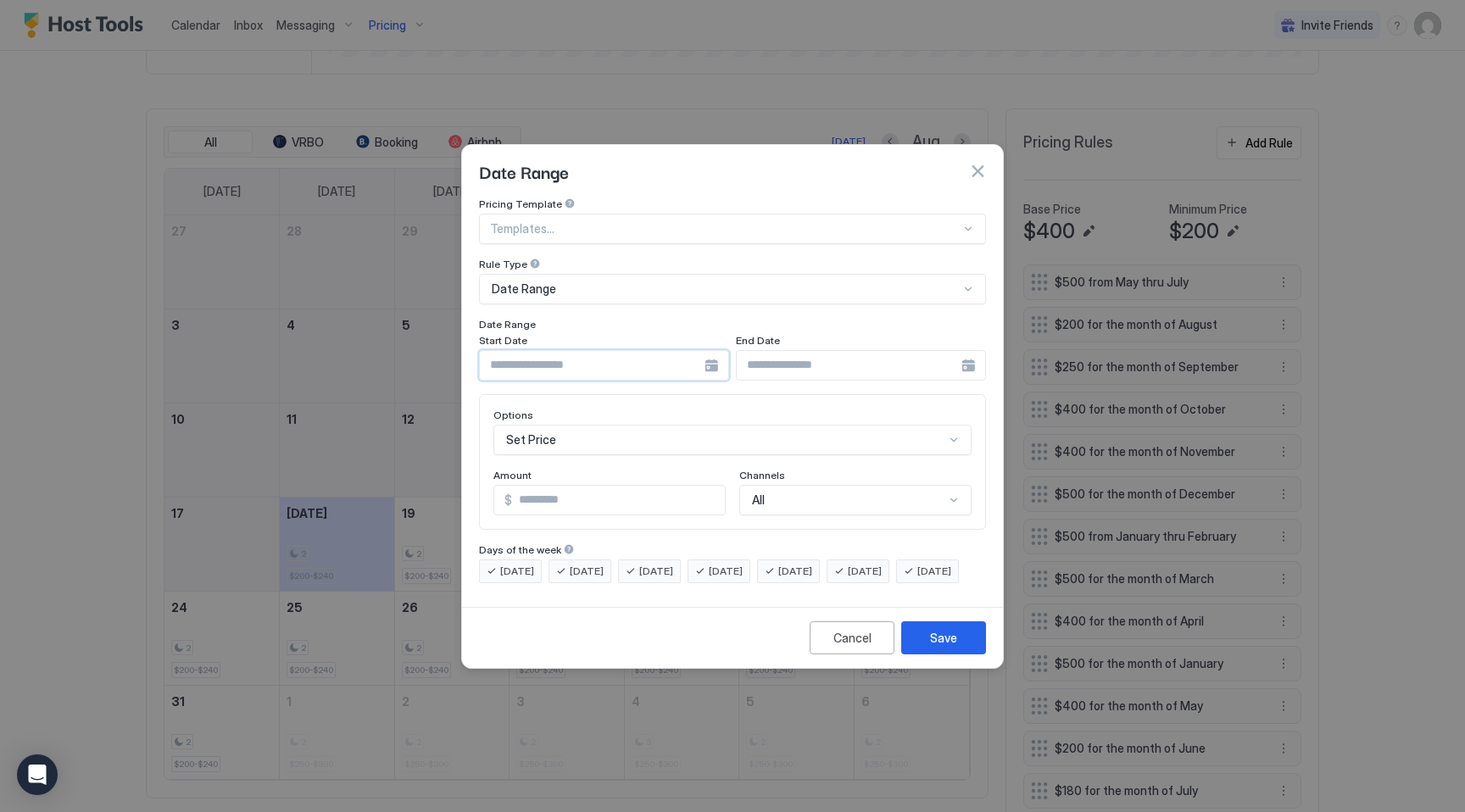
click at [558, 352] on input "Input Field" at bounding box center [592, 364] width 225 height 28
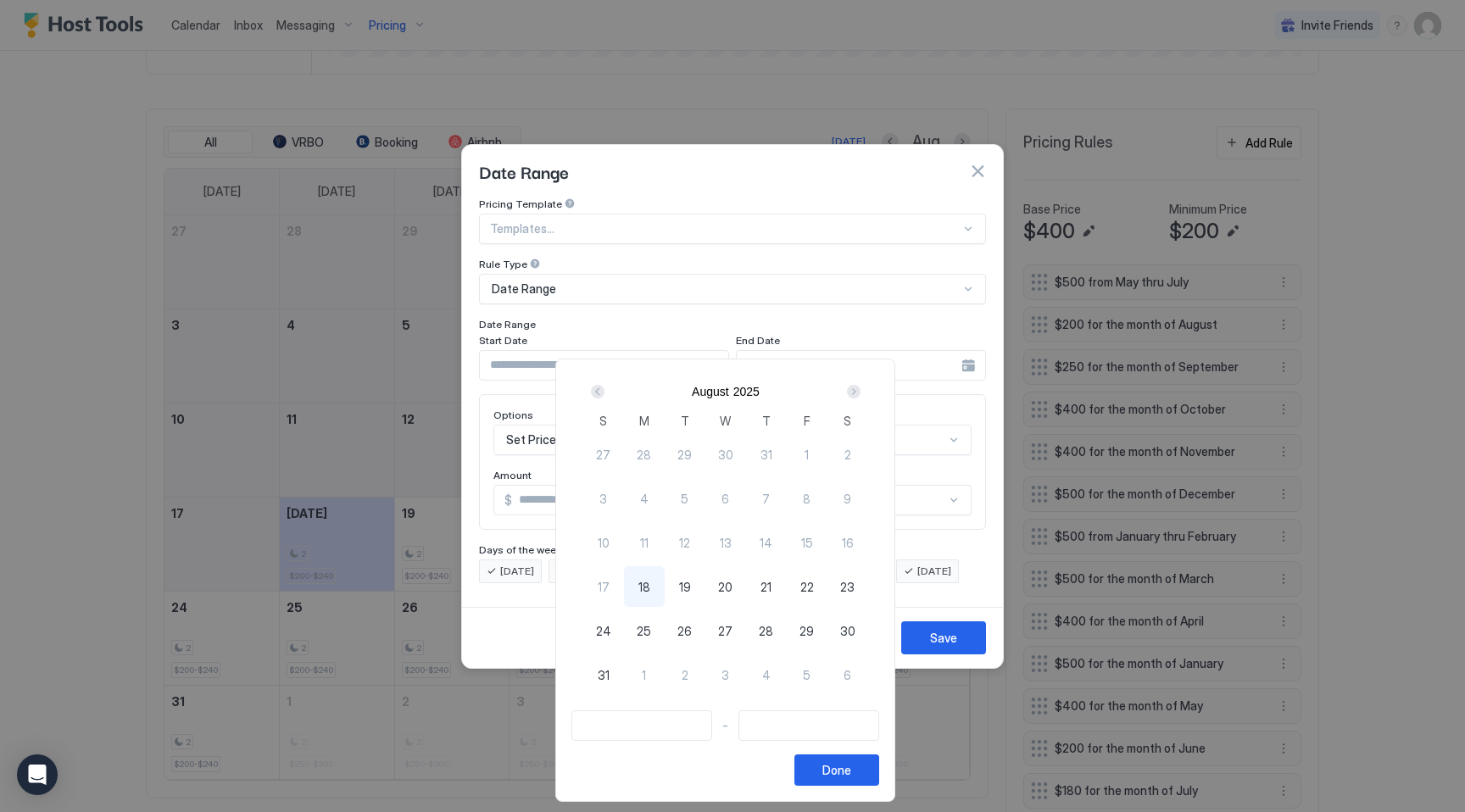
click at [773, 630] on span "28" at bounding box center [766, 631] width 15 height 18
type input "**********"
click at [696, 675] on div "2" at bounding box center [684, 674] width 40 height 40
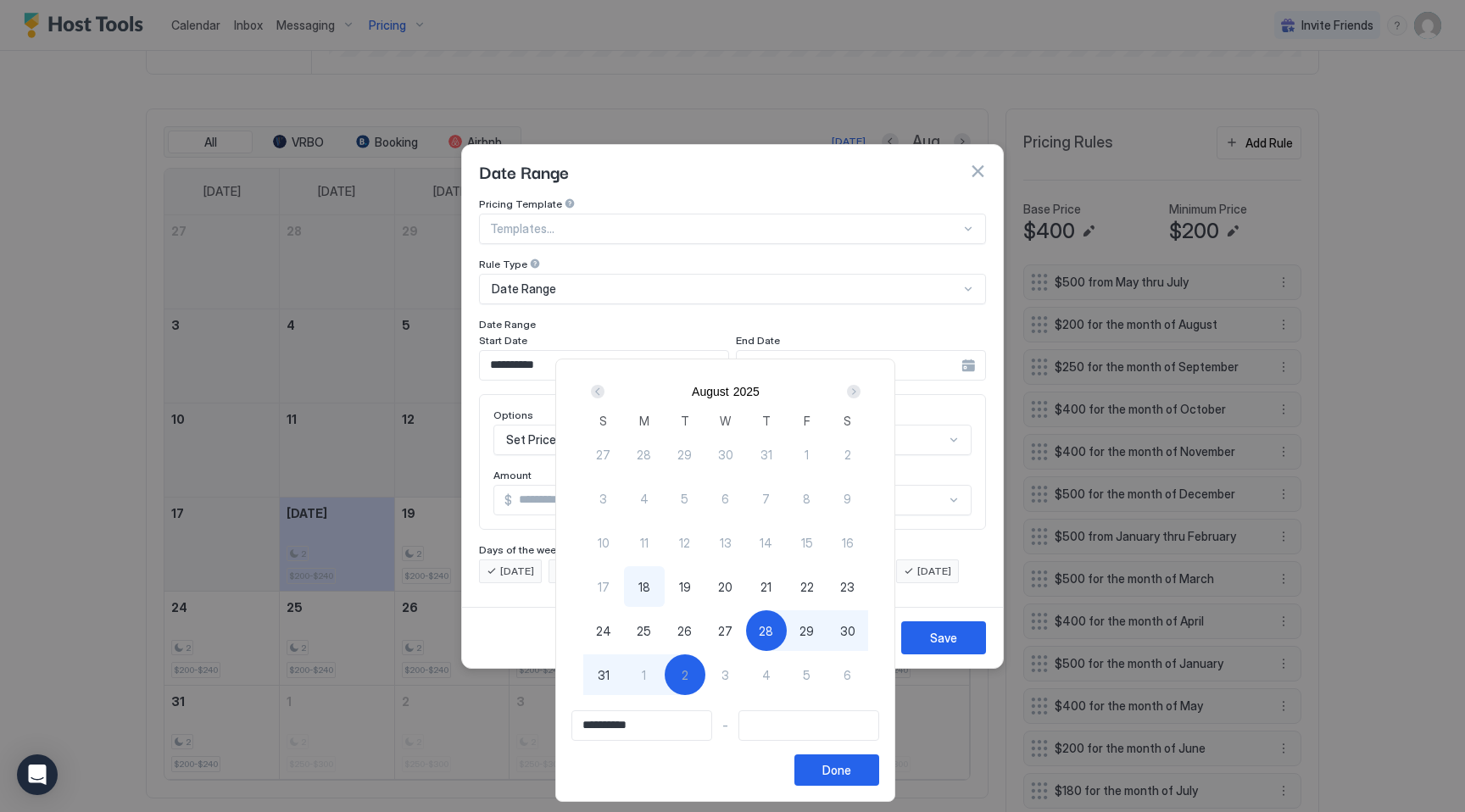
type input "**********"
click at [851, 775] on div "Done" at bounding box center [836, 770] width 28 height 18
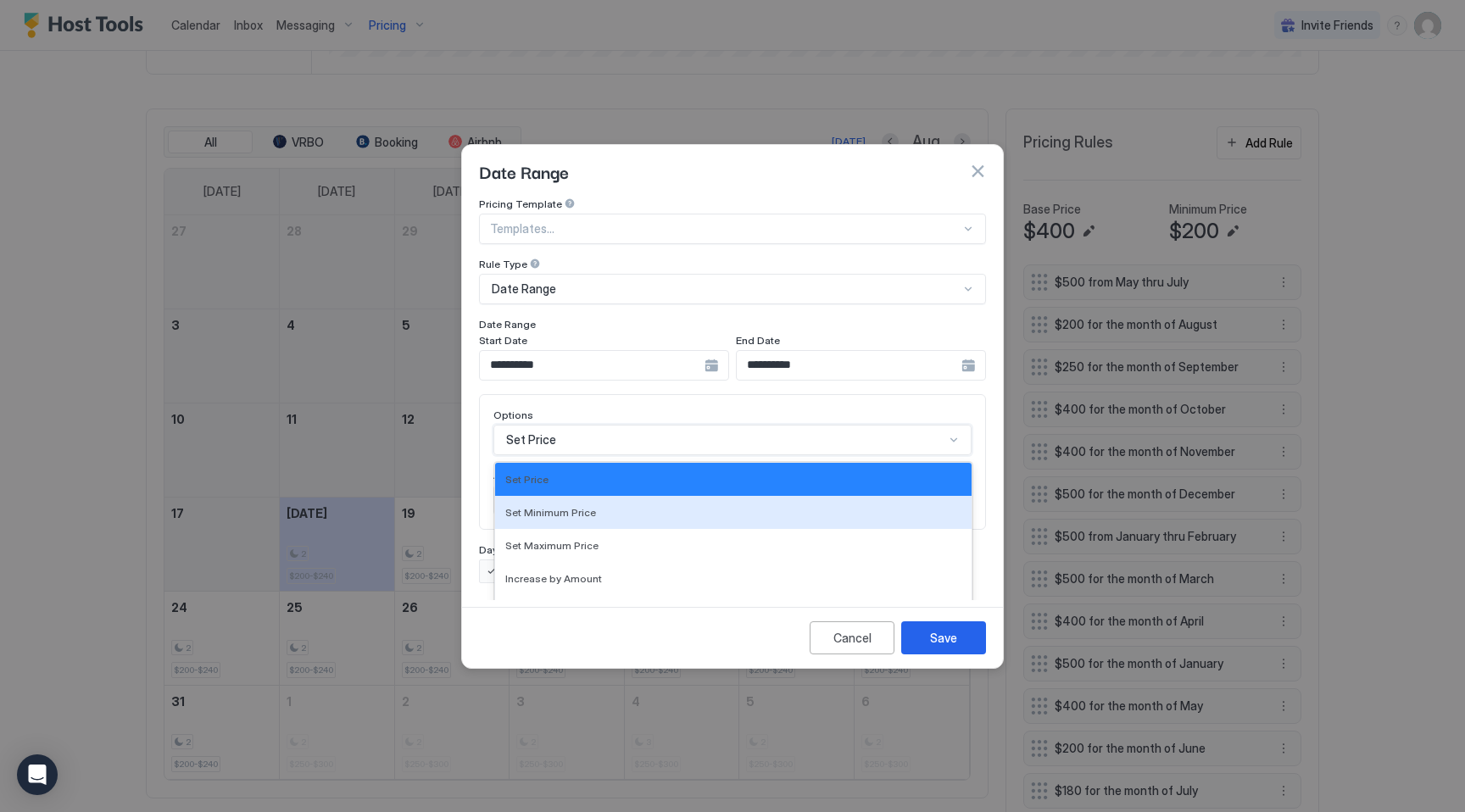
click at [617, 424] on div "Set Minimum Price, 2 of 17. 17 results available. Use Up and Down to choose opt…" at bounding box center [732, 439] width 478 height 30
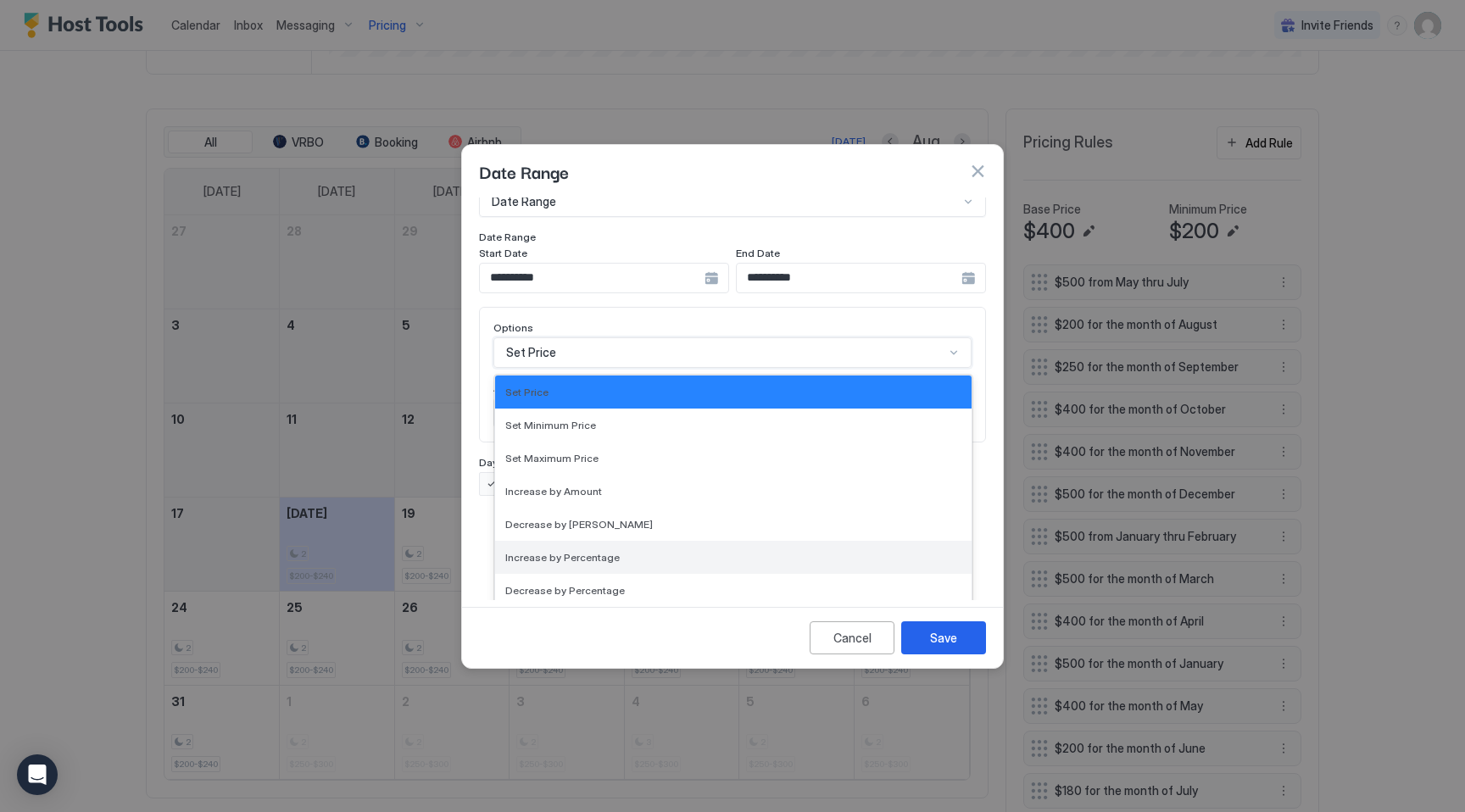
scroll to position [307, 0]
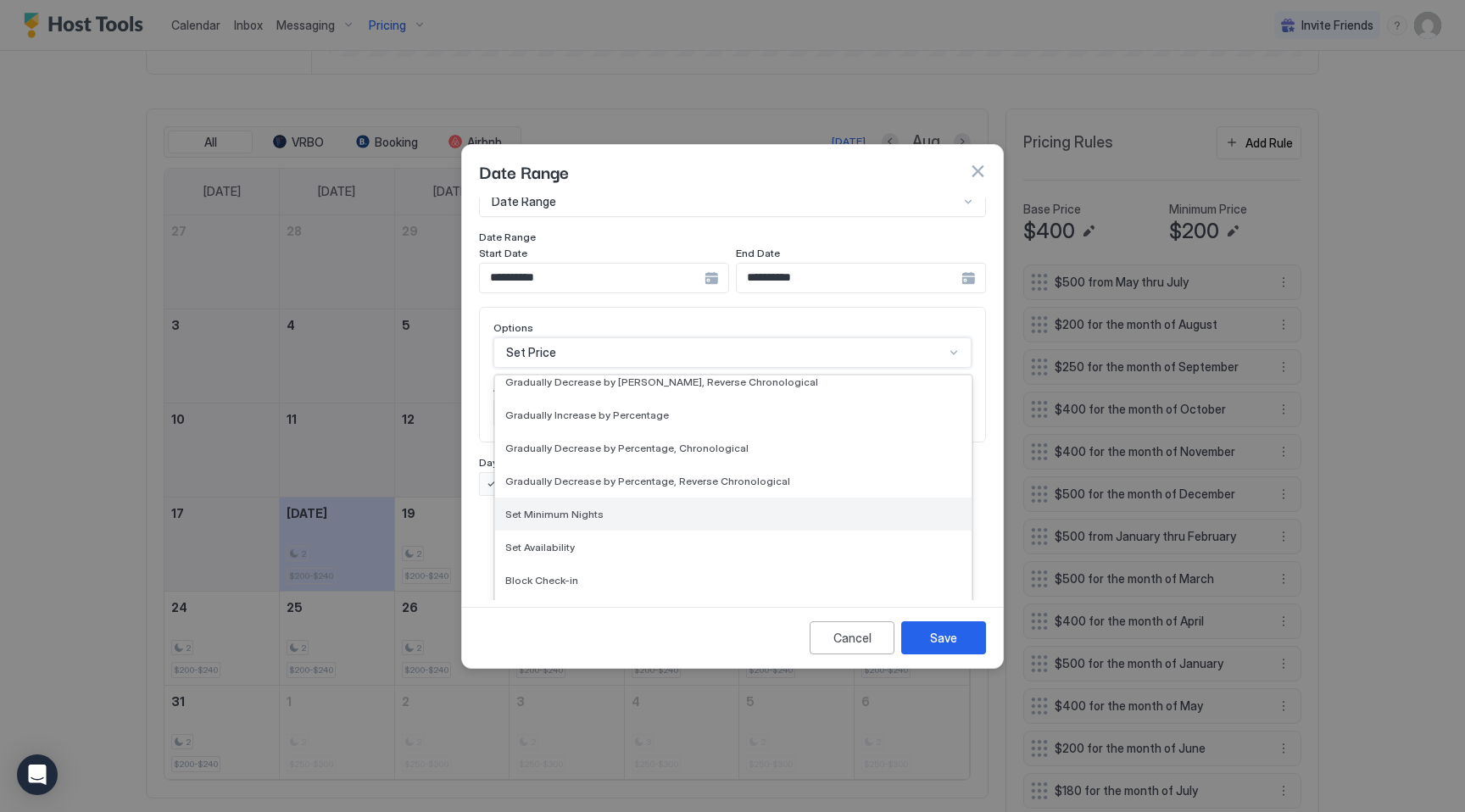
click at [611, 508] on div "Set Minimum Nights" at bounding box center [733, 514] width 456 height 13
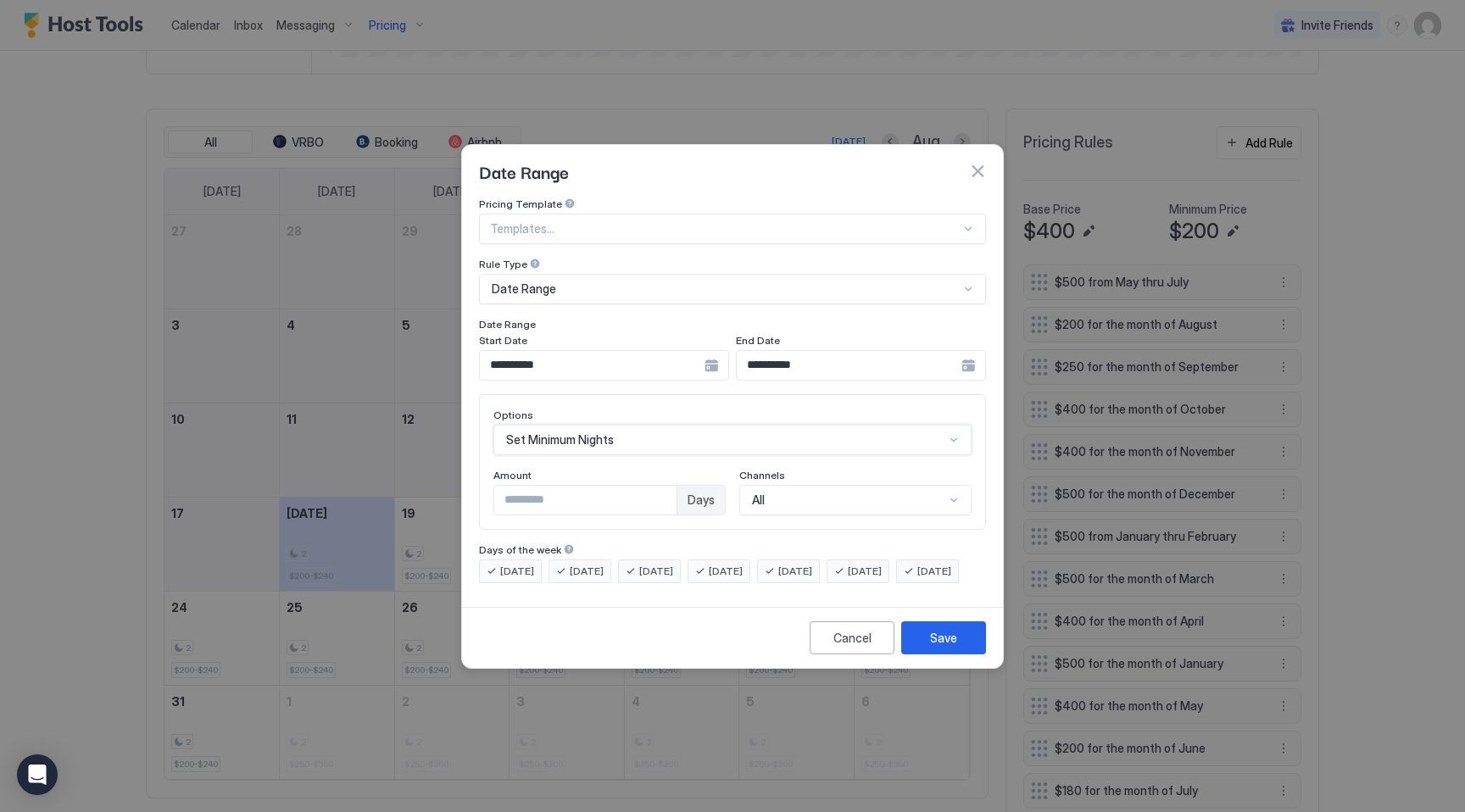
scroll to position [0, 0]
click at [584, 486] on input "*" at bounding box center [585, 500] width 183 height 28
type input "*"
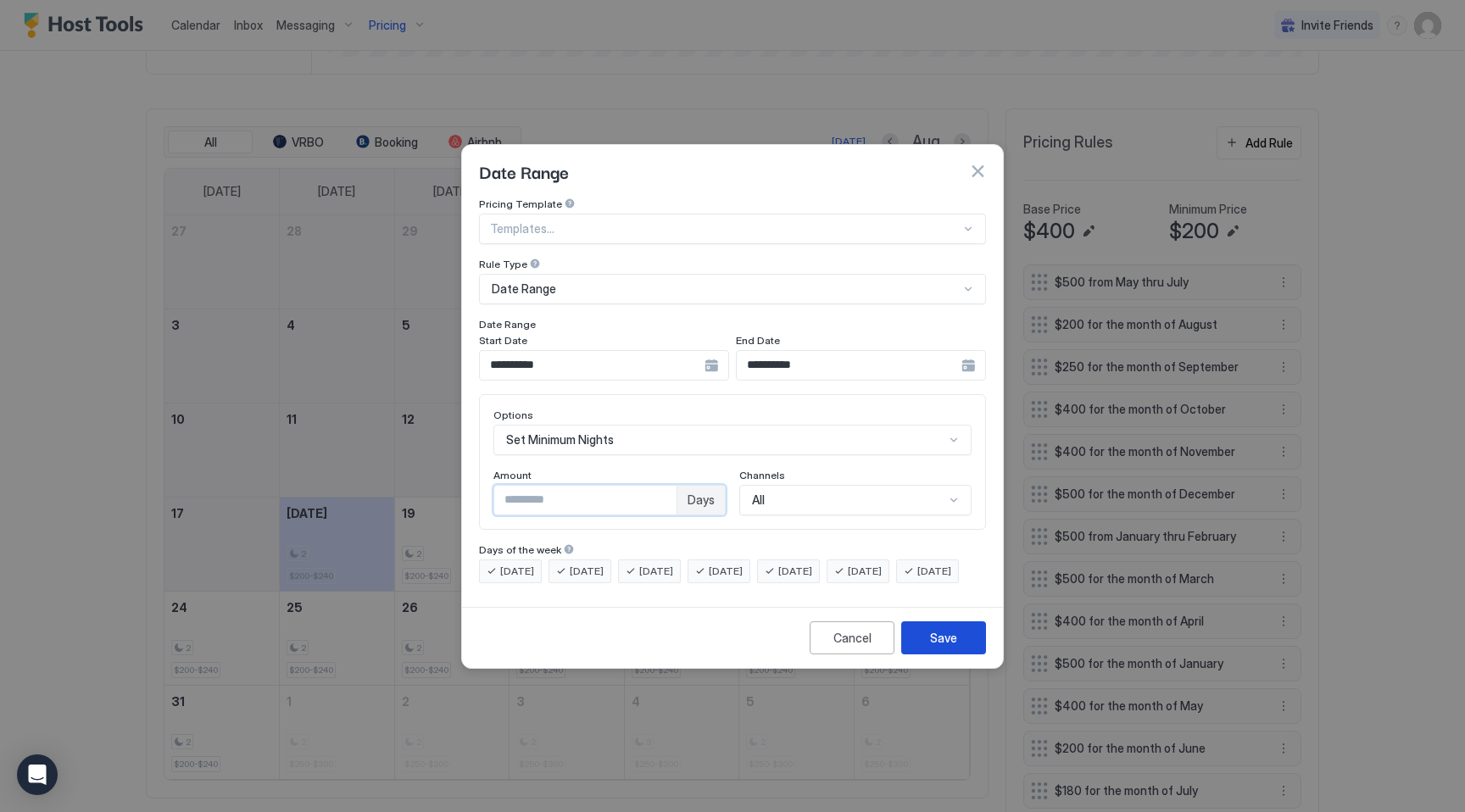
click at [952, 647] on div "Save" at bounding box center [944, 638] width 27 height 18
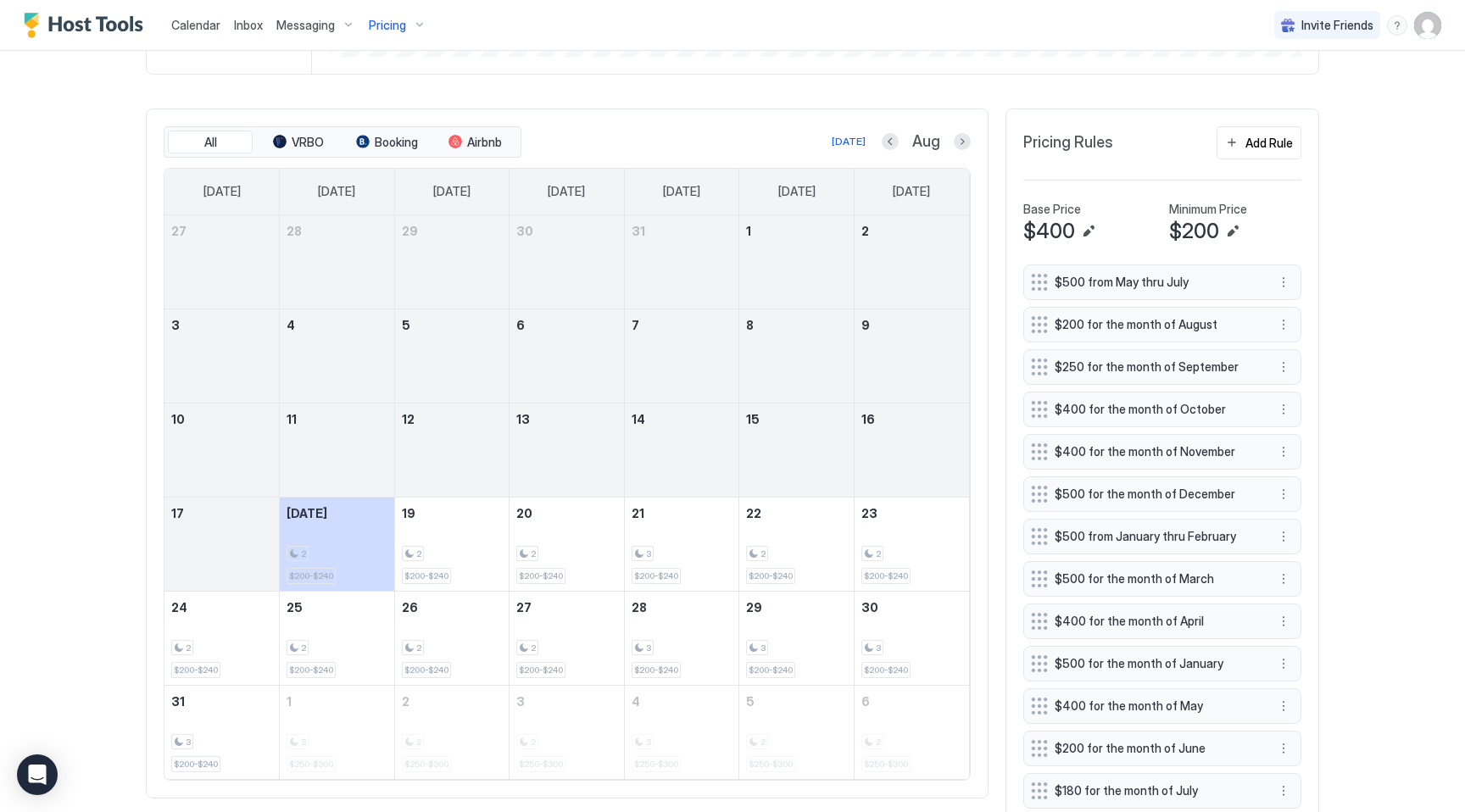
click at [174, 22] on span "Calendar" at bounding box center [195, 25] width 49 height 15
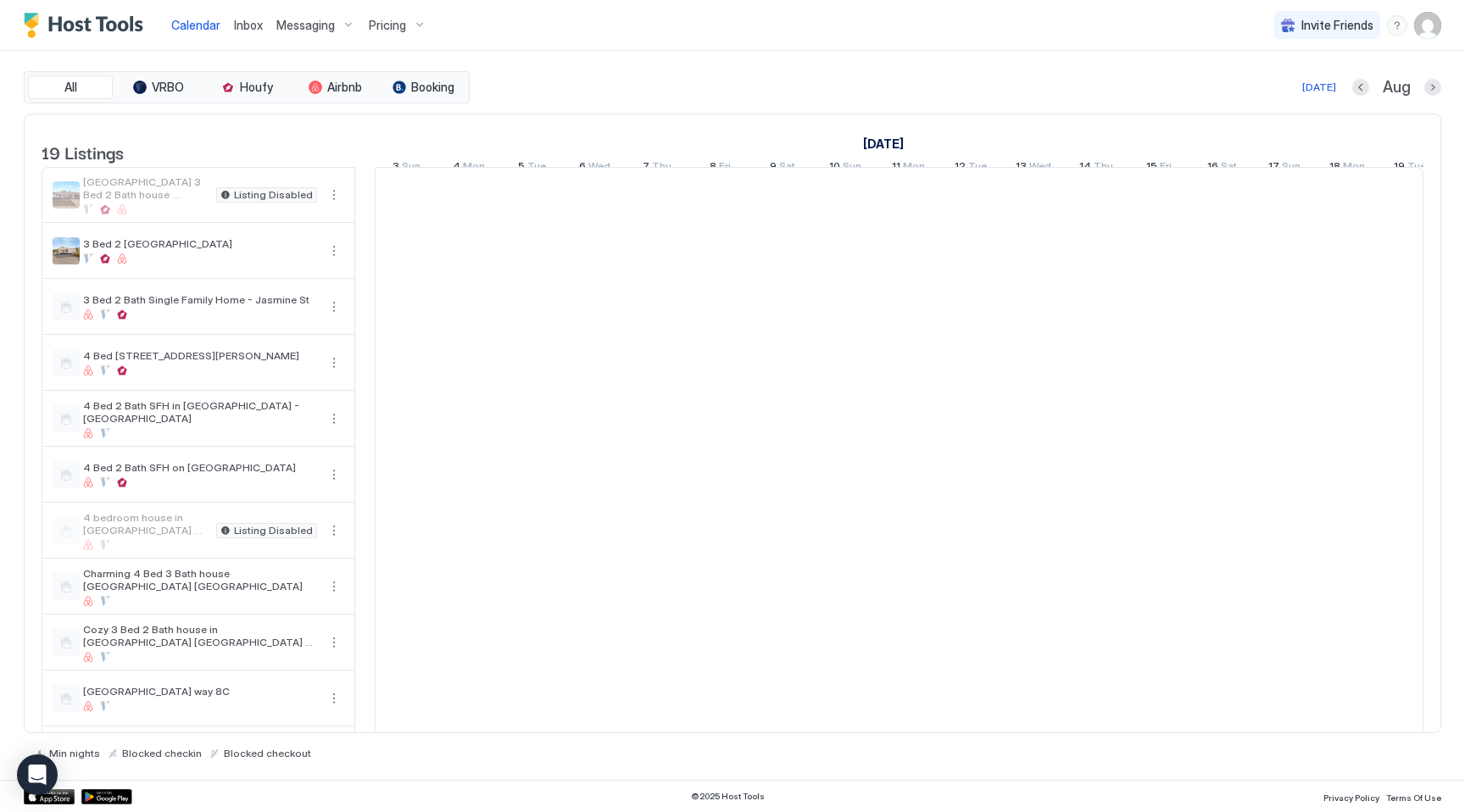
scroll to position [0, 942]
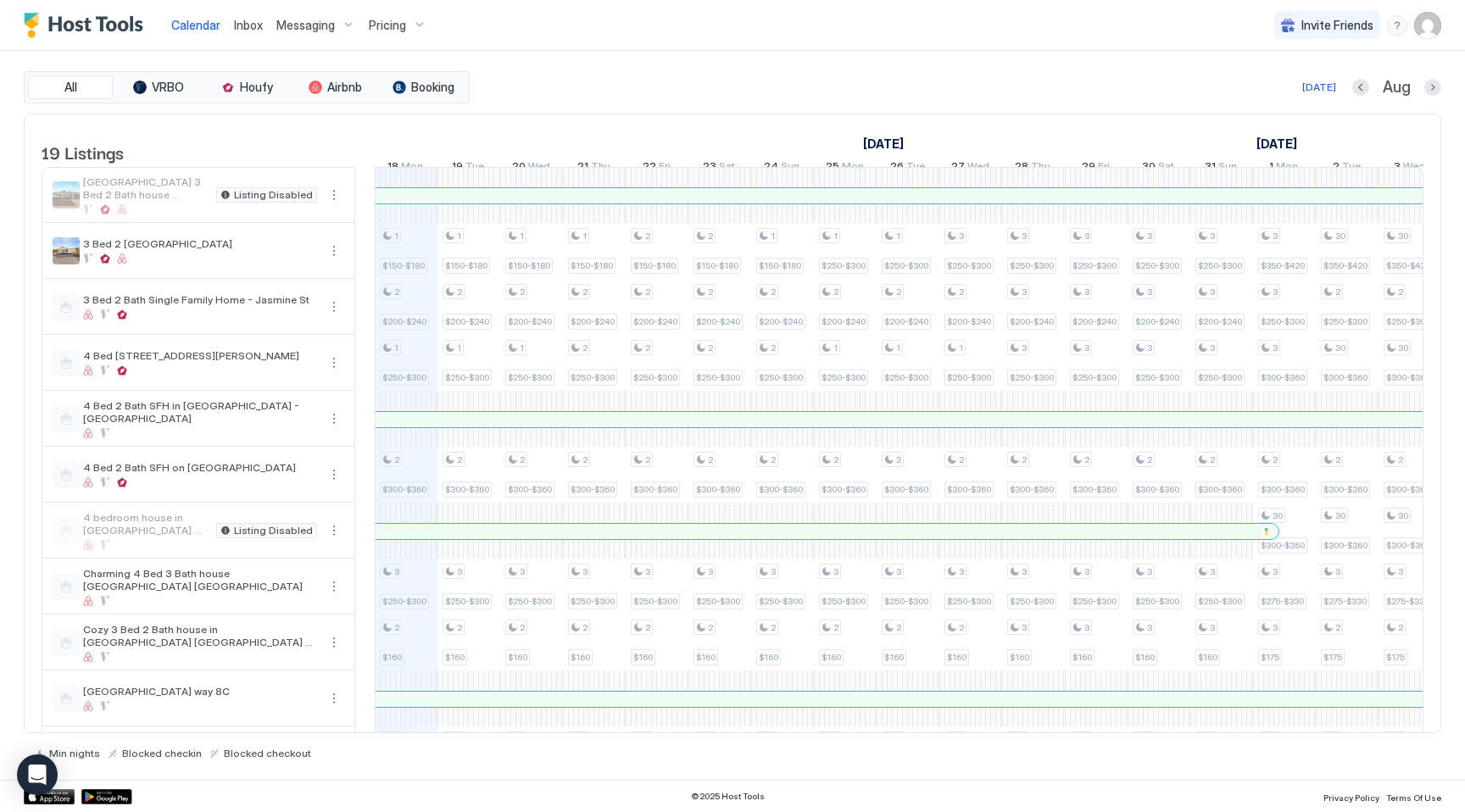
click at [400, 18] on span "Pricing" at bounding box center [388, 26] width 37 height 16
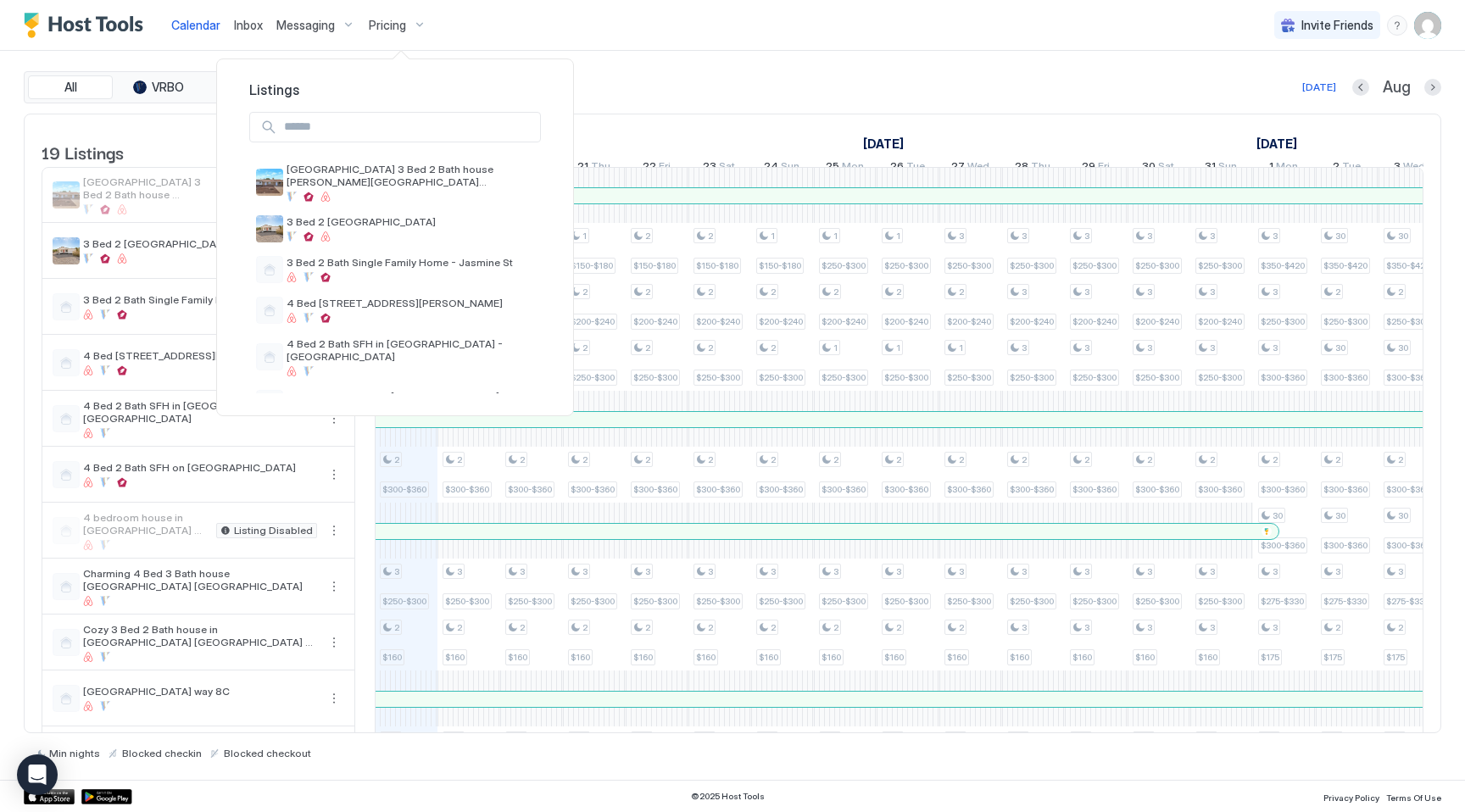
click at [393, 129] on input "Input Field" at bounding box center [408, 127] width 263 height 28
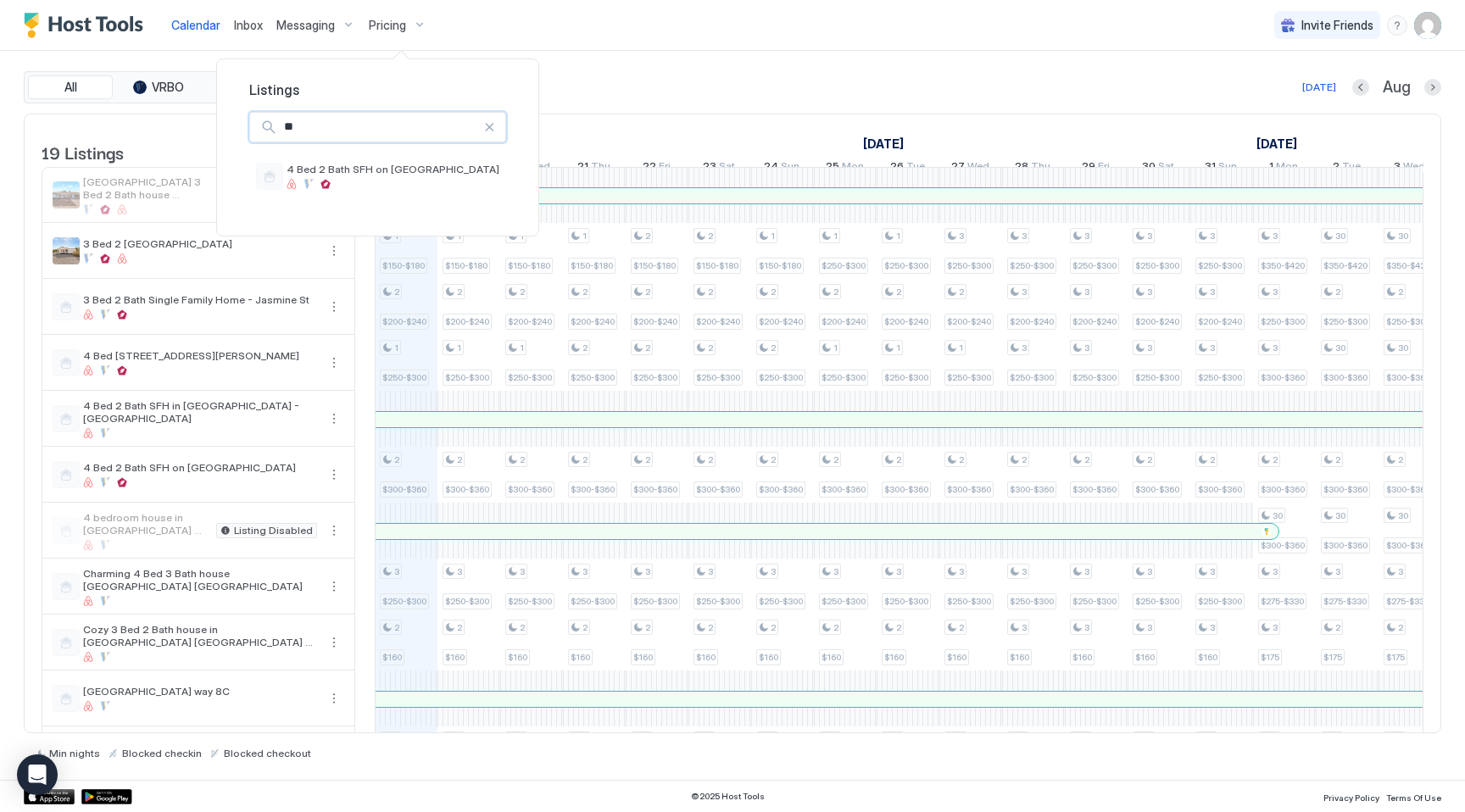
type input "***"
click at [411, 189] on div at bounding box center [393, 184] width 213 height 10
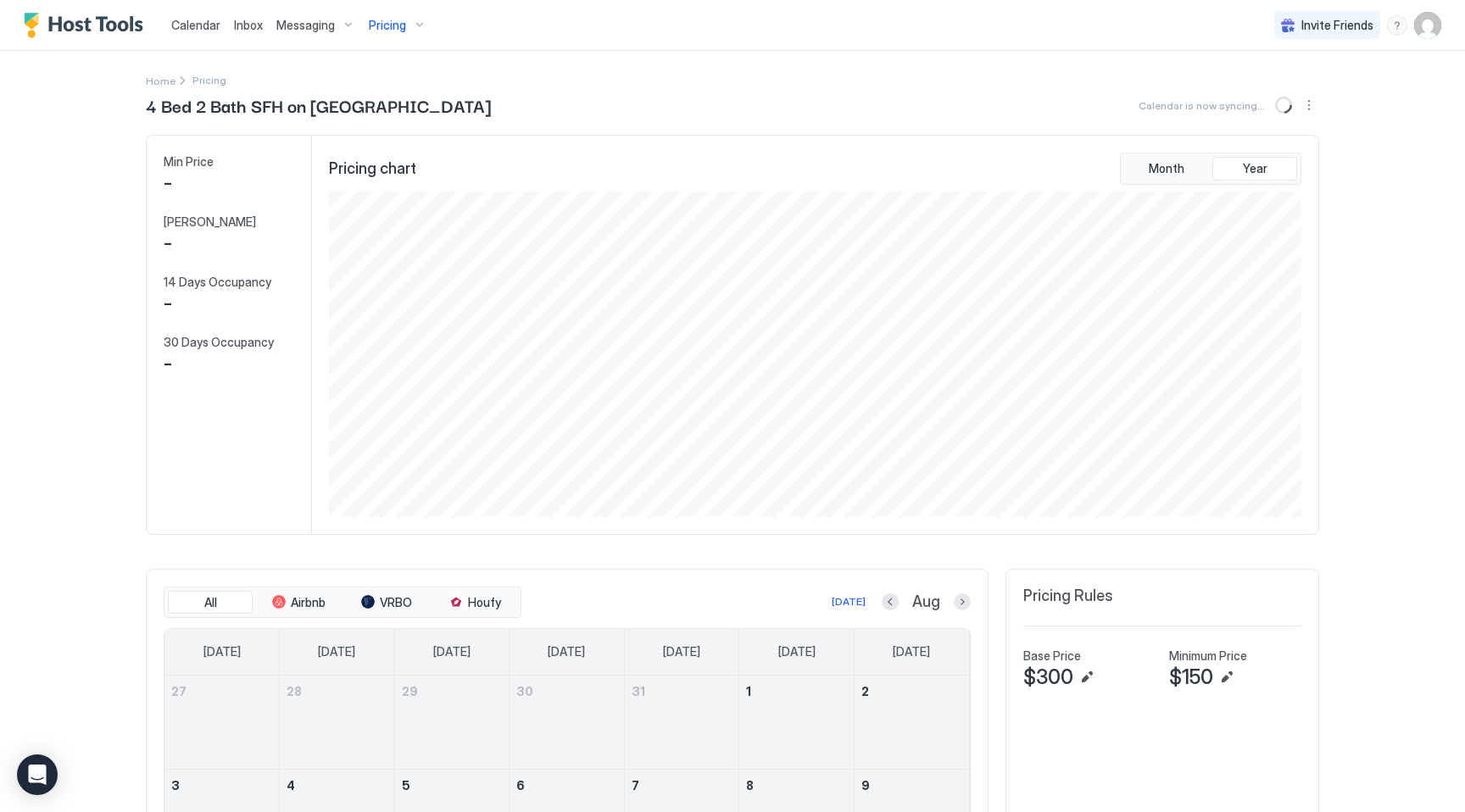
scroll to position [325, 976]
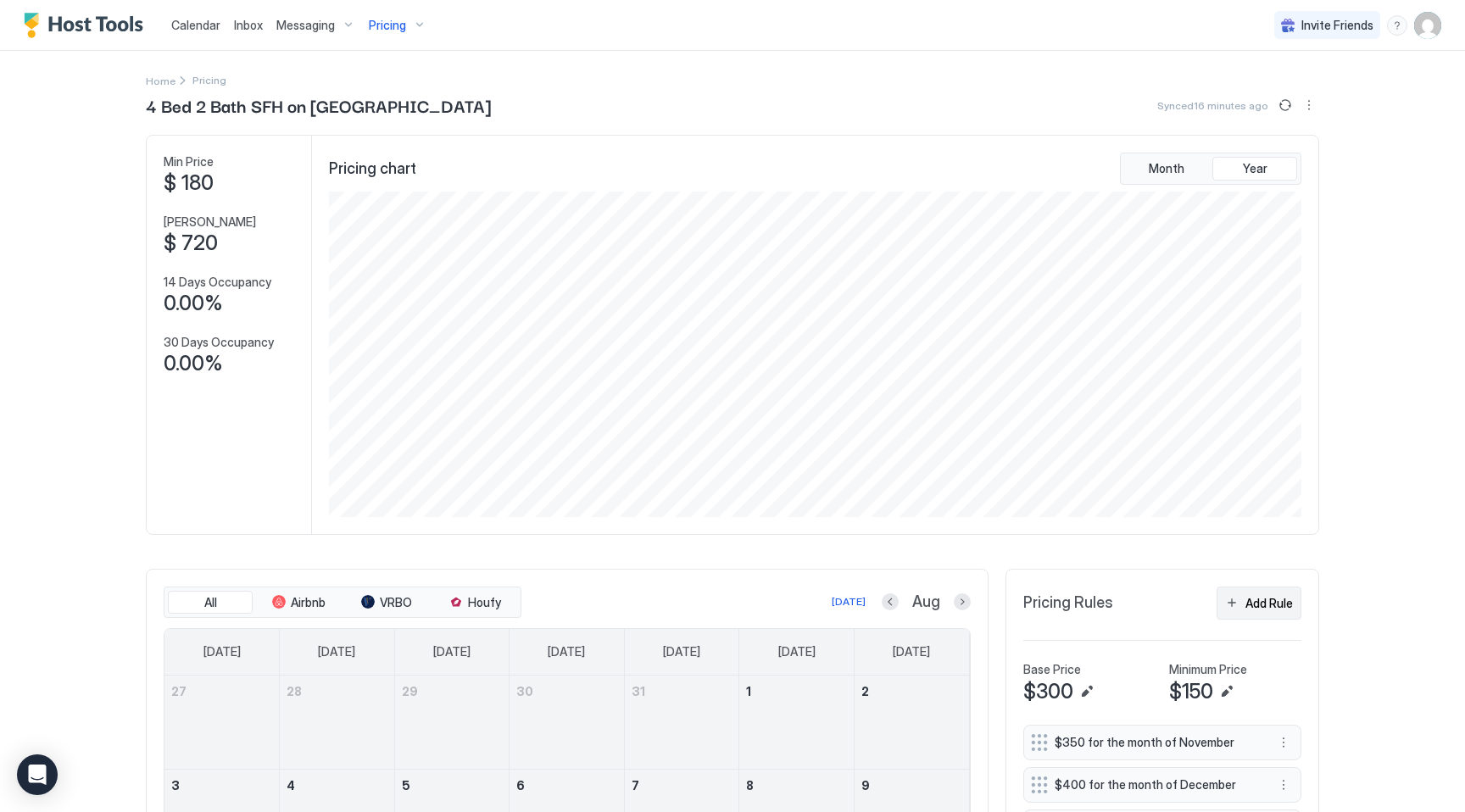
click at [1275, 594] on div "Add Rule" at bounding box center [1269, 603] width 47 height 18
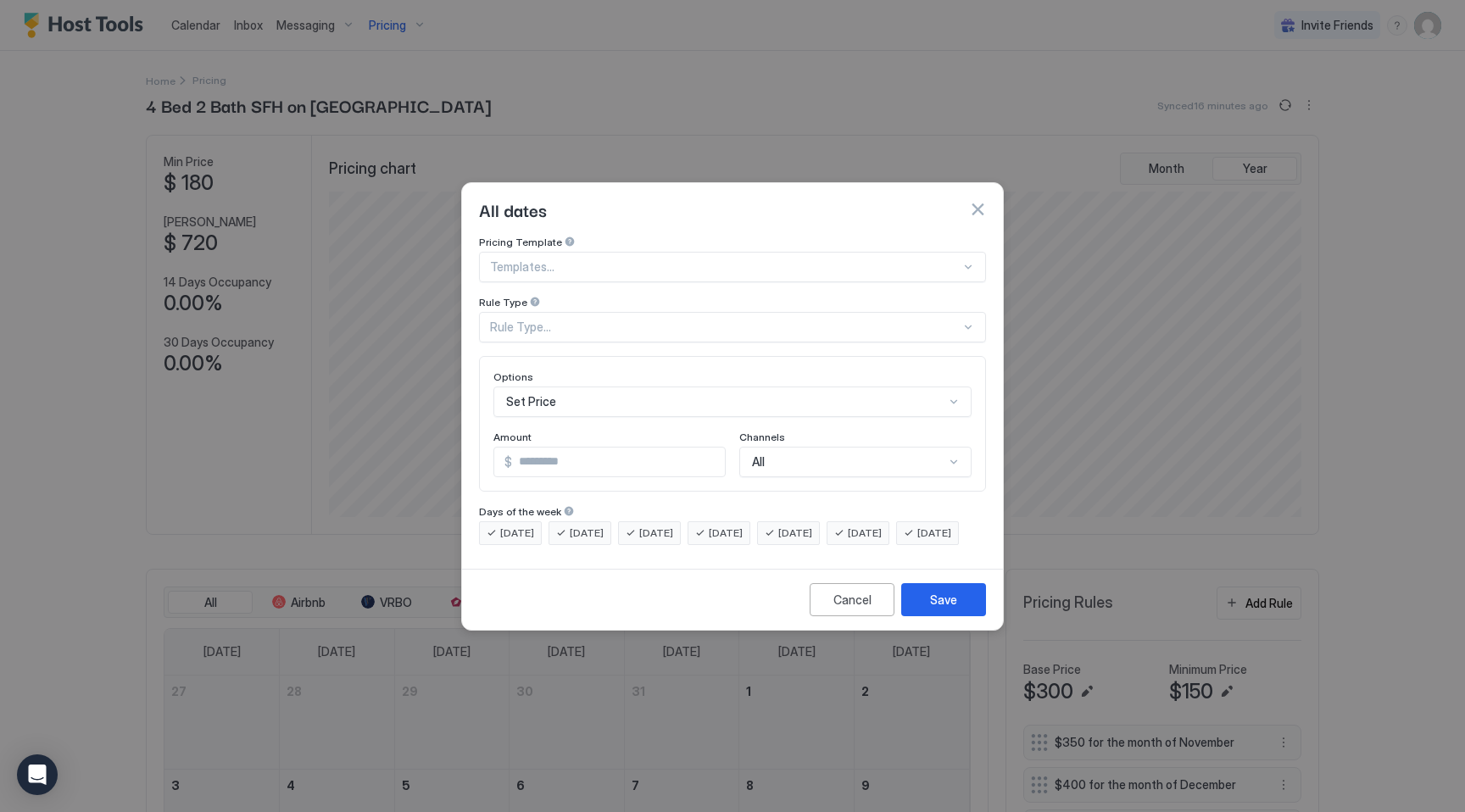
click at [573, 319] on div "Rule Type..." at bounding box center [725, 327] width 470 height 16
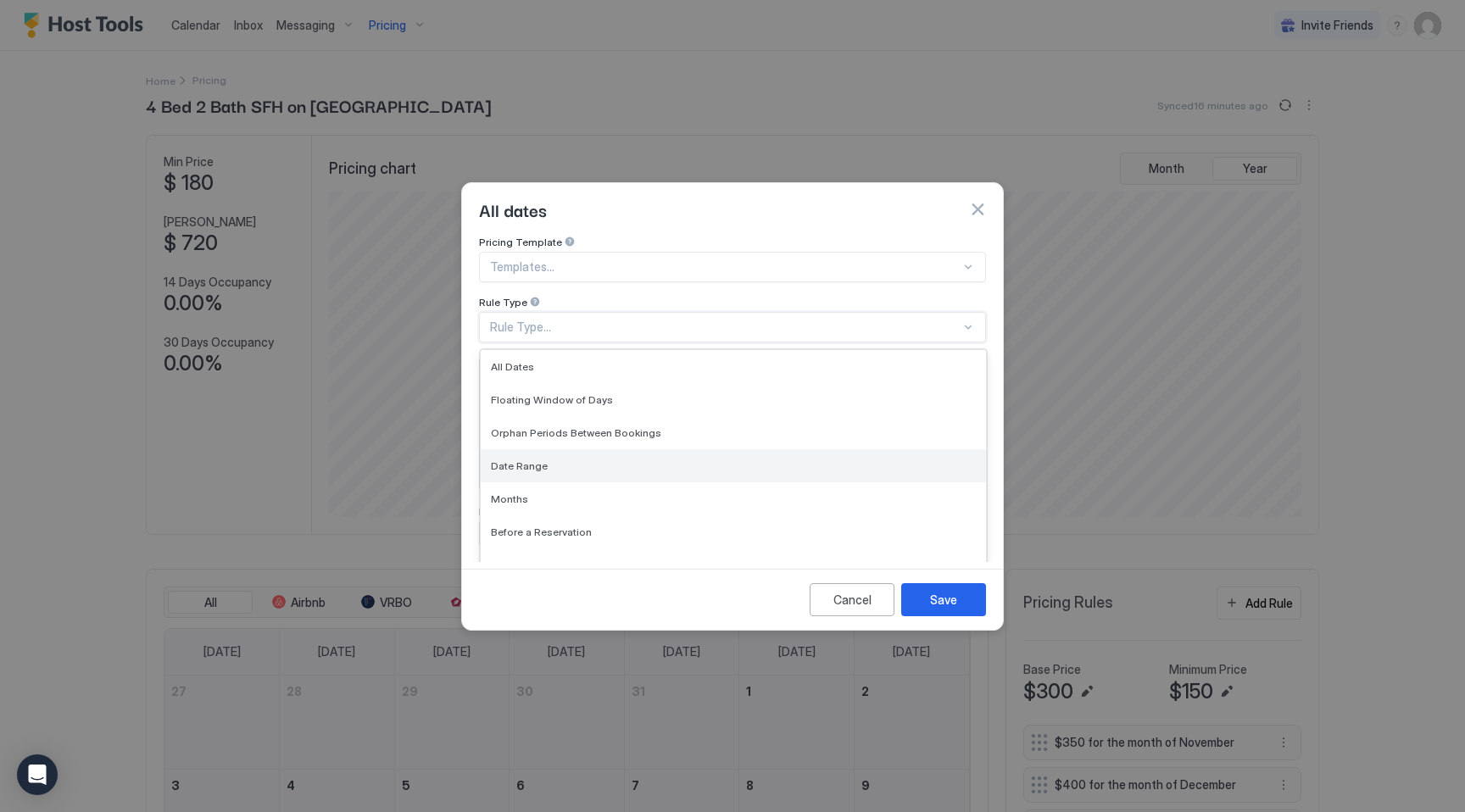
click at [549, 460] on div "Date Range" at bounding box center [733, 465] width 485 height 13
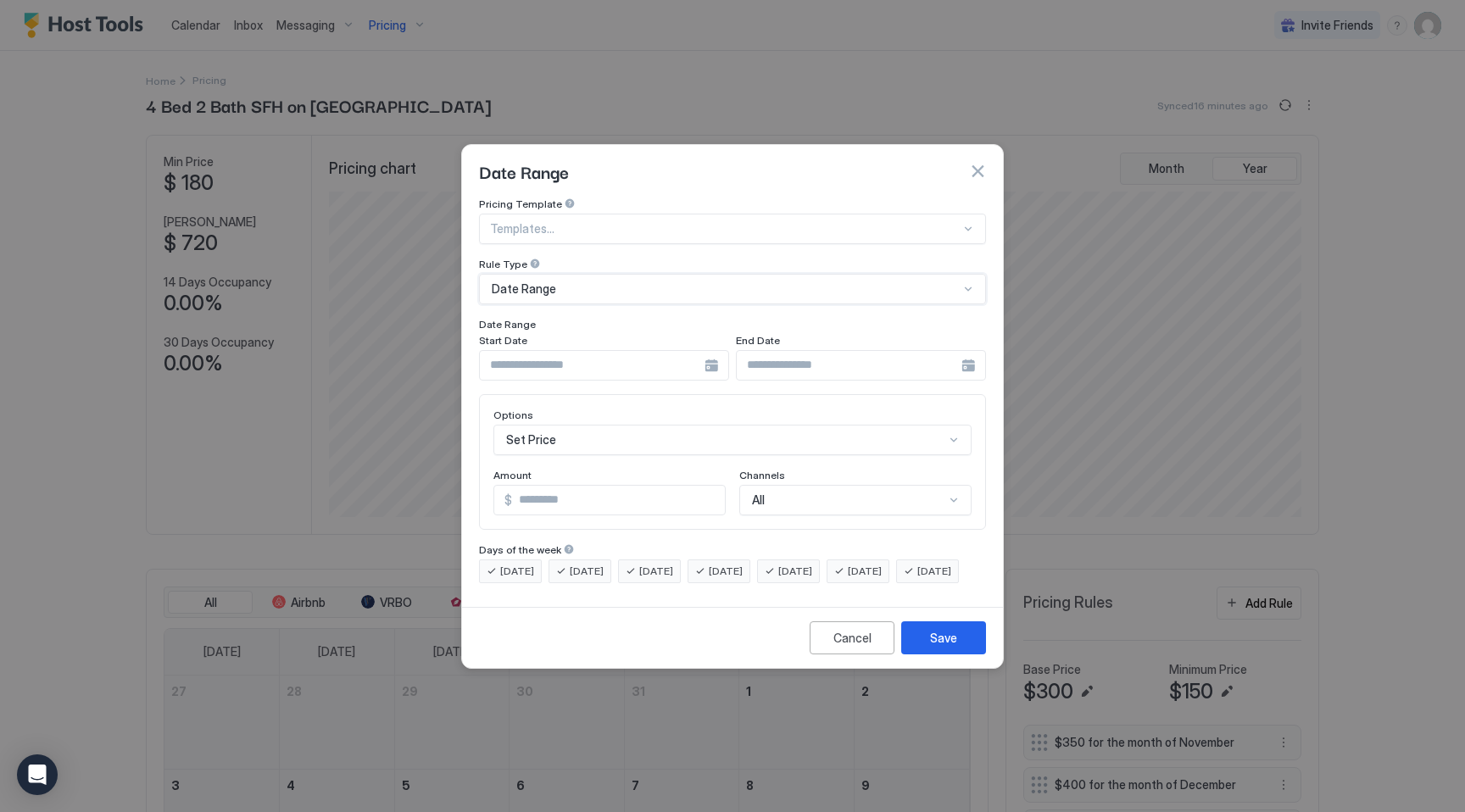
click at [639, 352] on input "Input Field" at bounding box center [592, 364] width 225 height 28
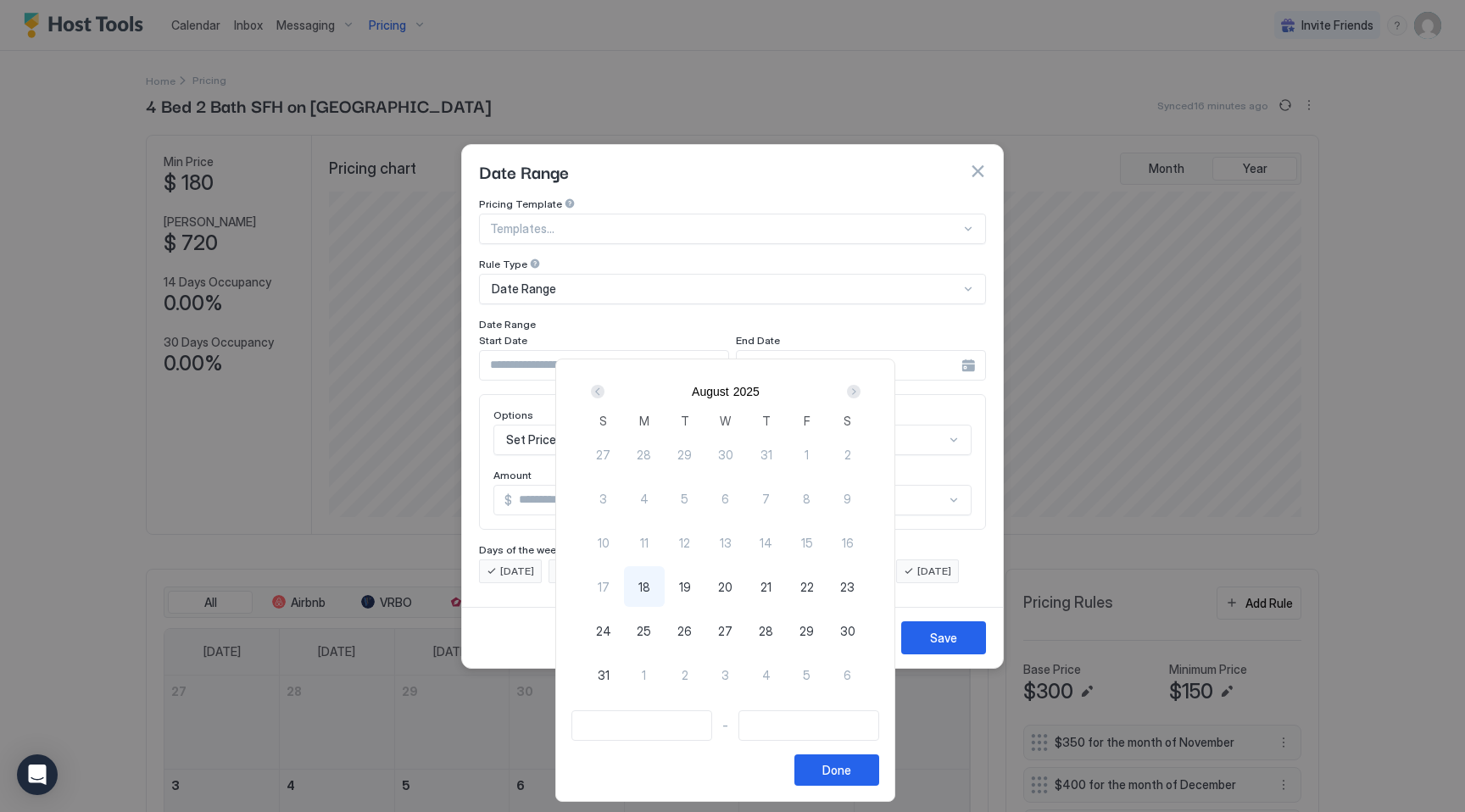
click at [773, 629] on span "28" at bounding box center [766, 631] width 15 height 18
type input "**********"
click at [701, 673] on div "2" at bounding box center [684, 674] width 40 height 40
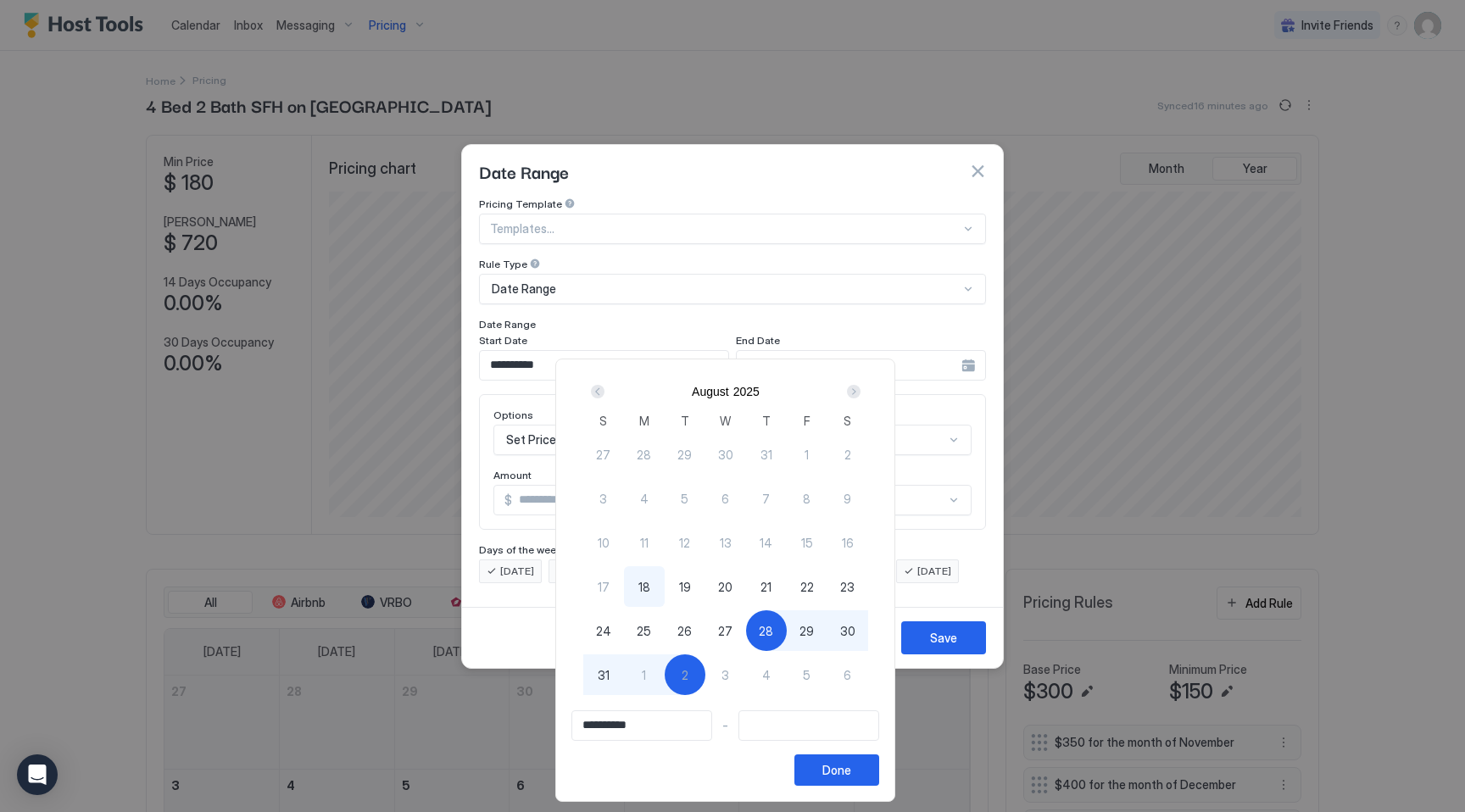
type input "**********"
click at [843, 766] on div "Done" at bounding box center [836, 770] width 28 height 18
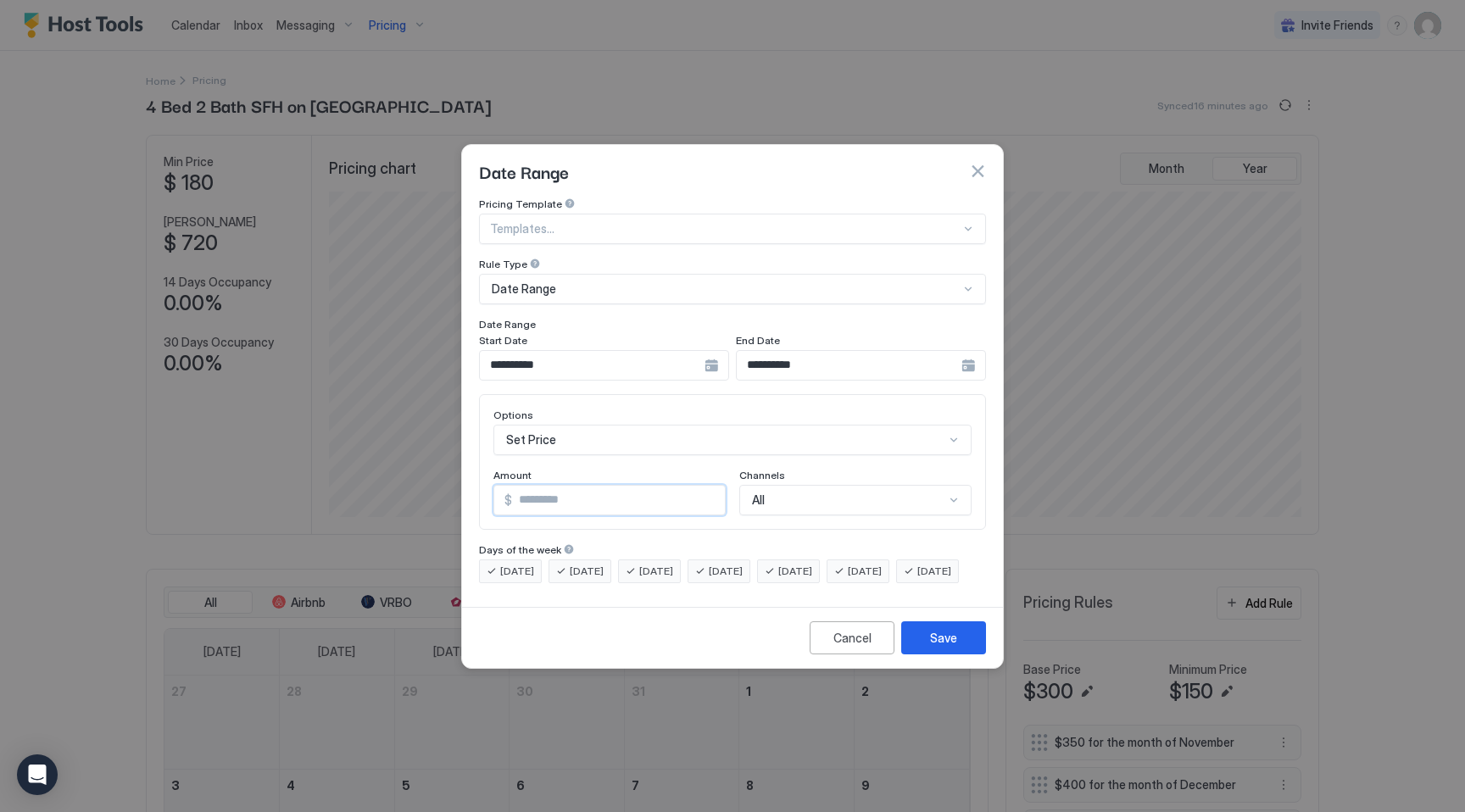
click at [571, 486] on input "*" at bounding box center [618, 500] width 213 height 28
click at [565, 428] on div "Set Price" at bounding box center [732, 439] width 478 height 30
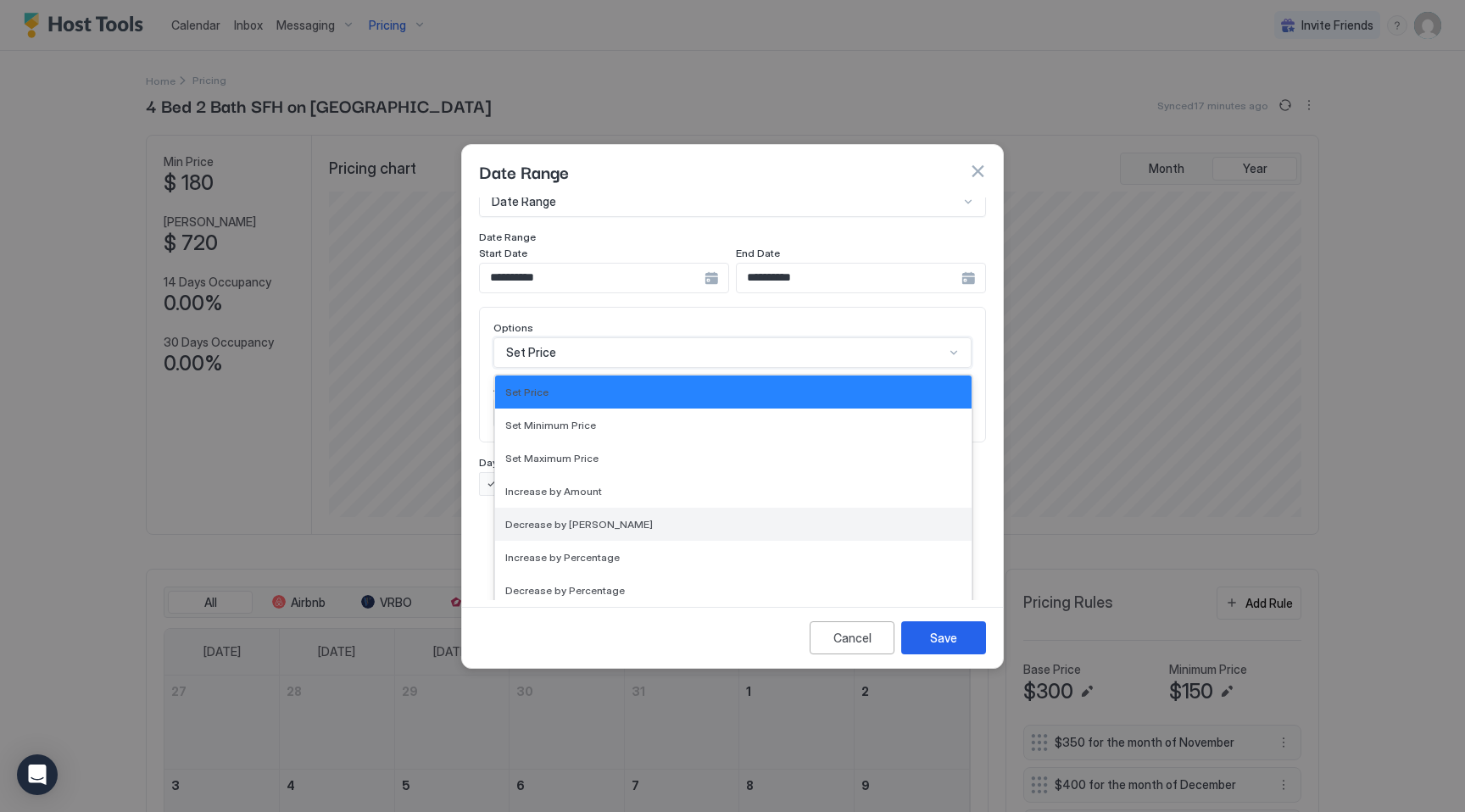
scroll to position [307, 0]
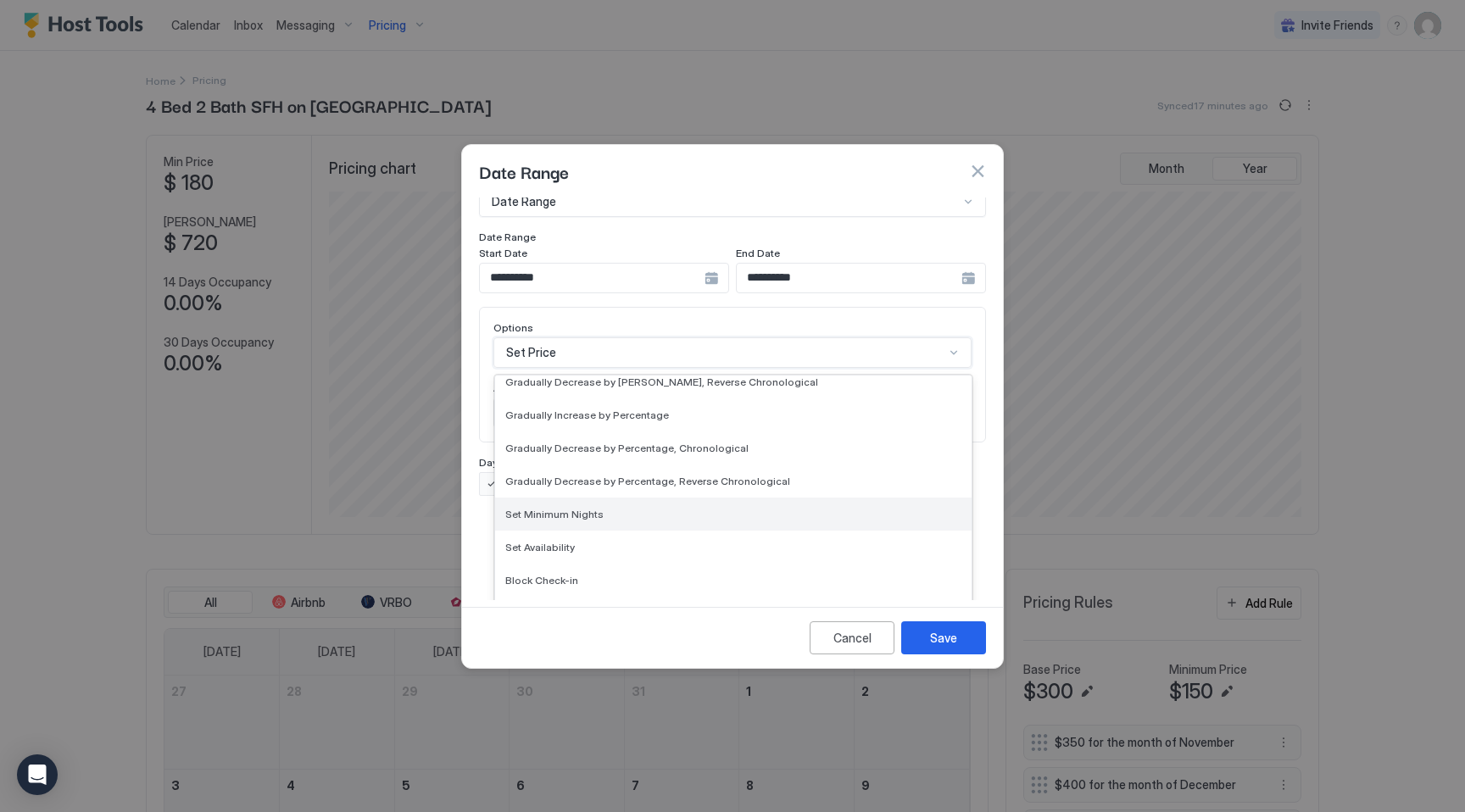
click at [573, 508] on span "Set Minimum Nights" at bounding box center [555, 514] width 98 height 13
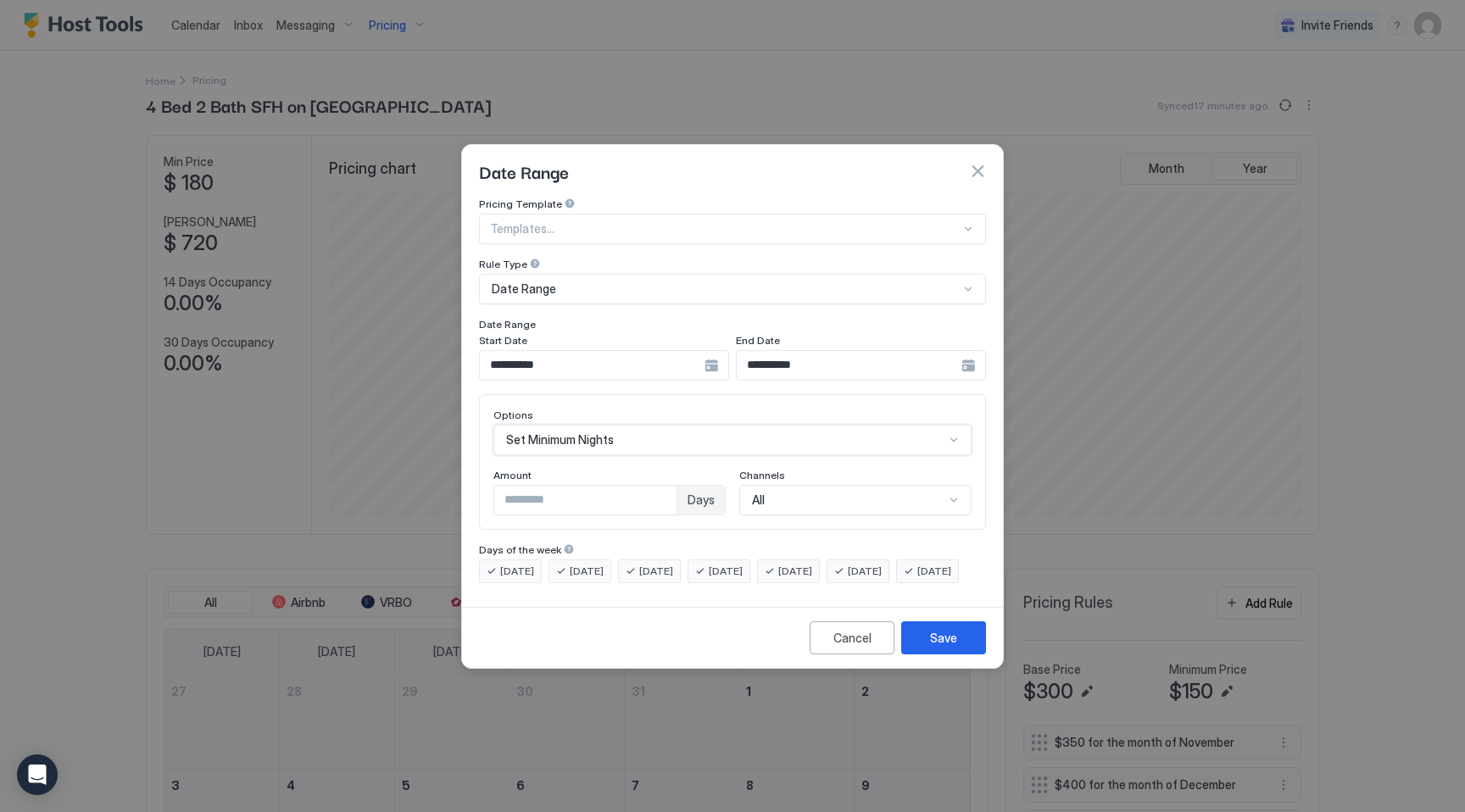
scroll to position [0, 0]
click at [553, 486] on input "*" at bounding box center [585, 500] width 183 height 28
type input "*"
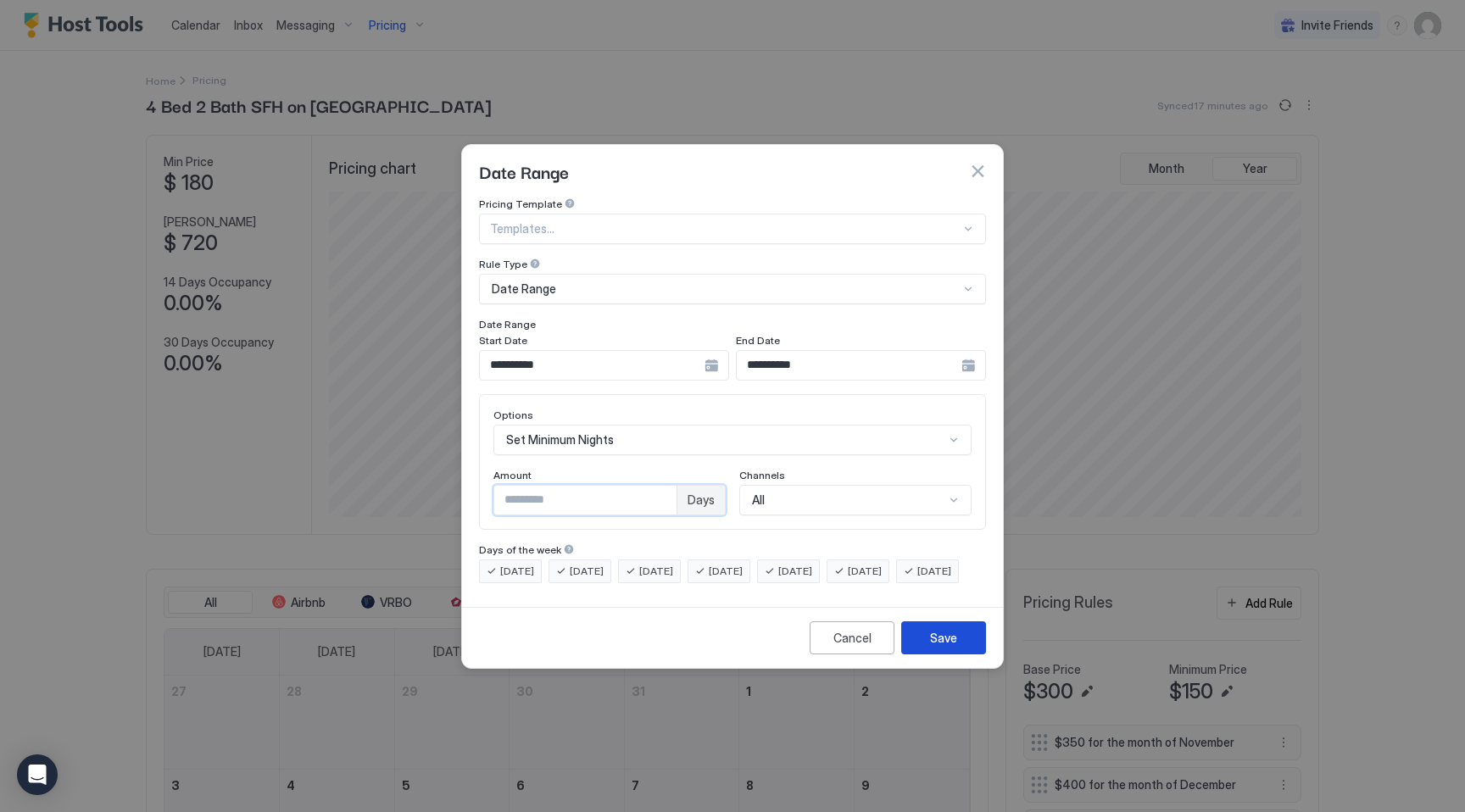
click at [936, 647] on div "Save" at bounding box center [944, 638] width 27 height 18
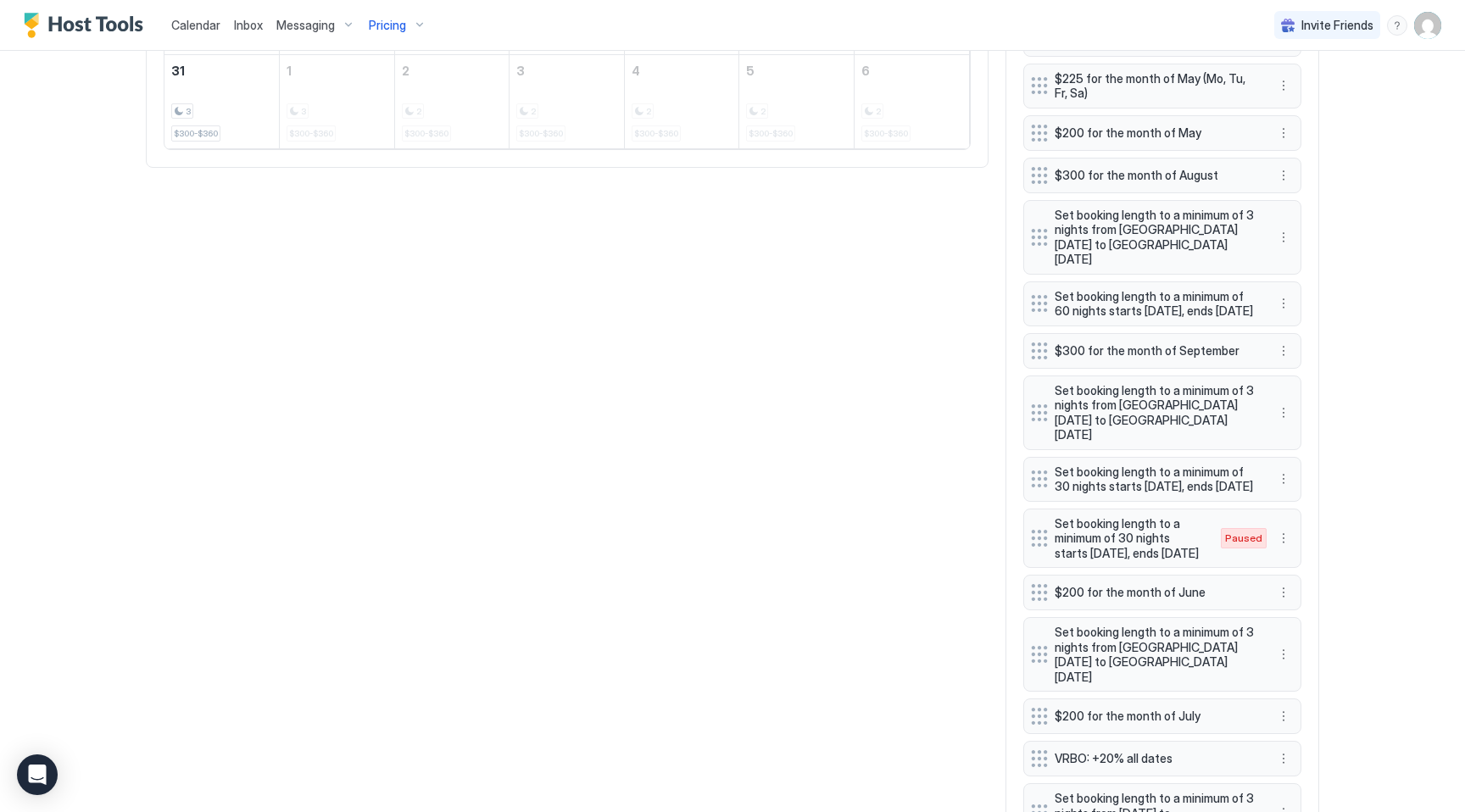
scroll to position [1063, 0]
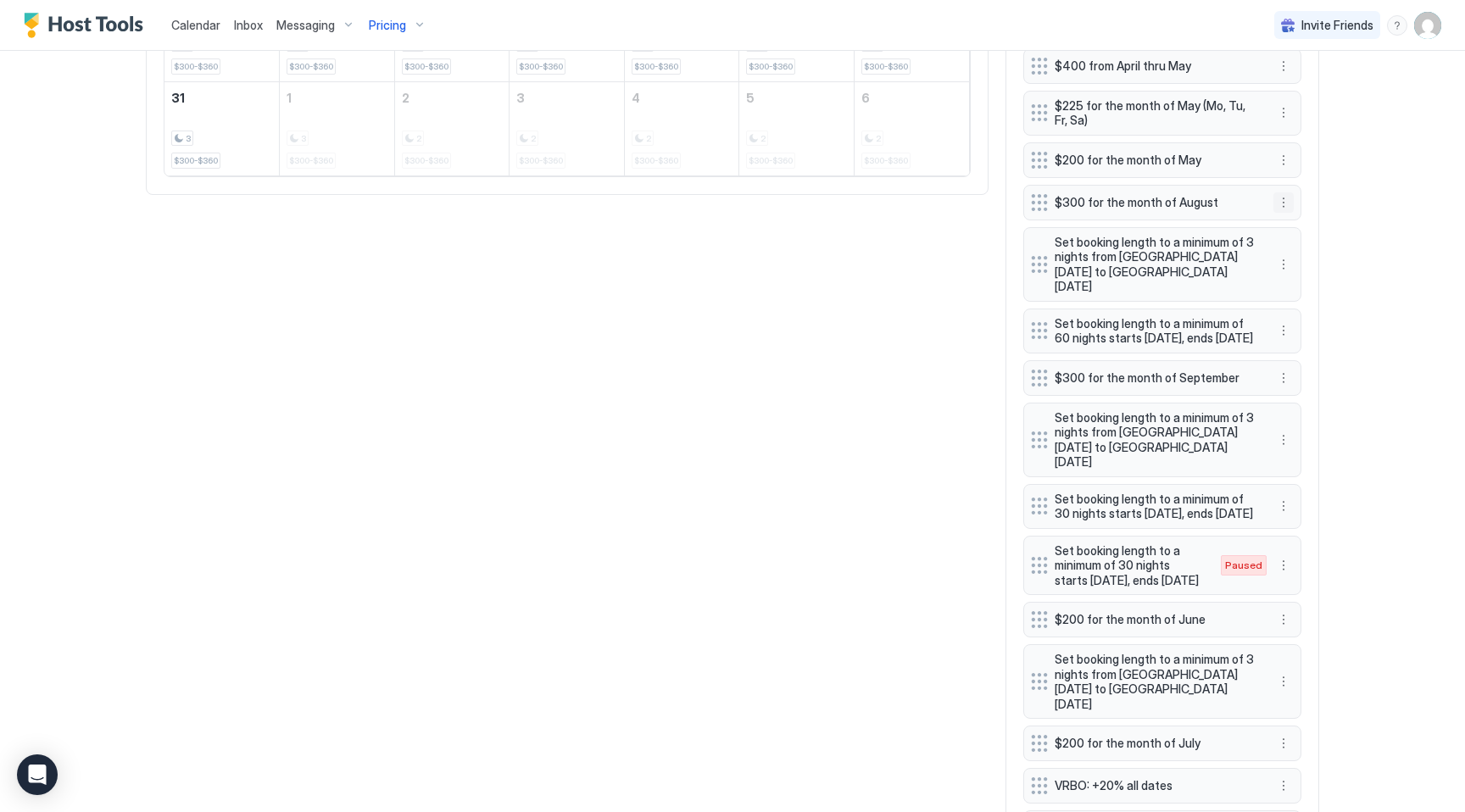
click at [1284, 206] on button "More options" at bounding box center [1283, 202] width 21 height 21
click at [1307, 232] on span "Edit" at bounding box center [1308, 226] width 19 height 13
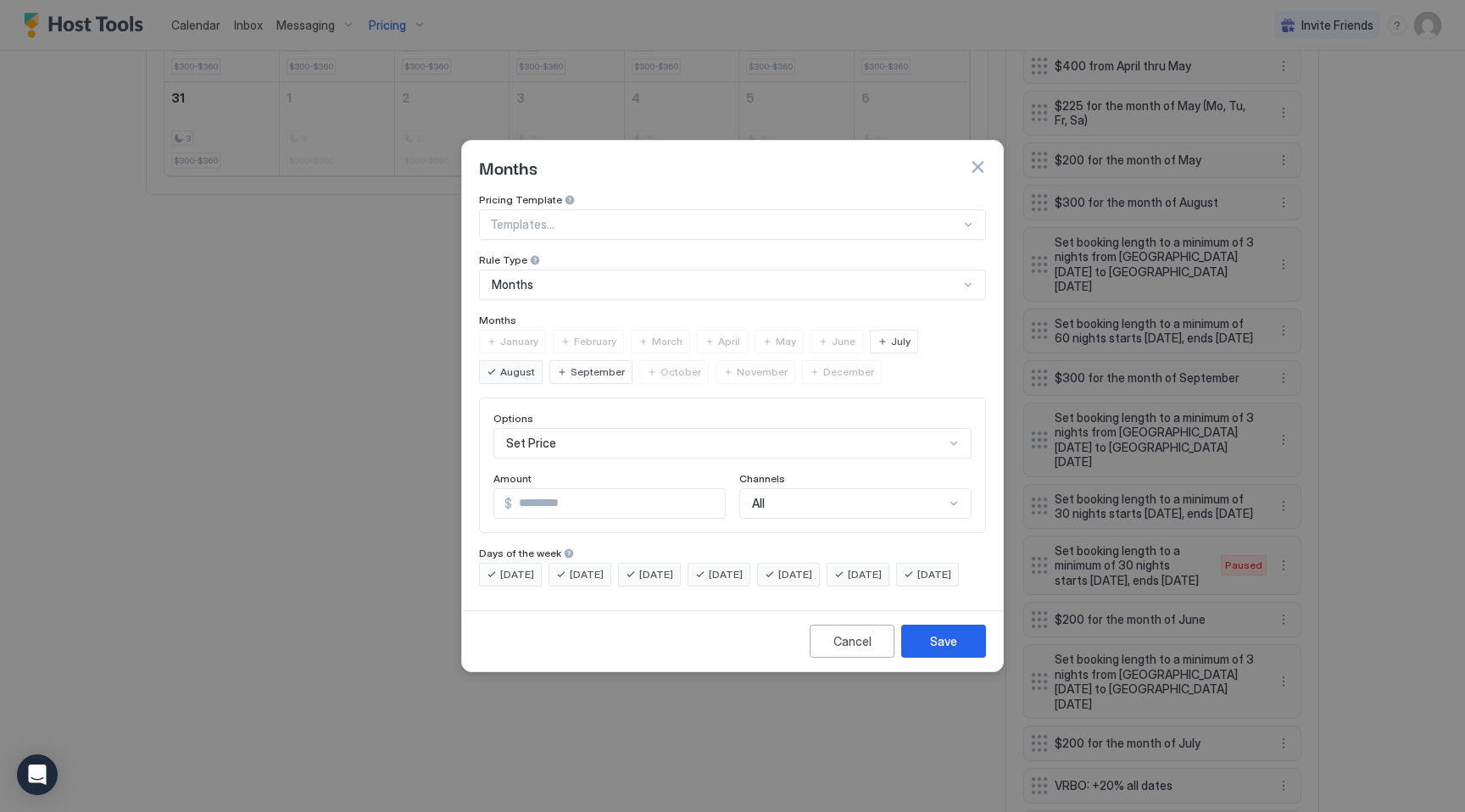
click at [556, 499] on input "***" at bounding box center [618, 503] width 213 height 28
click at [524, 490] on input "***" at bounding box center [618, 503] width 213 height 28
type input "***"
click at [948, 650] on div "Save" at bounding box center [944, 641] width 27 height 18
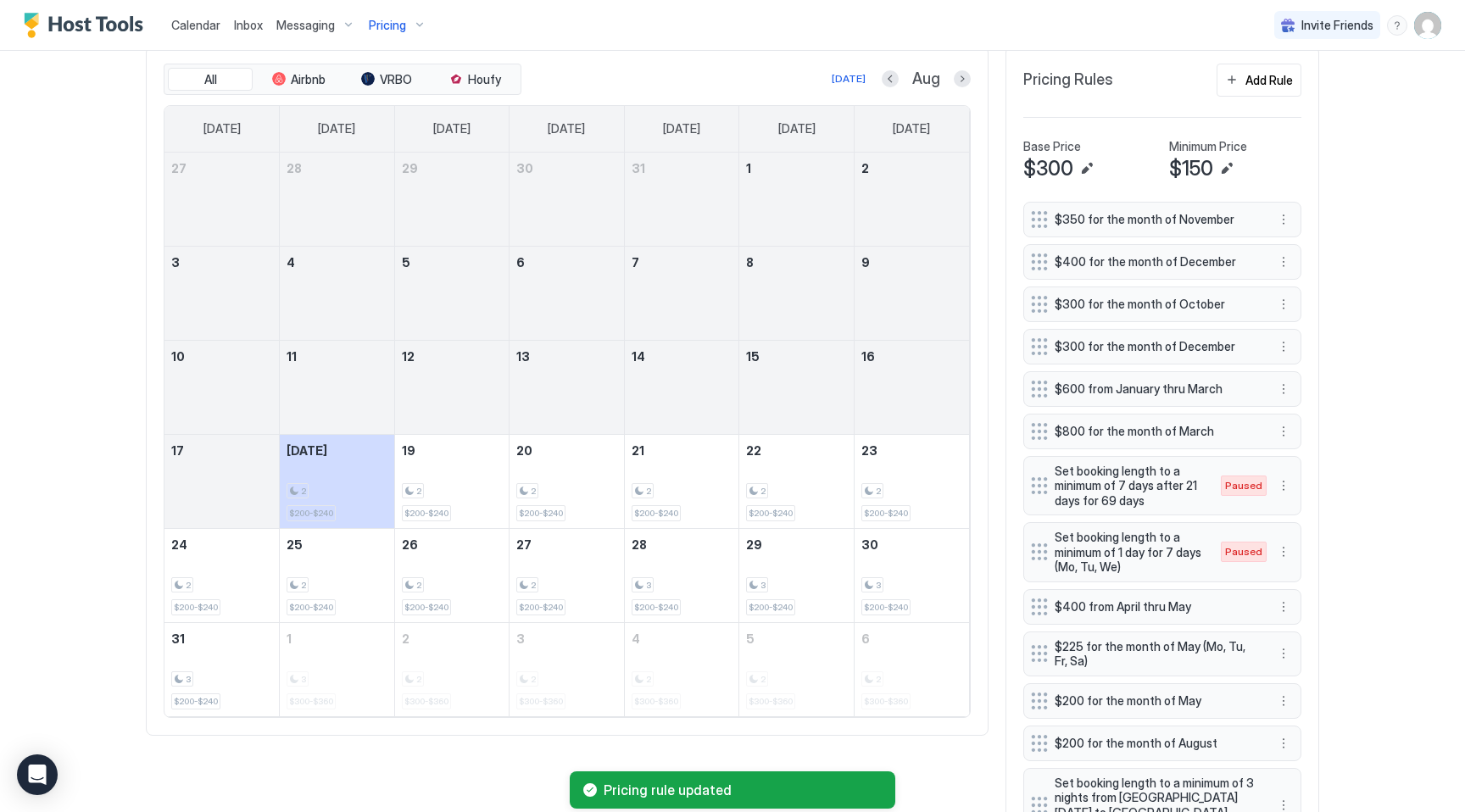
scroll to position [410, 0]
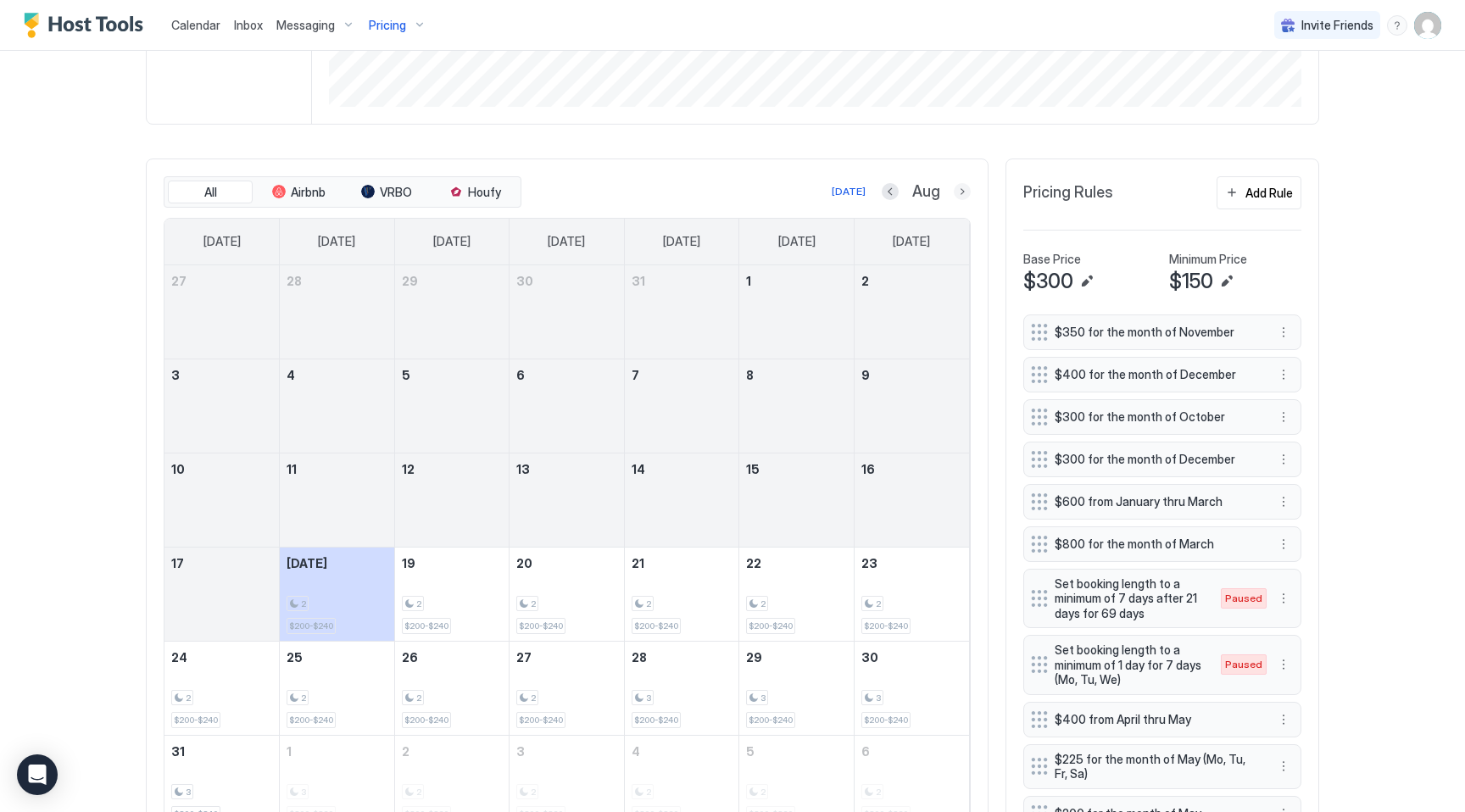
click at [964, 190] on button "Next month" at bounding box center [961, 190] width 17 height 17
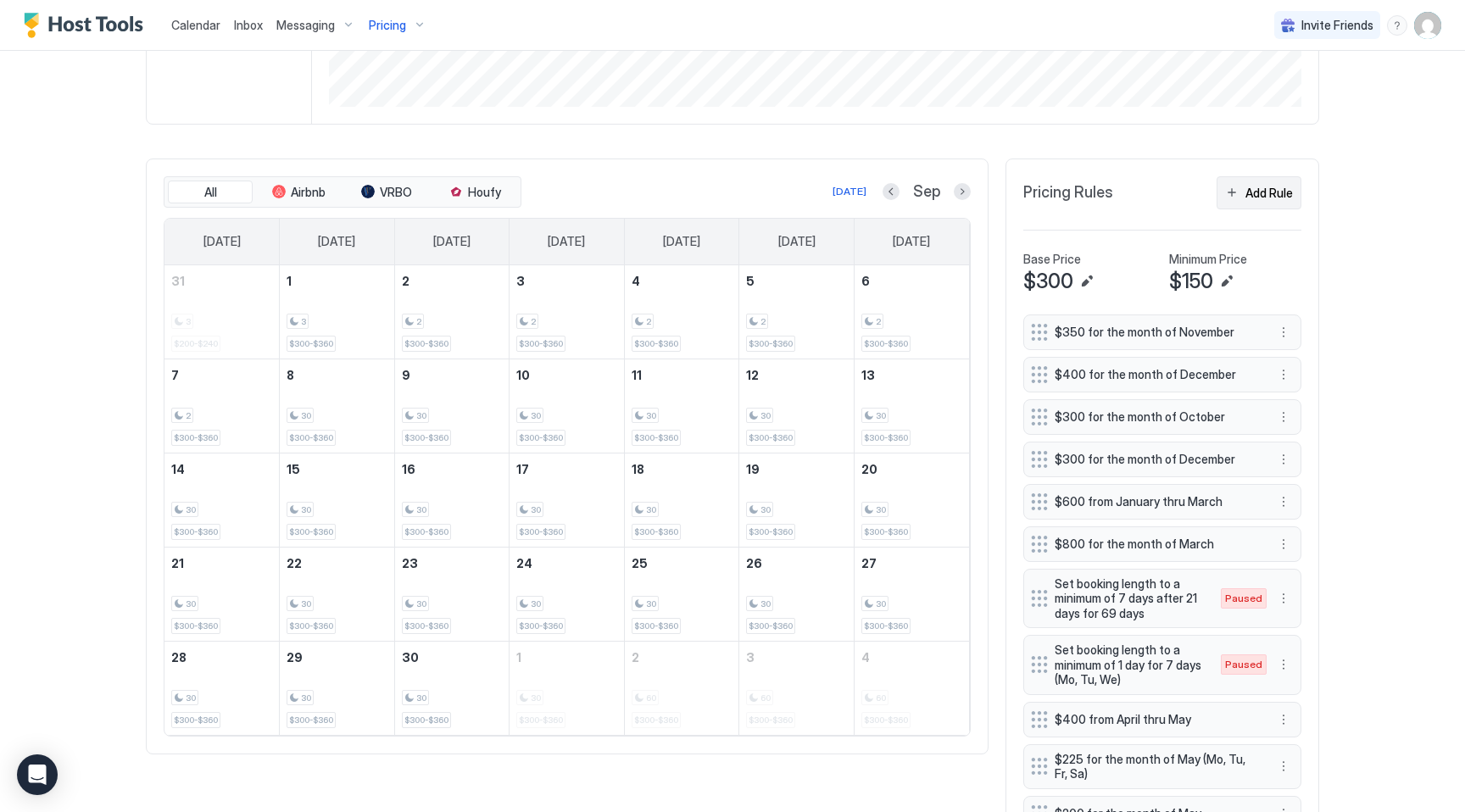
click at [1259, 189] on div "Add Rule" at bounding box center [1269, 192] width 47 height 18
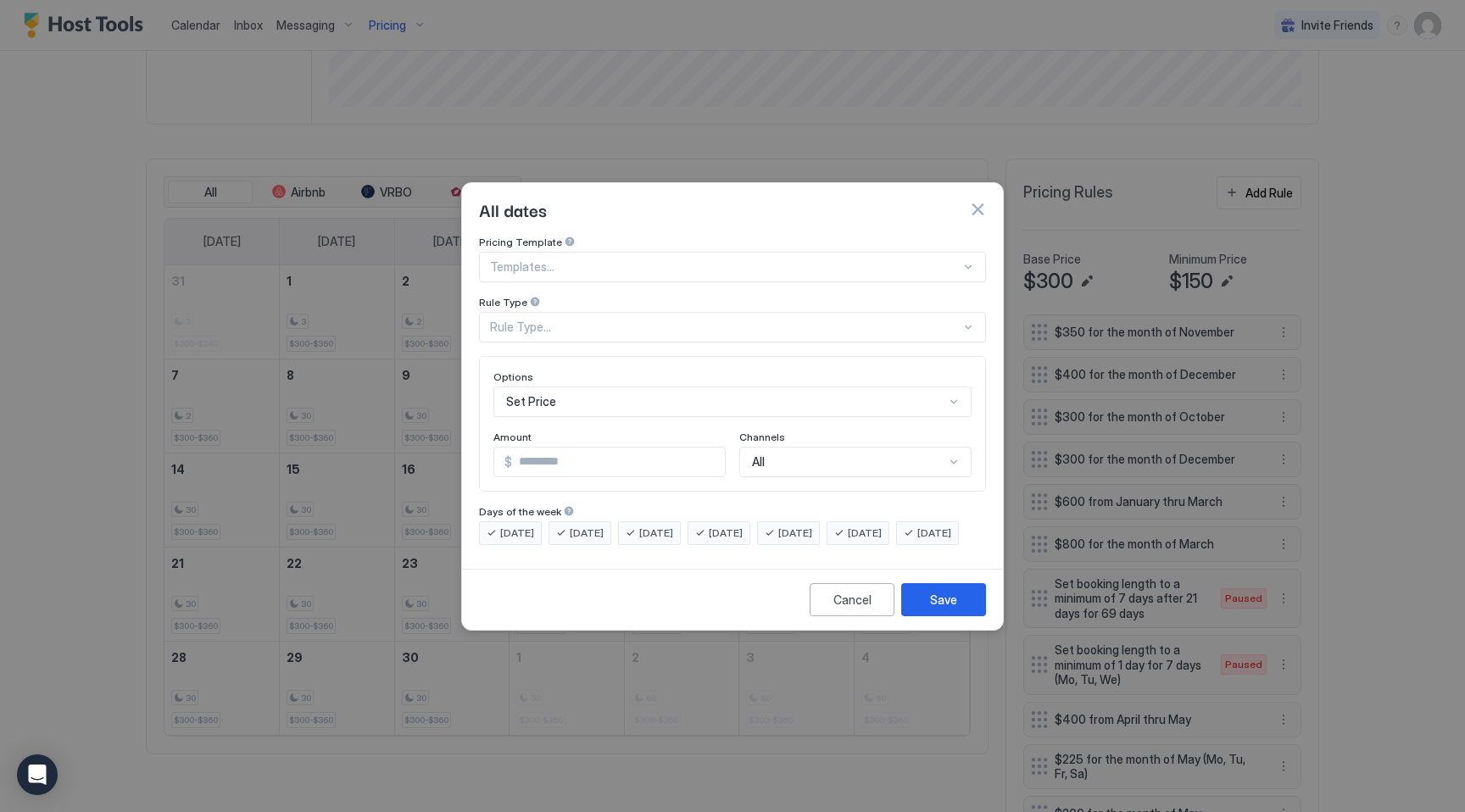
click at [540, 388] on div "Set Price" at bounding box center [732, 402] width 478 height 30
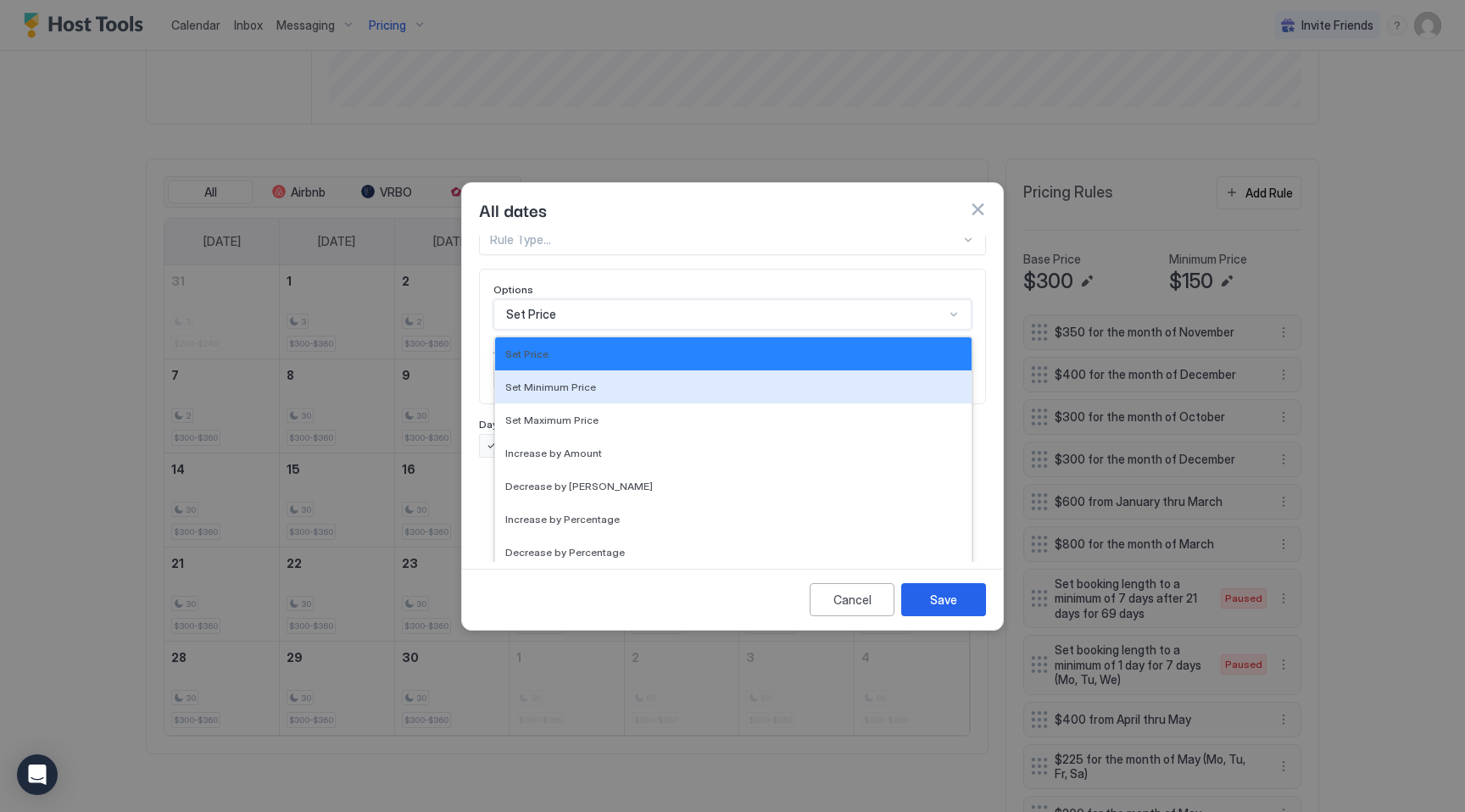
click at [575, 239] on div "Pricing Template Templates... Rule Type Rule Type..." at bounding box center [732, 201] width 507 height 107
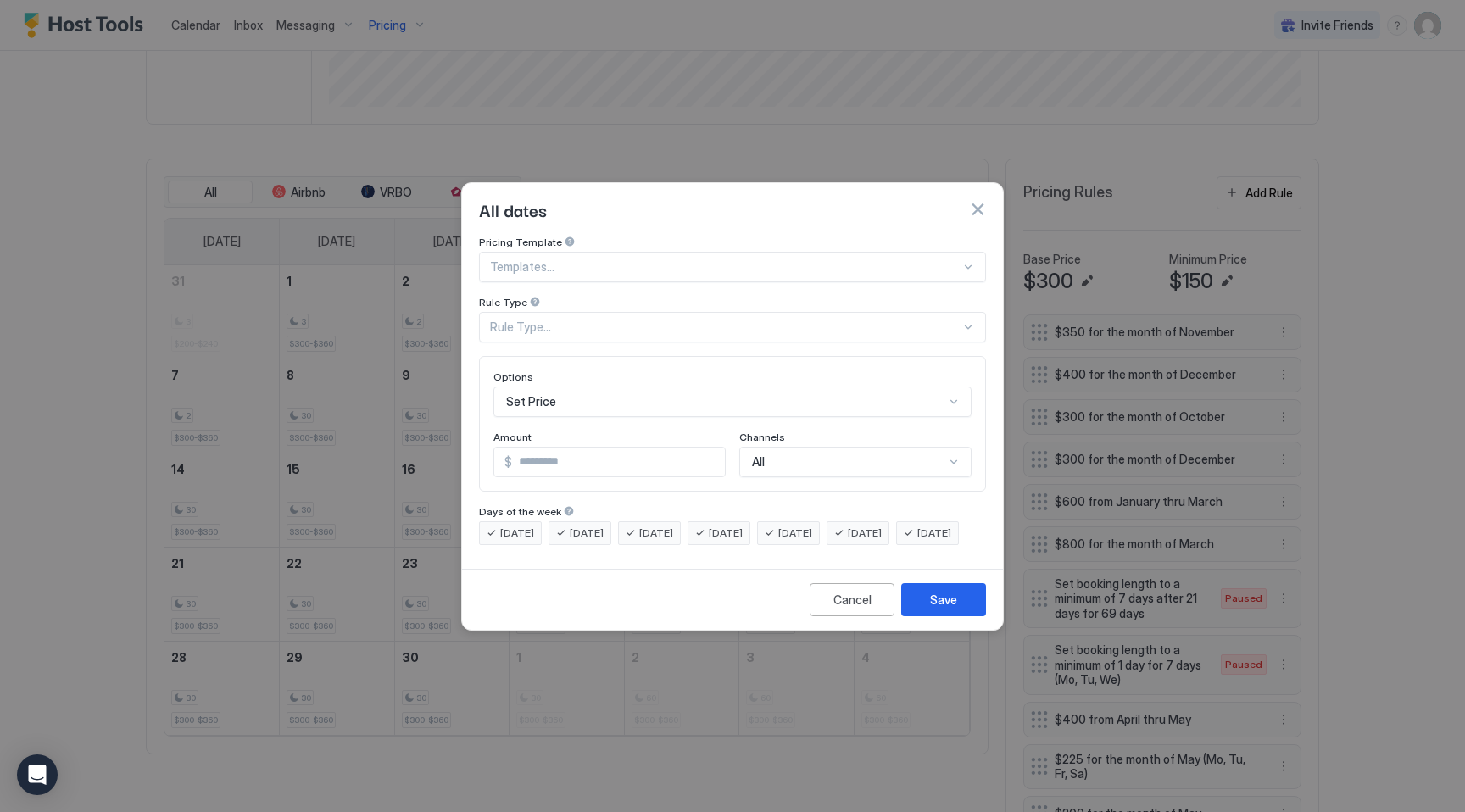
click at [975, 201] on button "button" at bounding box center [977, 209] width 17 height 17
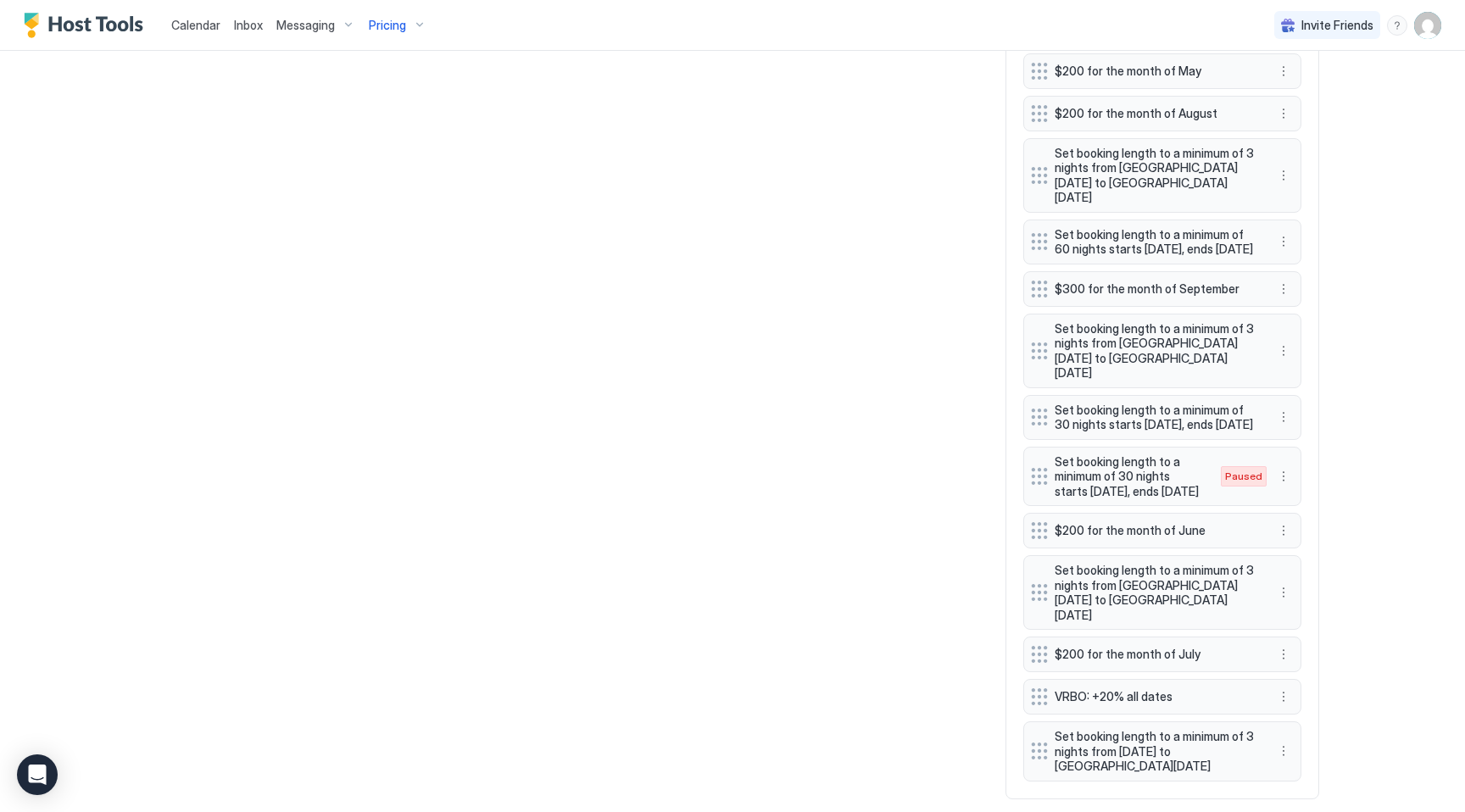
scroll to position [1172, 0]
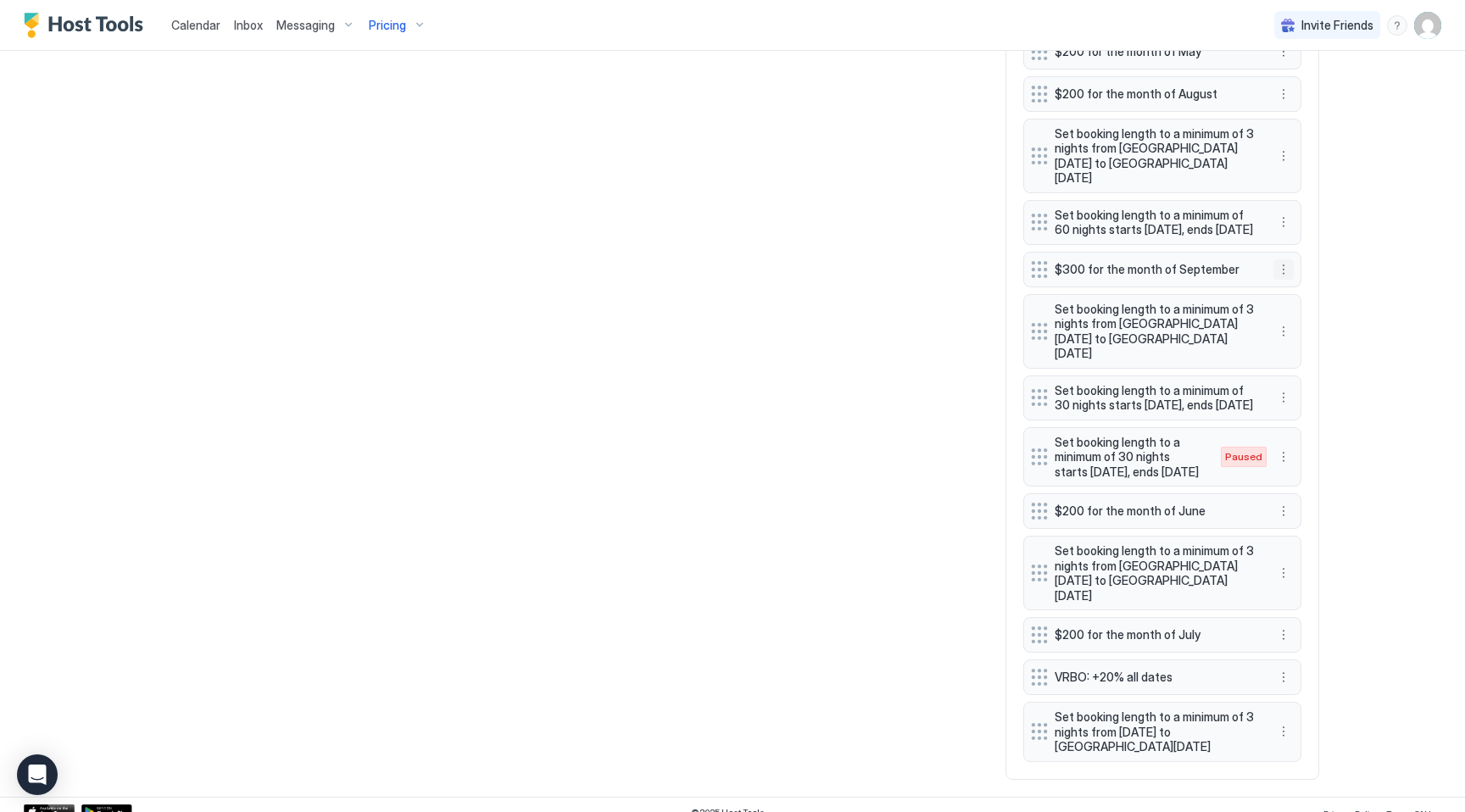
click at [1282, 272] on button "More options" at bounding box center [1283, 269] width 21 height 21
click at [1307, 296] on span "Edit" at bounding box center [1308, 293] width 19 height 13
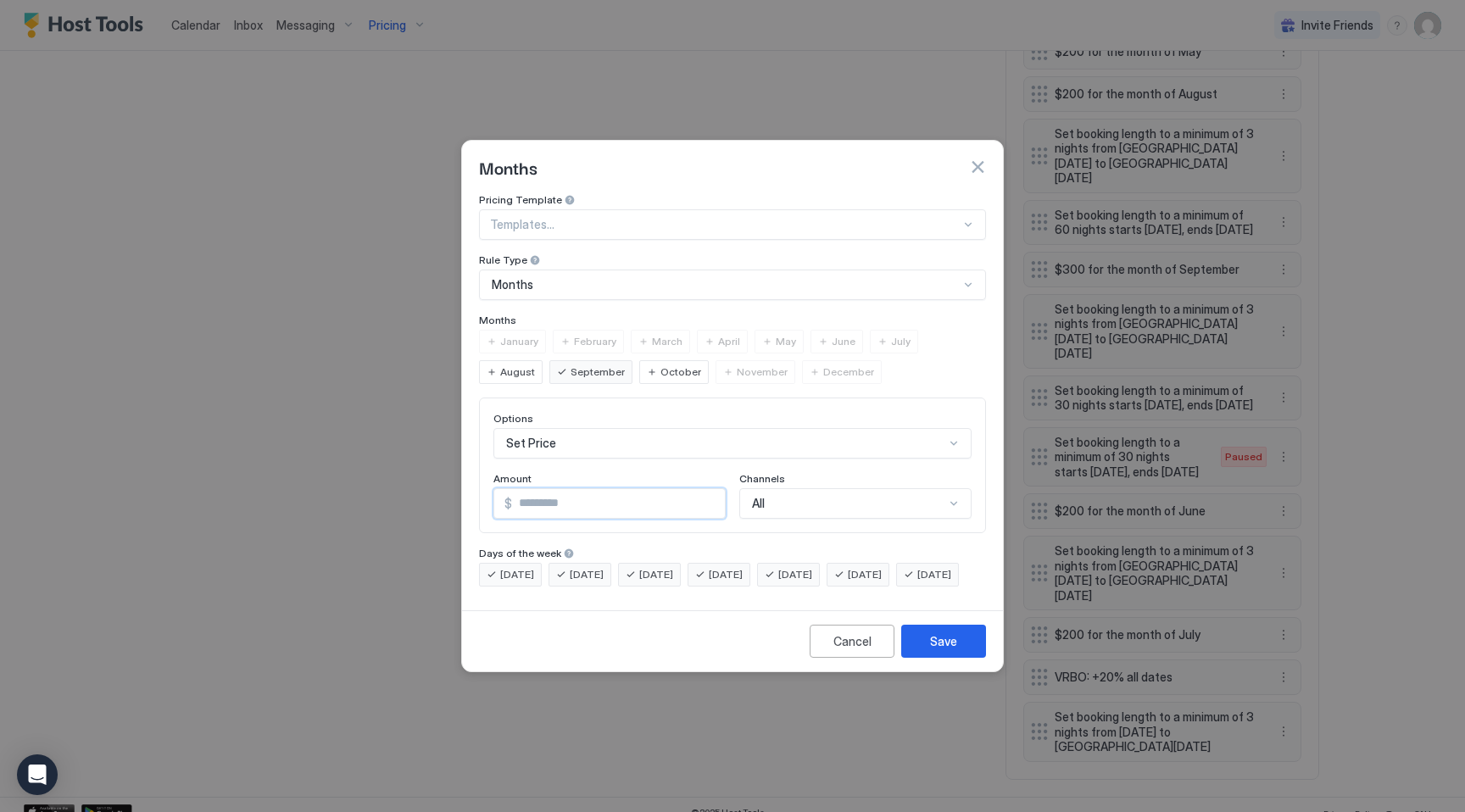
click at [528, 493] on input "***" at bounding box center [618, 503] width 213 height 28
type input "***"
click at [946, 650] on div "Save" at bounding box center [944, 641] width 27 height 18
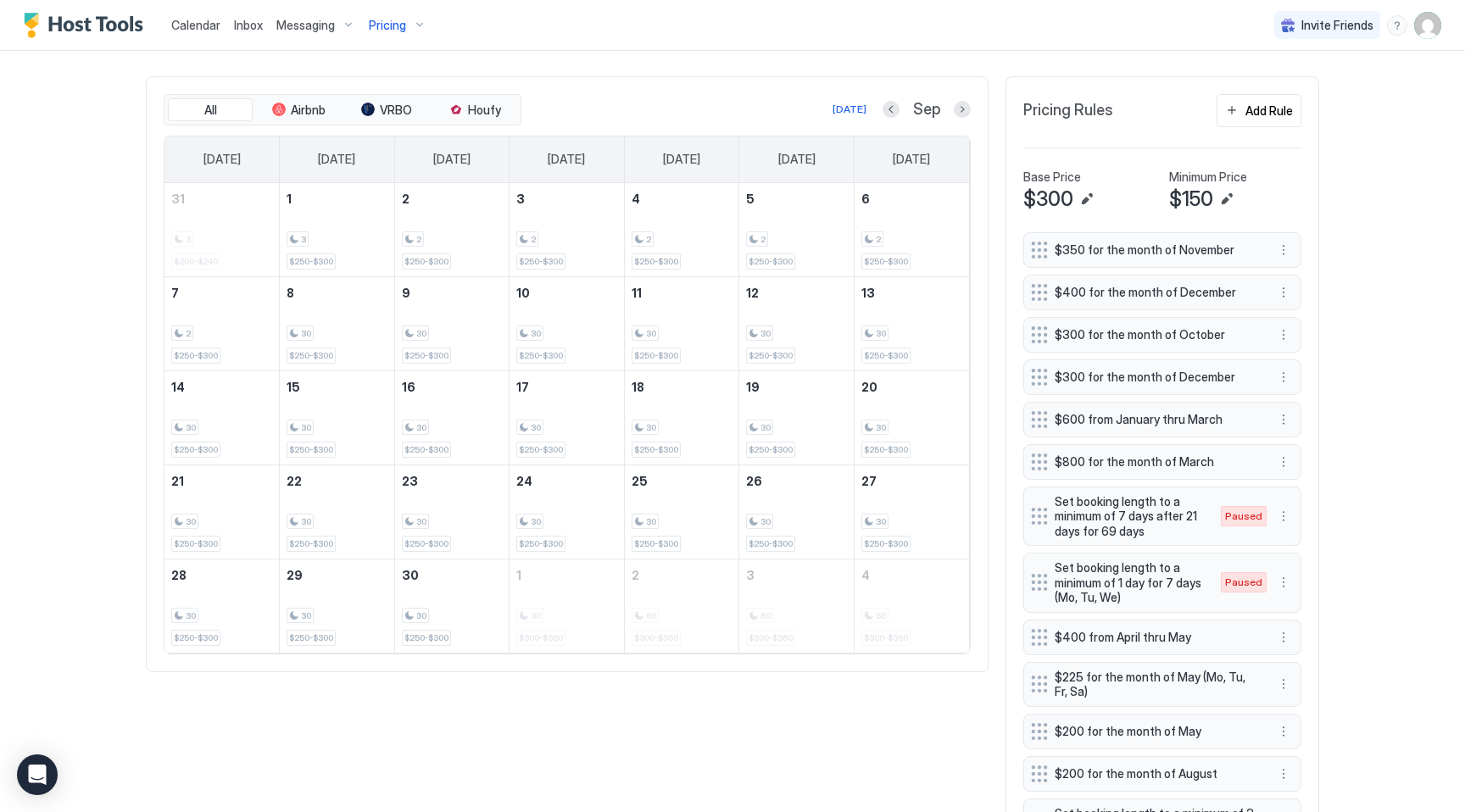
scroll to position [377, 0]
